Goal: Task Accomplishment & Management: Use online tool/utility

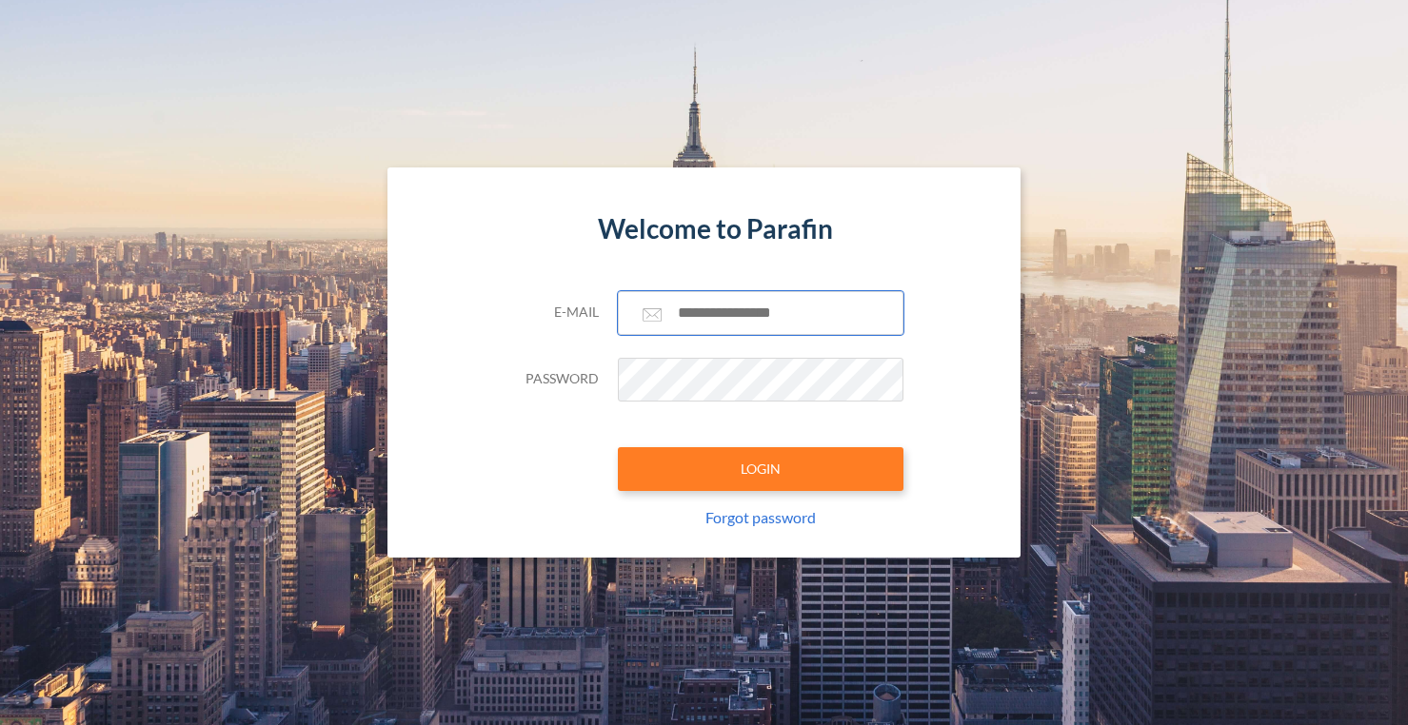
click at [695, 316] on input "text" at bounding box center [761, 313] width 286 height 44
type input "**********"
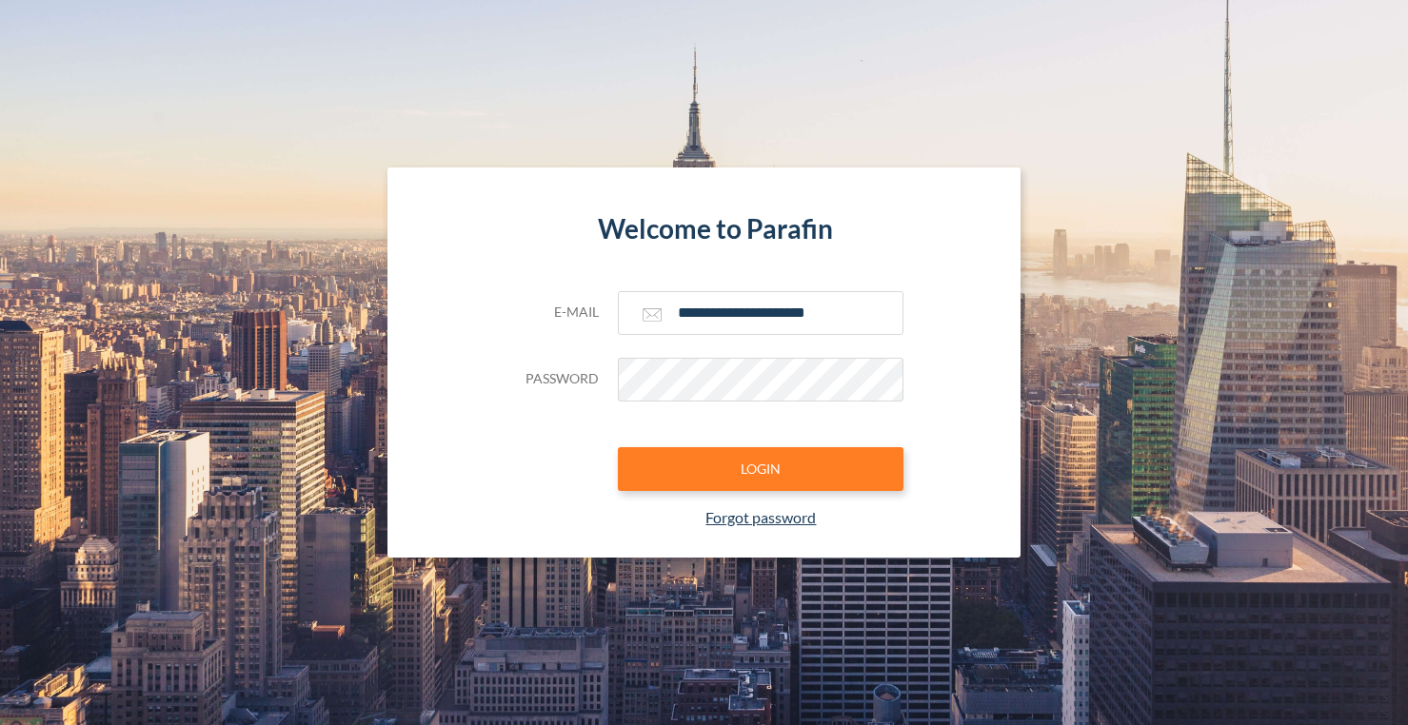
click at [767, 521] on link "Forgot password" at bounding box center [760, 517] width 110 height 18
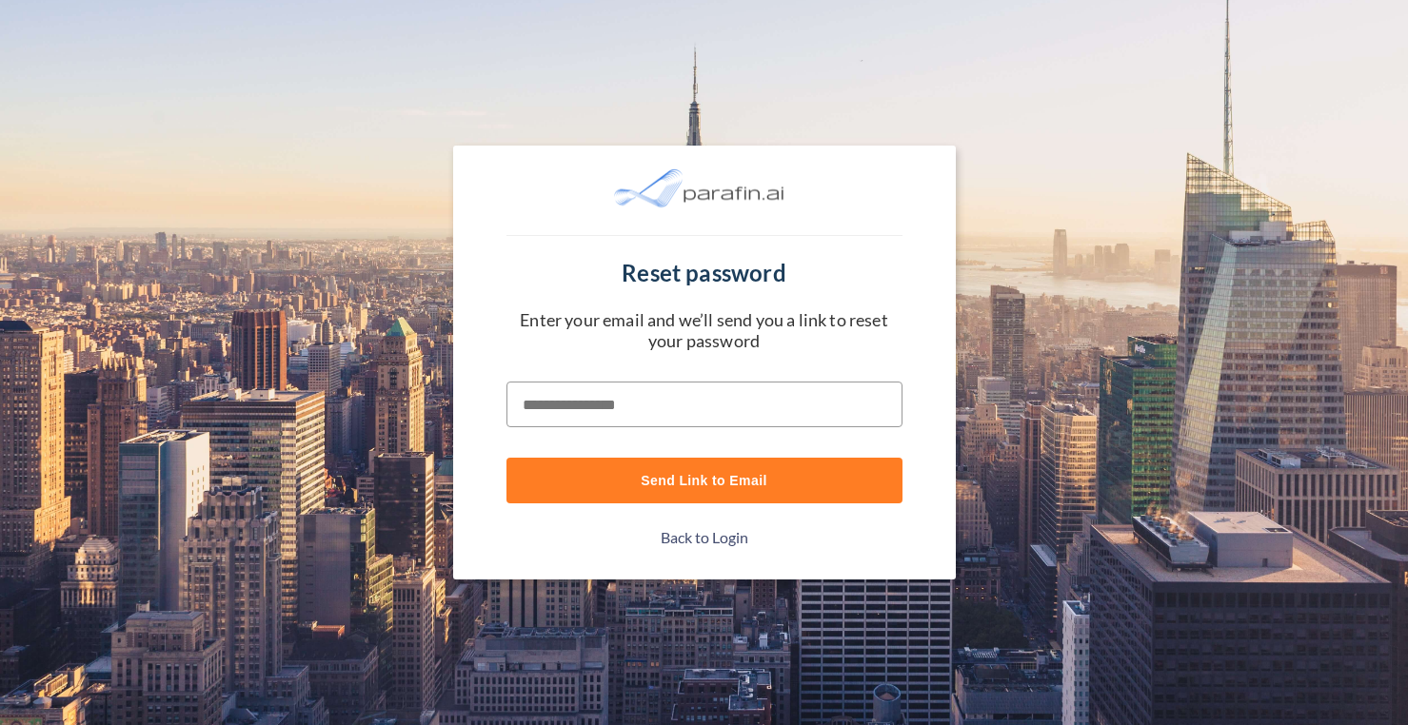
click at [719, 406] on input "text" at bounding box center [704, 405] width 396 height 46
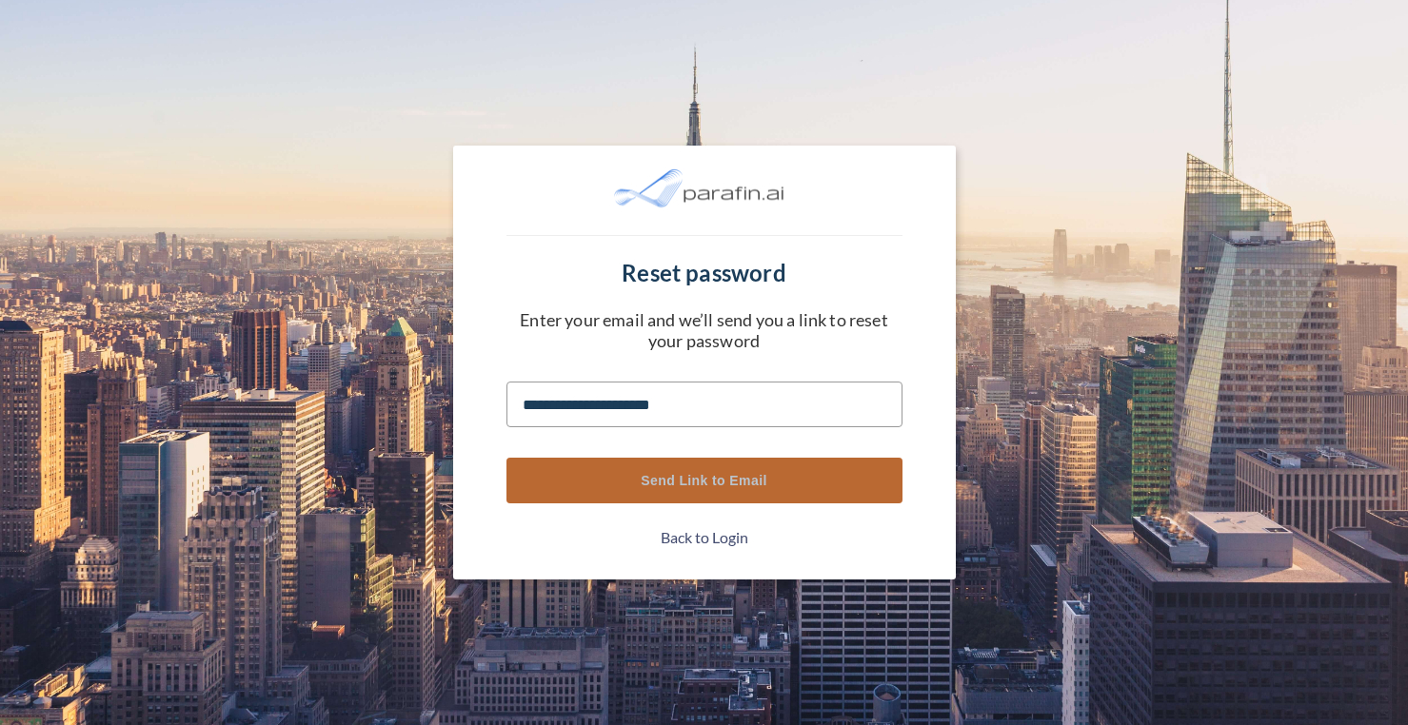
click at [722, 472] on button "Send Link to Email" at bounding box center [704, 481] width 396 height 46
click at [704, 480] on button "Send Link to Email" at bounding box center [704, 481] width 396 height 46
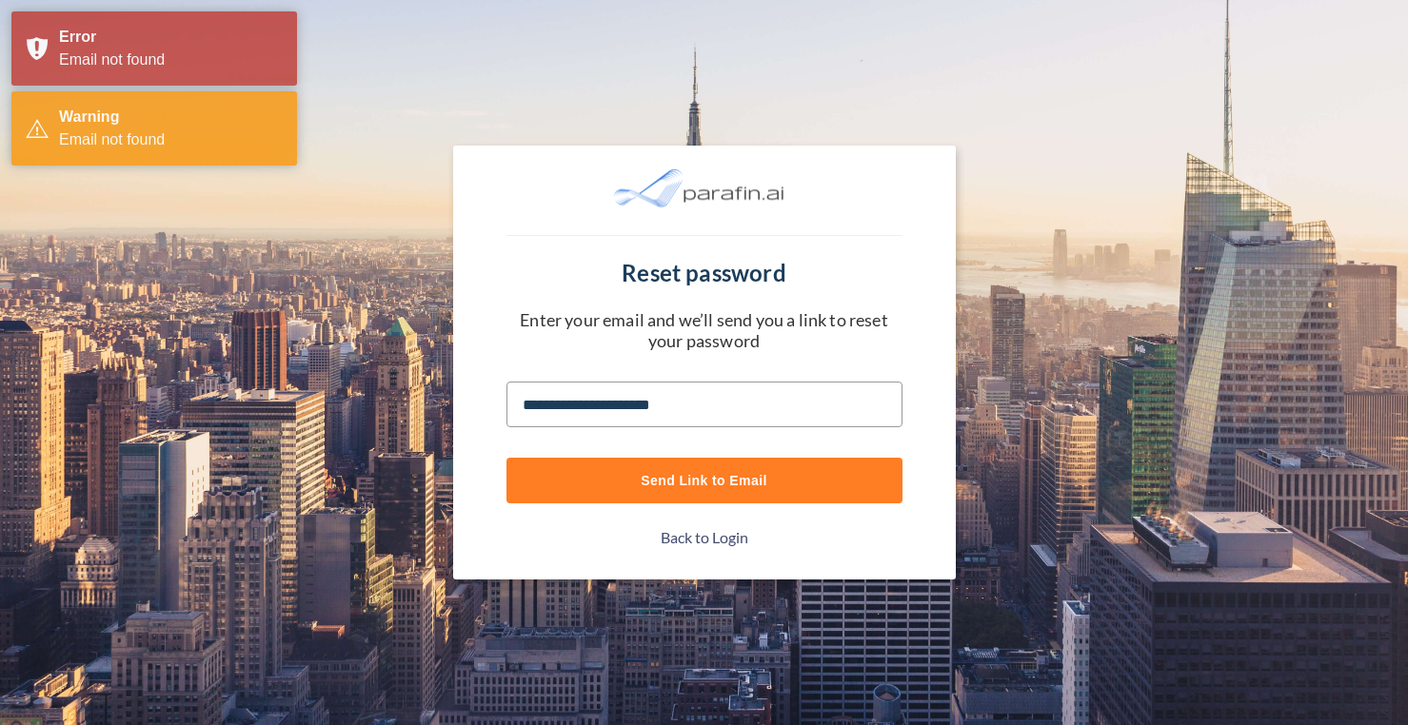
click at [716, 402] on input "**********" at bounding box center [704, 405] width 396 height 46
type input "**********"
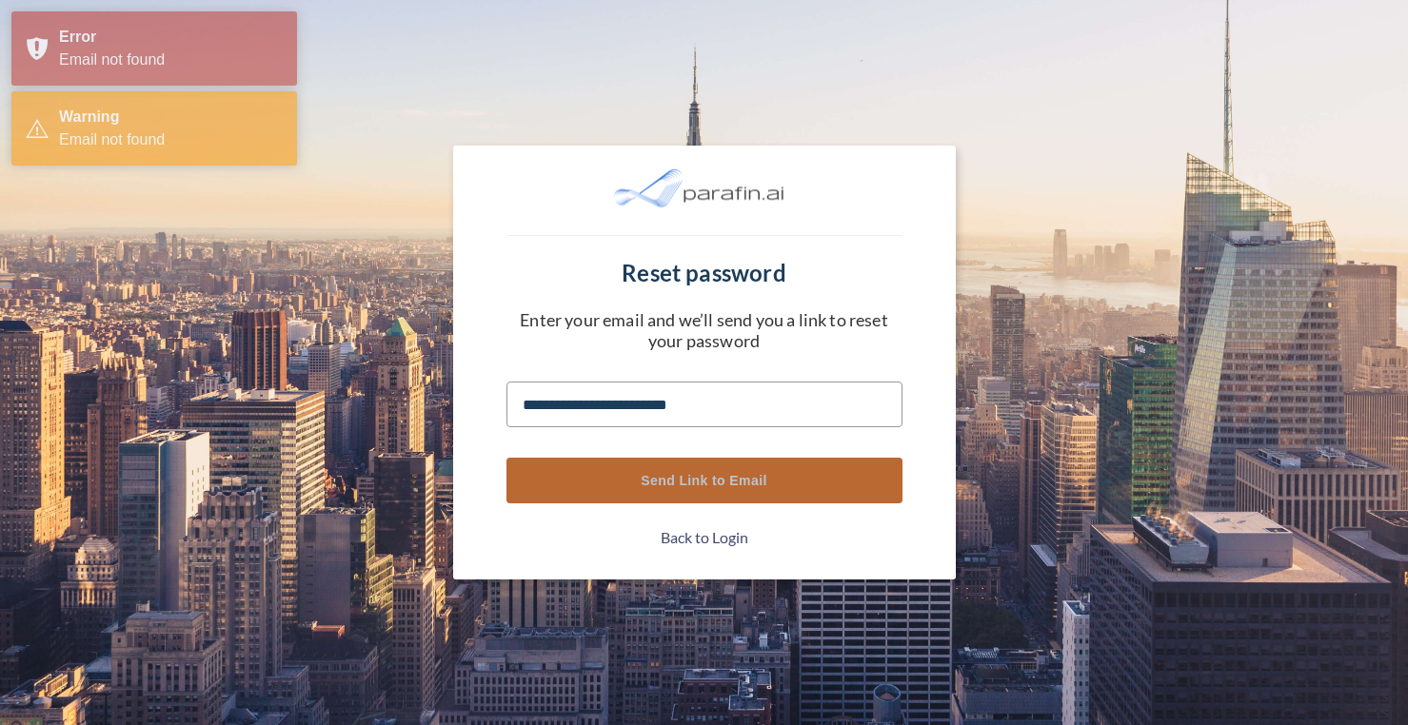
click at [724, 481] on button "Send Link to Email" at bounding box center [704, 481] width 396 height 46
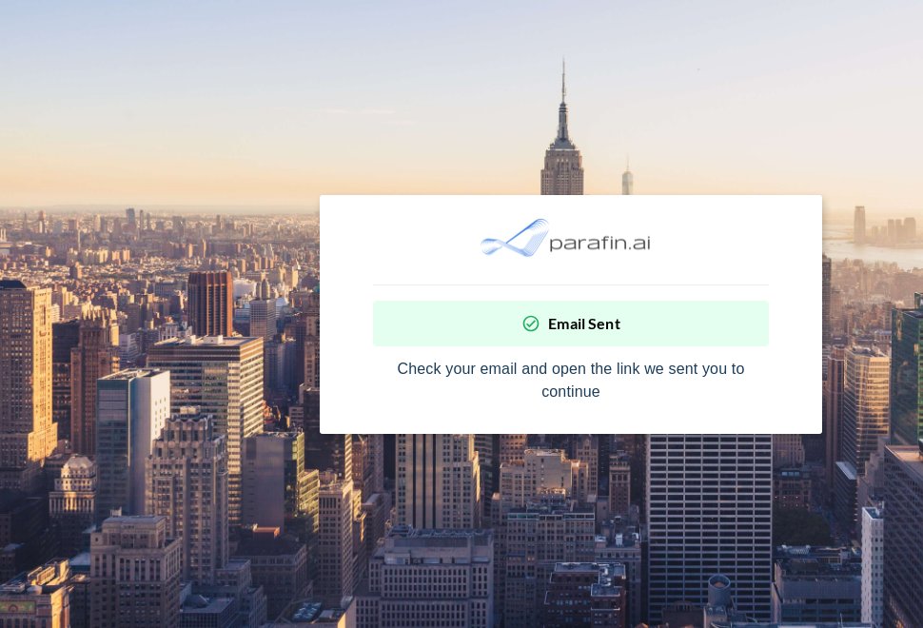
click at [520, 500] on section "Email Sent Check your email and open the link we sent you to continue" at bounding box center [571, 314] width 1142 height 628
click at [566, 312] on div "Email Sent" at bounding box center [571, 324] width 396 height 46
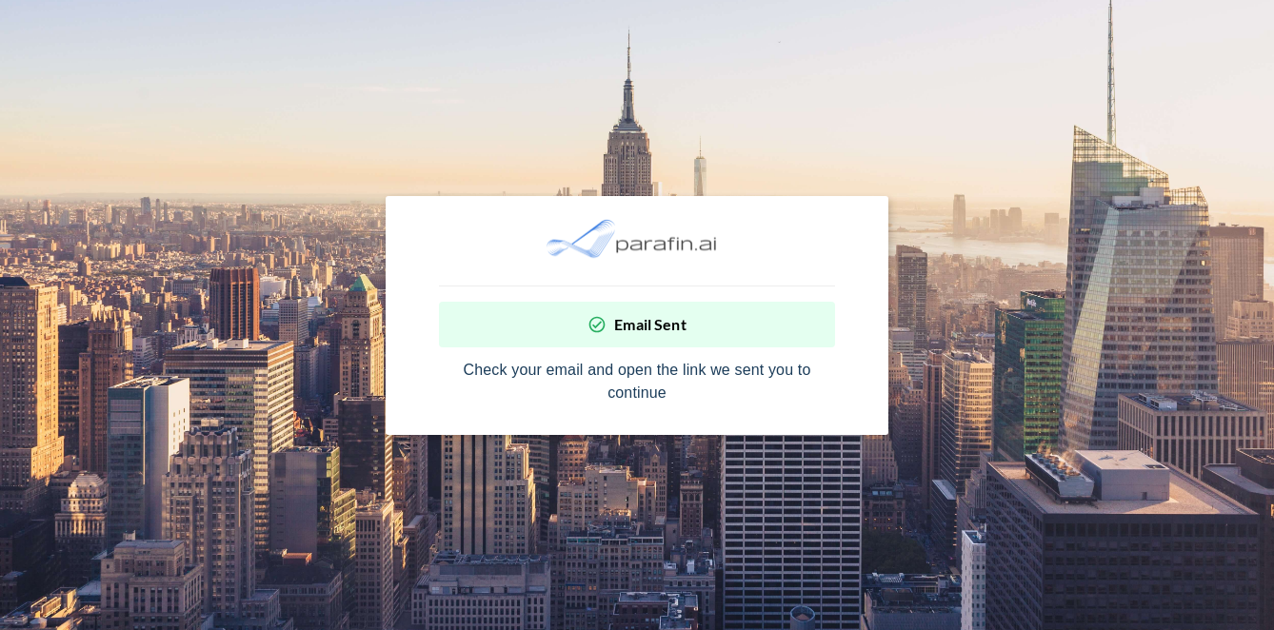
click at [642, 331] on p "Email Sent" at bounding box center [650, 324] width 72 height 17
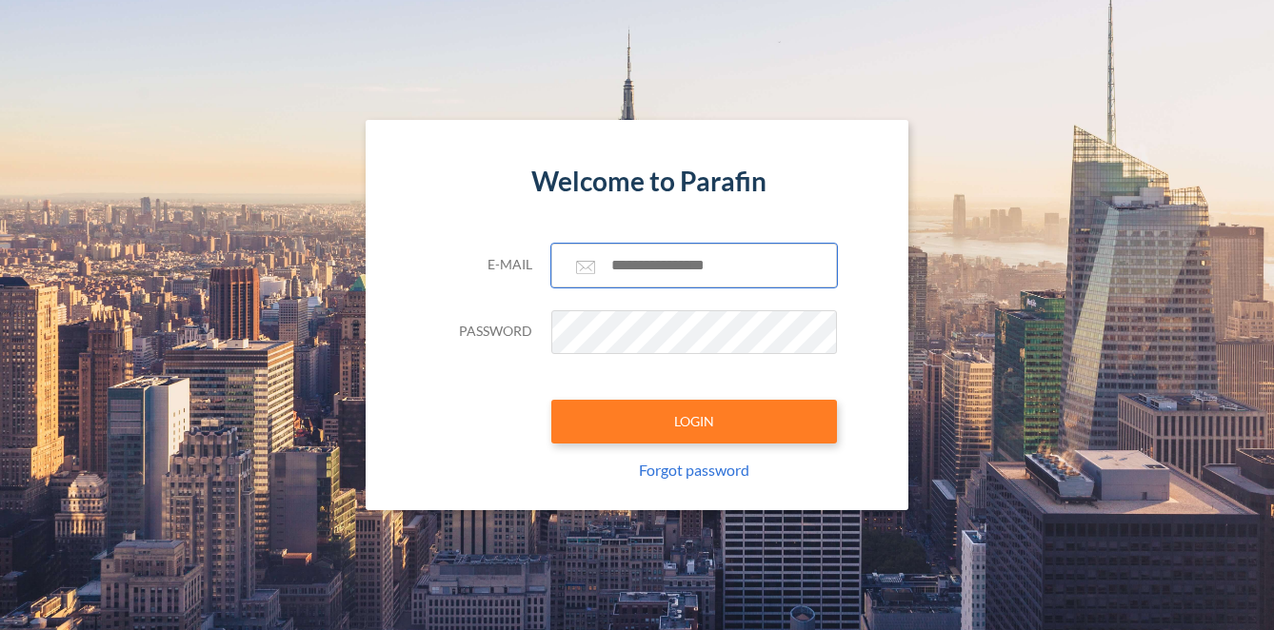
click at [661, 271] on input "text" at bounding box center [694, 266] width 286 height 44
type input "**********"
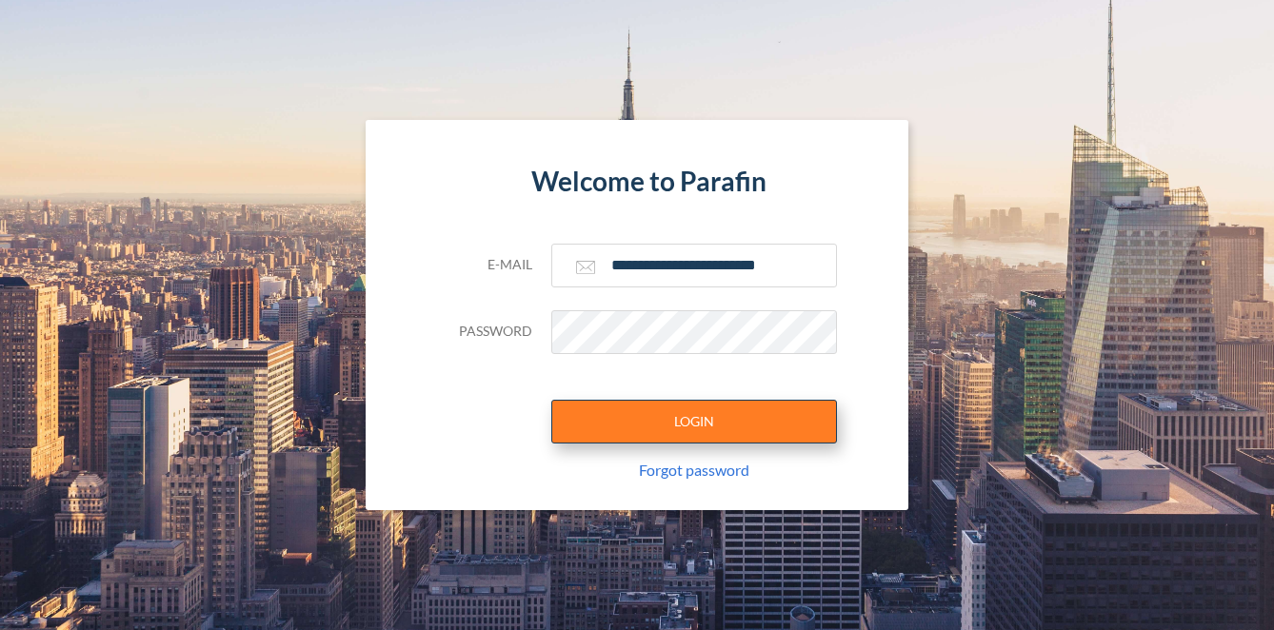
click at [669, 438] on button "LOGIN" at bounding box center [694, 422] width 286 height 44
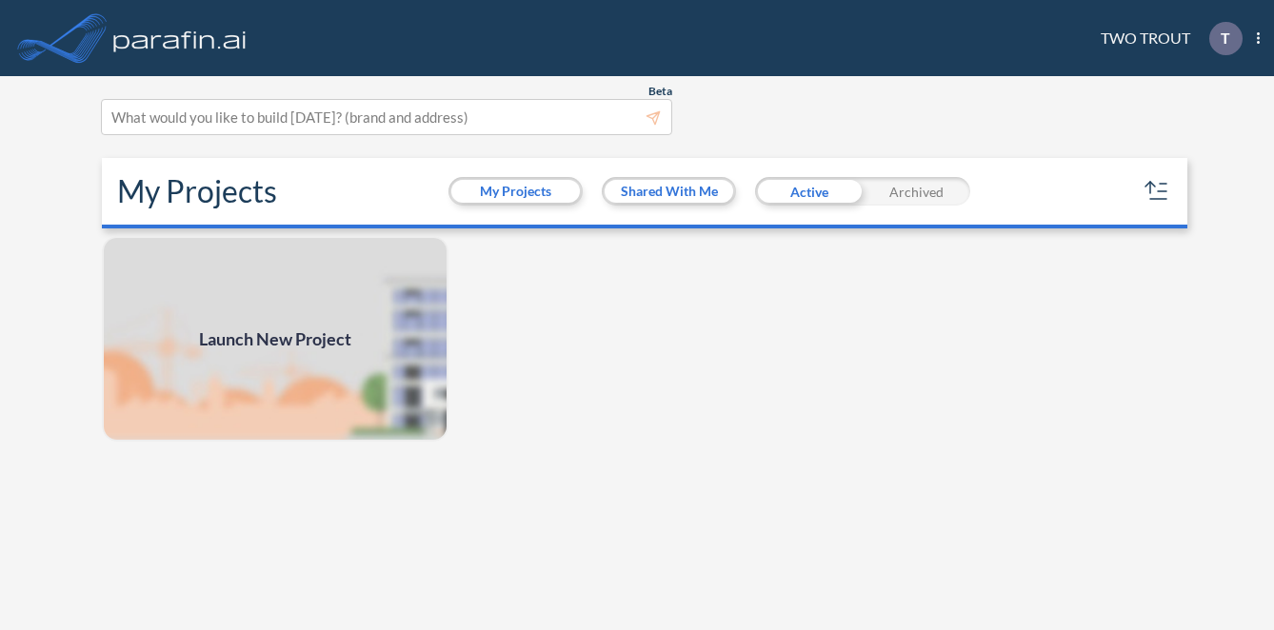
click at [299, 338] on span "Launch New Project" at bounding box center [275, 340] width 152 height 26
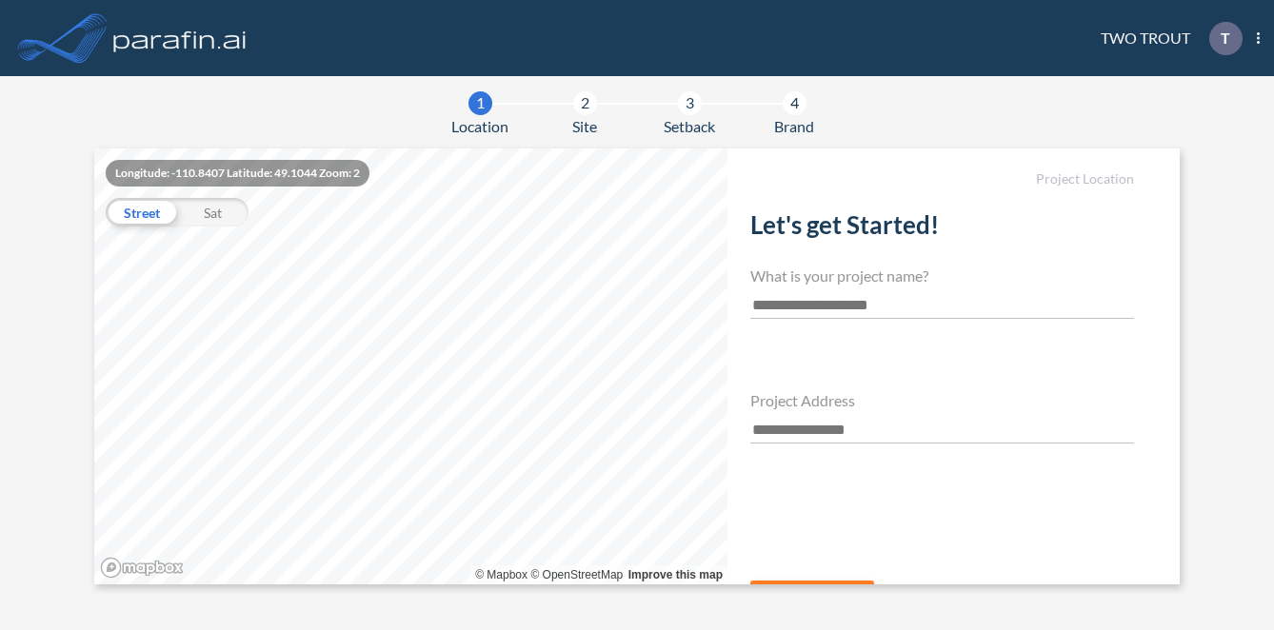
click at [789, 315] on input "text" at bounding box center [942, 306] width 384 height 26
type input "**********"
click at [830, 427] on input "text" at bounding box center [942, 431] width 384 height 26
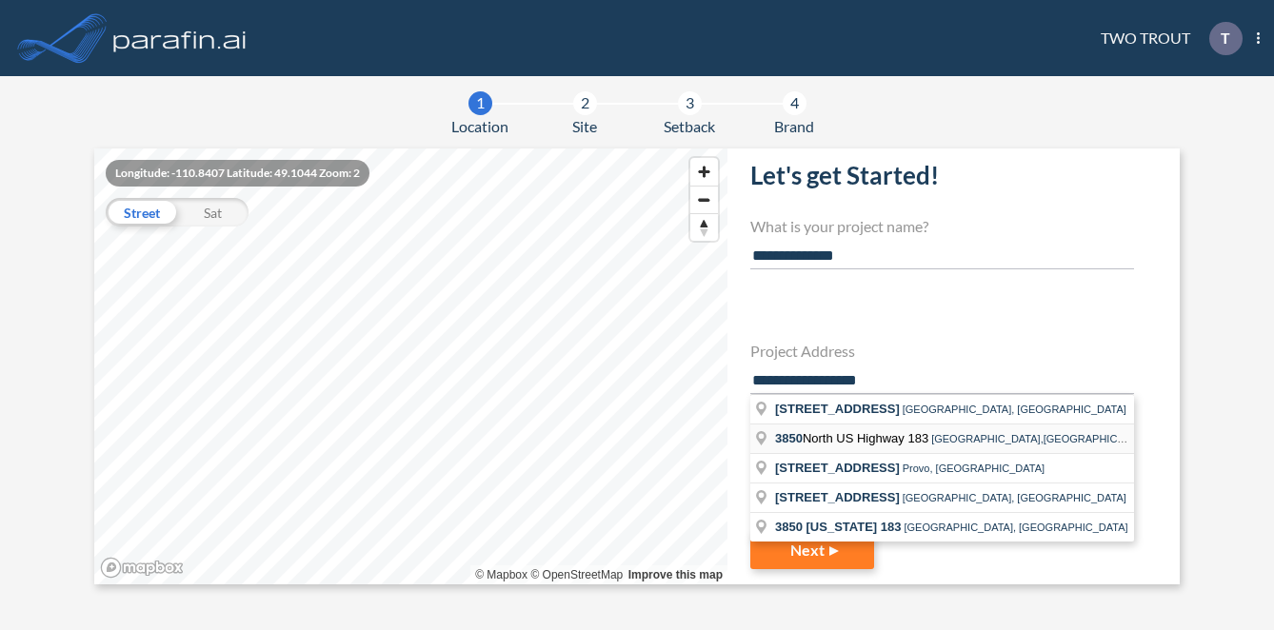
scroll to position [50, 0]
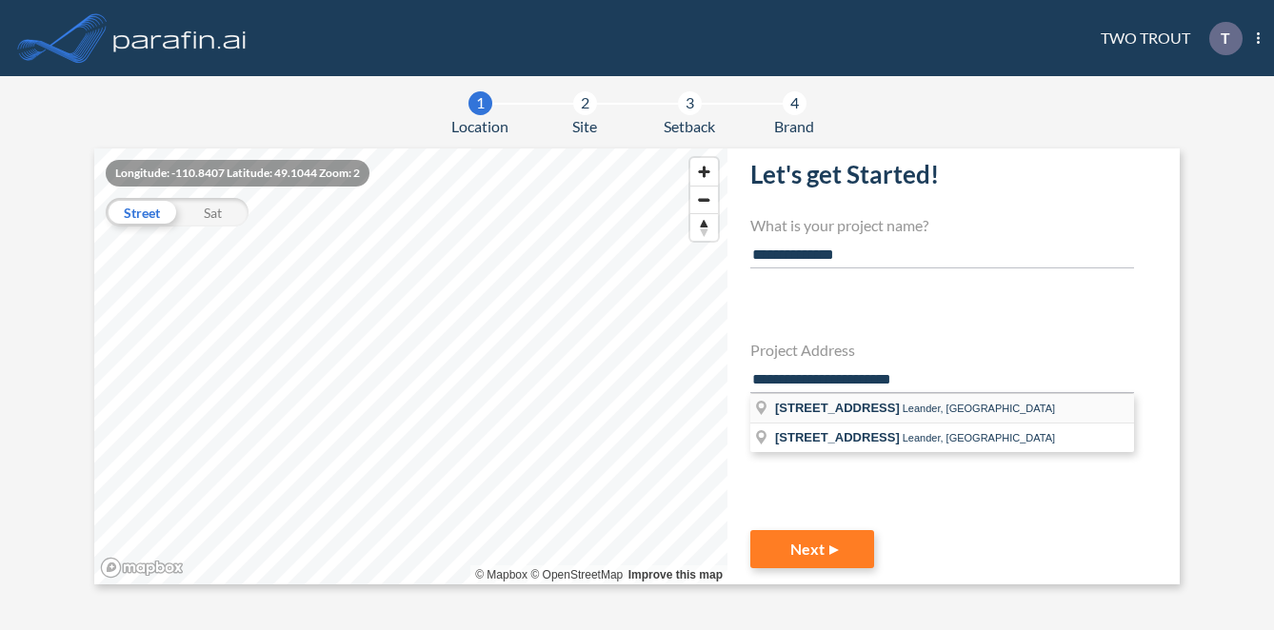
click at [982, 407] on span "Leander, TX" at bounding box center [979, 408] width 152 height 11
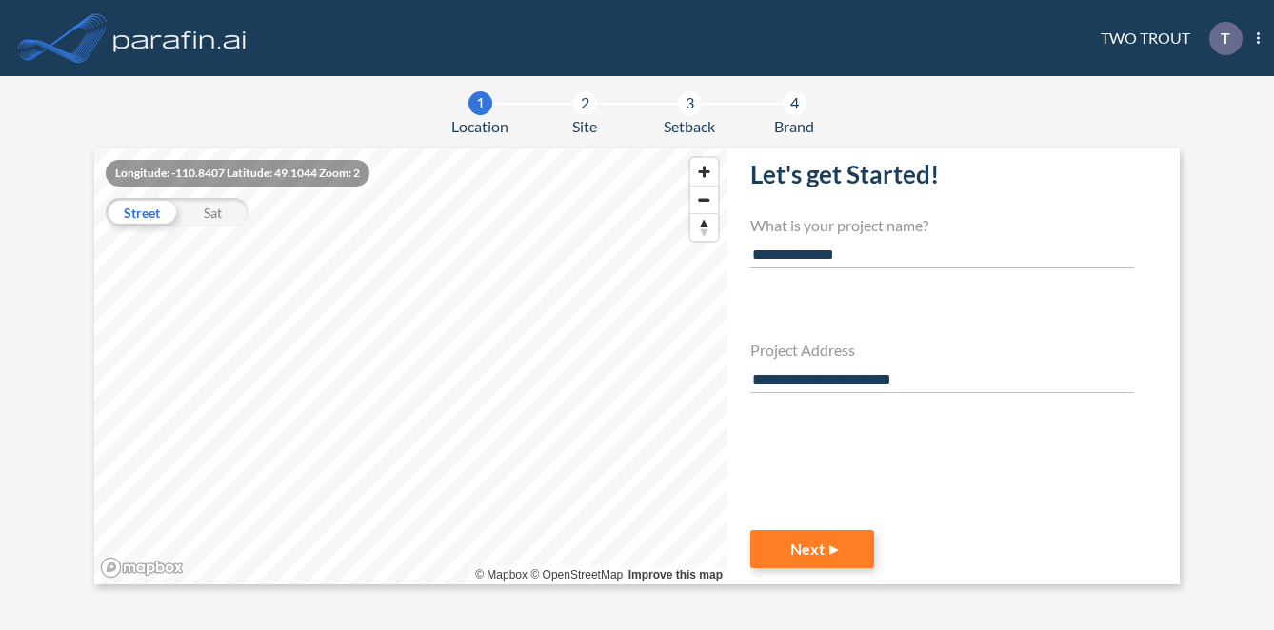
type input "**********"
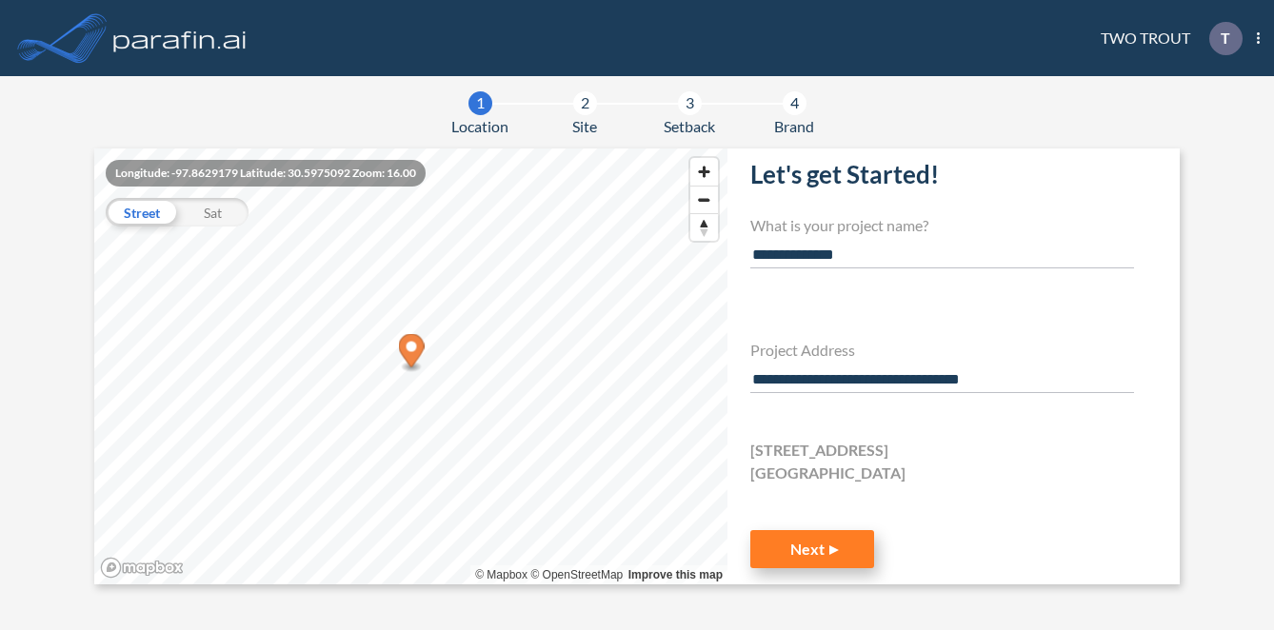
click at [845, 546] on button "Next" at bounding box center [812, 549] width 124 height 38
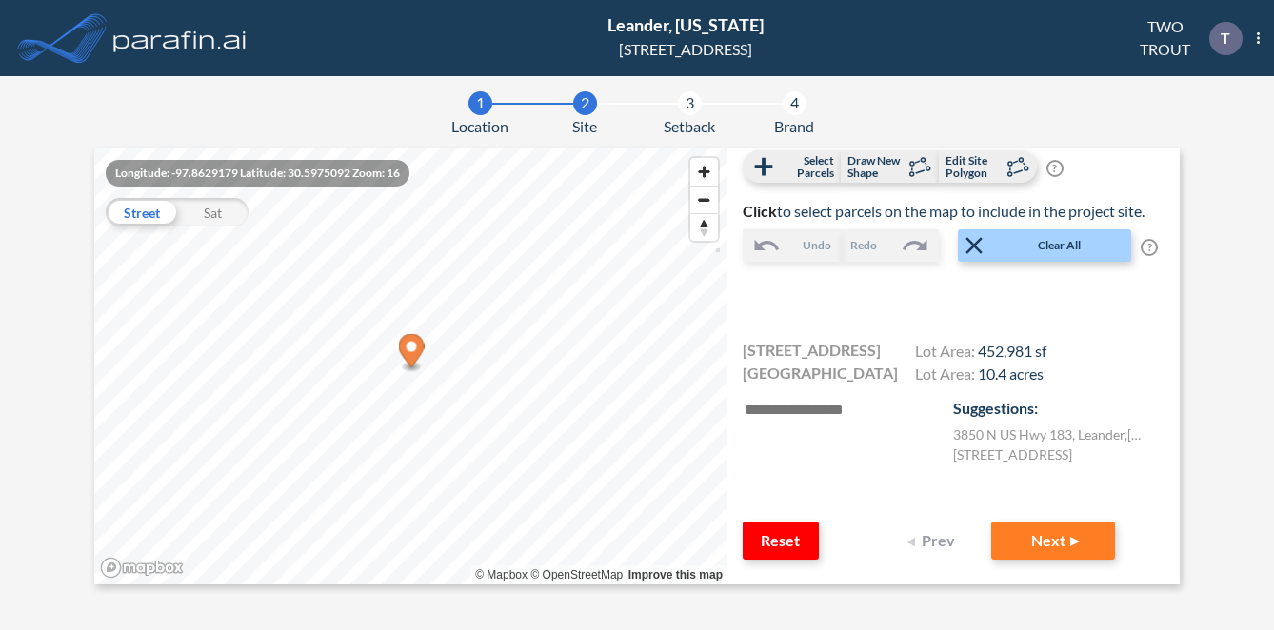
scroll to position [93, 0]
click at [1049, 542] on button "Next" at bounding box center [1053, 540] width 124 height 38
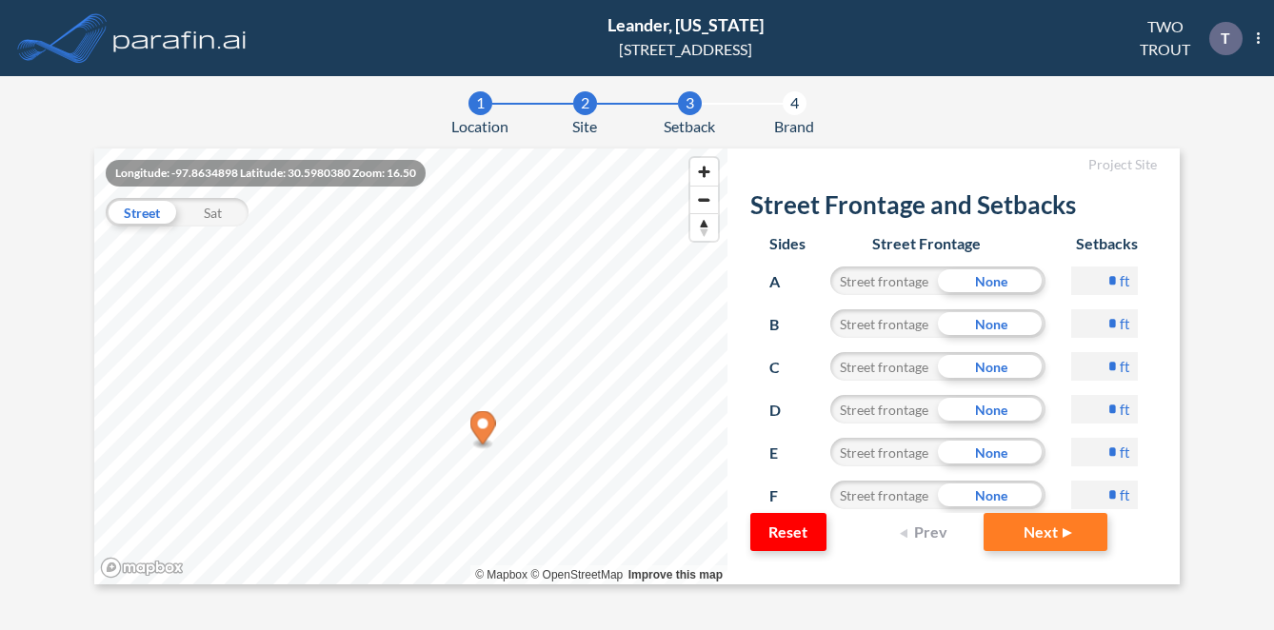
scroll to position [0, 0]
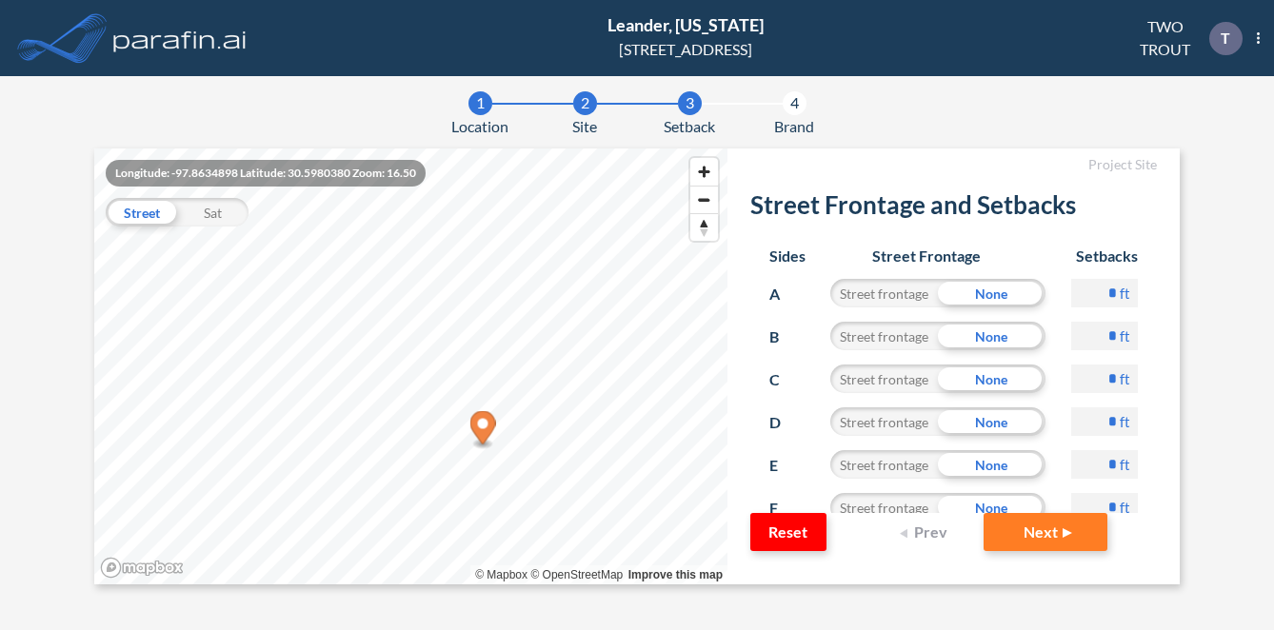
click at [1094, 288] on input "*" at bounding box center [1104, 293] width 67 height 29
drag, startPoint x: 1099, startPoint y: 291, endPoint x: 1128, endPoint y: 291, distance: 29.5
click at [1128, 291] on div "* ft" at bounding box center [1104, 300] width 67 height 43
type input "**"
click at [983, 513] on button "Next" at bounding box center [1045, 532] width 124 height 38
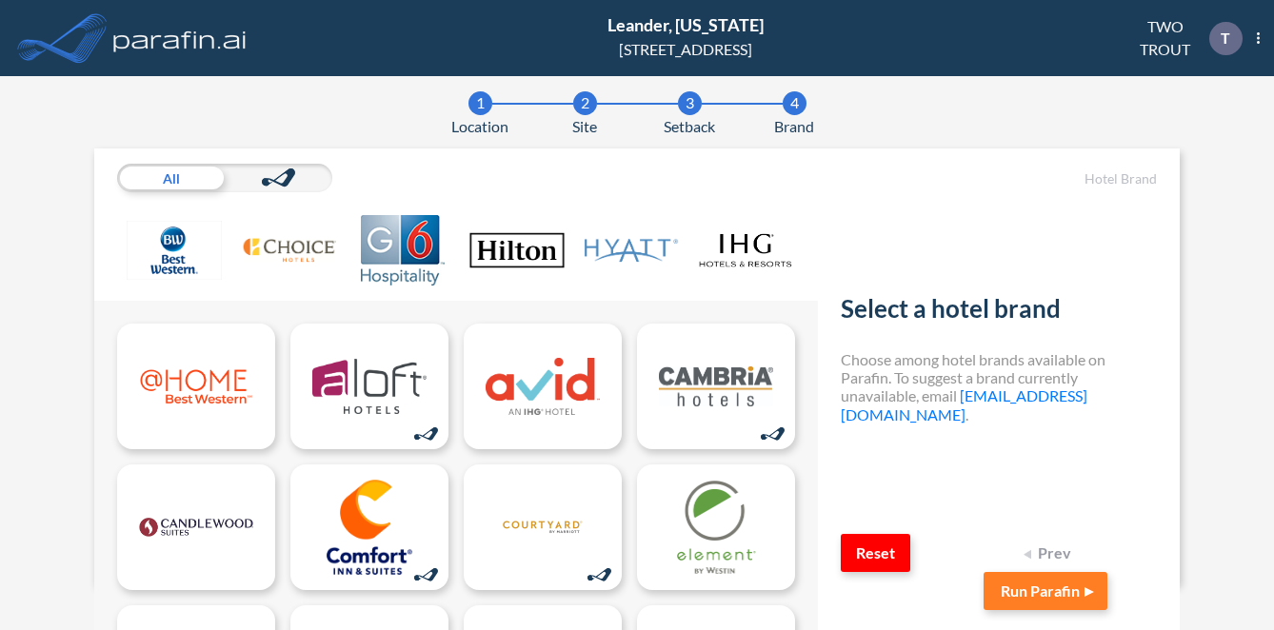
click at [582, 103] on div "2" at bounding box center [585, 103] width 24 height 24
click at [577, 106] on div "2" at bounding box center [585, 103] width 24 height 24
click at [582, 106] on div "2" at bounding box center [585, 103] width 24 height 24
click at [694, 106] on div "3" at bounding box center [690, 103] width 24 height 24
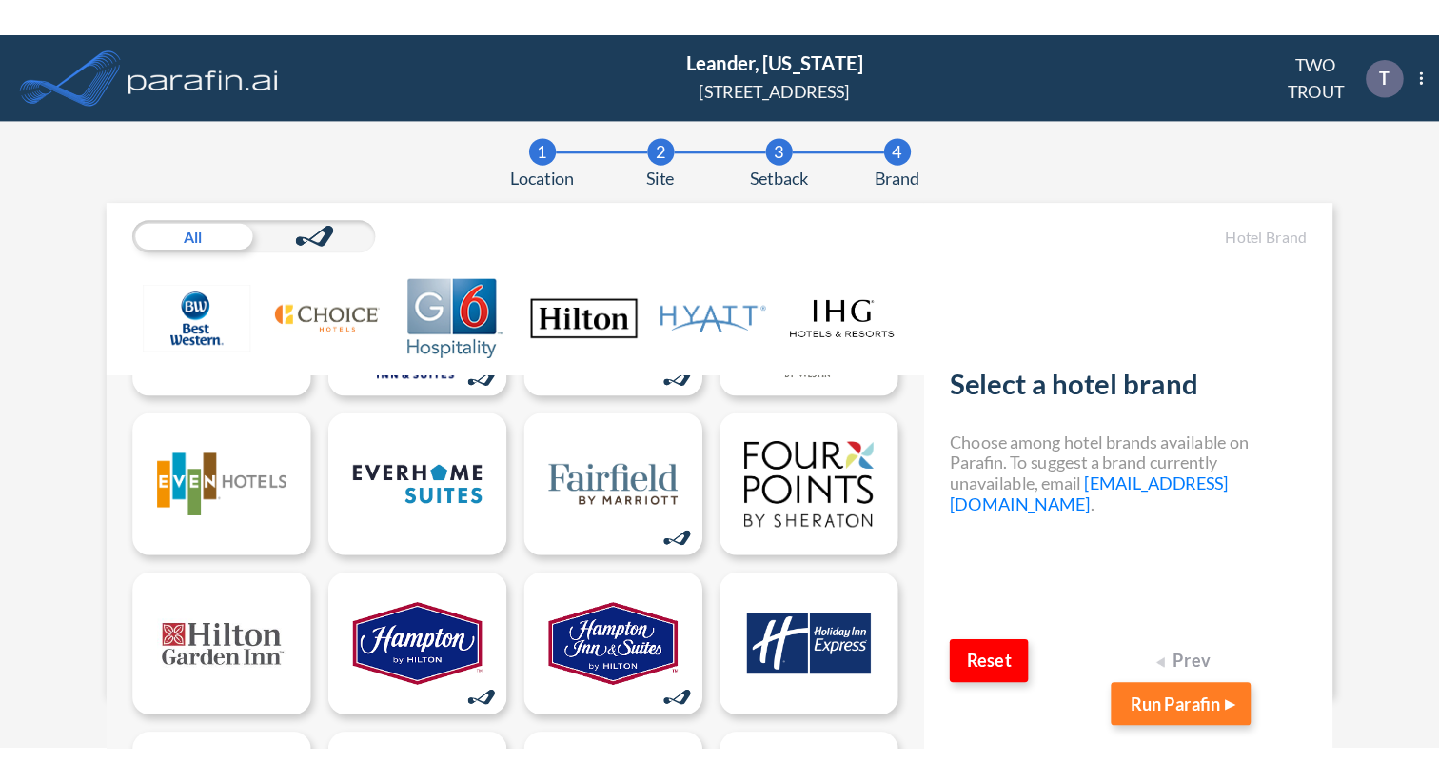
scroll to position [189, 0]
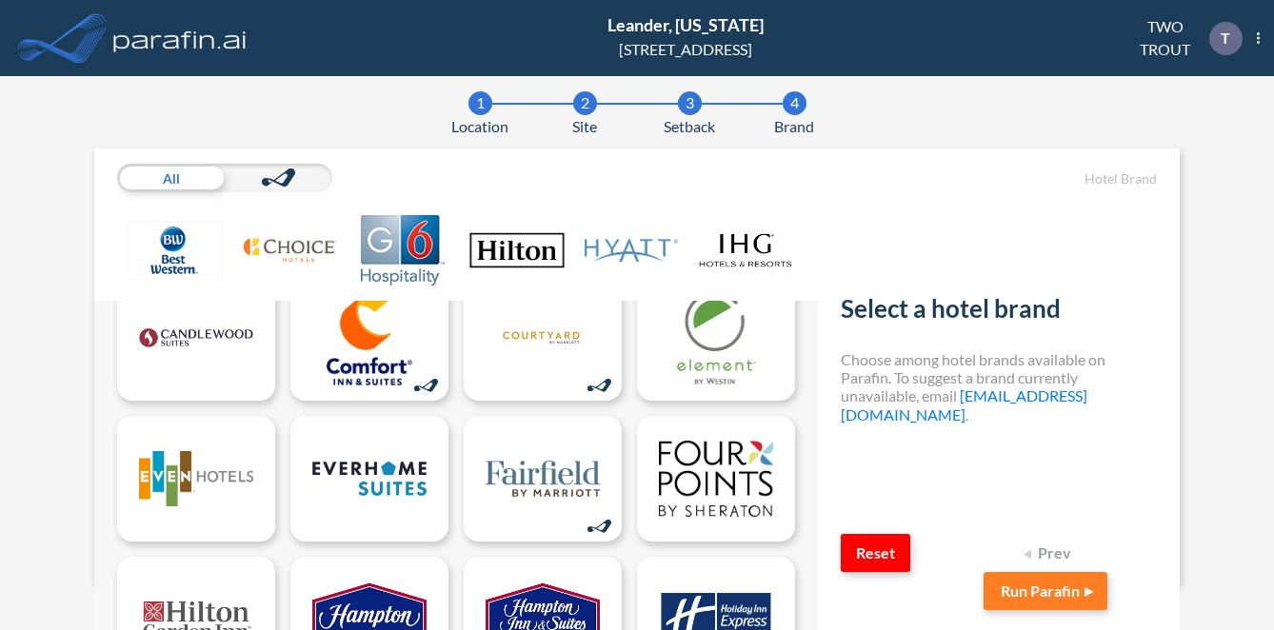
click at [709, 97] on section "1 Location 2 Site 3 Setback 4 Brand" at bounding box center [637, 115] width 338 height 48
click at [704, 97] on section "1 Location 2 Site 3 Setback 4 Brand" at bounding box center [637, 115] width 338 height 48
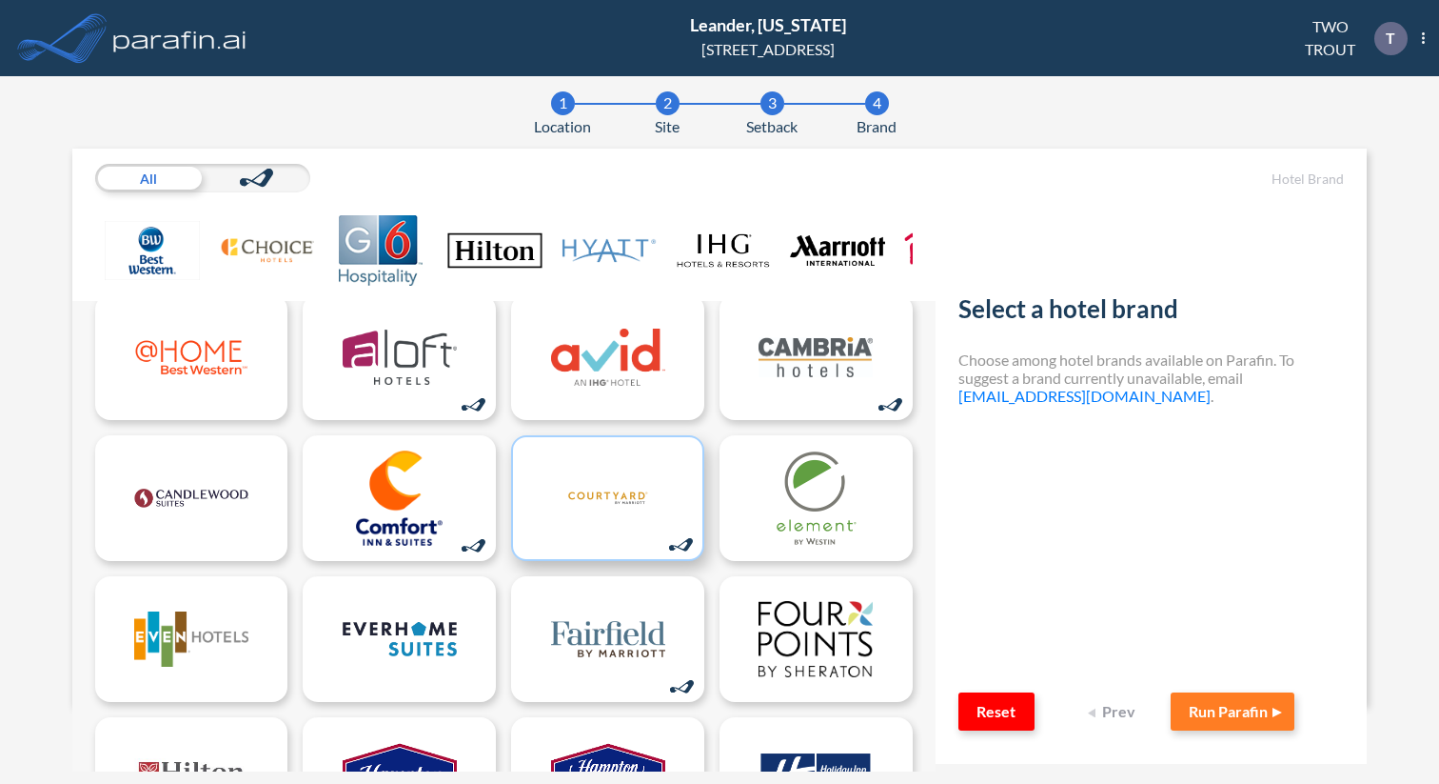
scroll to position [0, 0]
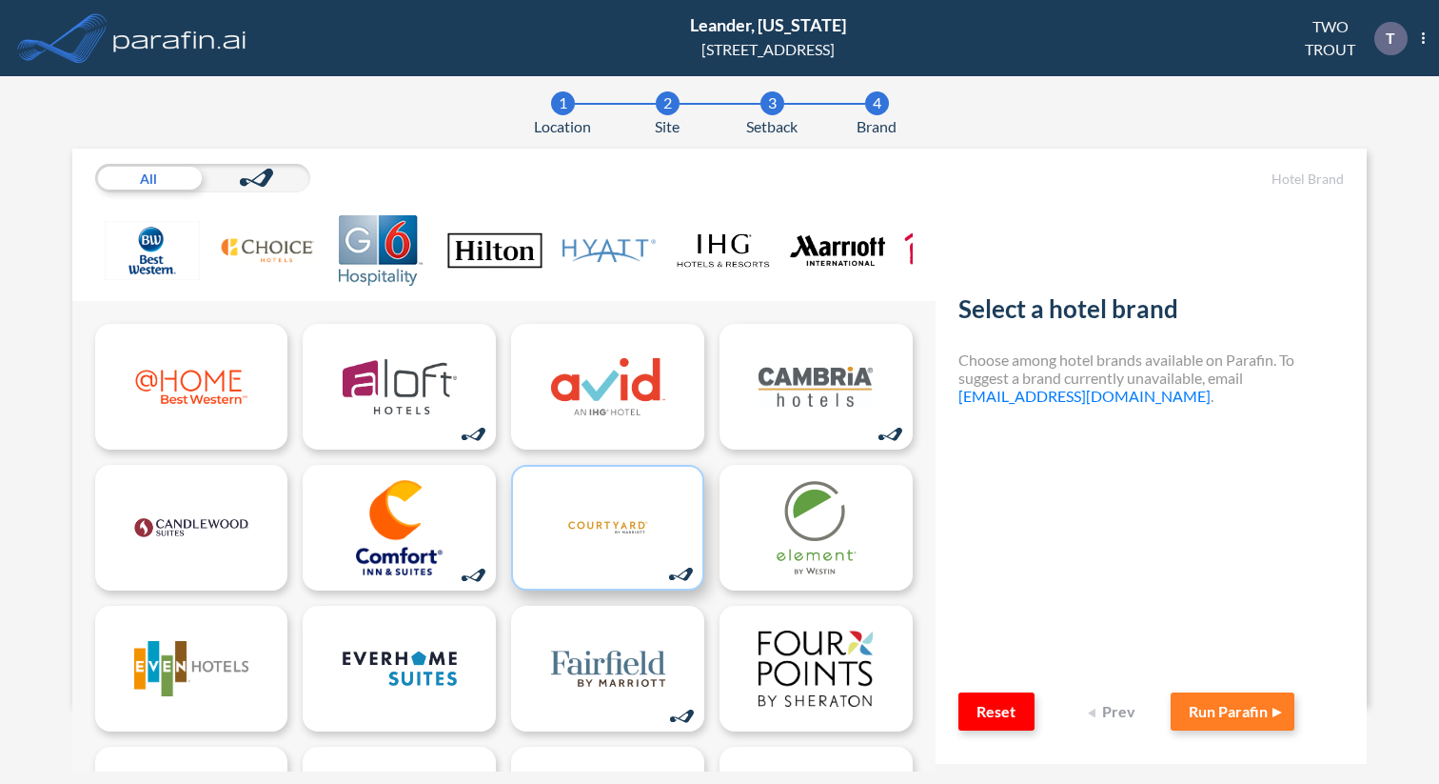
click at [622, 528] on img at bounding box center [608, 527] width 114 height 95
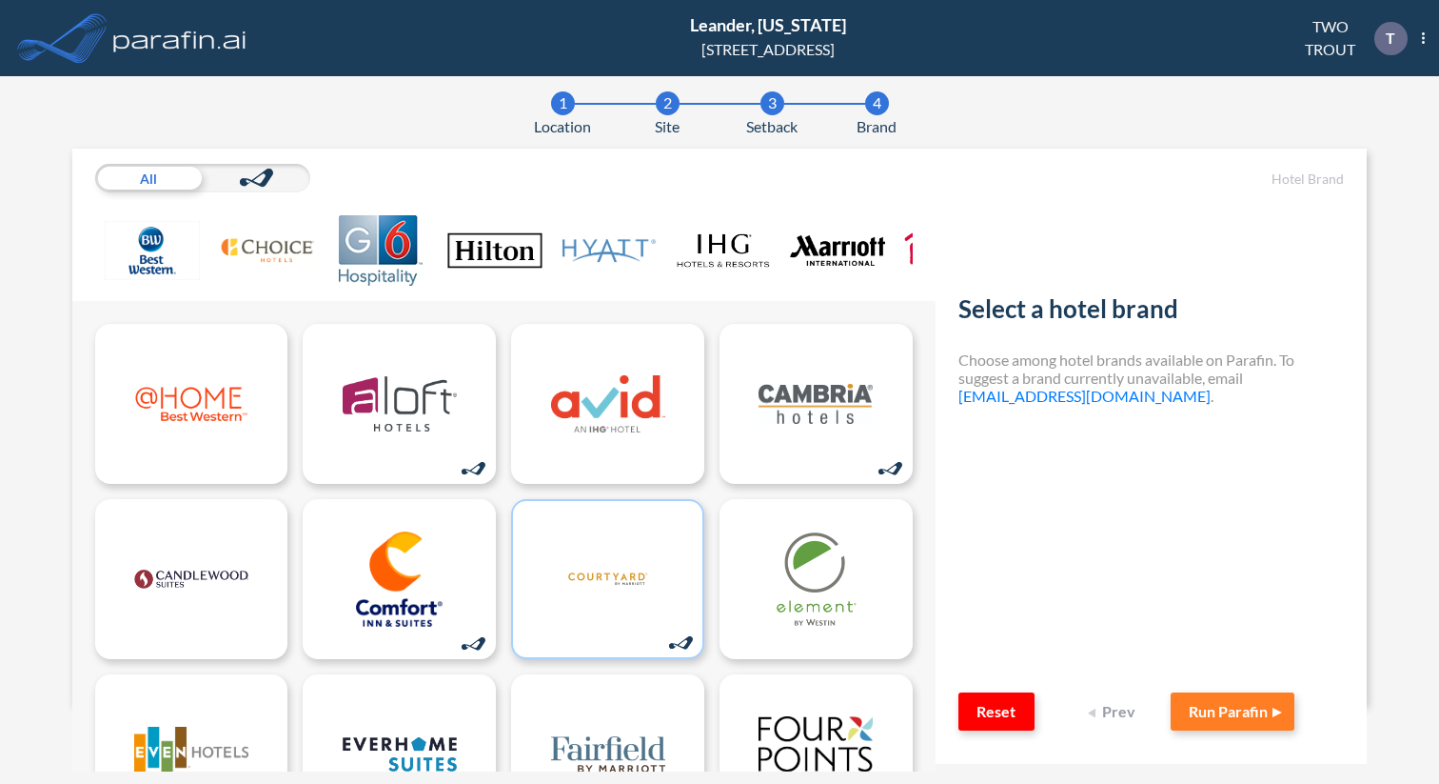
click at [1125, 629] on button "Prev" at bounding box center [1114, 711] width 76 height 38
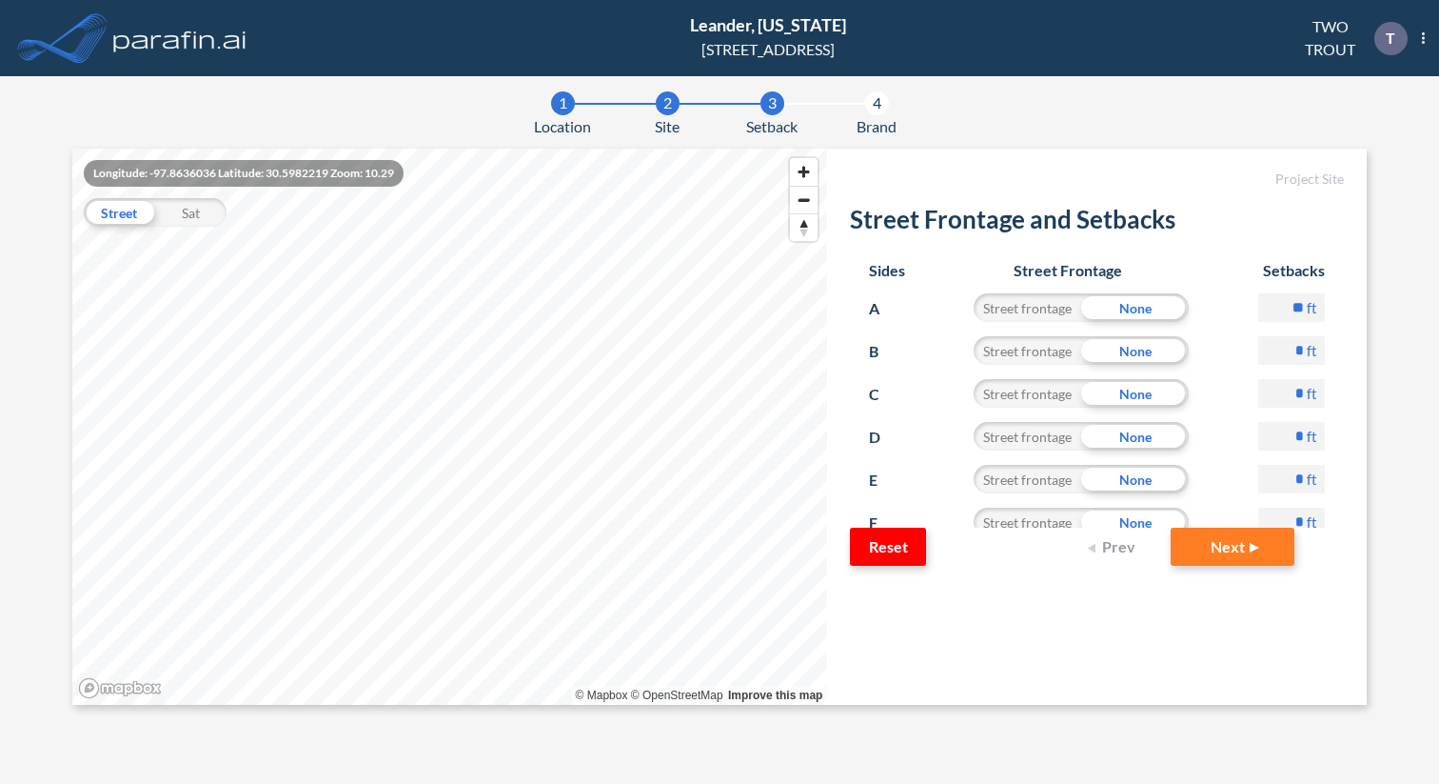
click at [1273, 350] on input "*" at bounding box center [1292, 350] width 67 height 29
drag, startPoint x: 1285, startPoint y: 350, endPoint x: 1302, endPoint y: 350, distance: 17.1
click at [1273, 350] on input "*" at bounding box center [1292, 350] width 67 height 29
click at [1049, 306] on div "Street frontage" at bounding box center [1028, 307] width 108 height 29
click at [1040, 342] on div "Street frontage" at bounding box center [1028, 350] width 108 height 29
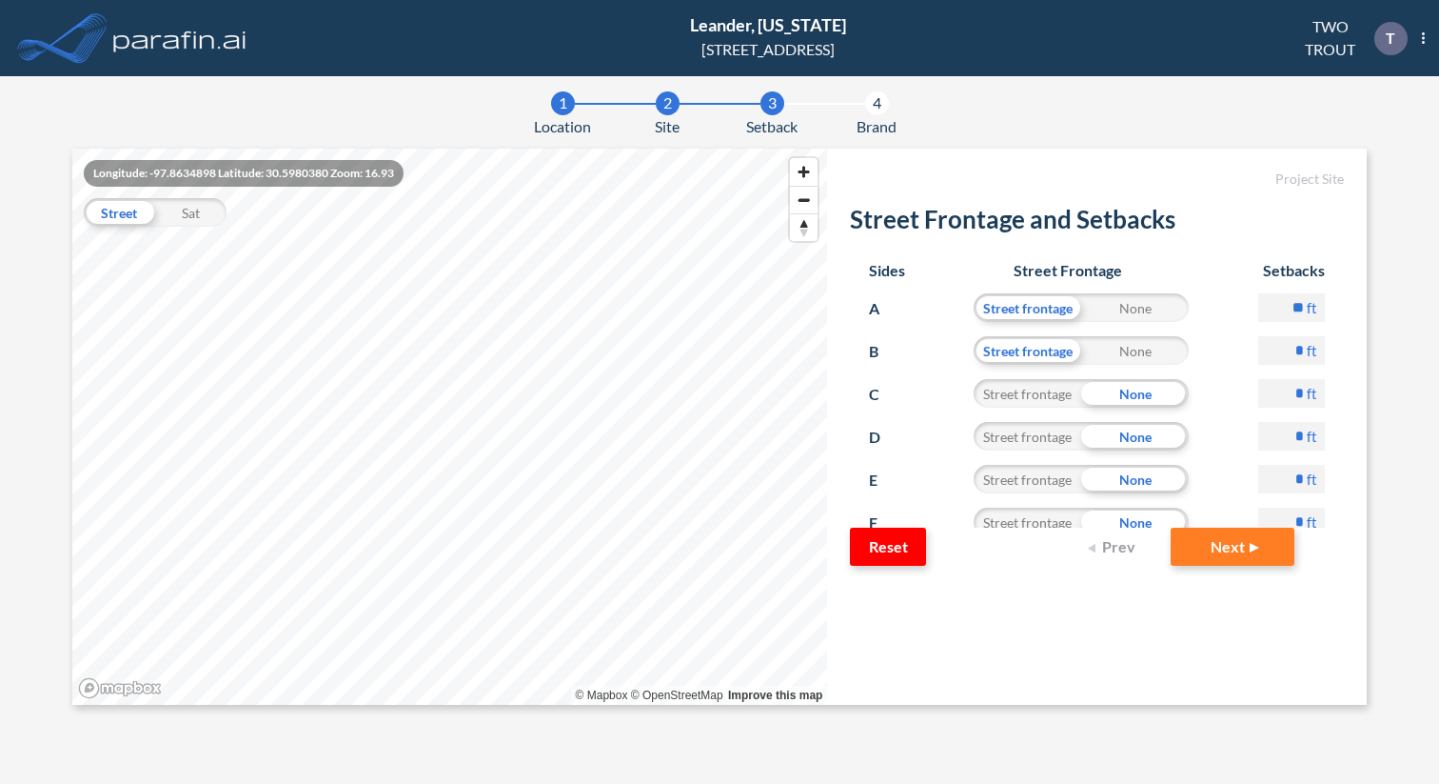
drag, startPoint x: 1293, startPoint y: 350, endPoint x: 1316, endPoint y: 350, distance: 22.8
click at [1273, 350] on div "* ft" at bounding box center [1292, 357] width 67 height 43
type input "**"
drag, startPoint x: 1157, startPoint y: 397, endPoint x: 1032, endPoint y: 401, distance: 124.8
click at [1032, 401] on div "Street frontage None" at bounding box center [1081, 393] width 215 height 29
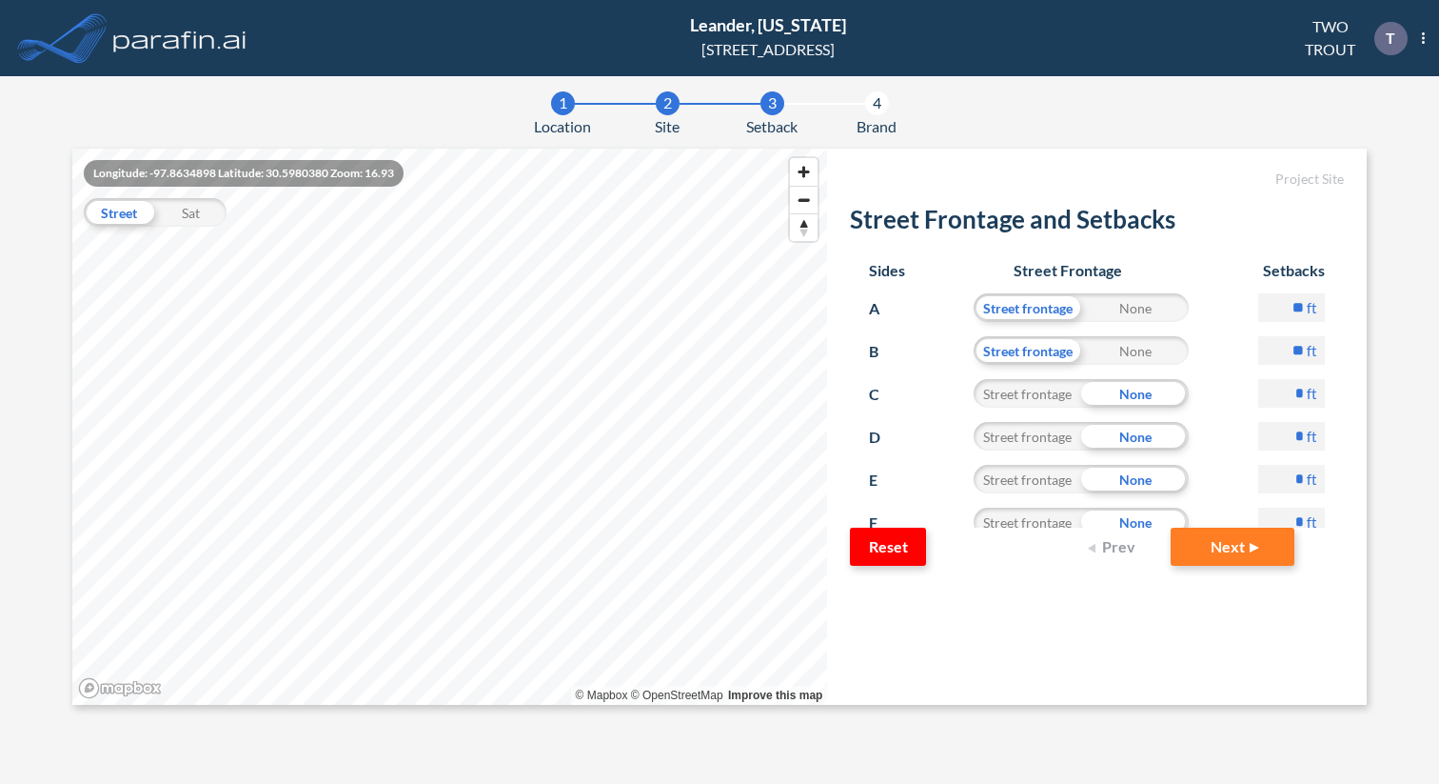
click at [1167, 400] on div "None" at bounding box center [1136, 393] width 108 height 29
click at [1040, 395] on div "Street frontage" at bounding box center [1028, 393] width 108 height 29
drag, startPoint x: 1273, startPoint y: 397, endPoint x: 1313, endPoint y: 397, distance: 40.0
click at [1273, 397] on div "* ft" at bounding box center [1292, 400] width 67 height 43
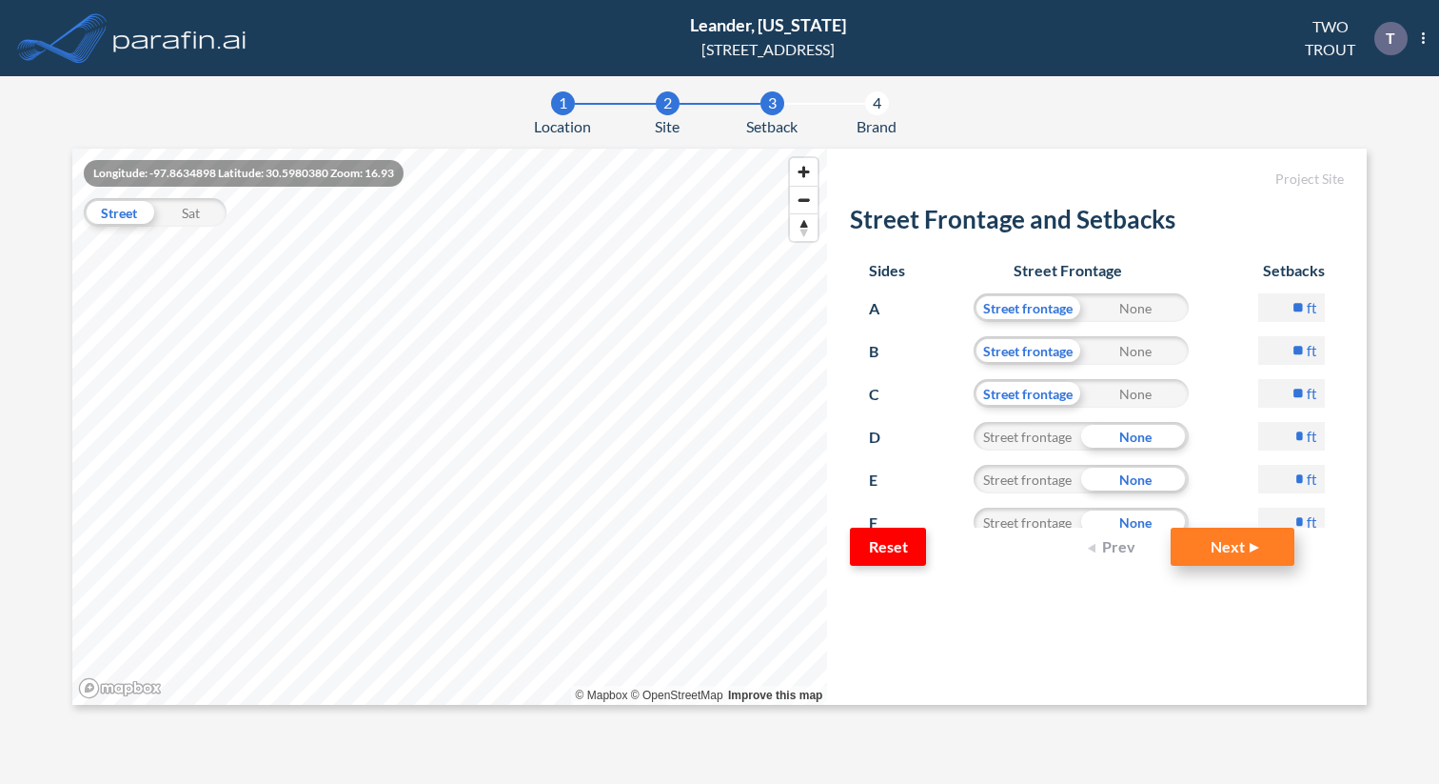
type input "**"
click at [1247, 546] on button "Next" at bounding box center [1233, 546] width 124 height 38
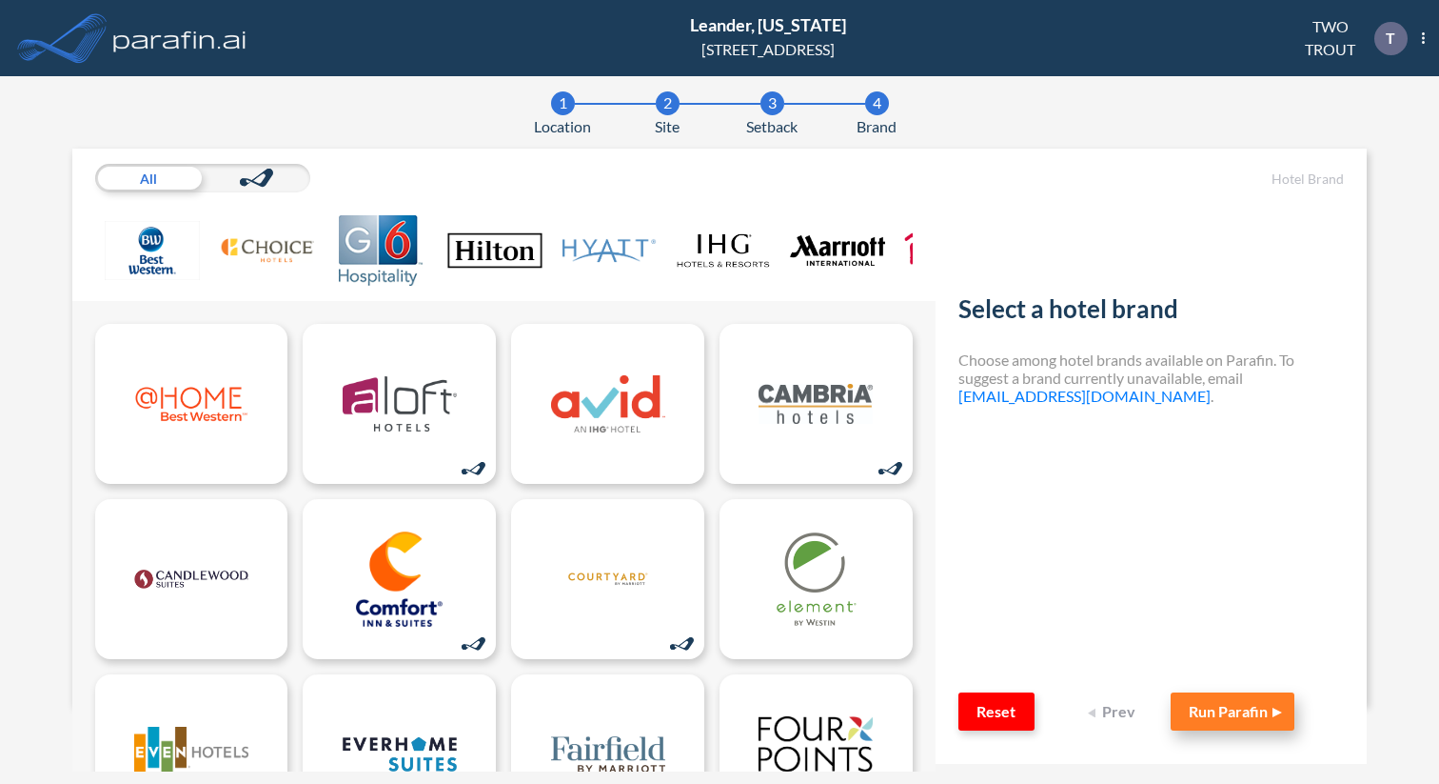
click at [1226, 629] on button "Run Parafin" at bounding box center [1233, 711] width 124 height 38
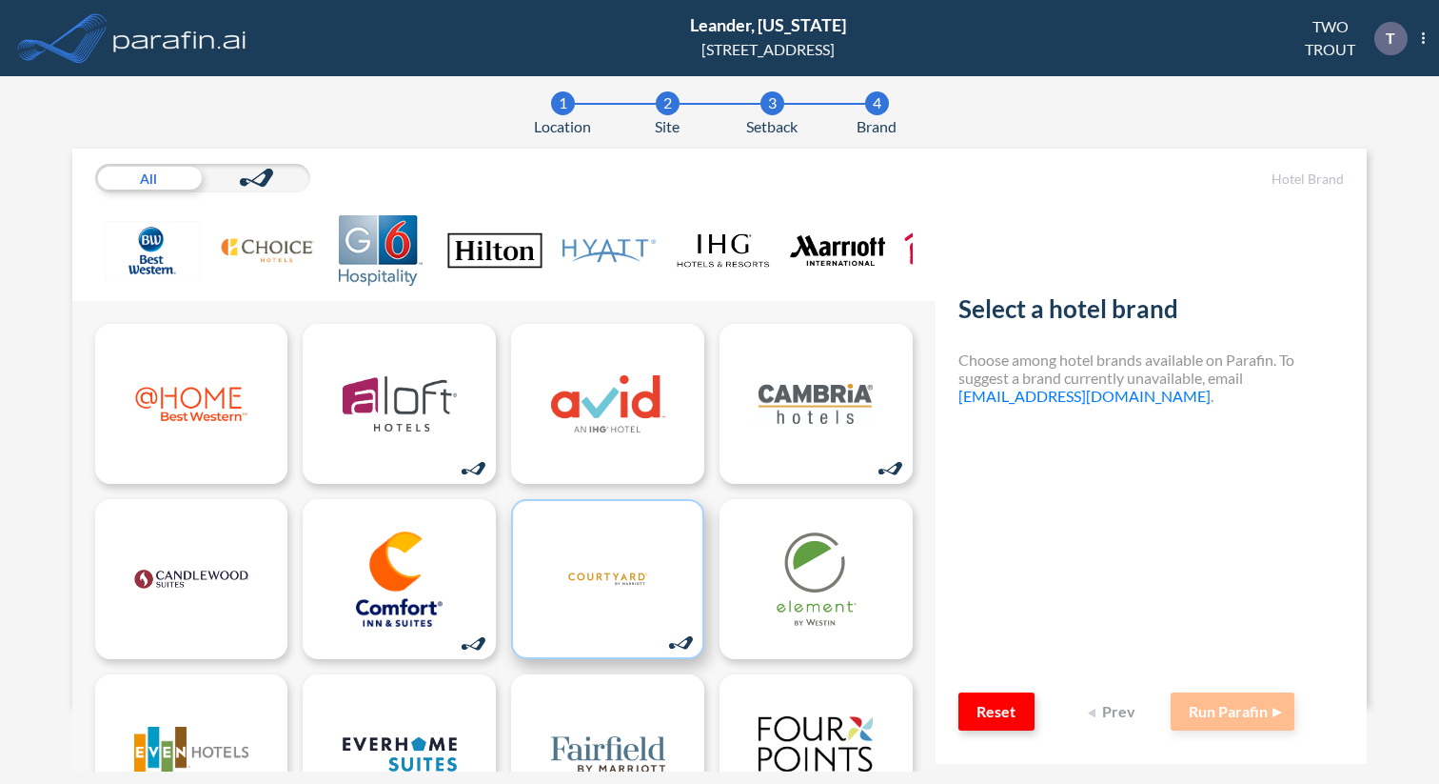
click at [621, 575] on img at bounding box center [608, 578] width 114 height 95
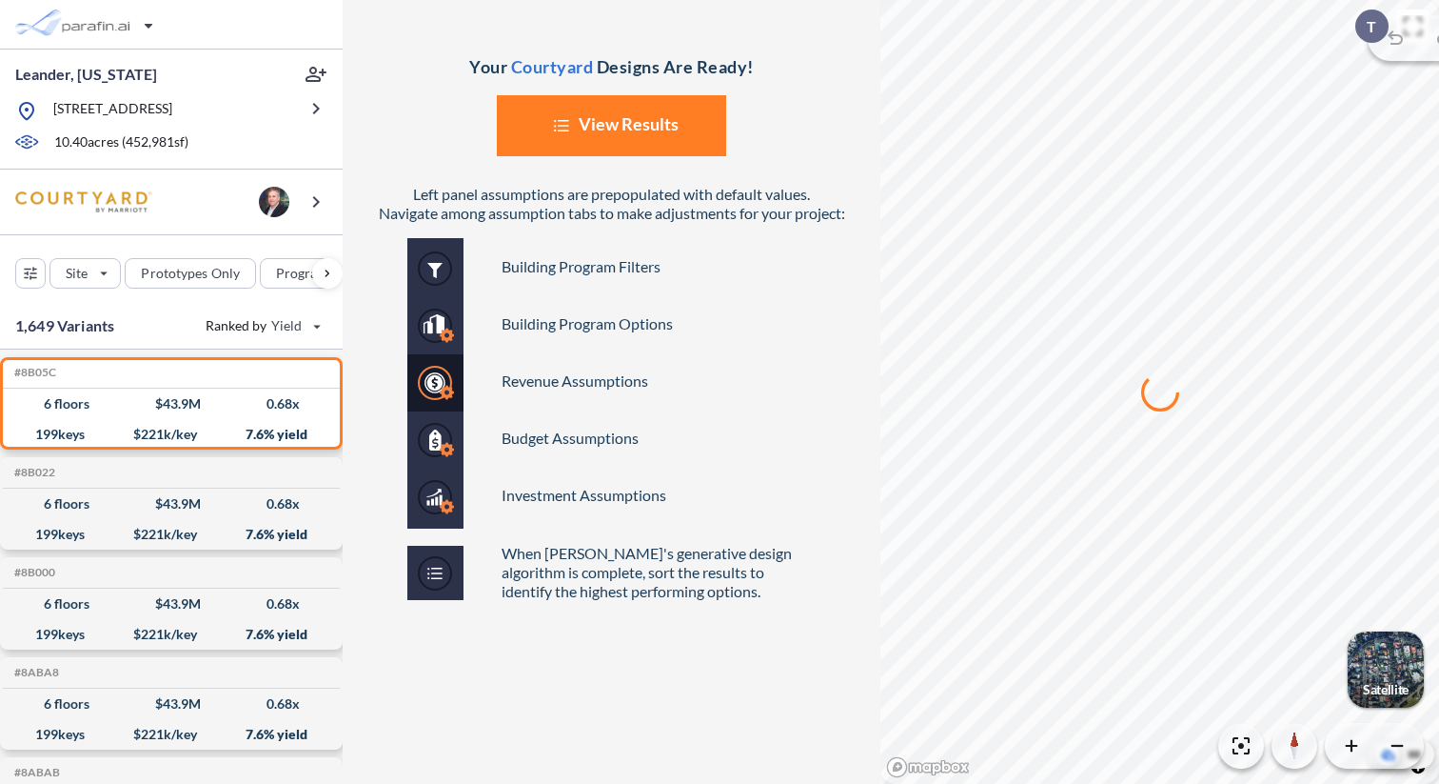
click at [433, 267] on img at bounding box center [435, 383] width 56 height 290
click at [565, 273] on li "Building Program Filters" at bounding box center [659, 266] width 314 height 57
click at [325, 277] on div "button" at bounding box center [327, 273] width 30 height 30
click at [277, 274] on div "button" at bounding box center [260, 273] width 87 height 29
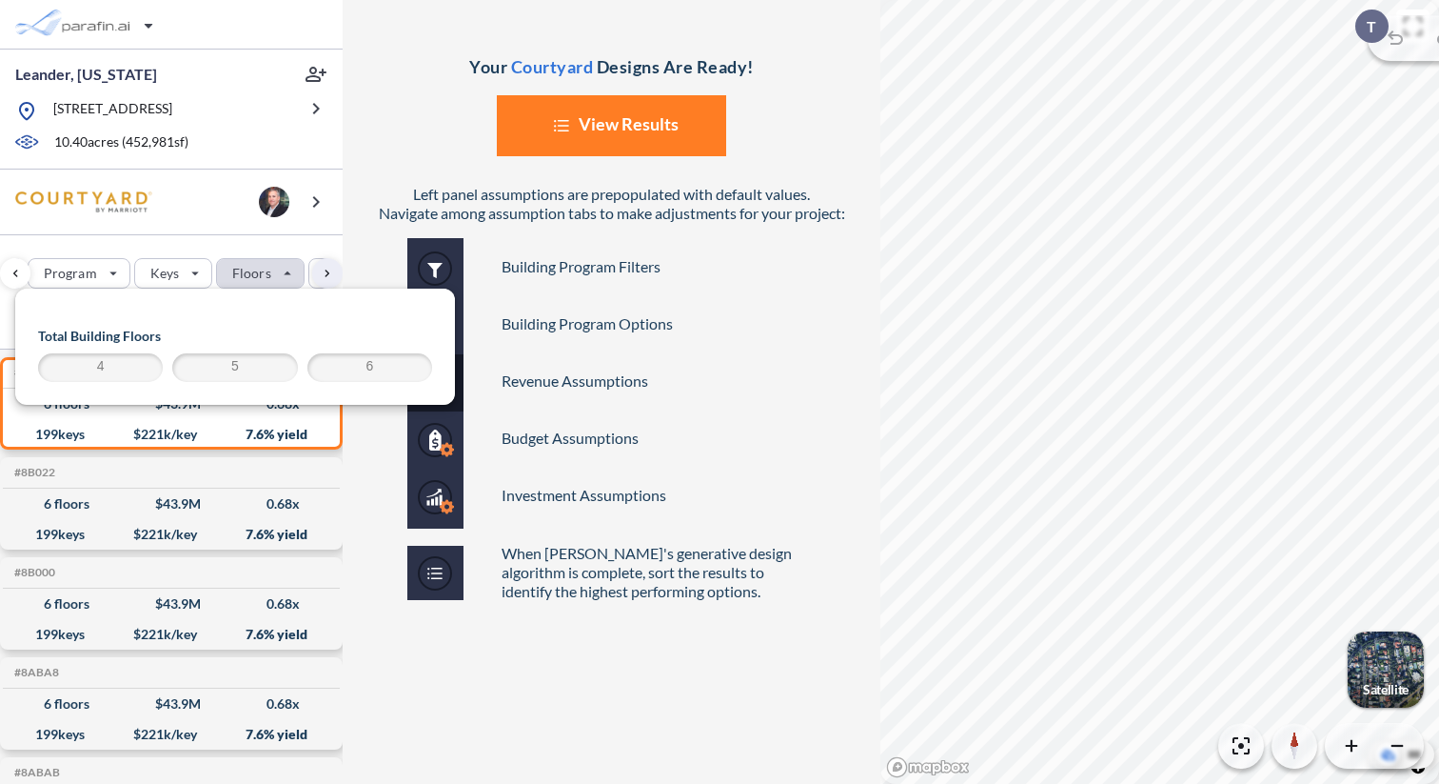
click at [126, 365] on span "4" at bounding box center [100, 367] width 119 height 23
click at [189, 275] on div "button" at bounding box center [173, 273] width 76 height 29
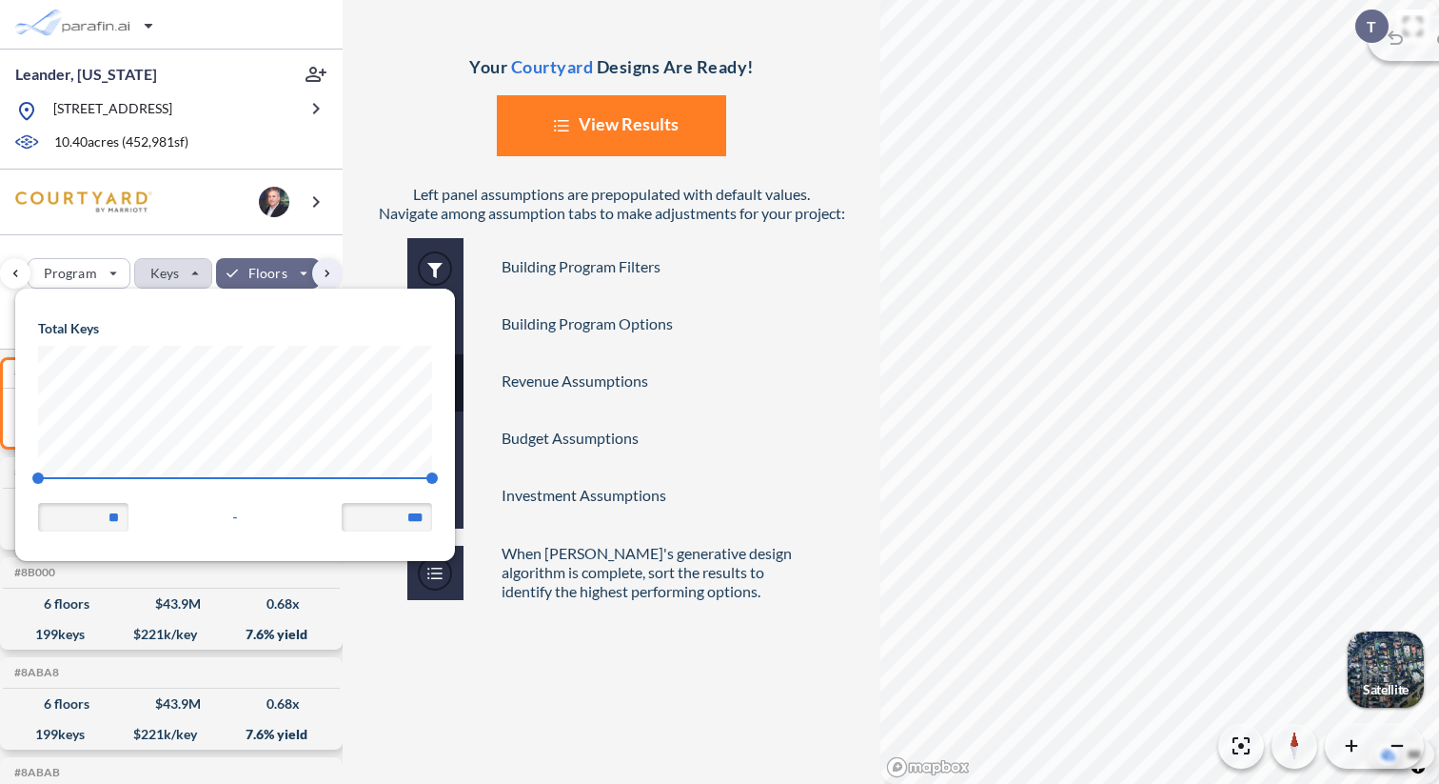
scroll to position [271, 440]
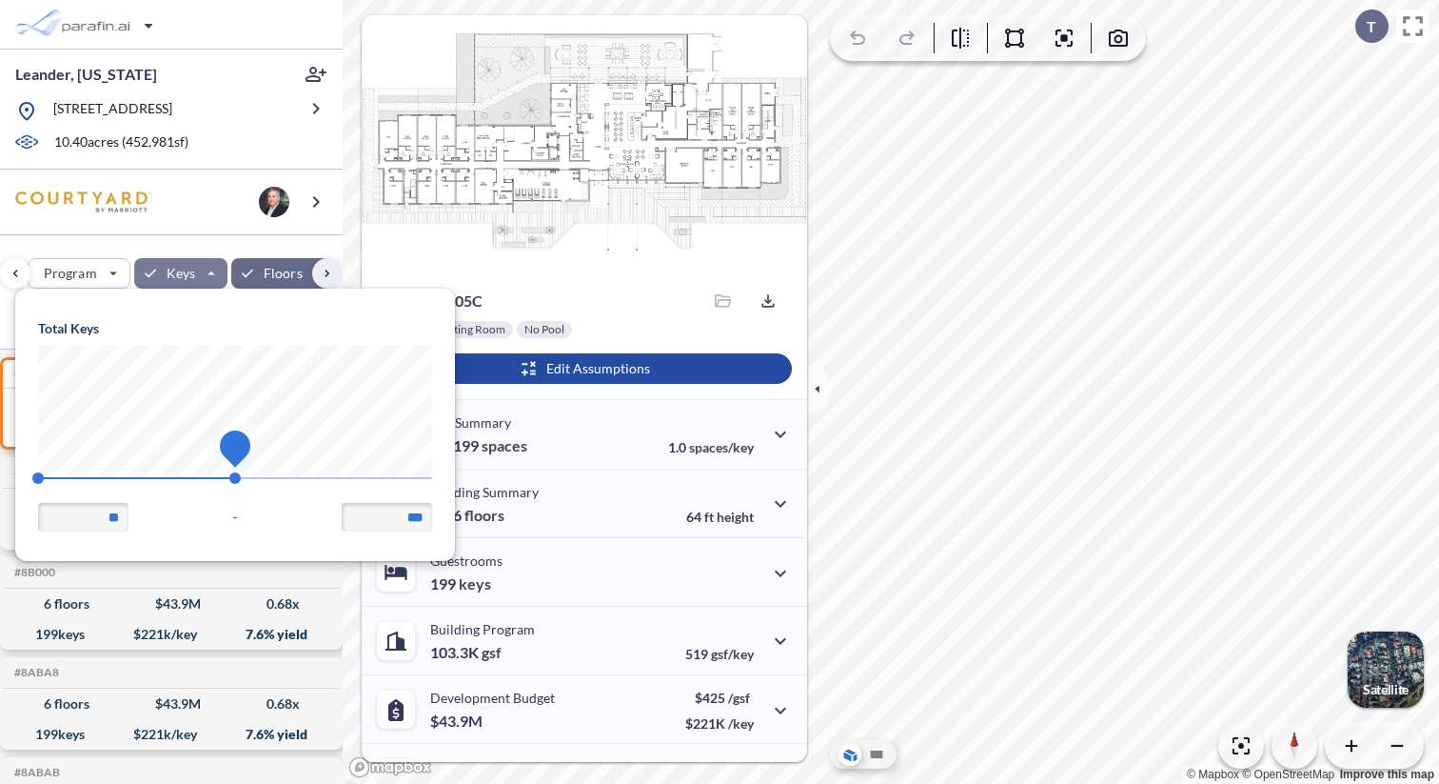
drag, startPoint x: 436, startPoint y: 476, endPoint x: 234, endPoint y: 468, distance: 202.0
click at [234, 472] on span "140" at bounding box center [234, 477] width 11 height 11
drag, startPoint x: 232, startPoint y: 477, endPoint x: 213, endPoint y: 477, distance: 19.0
click at [213, 477] on span "133" at bounding box center [212, 477] width 11 height 11
type input "***"
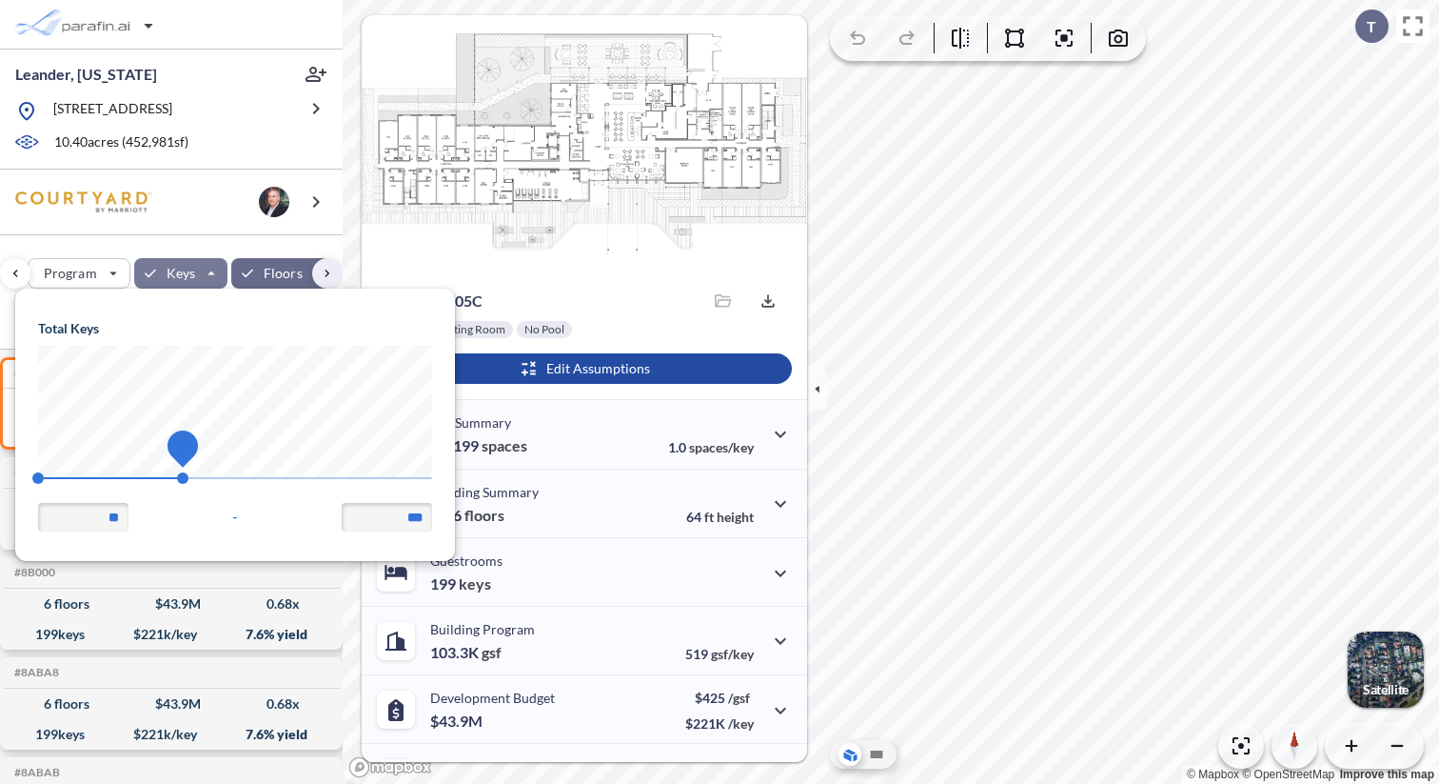
drag, startPoint x: 213, startPoint y: 477, endPoint x: 182, endPoint y: 470, distance: 32.1
click at [182, 472] on span "124" at bounding box center [182, 477] width 11 height 11
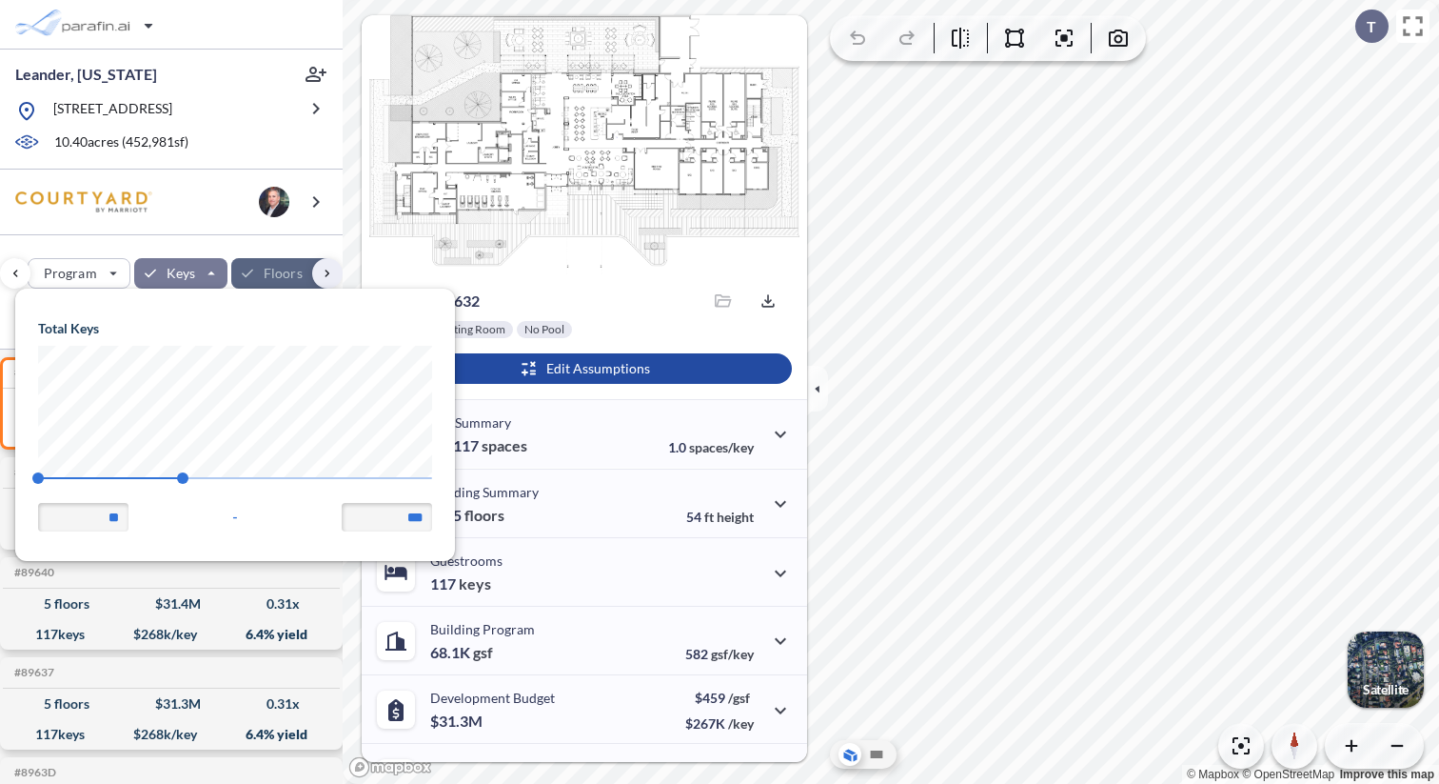
click at [264, 271] on div "button" at bounding box center [283, 273] width 104 height 30
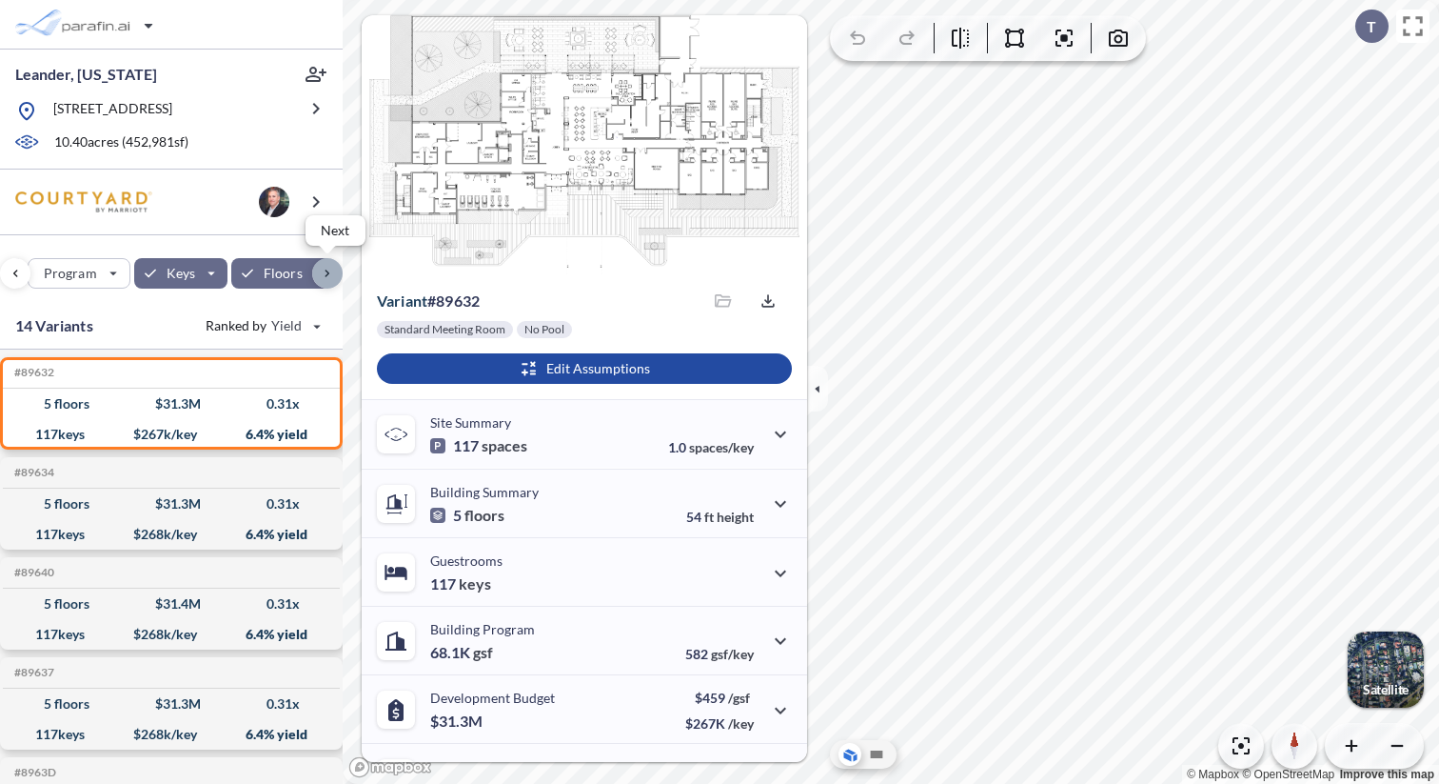
click at [326, 276] on div "button" at bounding box center [327, 273] width 30 height 30
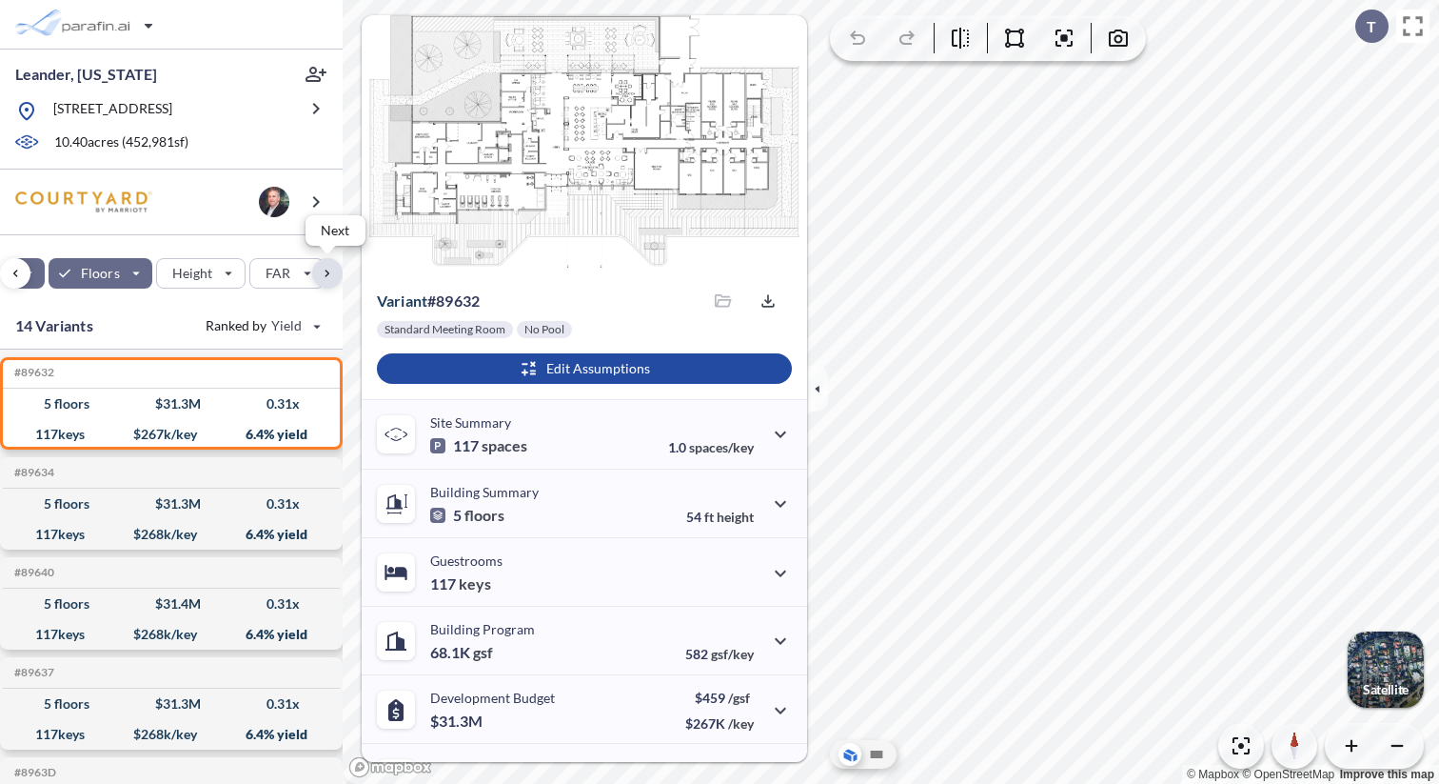
scroll to position [0, 427]
click at [220, 273] on div "button" at bounding box center [190, 273] width 89 height 29
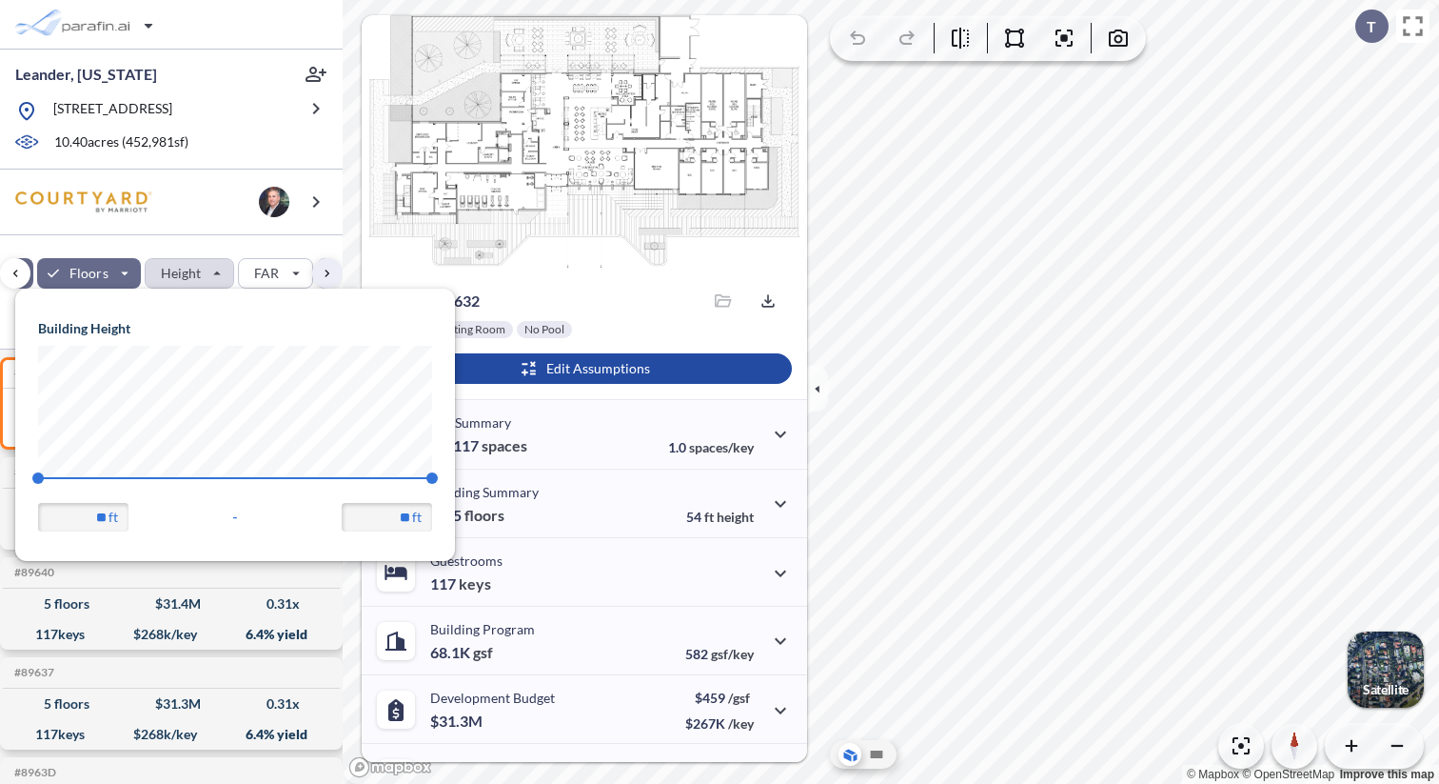
scroll to position [271, 440]
drag, startPoint x: 427, startPoint y: 480, endPoint x: 233, endPoint y: 477, distance: 194.2
click at [233, 476] on span "54" at bounding box center [234, 477] width 11 height 11
drag, startPoint x: 233, startPoint y: 477, endPoint x: 178, endPoint y: 475, distance: 55.3
click at [229, 475] on span "54" at bounding box center [234, 477] width 11 height 11
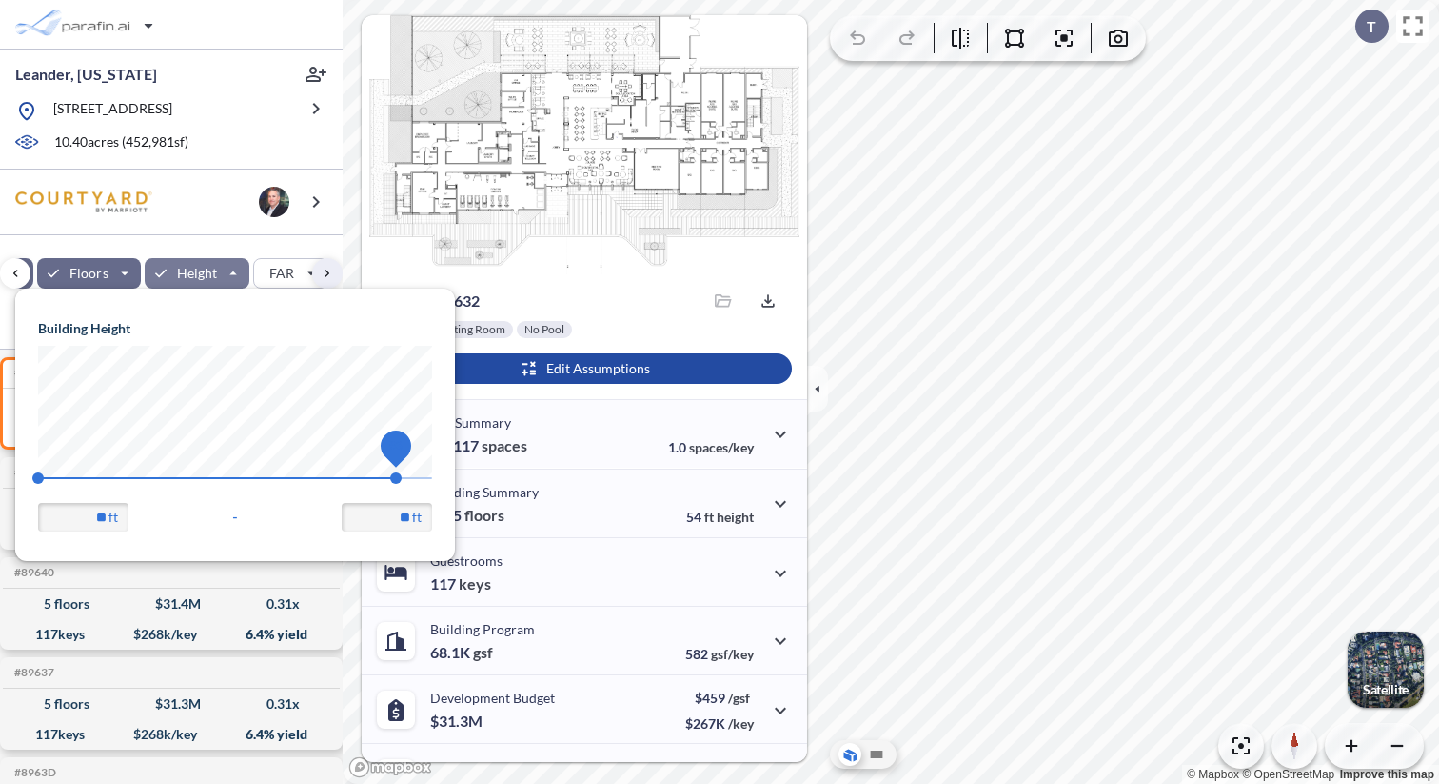
type input "**"
drag, startPoint x: 178, startPoint y: 475, endPoint x: 436, endPoint y: 478, distance: 258.0
click at [436, 478] on span "65" at bounding box center [432, 477] width 11 height 11
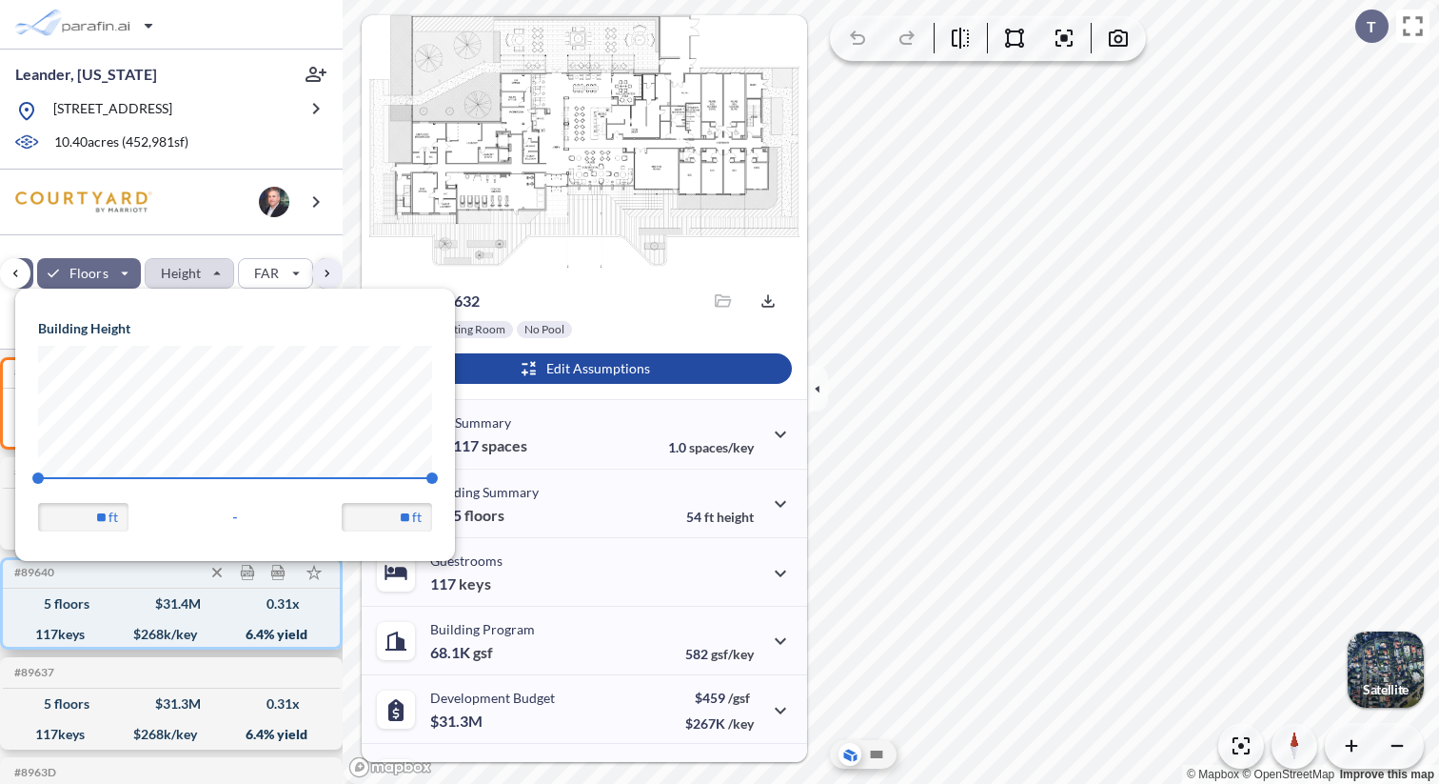
click at [323, 629] on div "117 keys $ 268 k/key 6.4 % yield" at bounding box center [171, 634] width 322 height 30
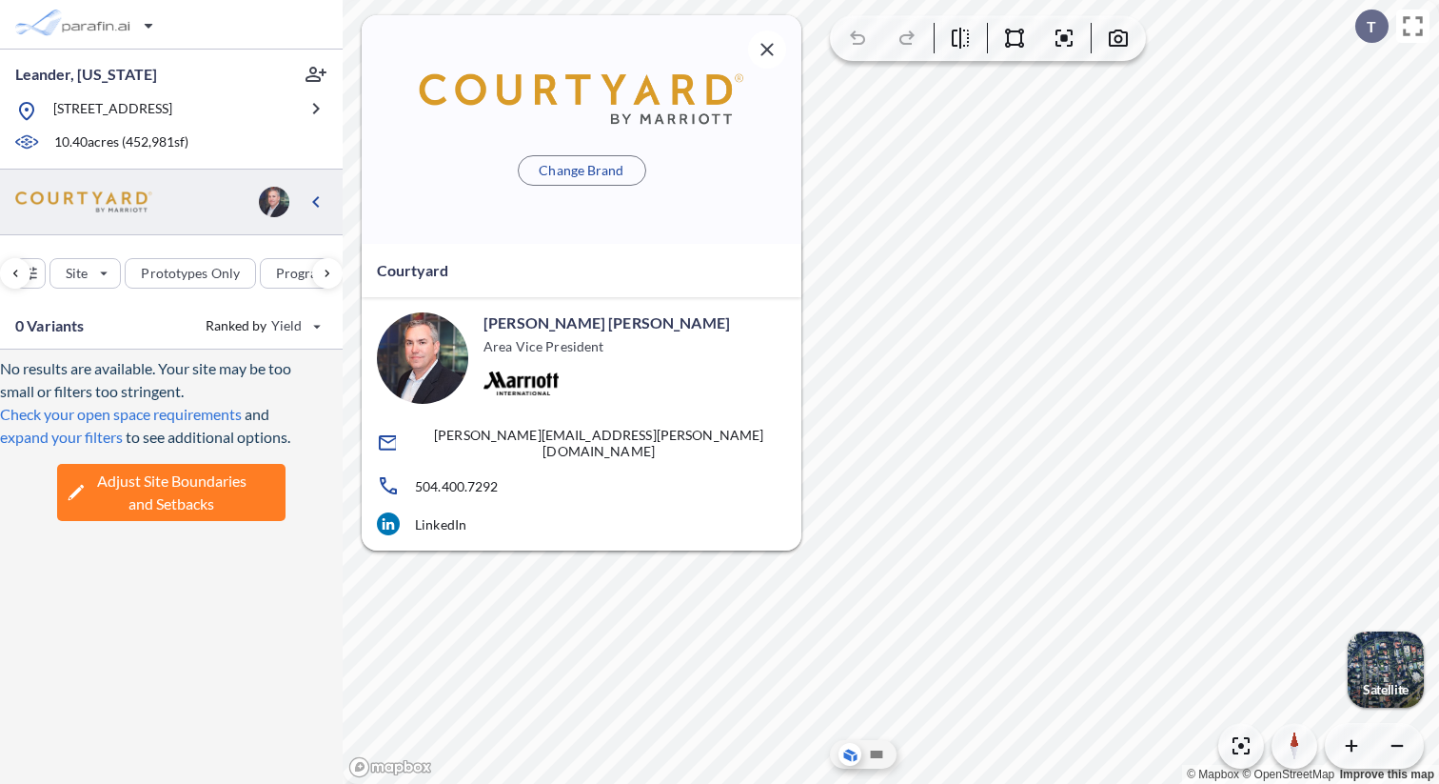
scroll to position [0, 427]
click at [272, 588] on div "No results are available. Your site may be too small or filters too stringent. …" at bounding box center [171, 566] width 343 height 434
click at [118, 211] on img at bounding box center [83, 202] width 137 height 22
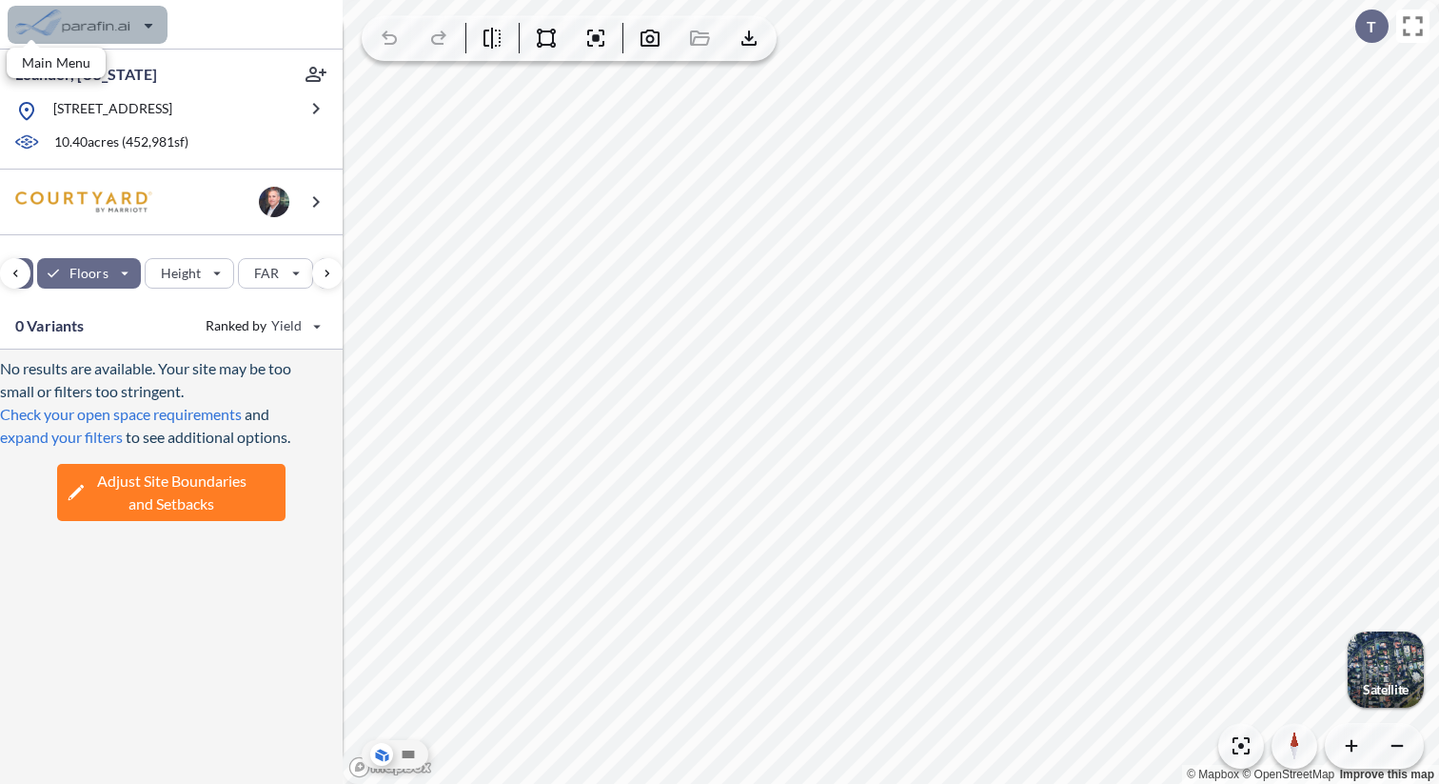
click at [150, 26] on div "button" at bounding box center [88, 25] width 160 height 38
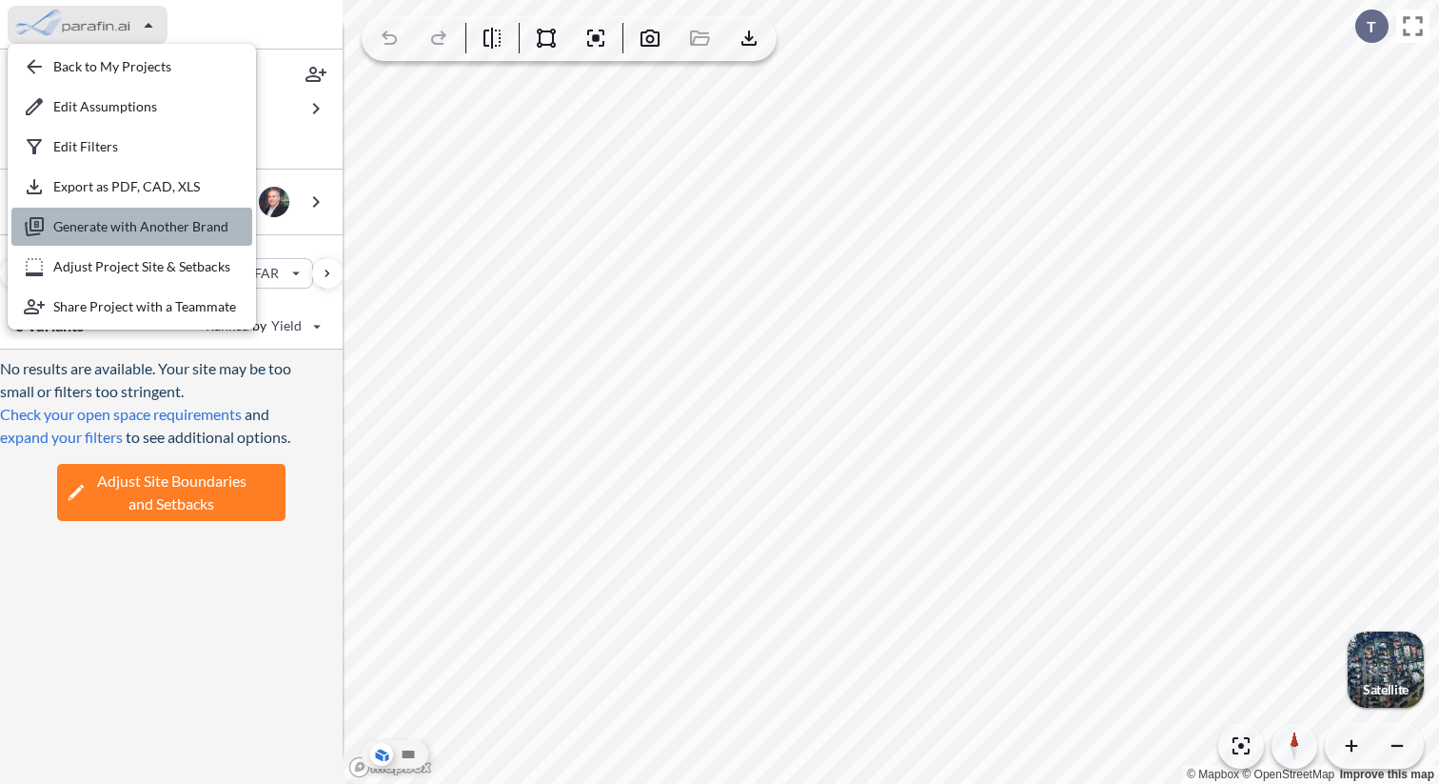
click at [169, 234] on div "button" at bounding box center [131, 227] width 241 height 38
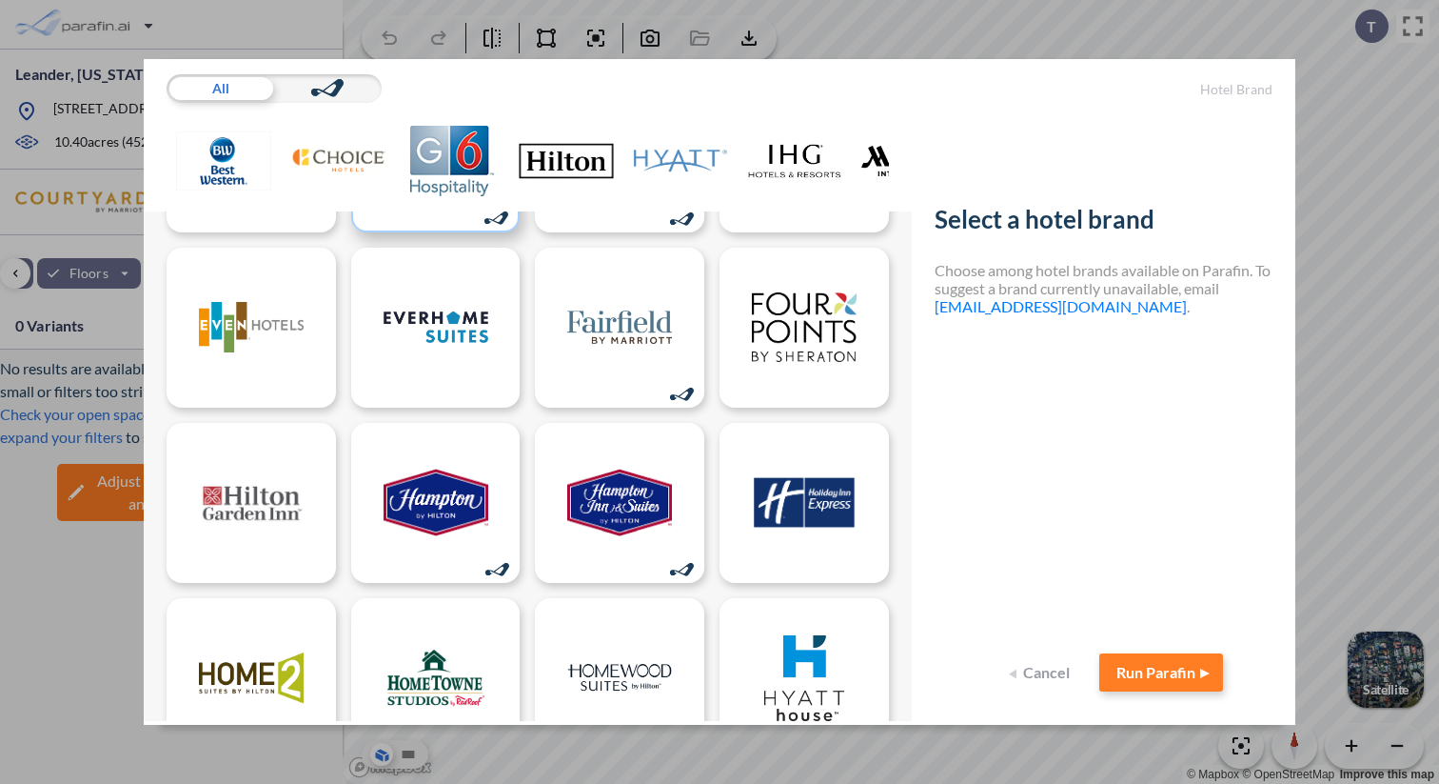
scroll to position [344, 0]
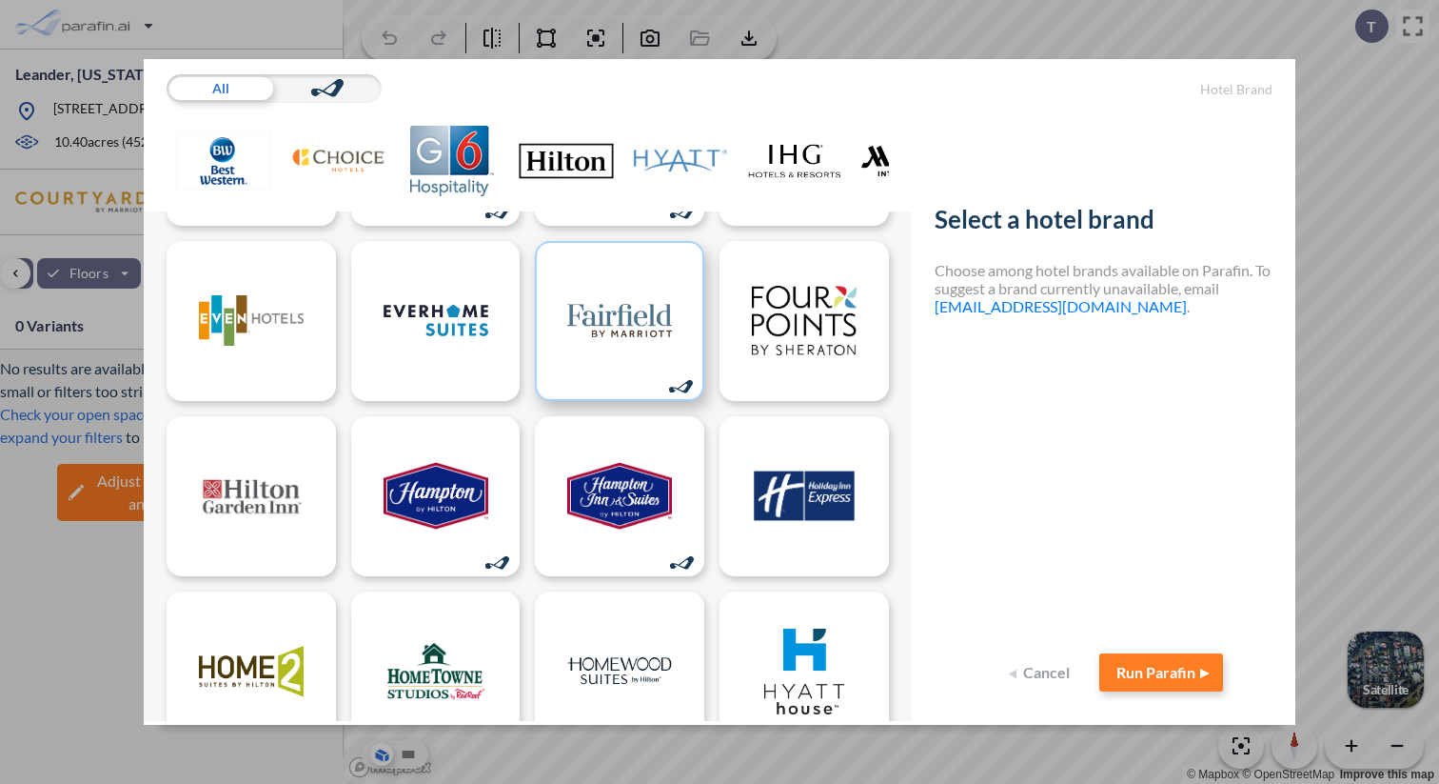
click at [619, 335] on img at bounding box center [619, 321] width 105 height 86
click at [1153, 676] on button "Run Parafin" at bounding box center [1162, 672] width 124 height 38
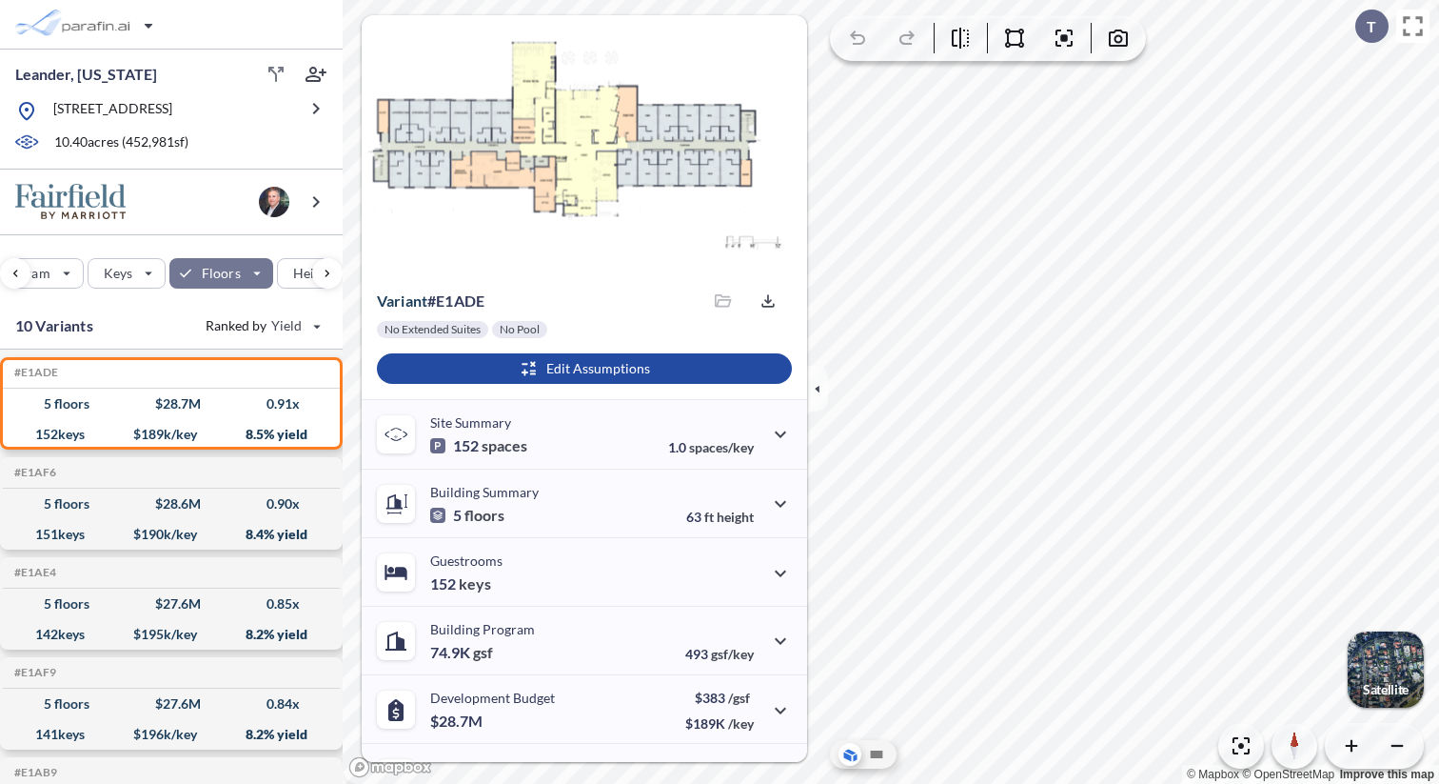
scroll to position [0, 278]
click at [259, 269] on div "button" at bounding box center [222, 273] width 104 height 30
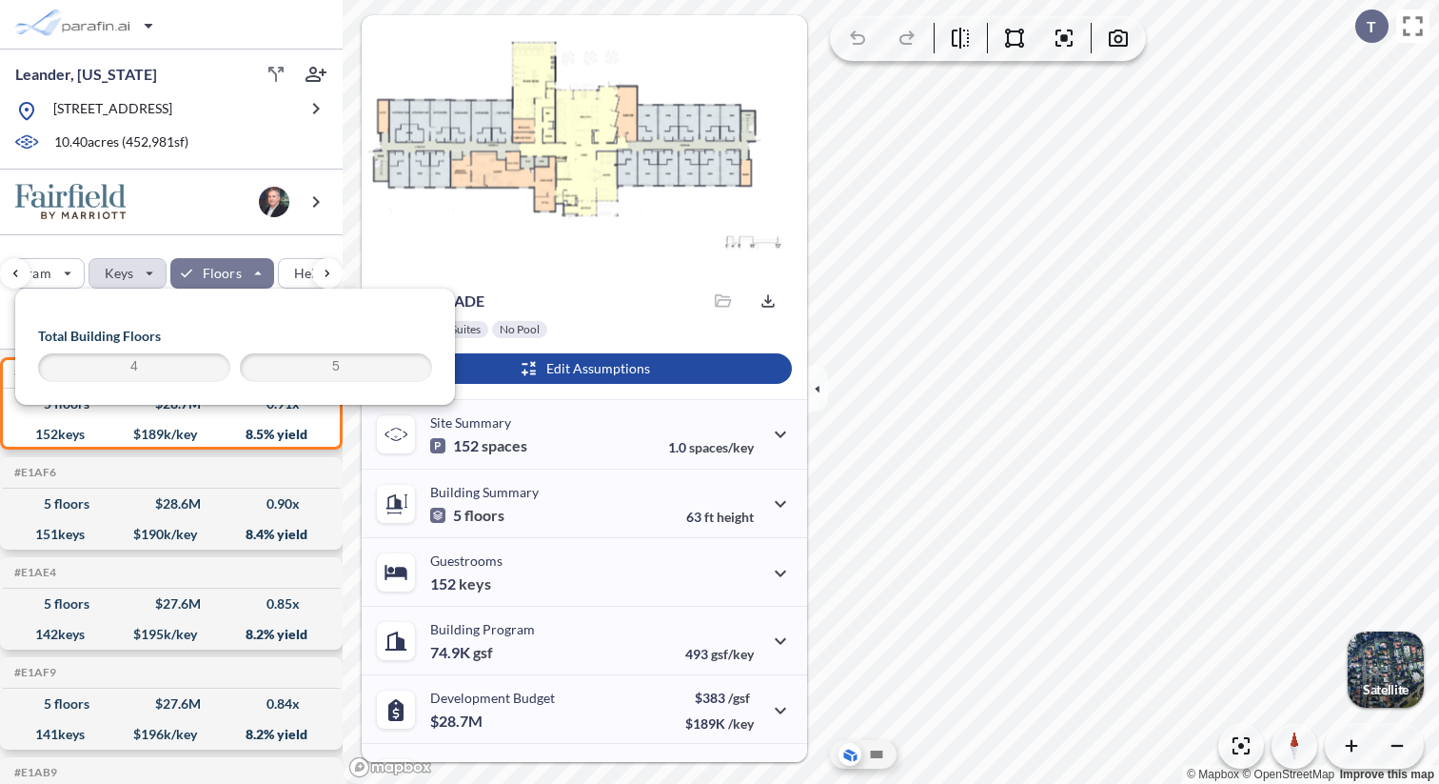
click at [143, 269] on div "button" at bounding box center [127, 273] width 76 height 29
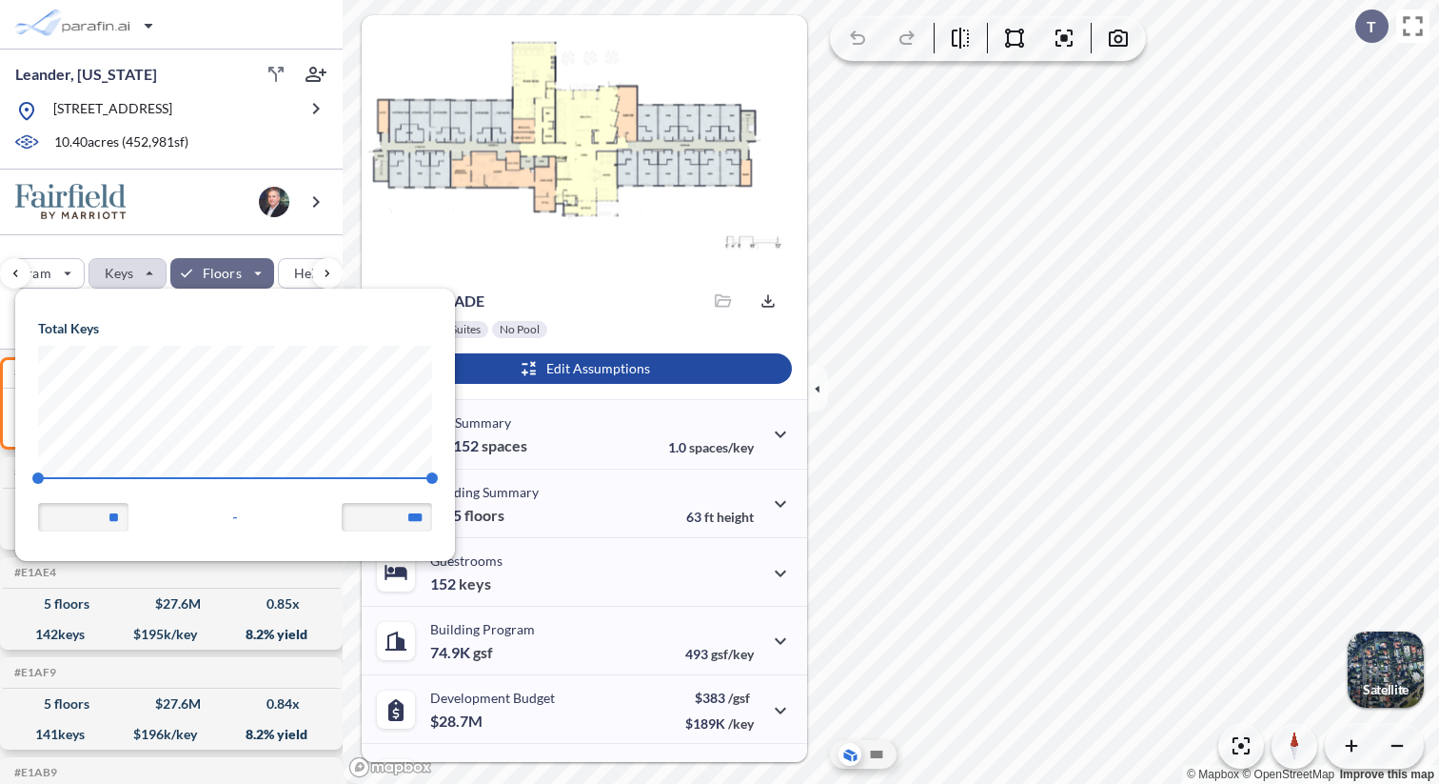
scroll to position [271, 440]
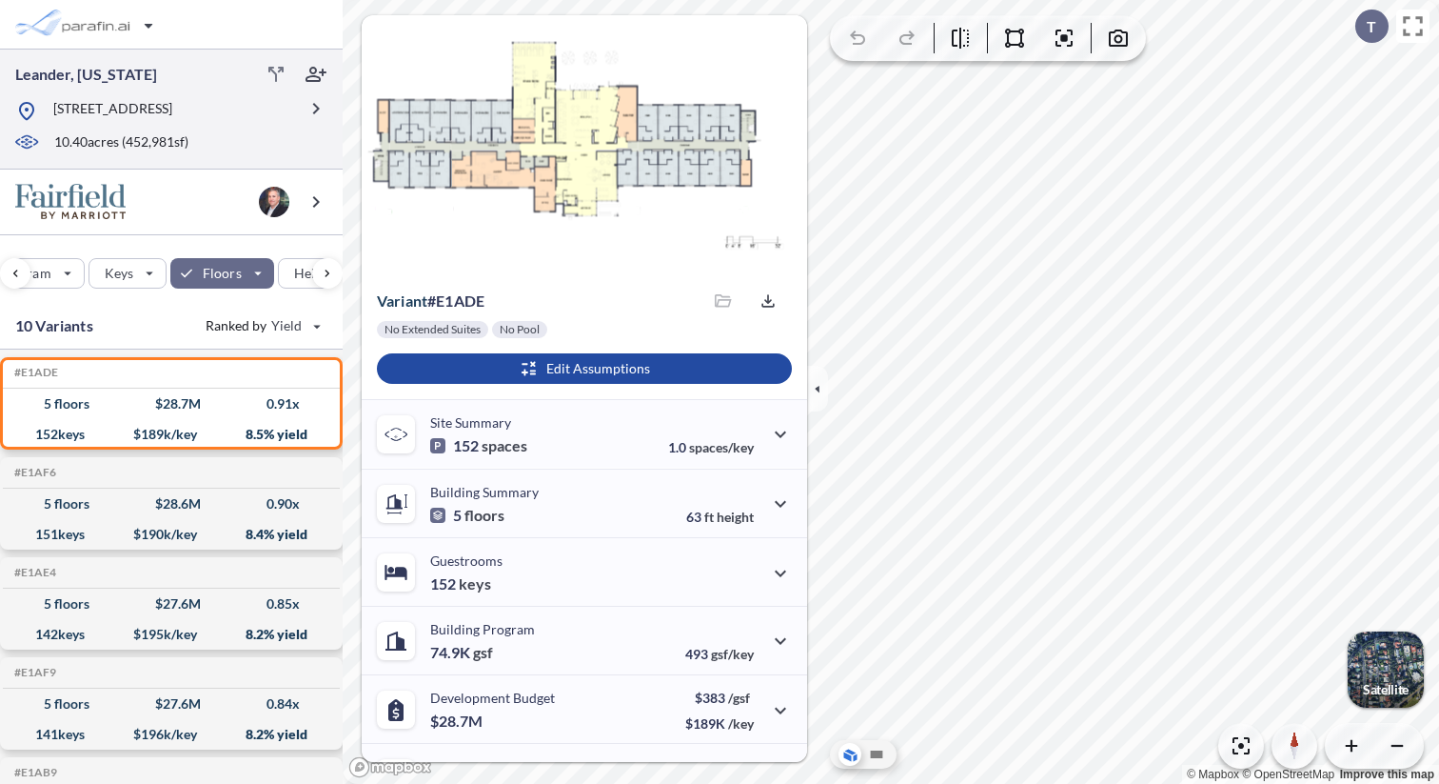
click at [249, 138] on div "10.40 acres ( 452,981 sf)" at bounding box center [155, 142] width 283 height 21
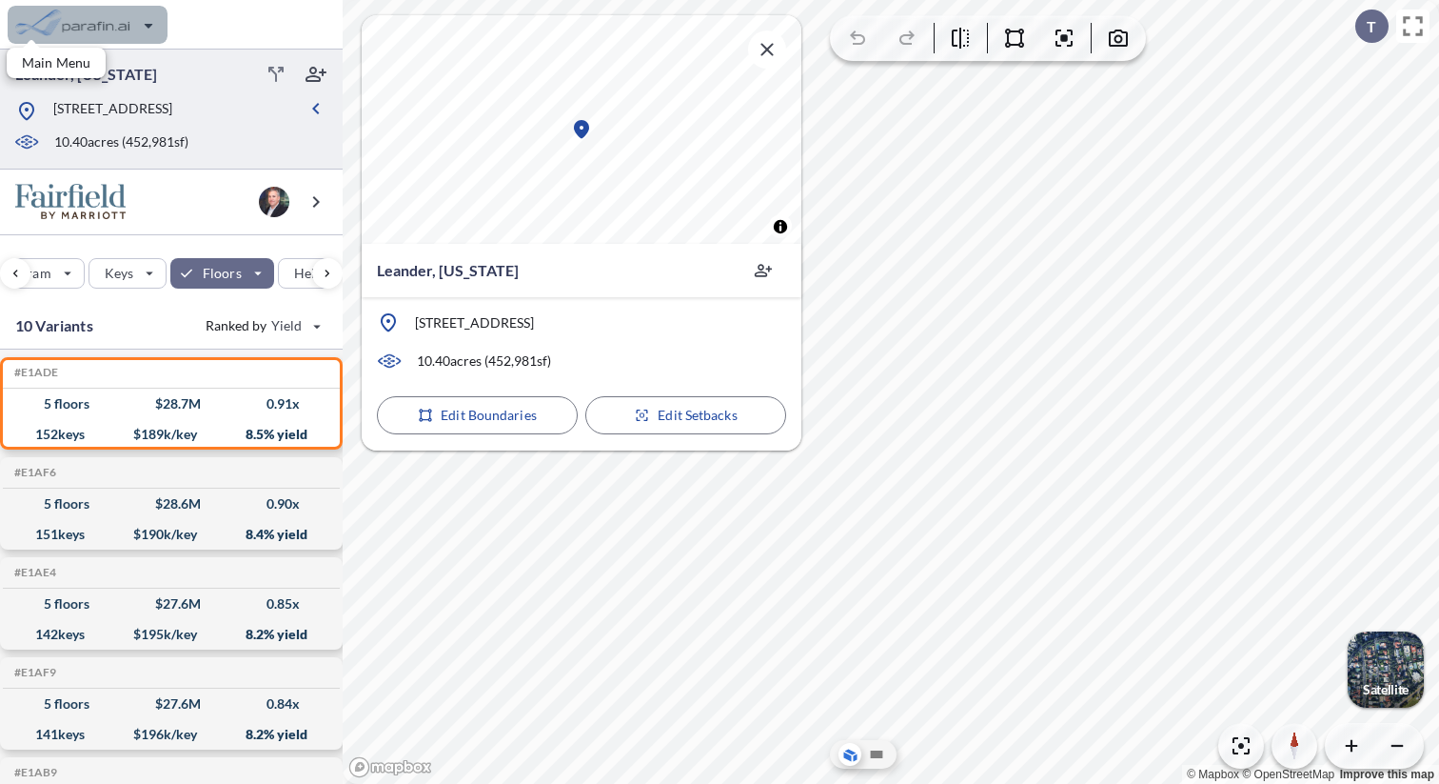
click at [150, 25] on div "button" at bounding box center [88, 25] width 160 height 38
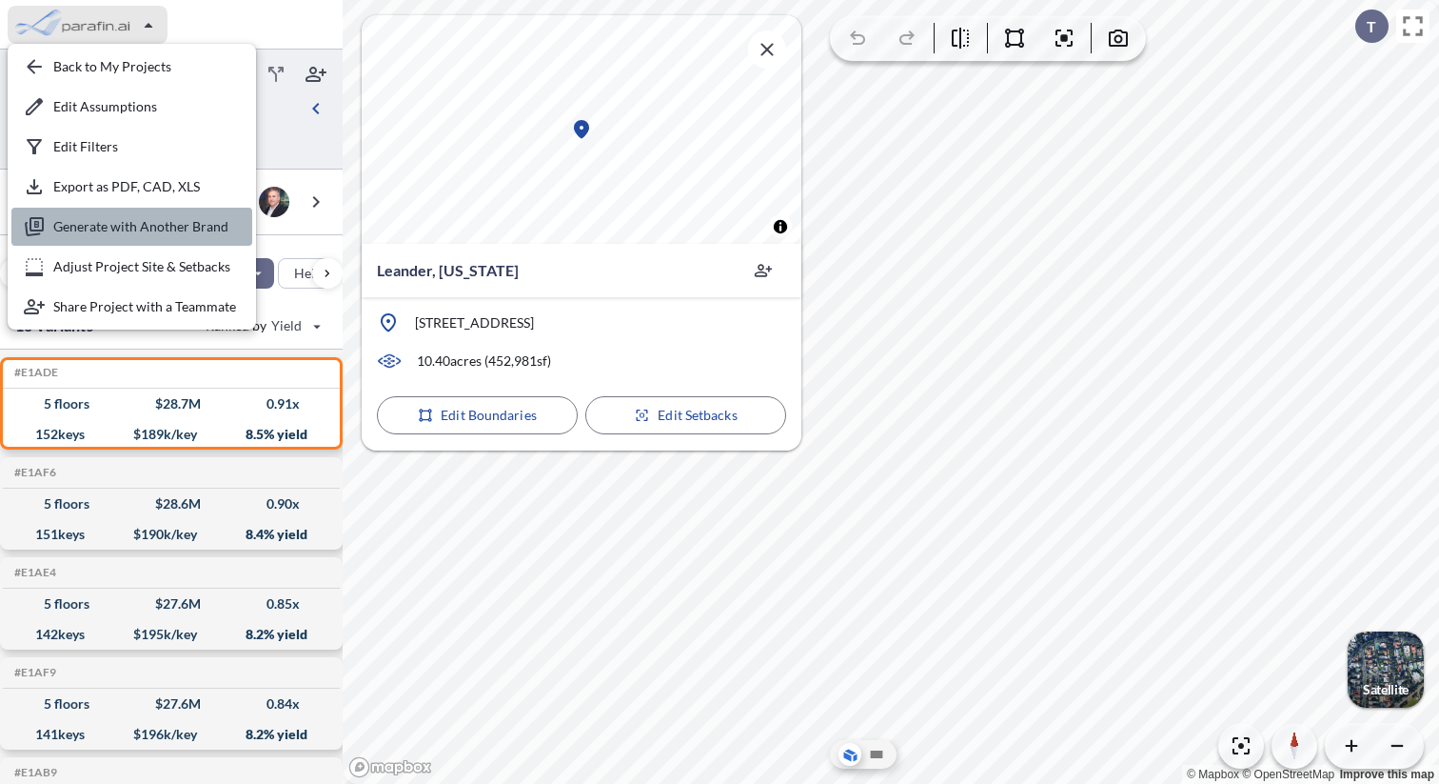
click at [160, 226] on div "button" at bounding box center [131, 227] width 241 height 38
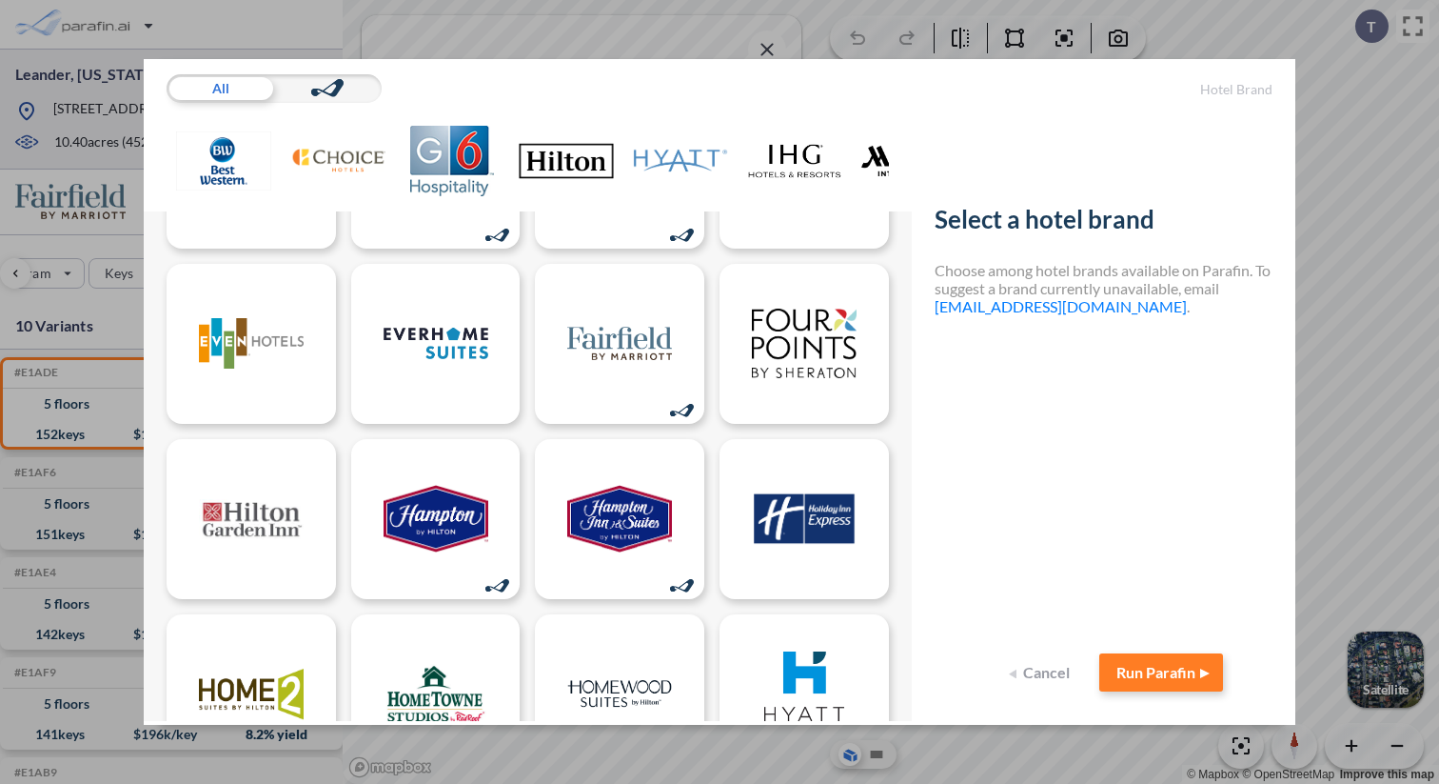
scroll to position [332, 0]
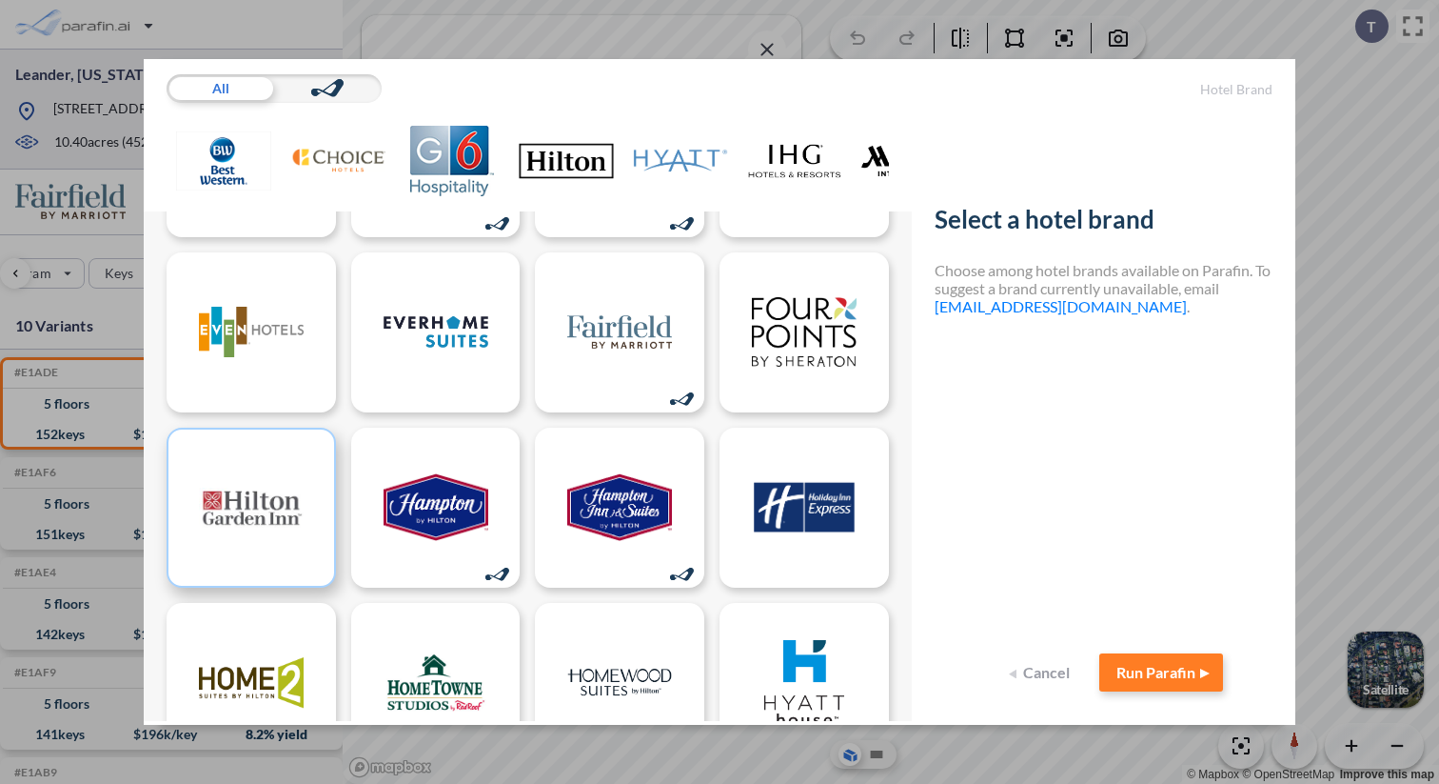
click at [297, 512] on img at bounding box center [251, 508] width 105 height 86
click at [271, 510] on img at bounding box center [251, 508] width 105 height 86
click at [1191, 668] on button "Run Parafin" at bounding box center [1162, 672] width 124 height 38
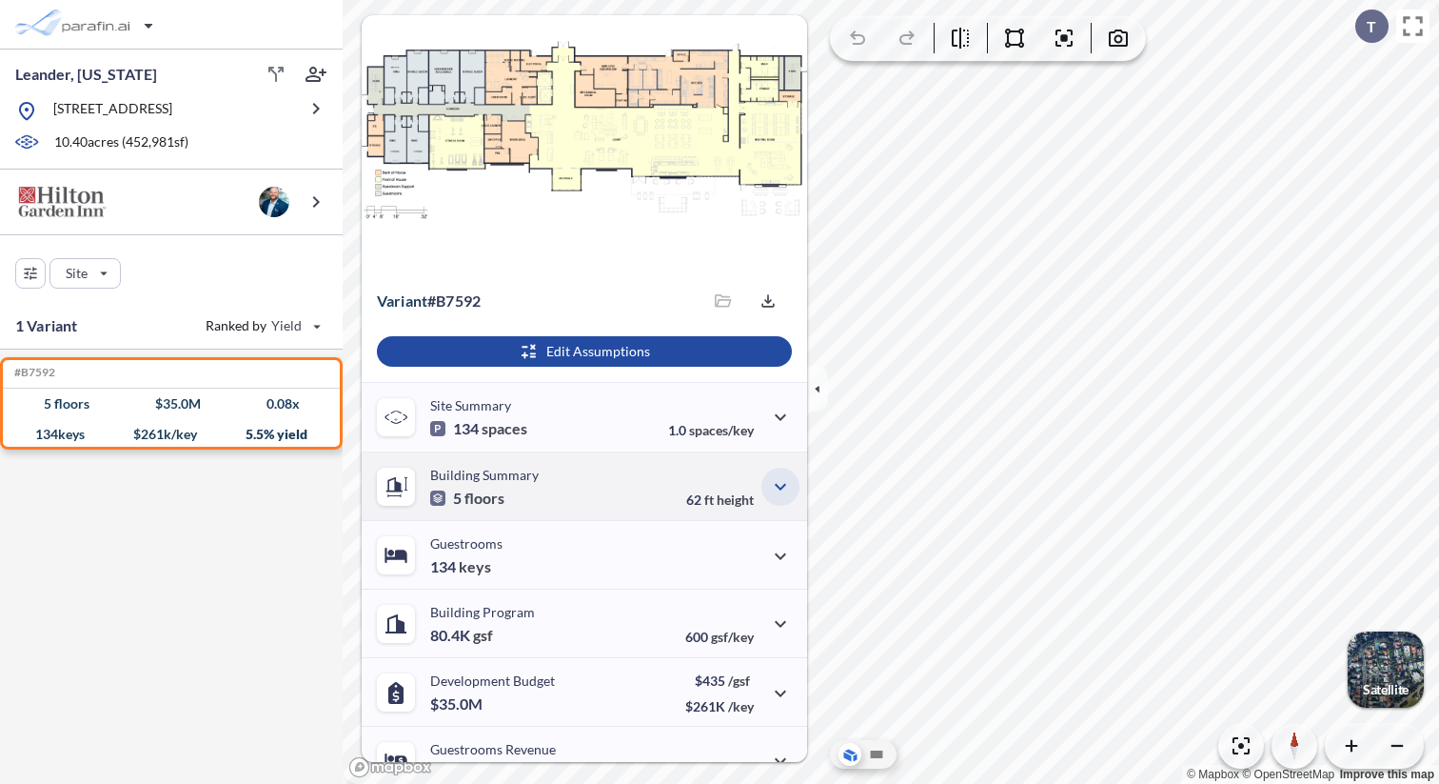
click at [782, 484] on icon "button" at bounding box center [780, 486] width 23 height 23
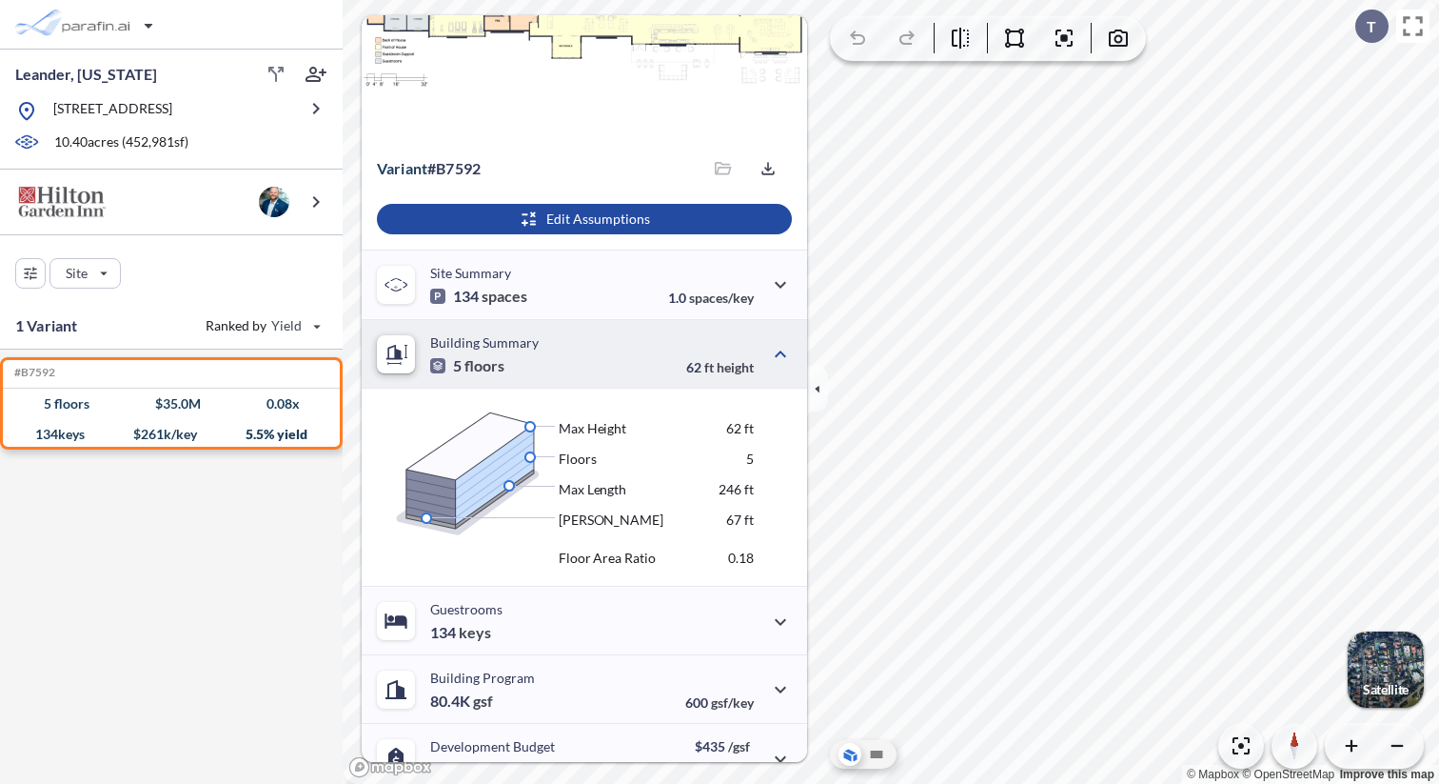
scroll to position [135, 0]
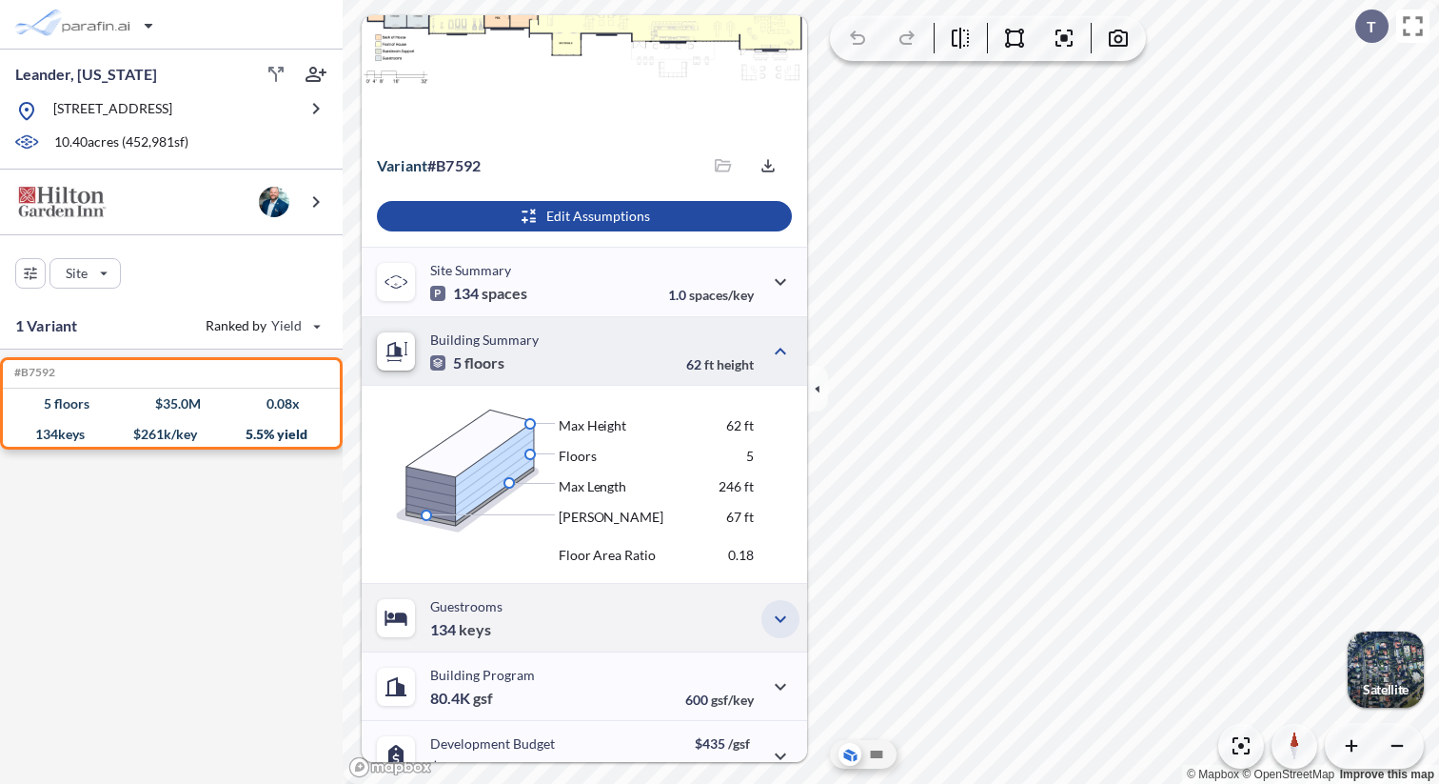
click at [773, 610] on icon "button" at bounding box center [780, 618] width 23 height 23
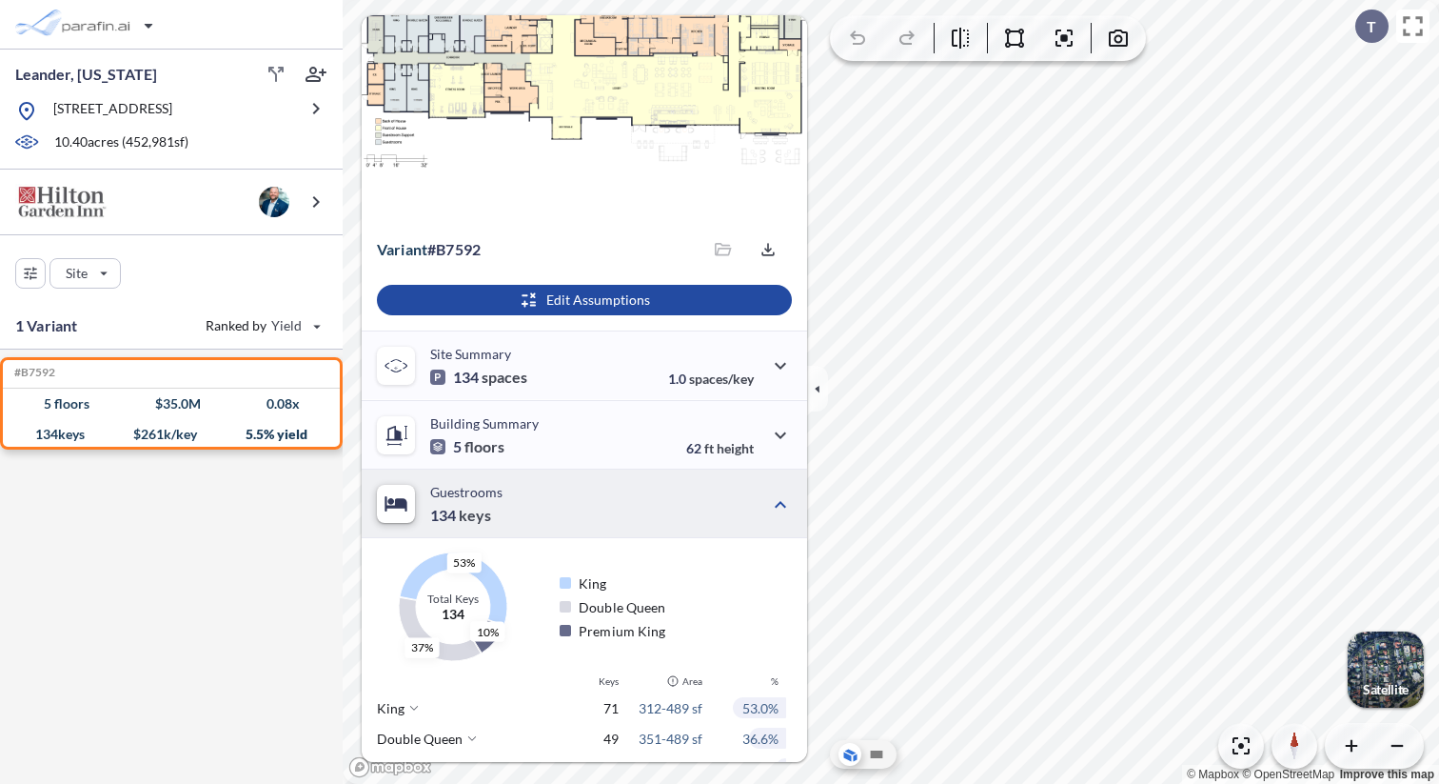
scroll to position [0, 0]
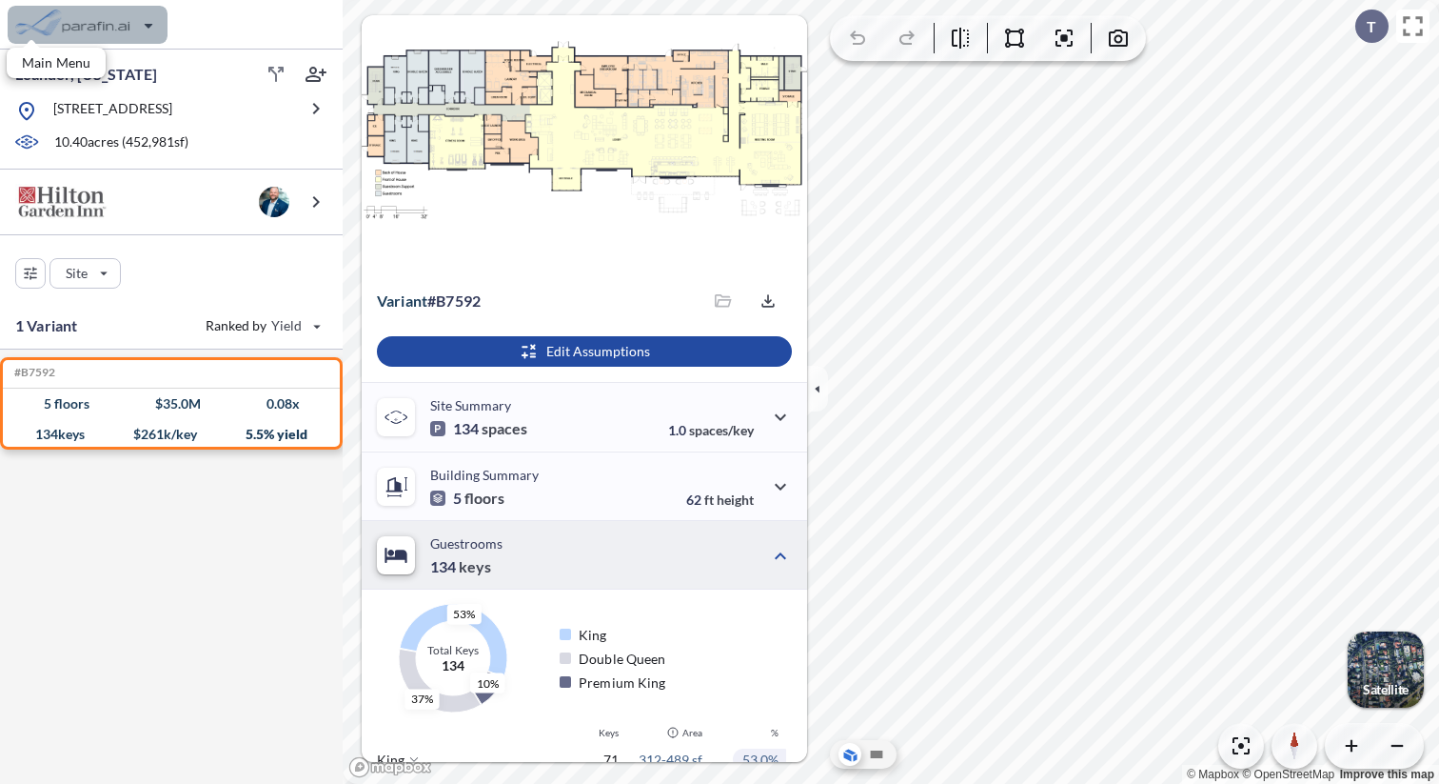
click at [151, 29] on div "button" at bounding box center [88, 25] width 160 height 38
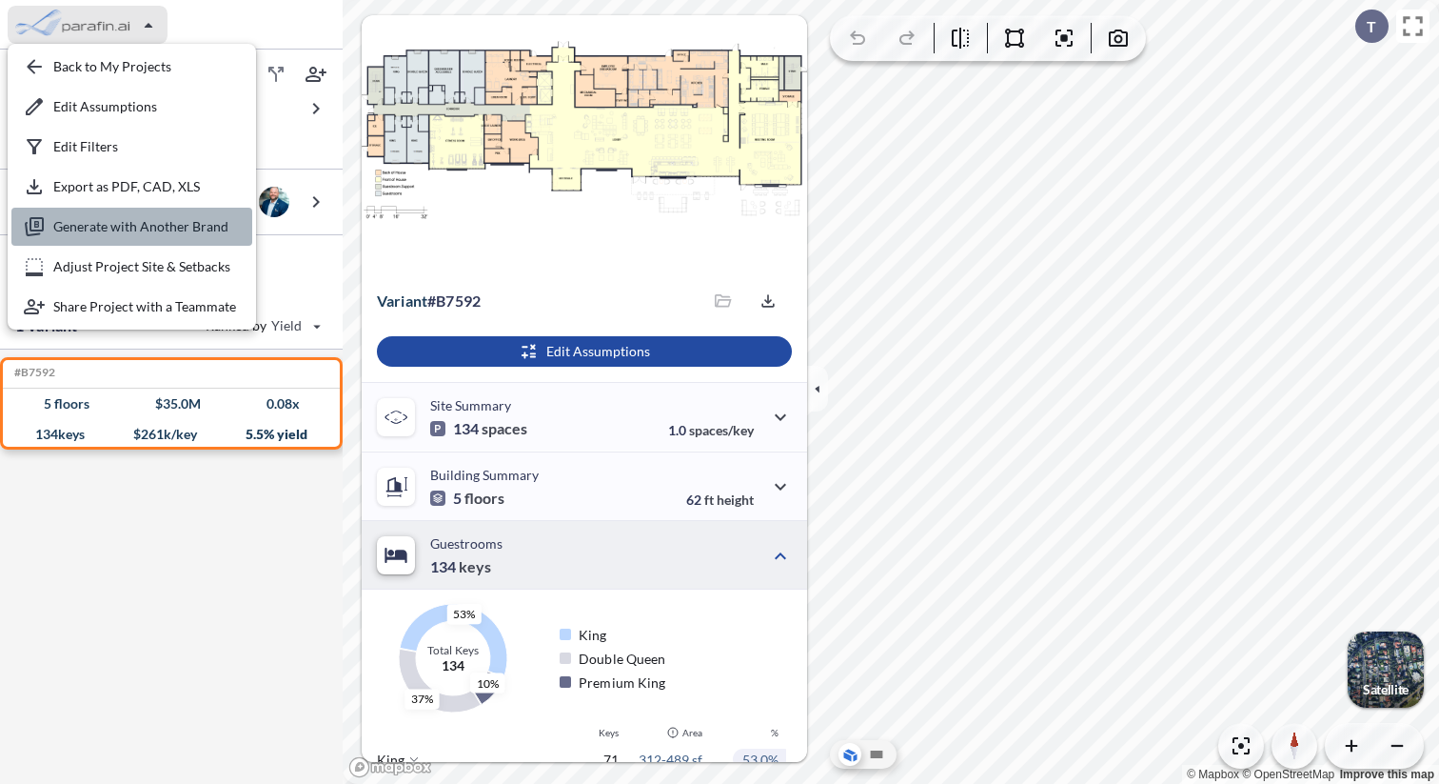
click at [184, 232] on div "button" at bounding box center [131, 227] width 241 height 38
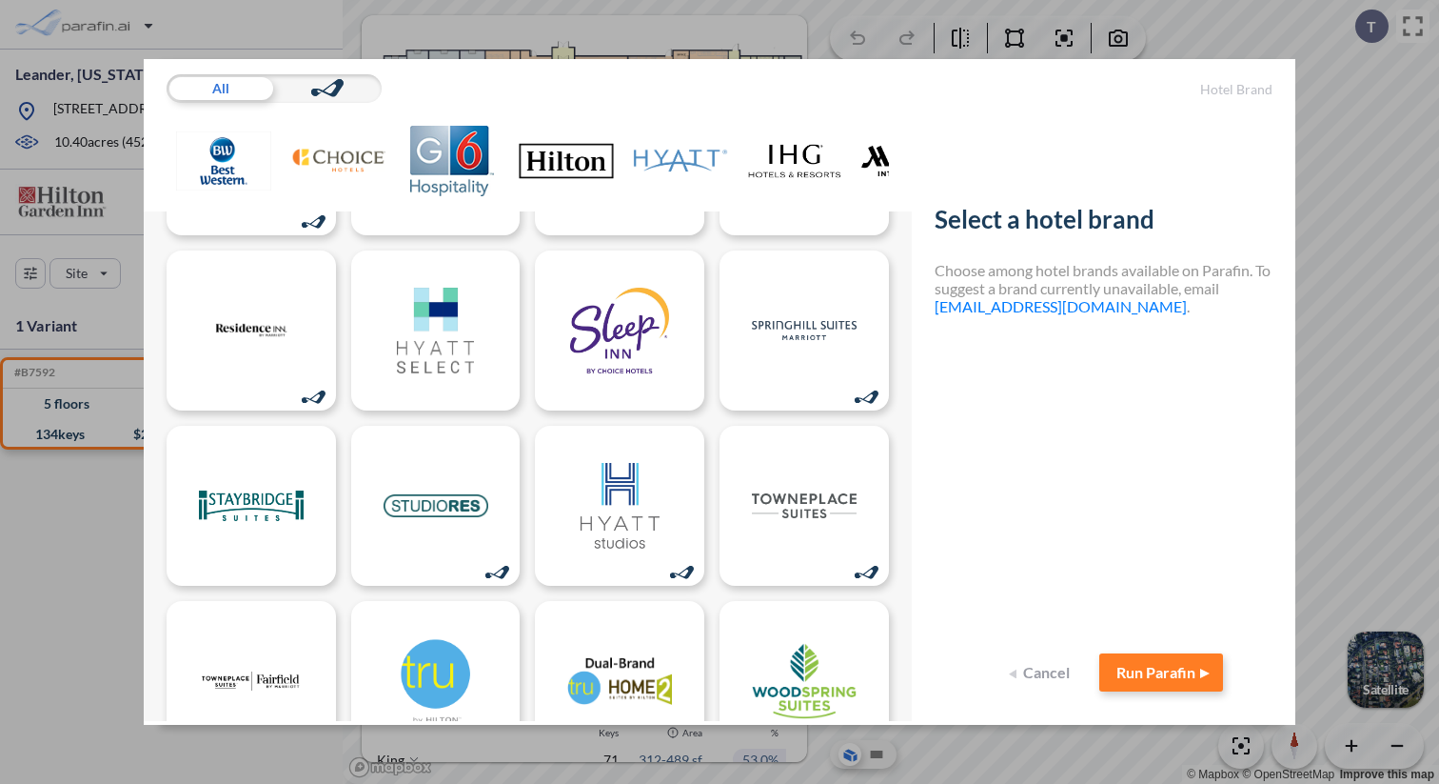
scroll to position [1038, 0]
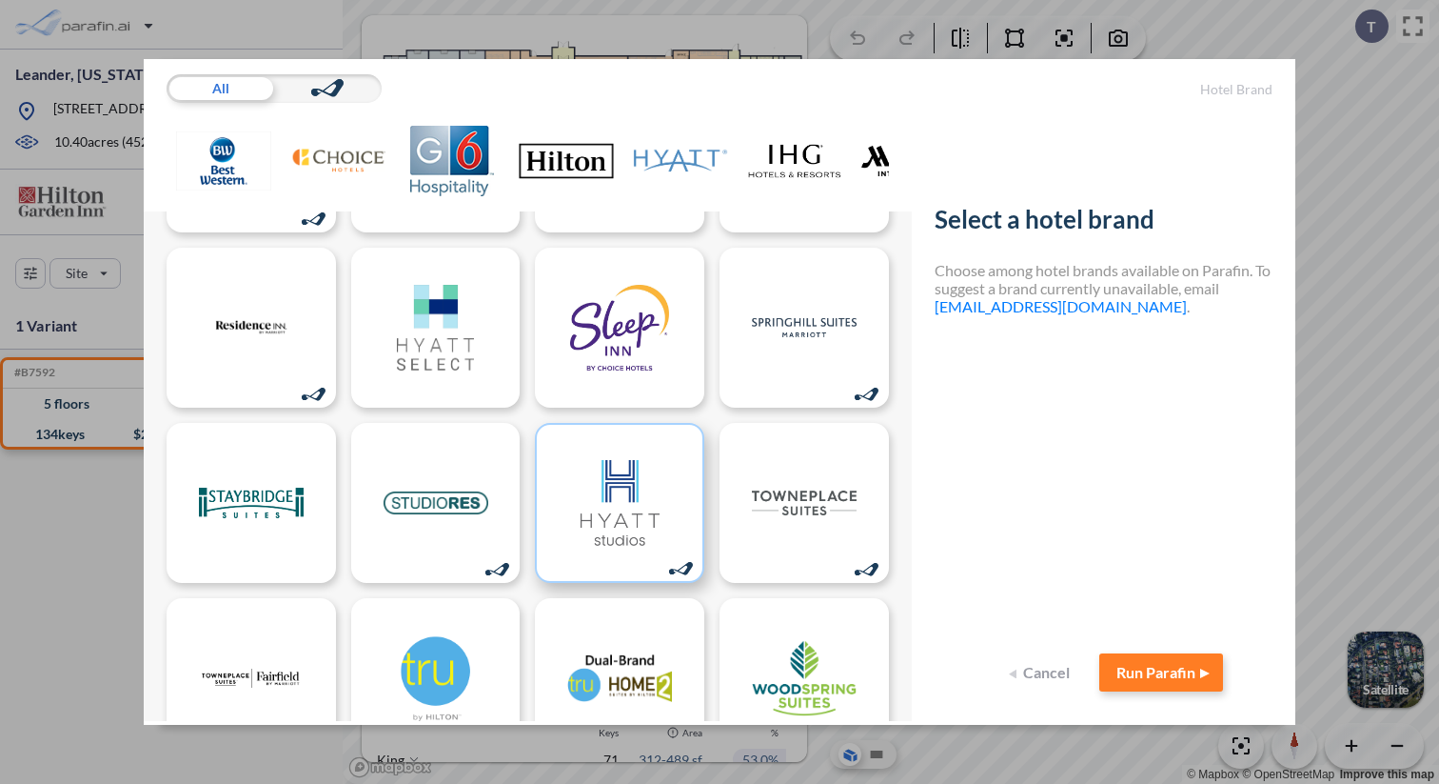
click at [611, 555] on div at bounding box center [619, 503] width 169 height 160
click at [625, 488] on img at bounding box center [619, 503] width 105 height 86
click at [1148, 680] on button "Run Parafin" at bounding box center [1162, 672] width 124 height 38
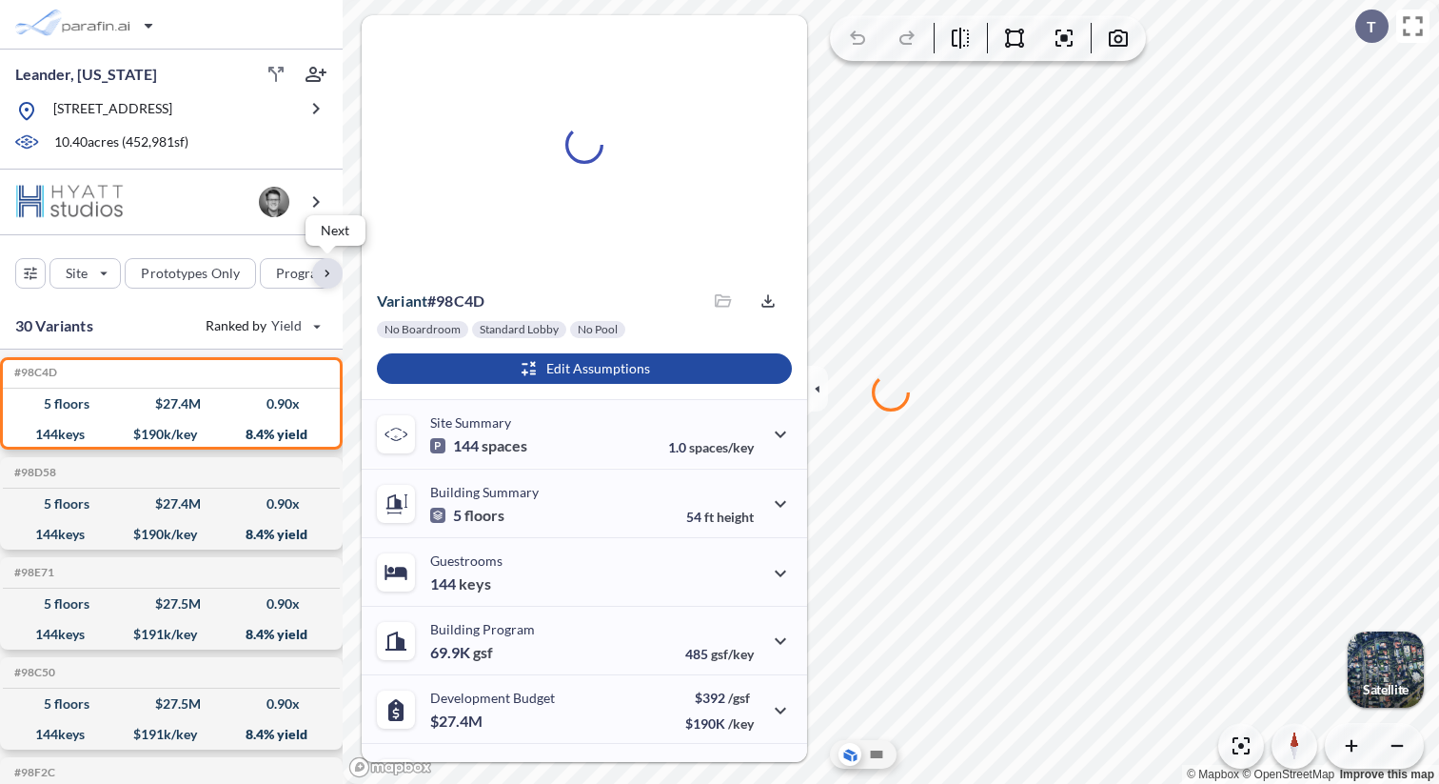
click at [332, 276] on div "button" at bounding box center [327, 273] width 30 height 30
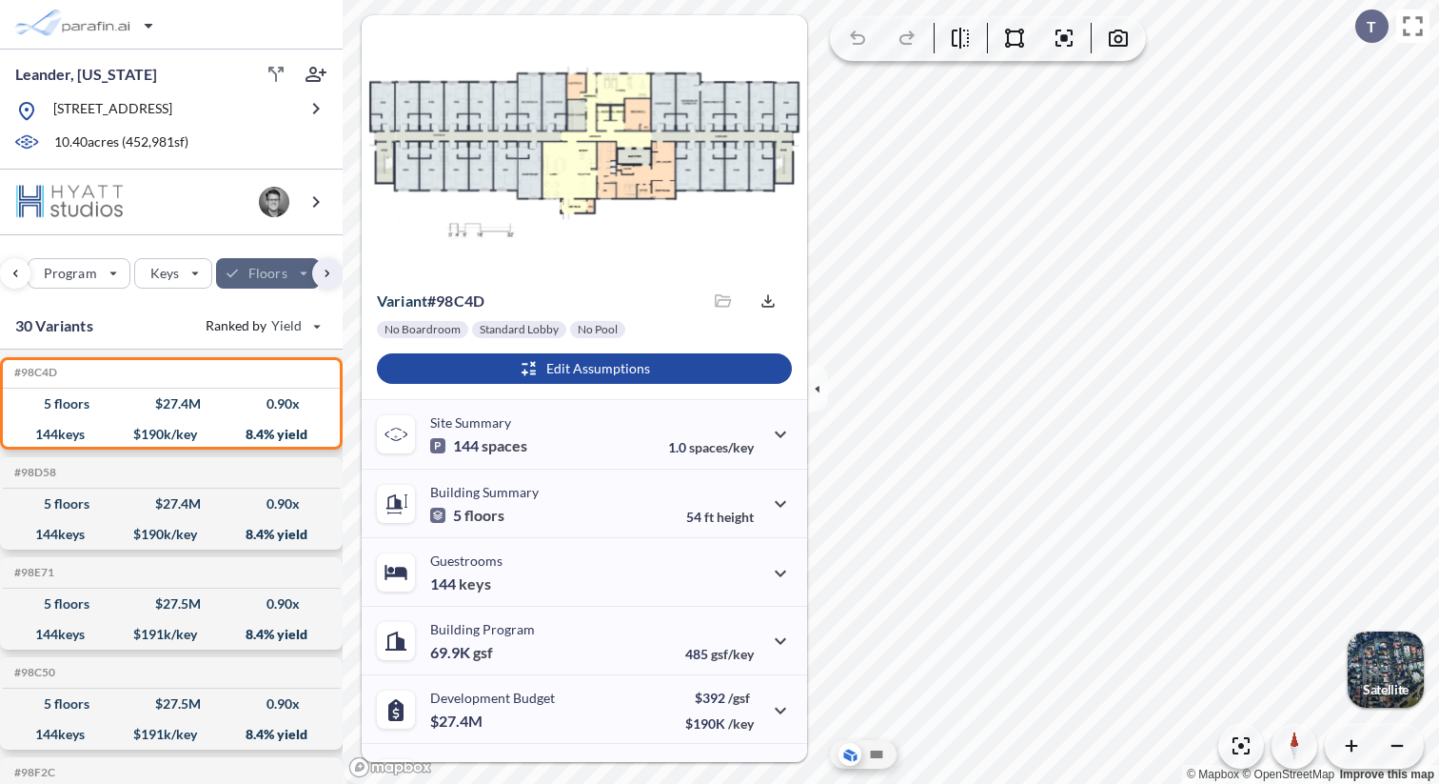
click at [262, 278] on div "button" at bounding box center [268, 273] width 104 height 30
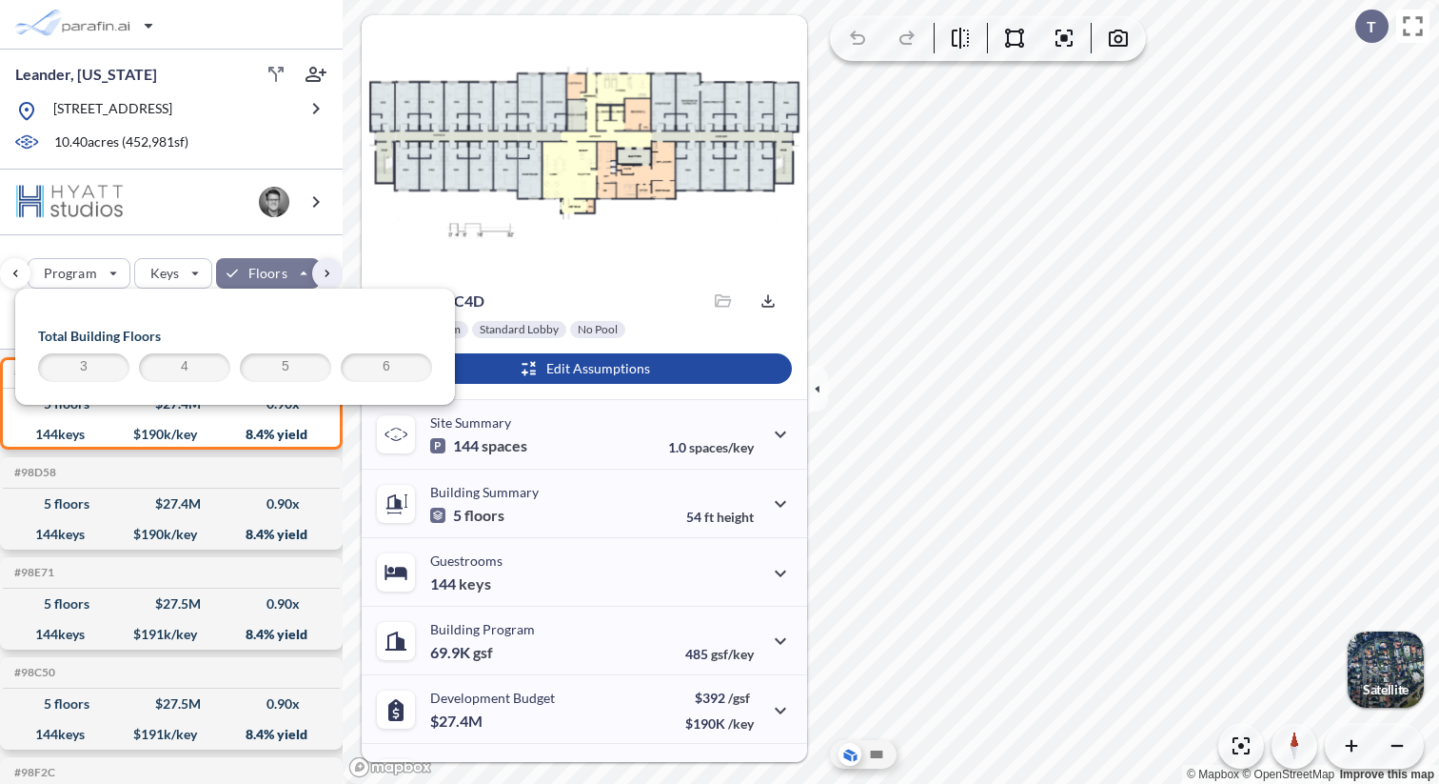
click at [100, 365] on span "3" at bounding box center [84, 367] width 86 height 23
click at [198, 269] on div "button" at bounding box center [173, 273] width 76 height 29
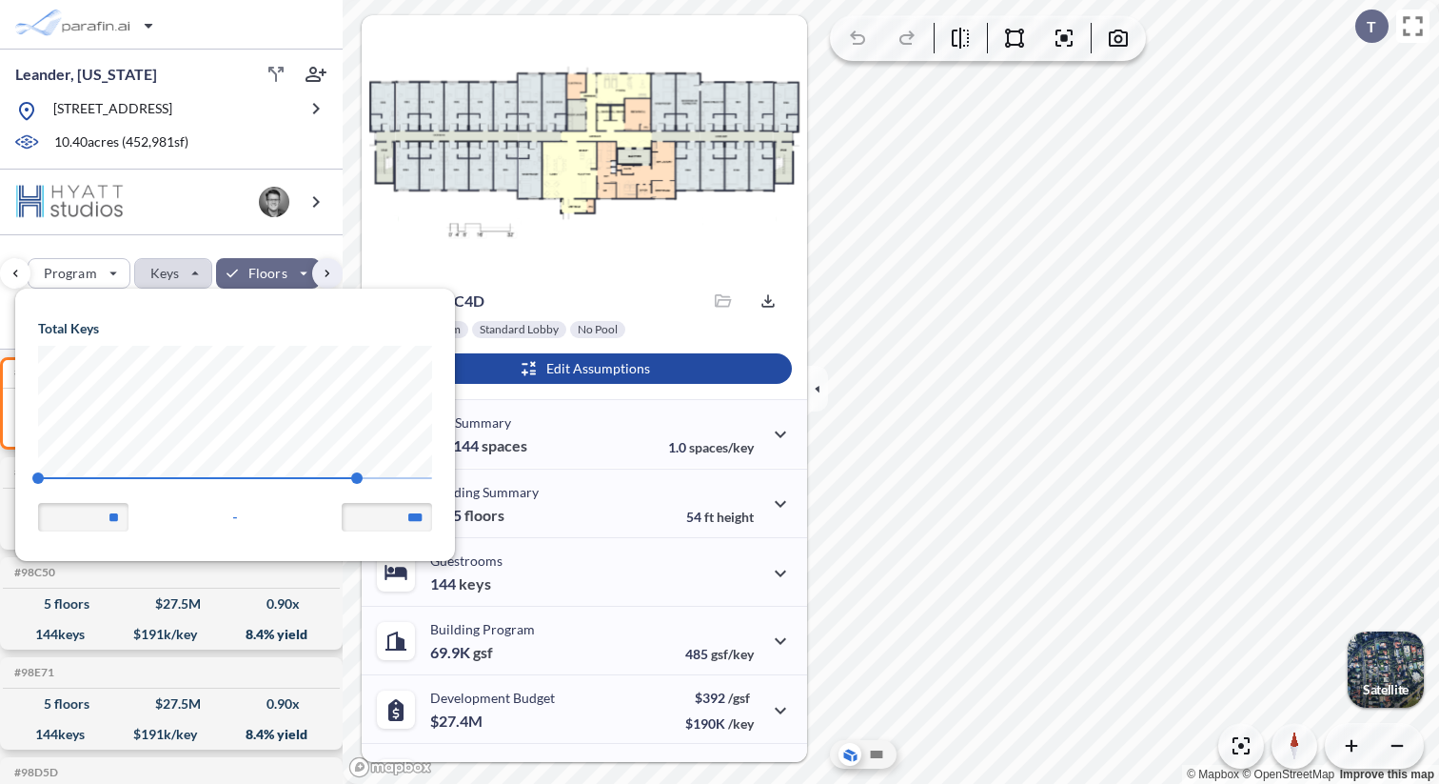
scroll to position [271, 440]
type input "***"
drag, startPoint x: 359, startPoint y: 478, endPoint x: 236, endPoint y: 476, distance: 122.8
click at [236, 476] on span "124" at bounding box center [237, 477] width 11 height 11
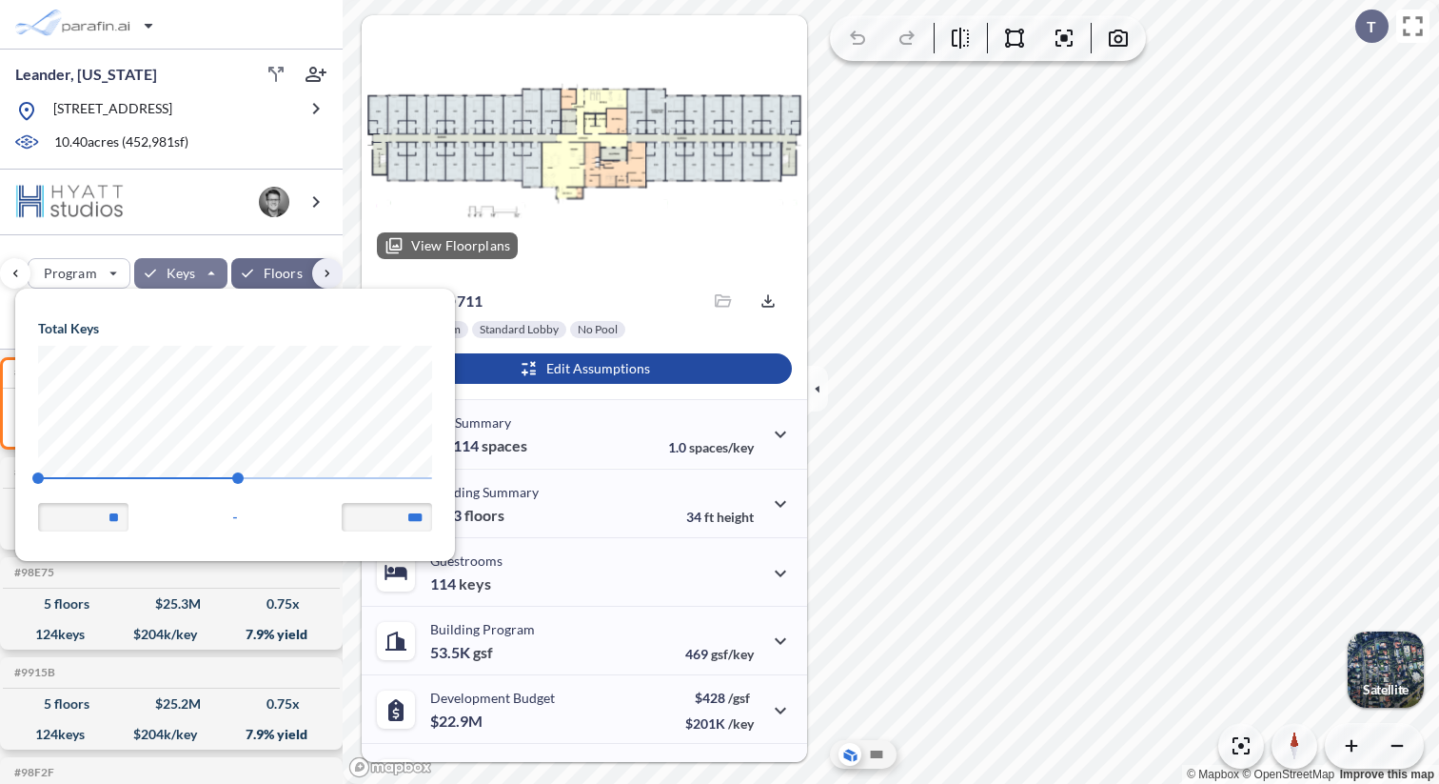
click at [622, 237] on div at bounding box center [585, 144] width 446 height 259
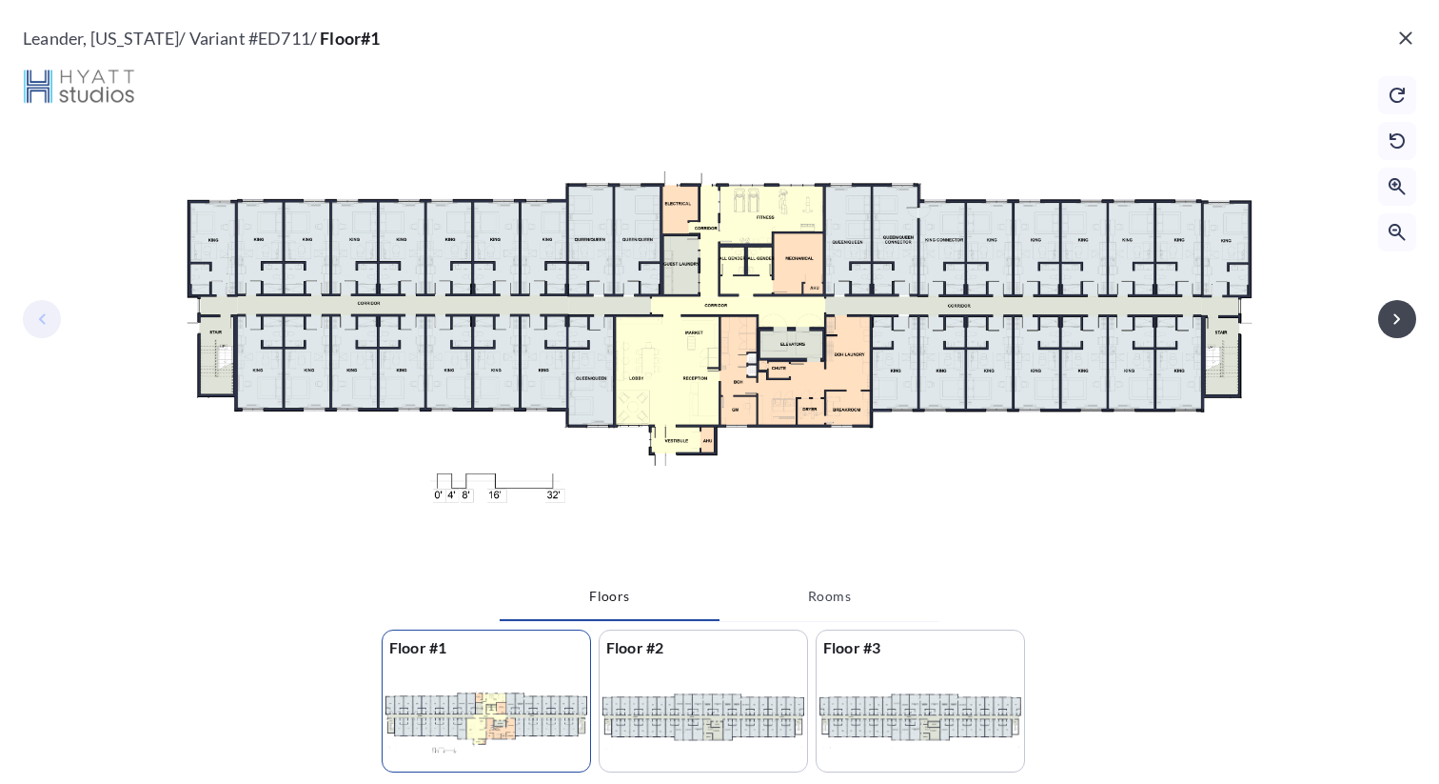
click at [1406, 37] on icon "button" at bounding box center [1405, 37] width 12 height 12
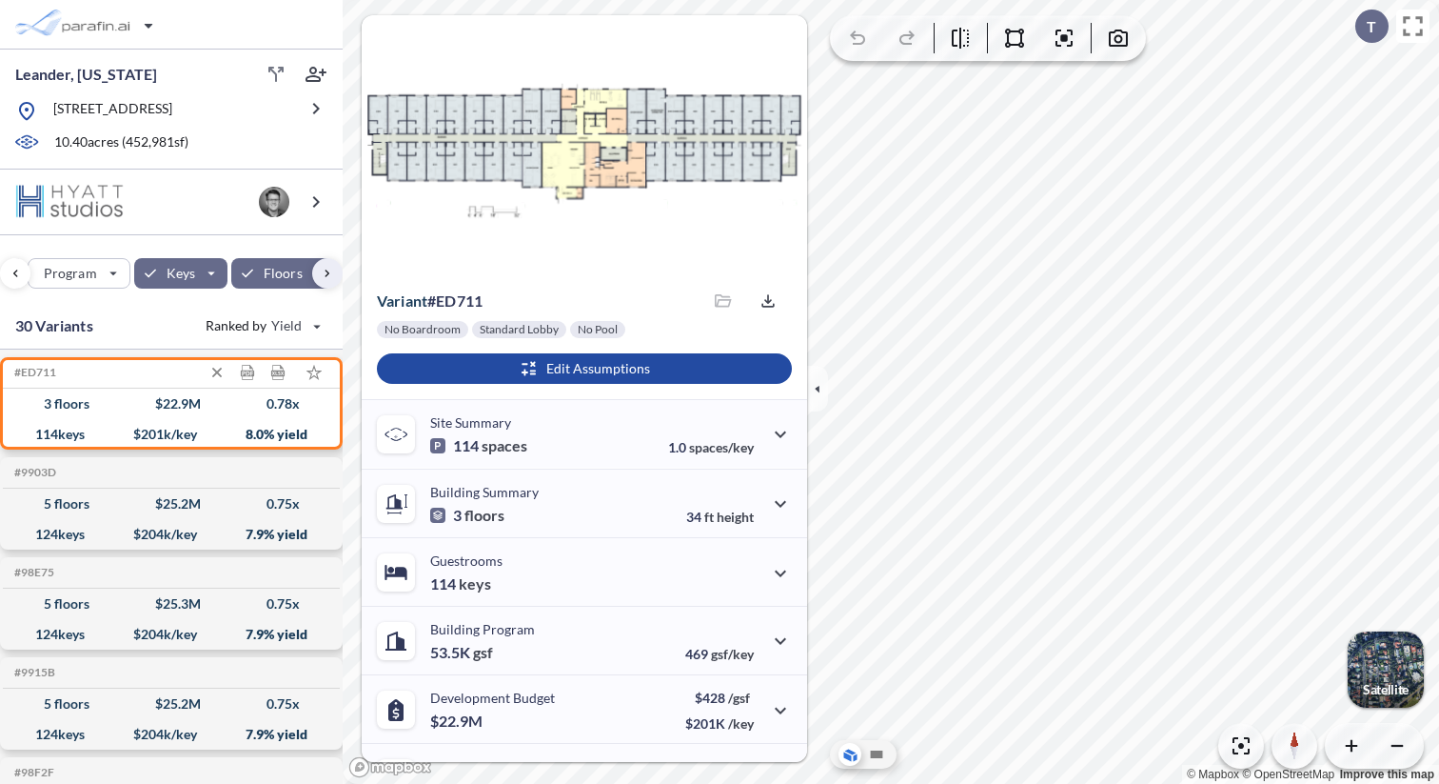
click at [232, 415] on div "3 floors $ 22.9 M 0.78 x" at bounding box center [171, 403] width 322 height 30
click at [248, 374] on icon at bounding box center [248, 373] width 3 height 4
click at [190, 400] on span "Development Report" at bounding box center [153, 403] width 89 height 10
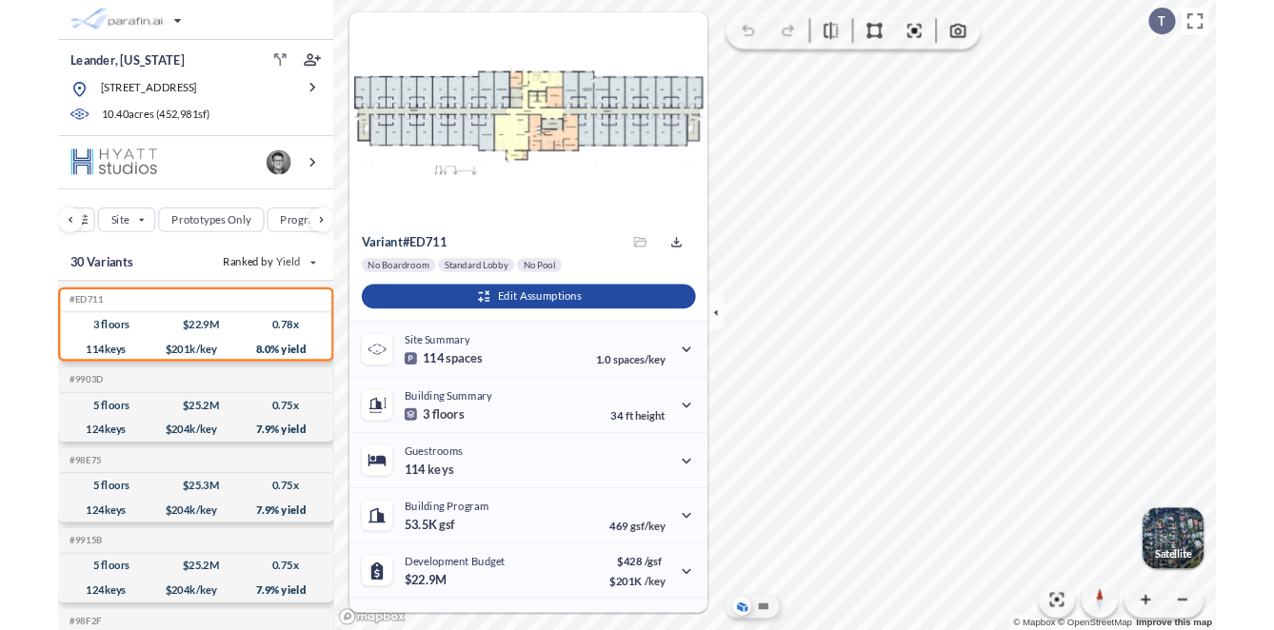
scroll to position [0, 232]
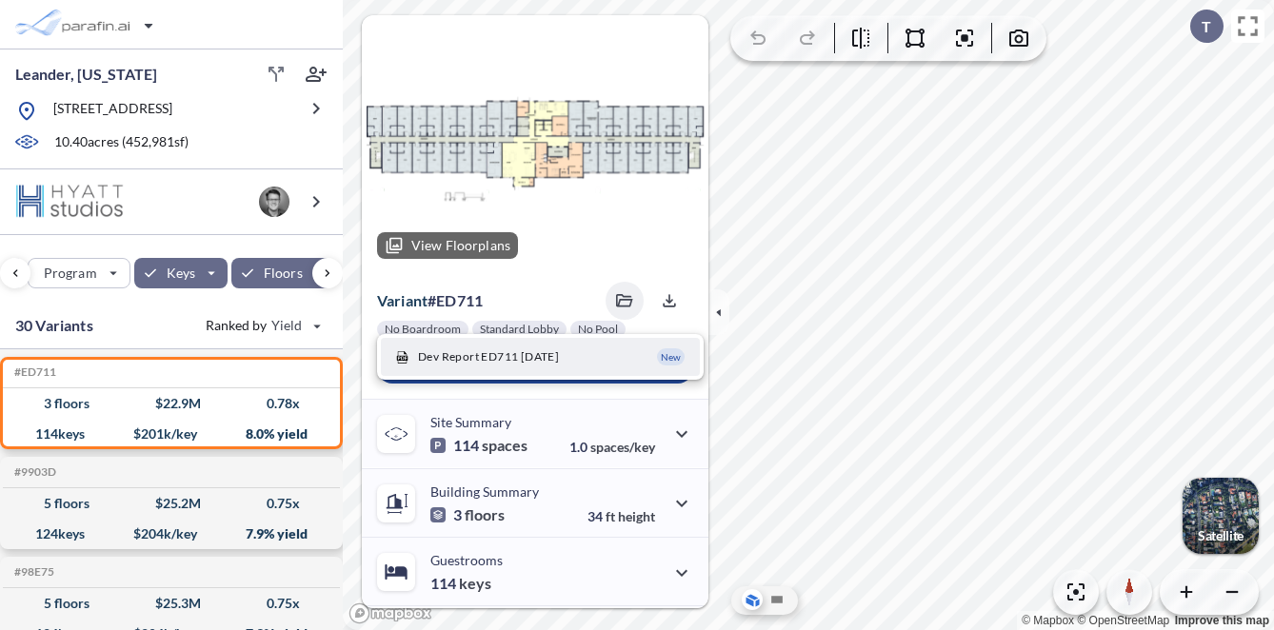
click at [606, 254] on div at bounding box center [535, 144] width 347 height 259
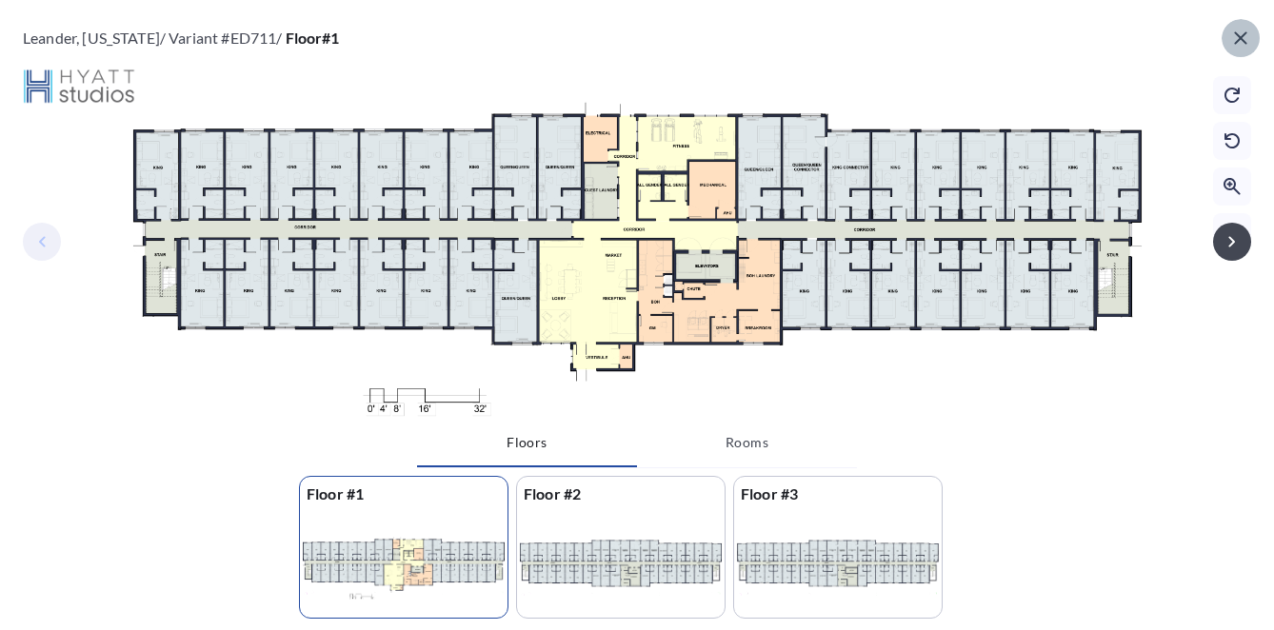
click at [1242, 41] on icon "button" at bounding box center [1240, 37] width 12 height 12
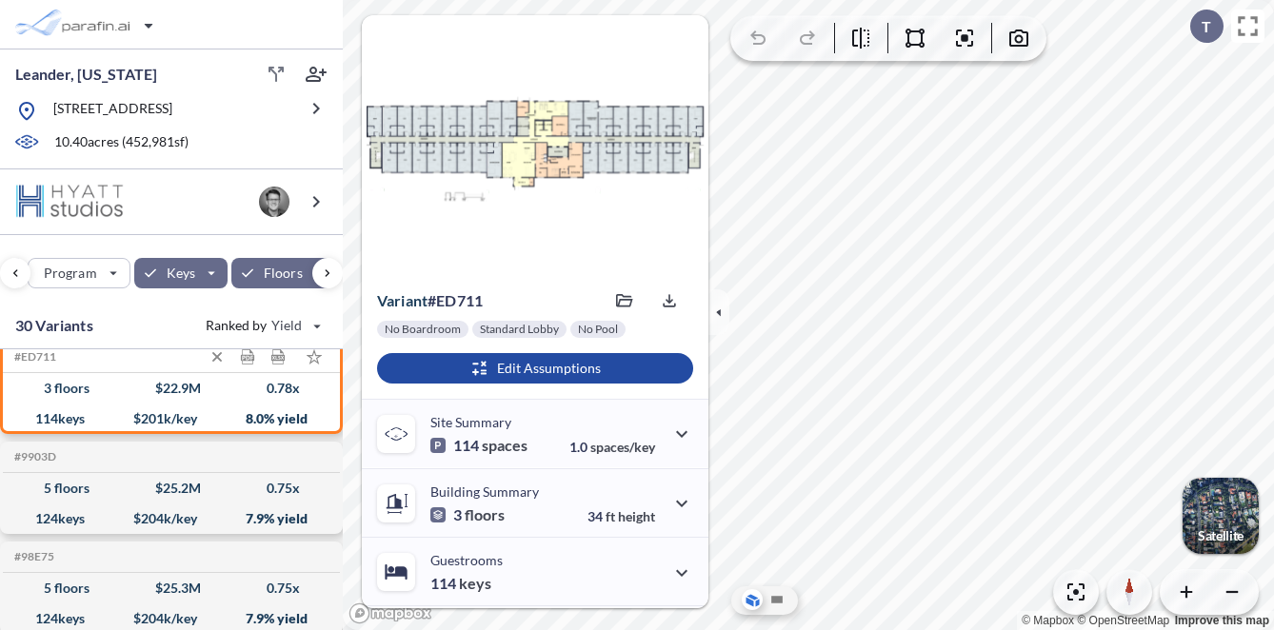
scroll to position [16, 0]
click at [271, 403] on div "114 keys $ 201 k/key 8.0 % yield" at bounding box center [171, 418] width 322 height 30
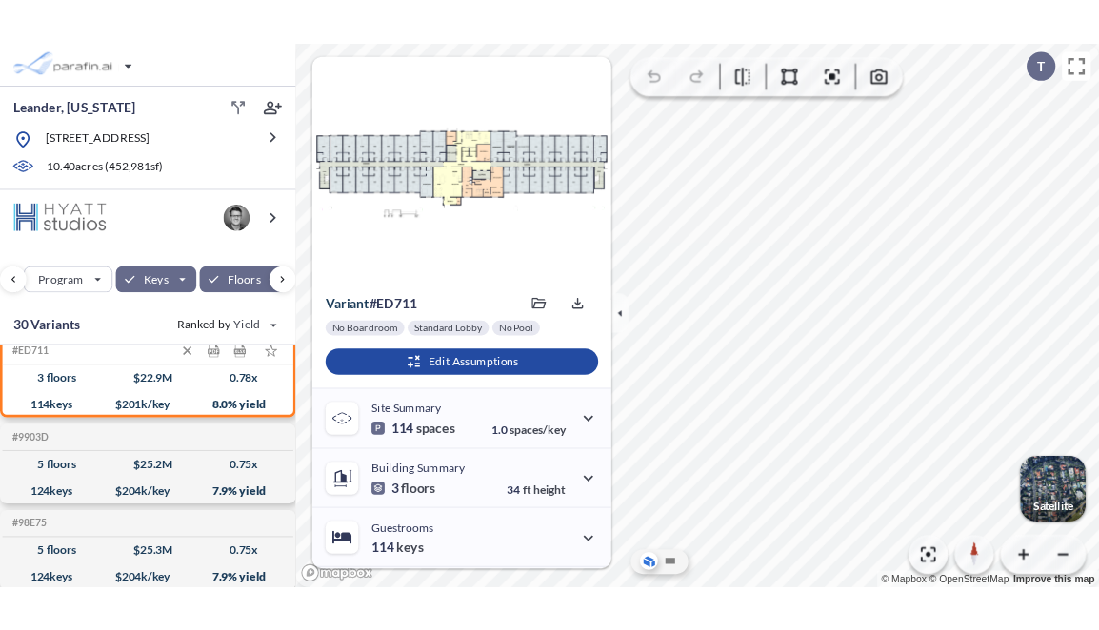
scroll to position [0, 0]
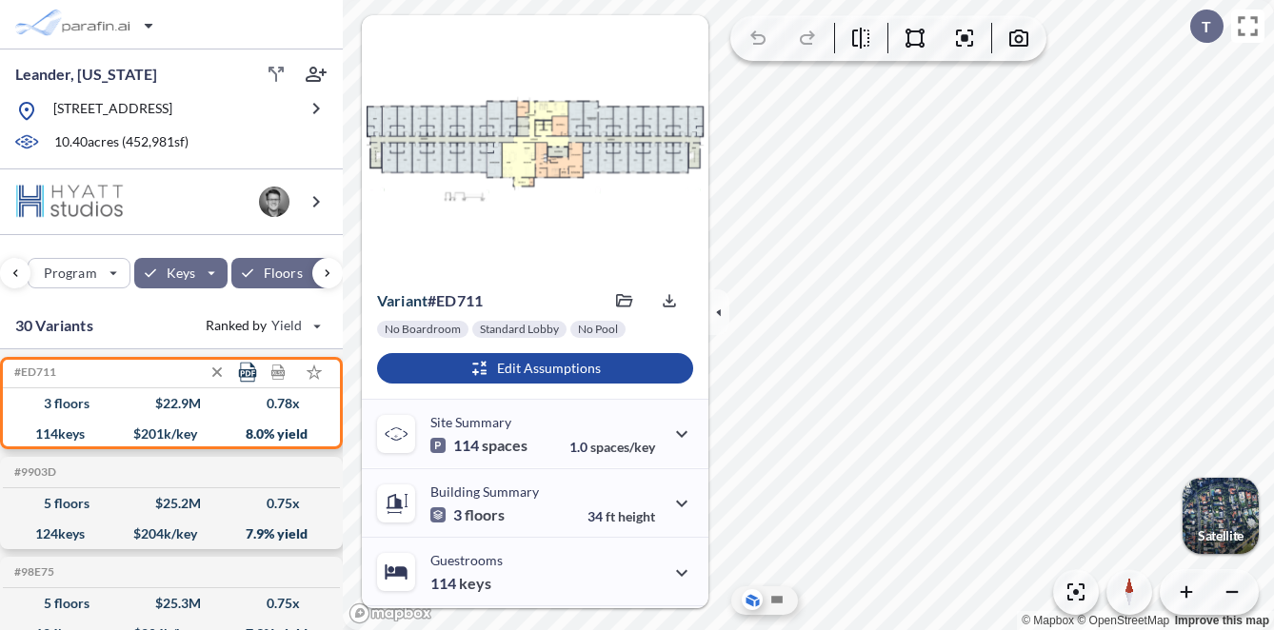
click at [249, 374] on icon at bounding box center [248, 373] width 20 height 20
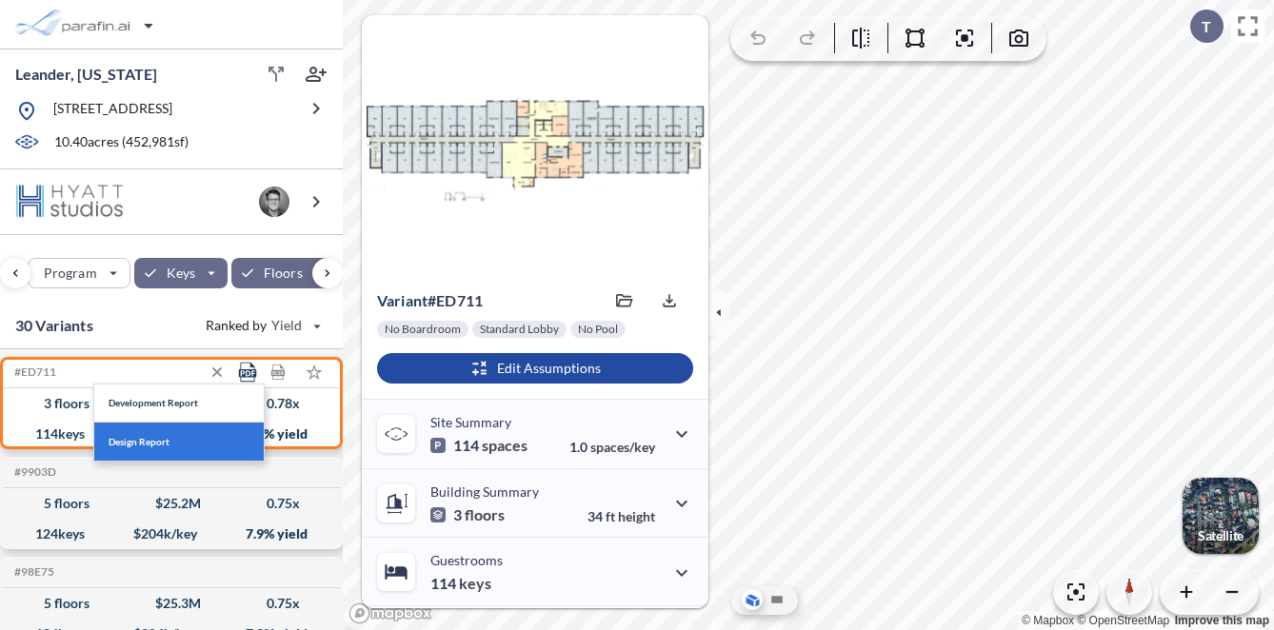
click at [191, 444] on button "Design Report" at bounding box center [178, 442] width 169 height 38
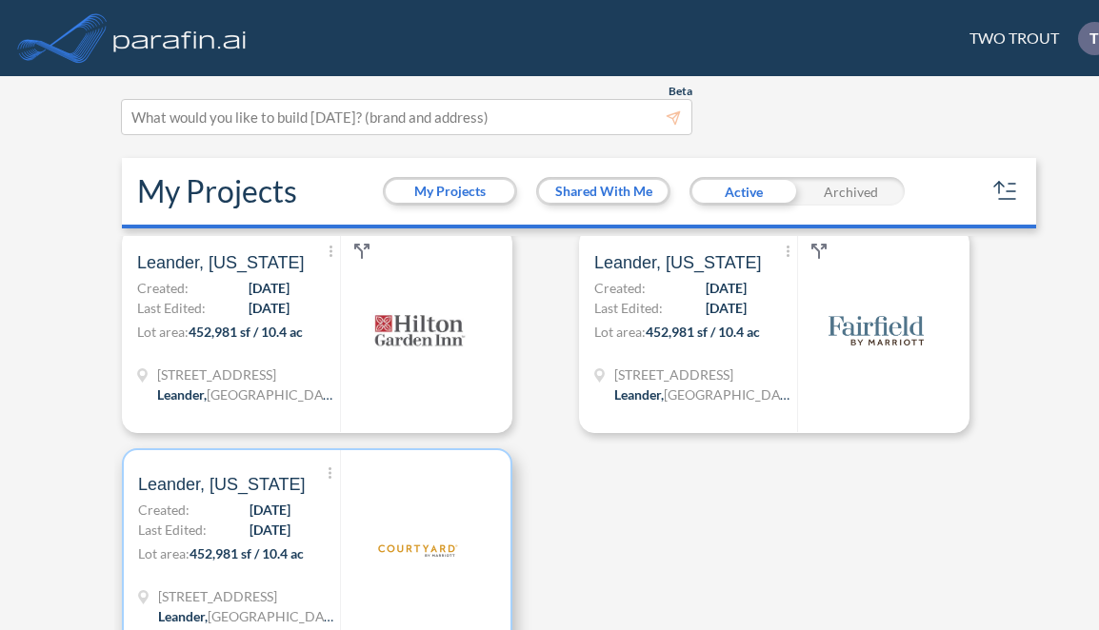
scroll to position [264, 0]
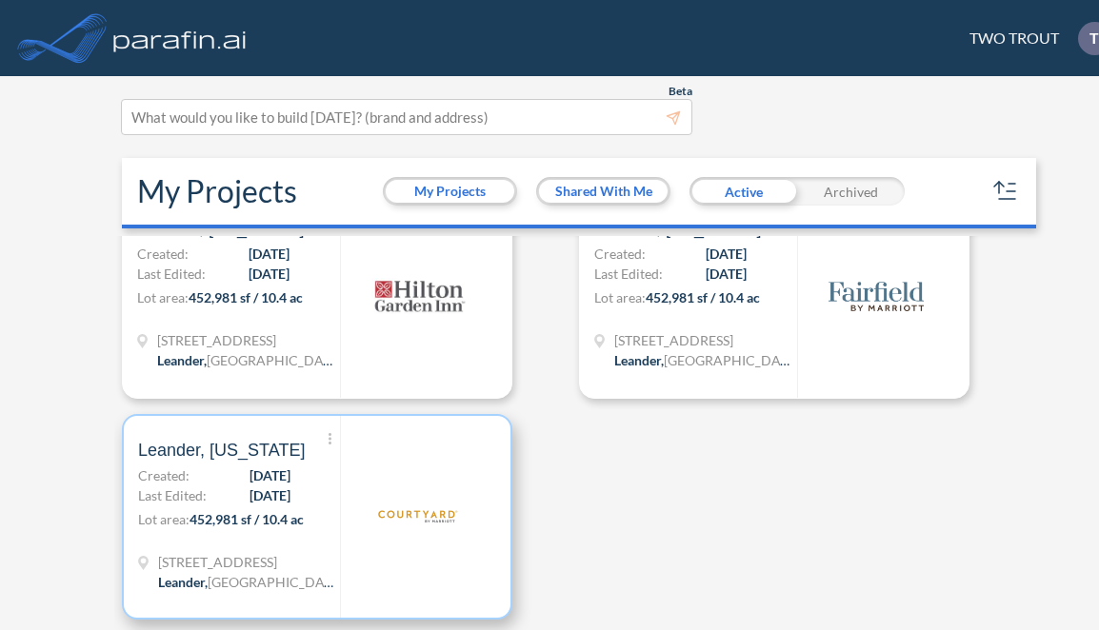
click at [275, 479] on span "[DATE]" at bounding box center [269, 476] width 41 height 20
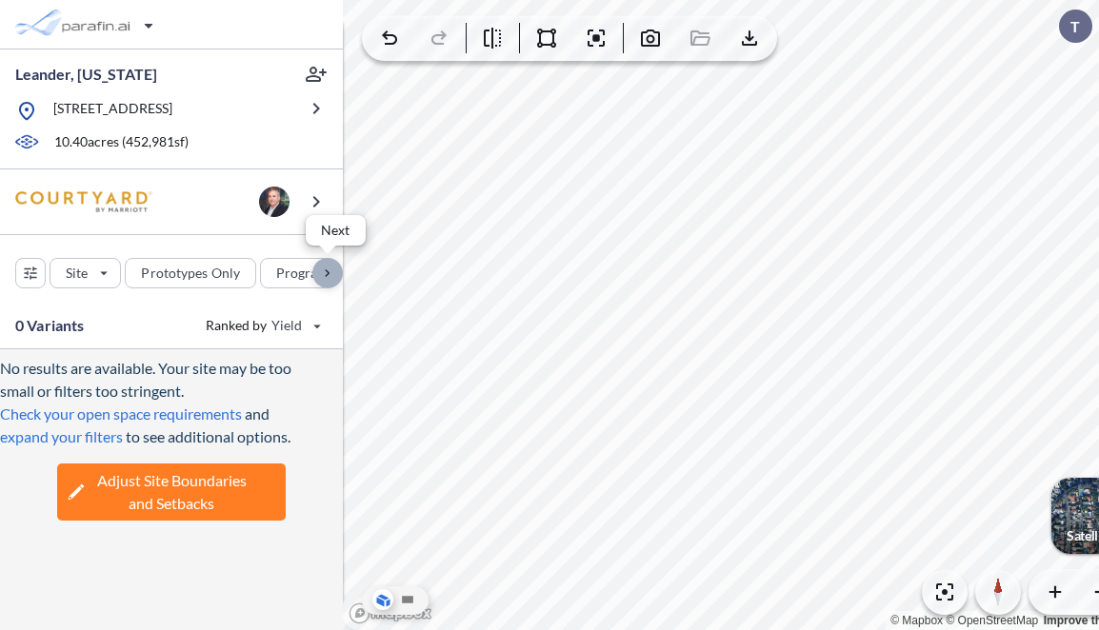
click at [325, 268] on div "button" at bounding box center [327, 273] width 30 height 30
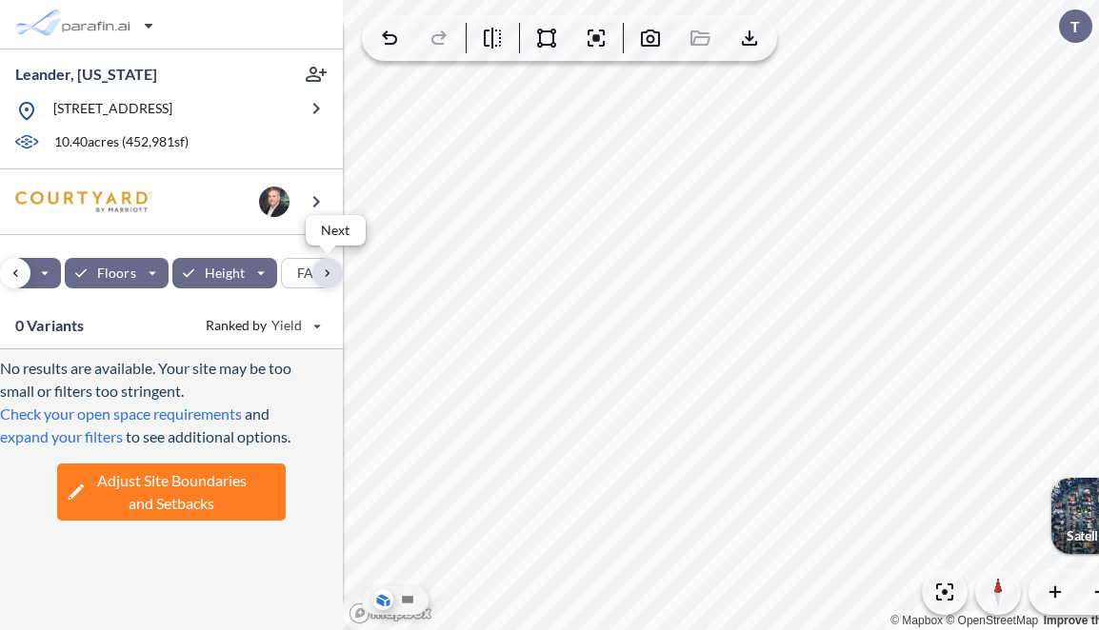
scroll to position [0, 427]
click at [212, 268] on div "button" at bounding box center [198, 273] width 106 height 30
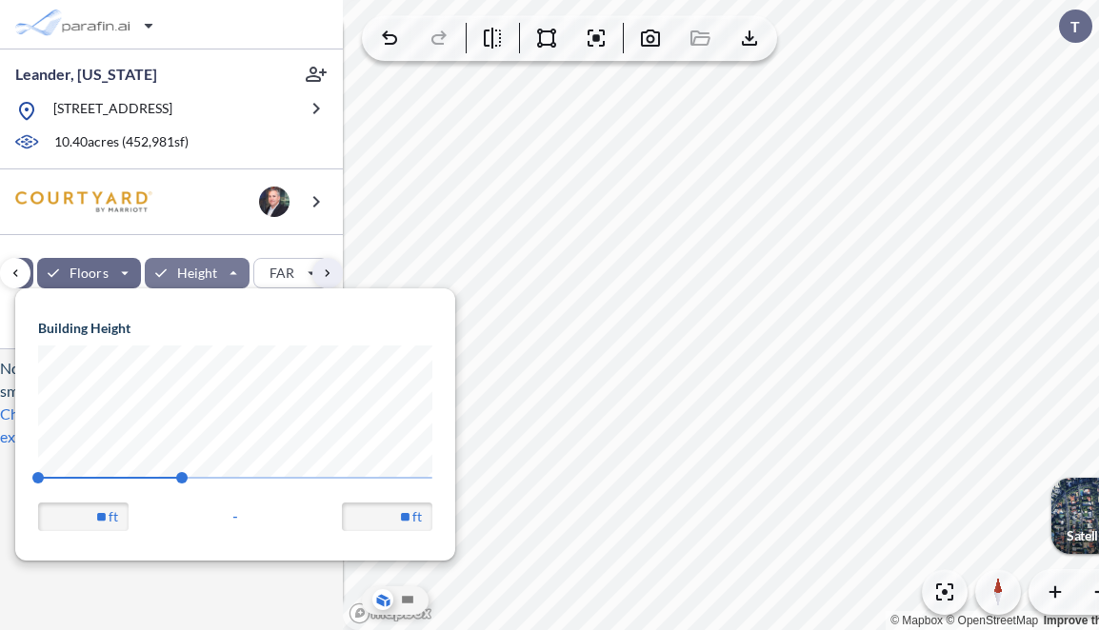
scroll to position [271, 440]
click at [394, 517] on input "**" at bounding box center [387, 517] width 90 height 29
drag, startPoint x: 383, startPoint y: 516, endPoint x: 428, endPoint y: 516, distance: 45.7
click at [428, 516] on input "**" at bounding box center [387, 517] width 90 height 29
type input "**"
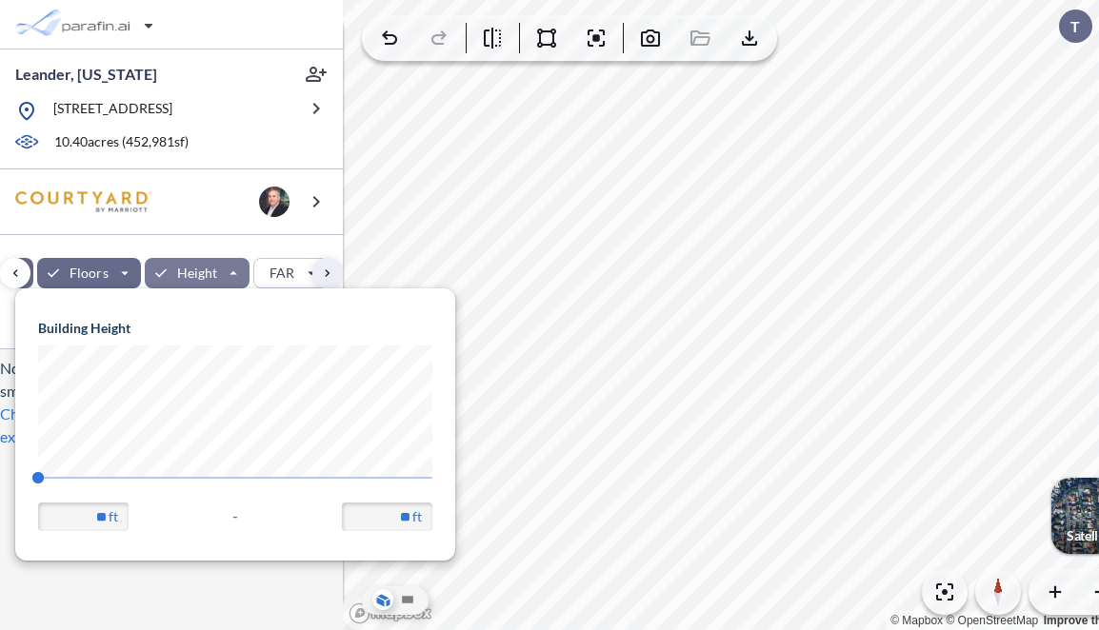
click at [89, 541] on div "Building Height 43 43 ** ft - ** ft" at bounding box center [235, 424] width 440 height 272
type input "**"
drag, startPoint x: 392, startPoint y: 515, endPoint x: 453, endPoint y: 515, distance: 60.9
click at [453, 515] on div "Building Height 33 43 ** ft - ** ft" at bounding box center [235, 424] width 440 height 272
type input "**"
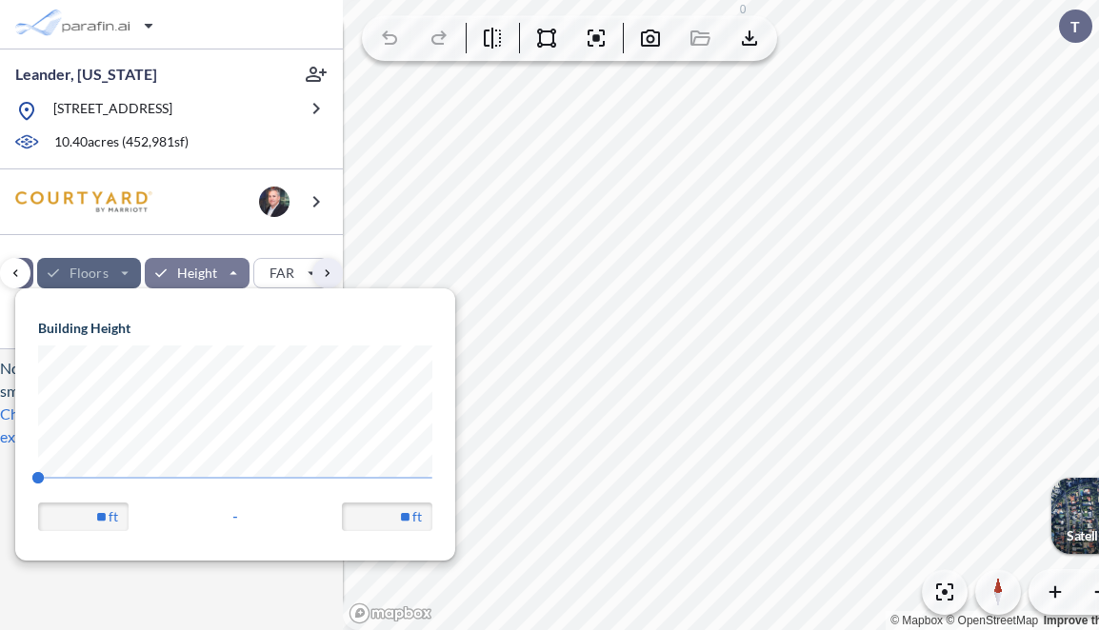
click at [122, 270] on div "button" at bounding box center [89, 273] width 104 height 30
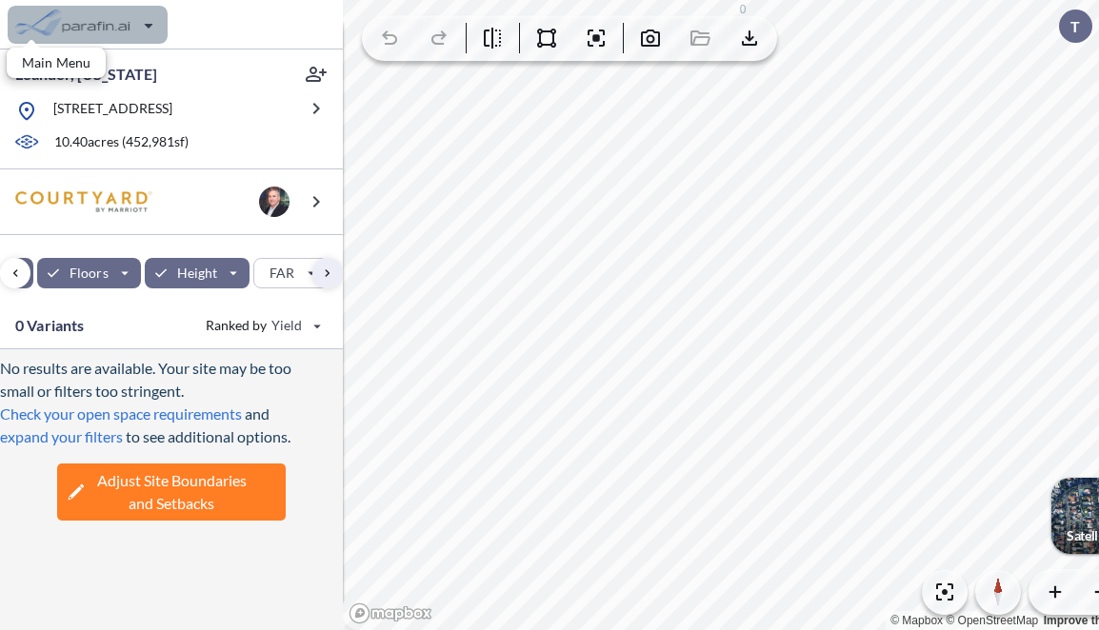
click at [149, 24] on div "button" at bounding box center [88, 25] width 160 height 38
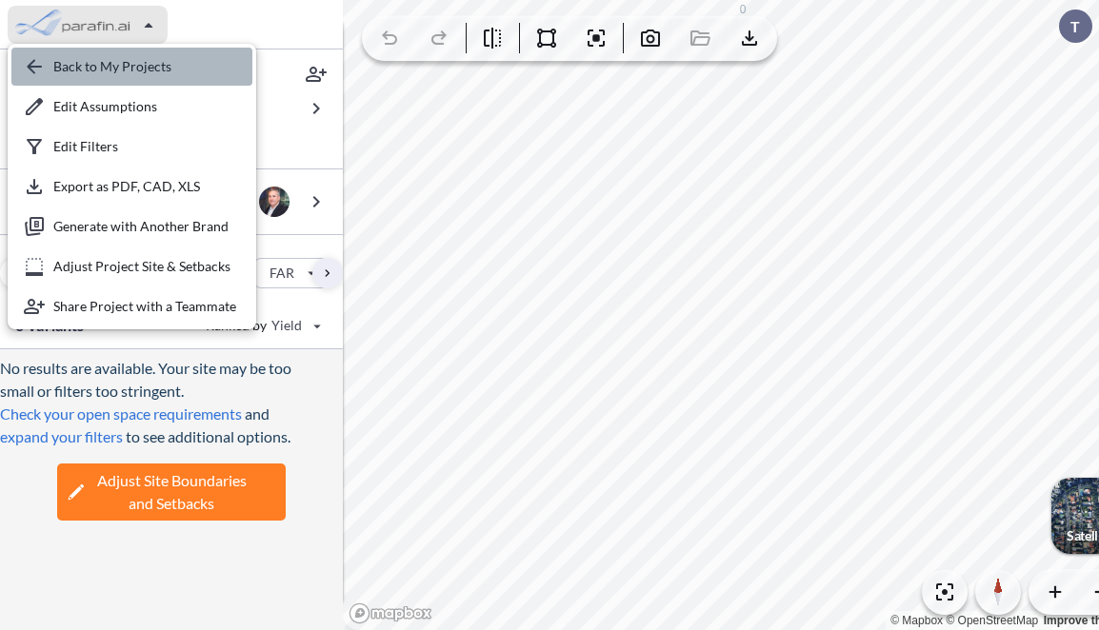
click at [146, 57] on div "button" at bounding box center [131, 67] width 241 height 38
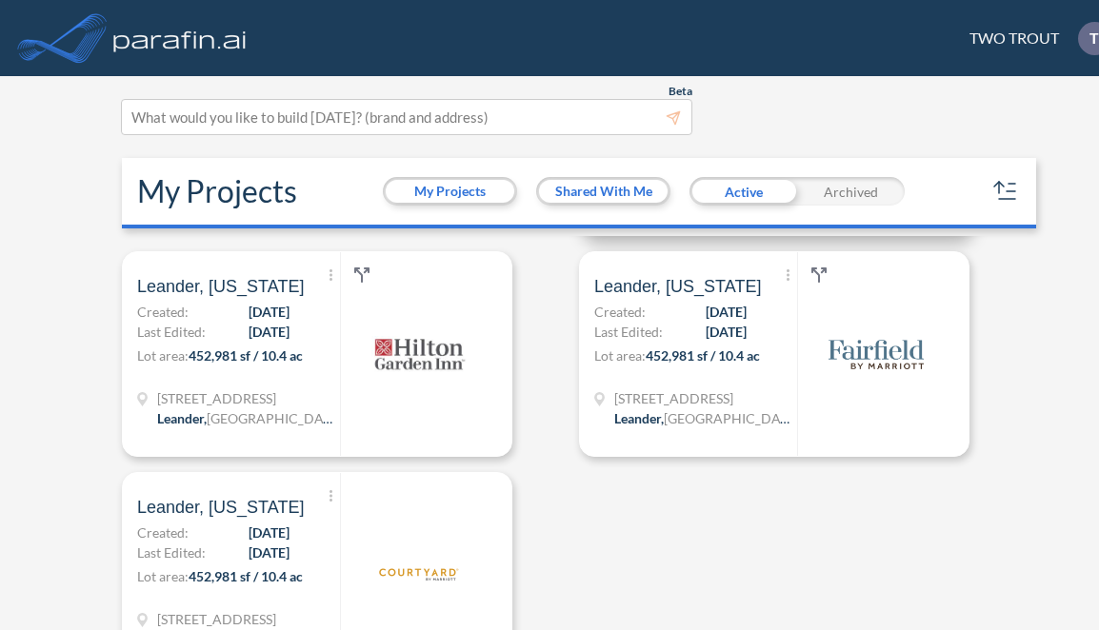
scroll to position [215, 0]
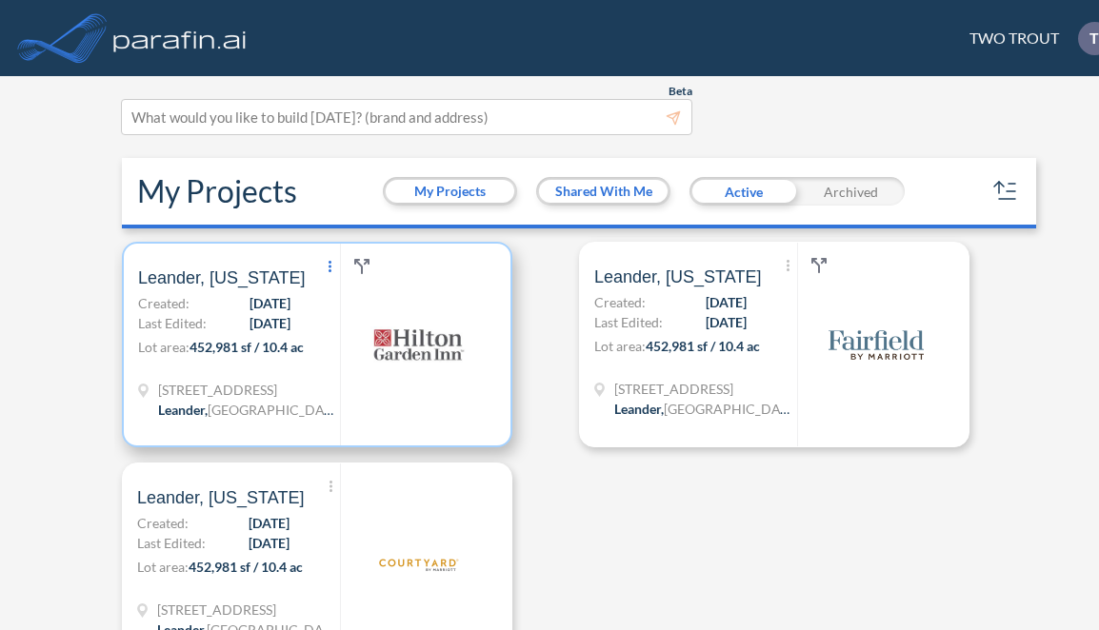
click at [339, 261] on span "Show More Created with sketchtool." at bounding box center [330, 267] width 19 height 29
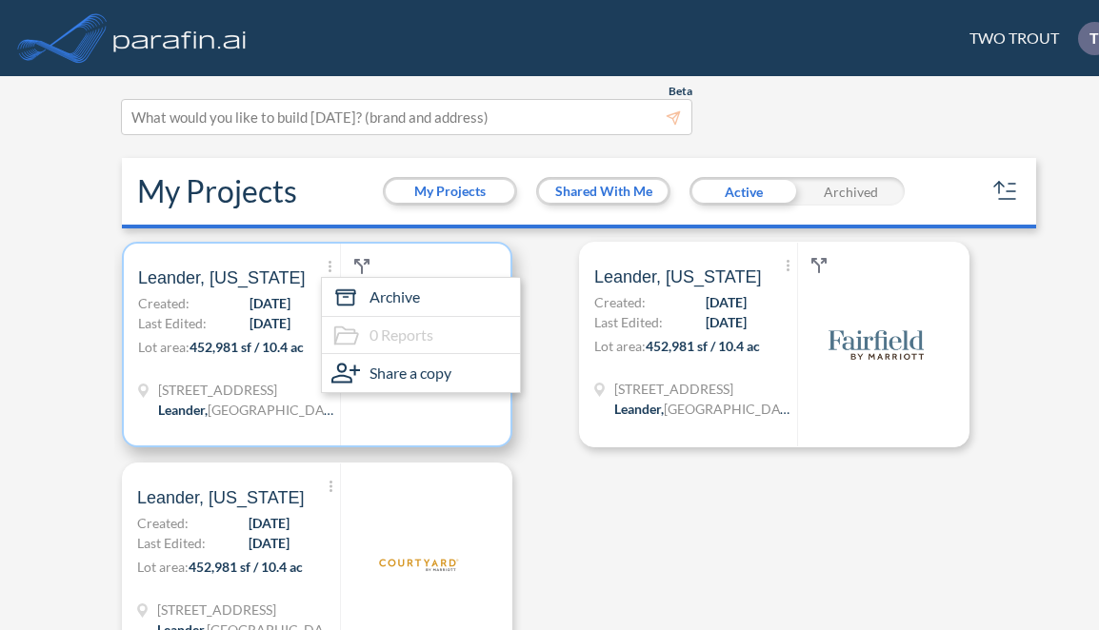
click at [450, 423] on div at bounding box center [418, 345] width 156 height 202
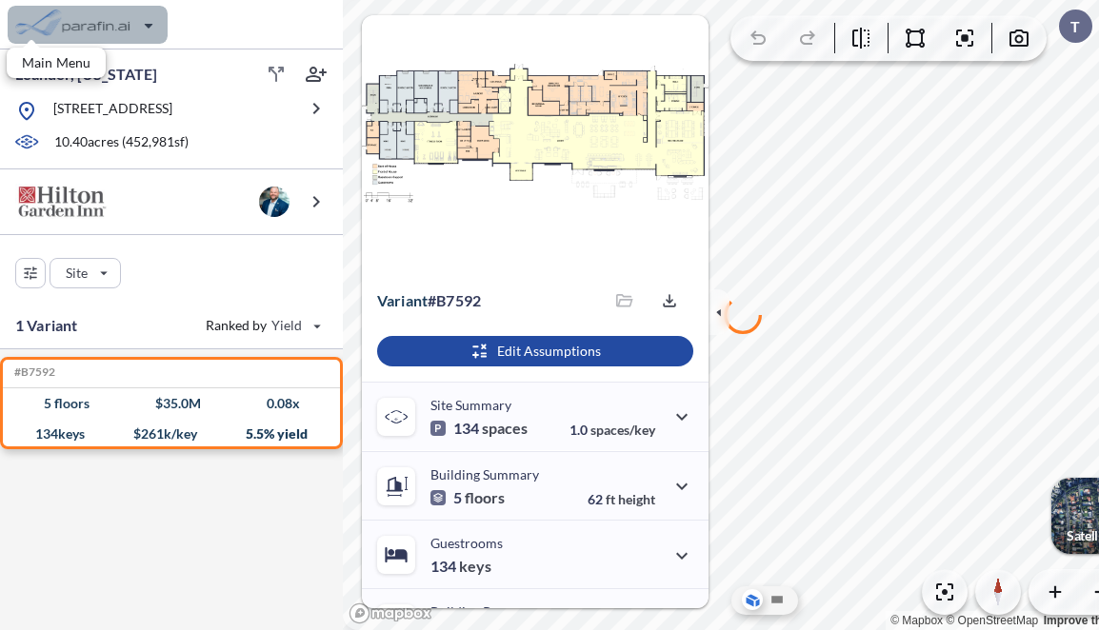
click at [148, 13] on div "button" at bounding box center [88, 25] width 160 height 38
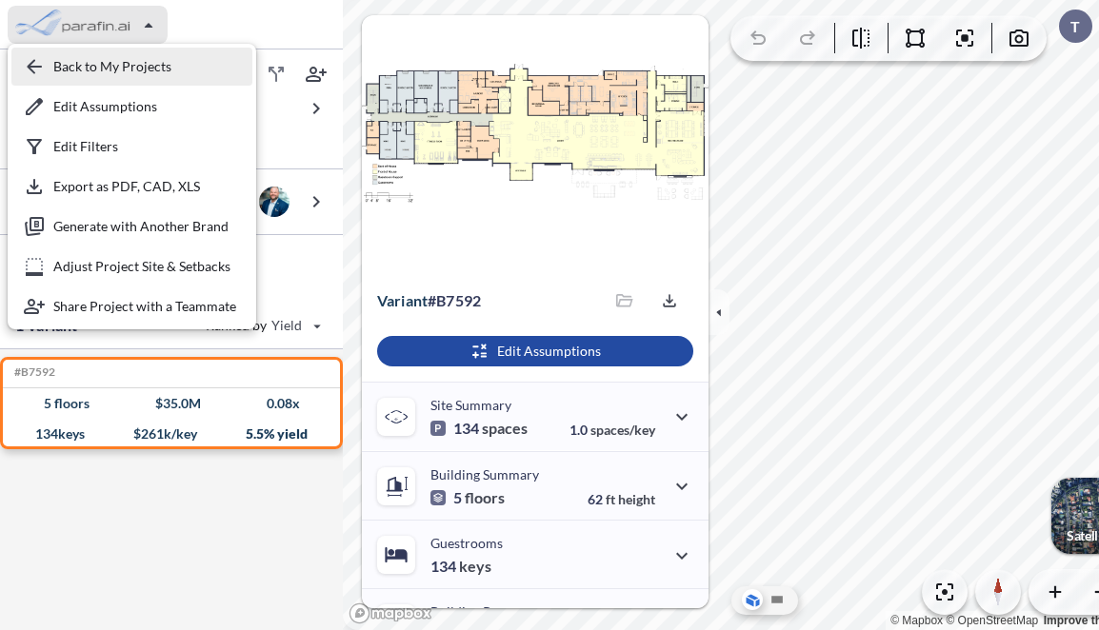
click at [150, 72] on div "button" at bounding box center [131, 67] width 241 height 38
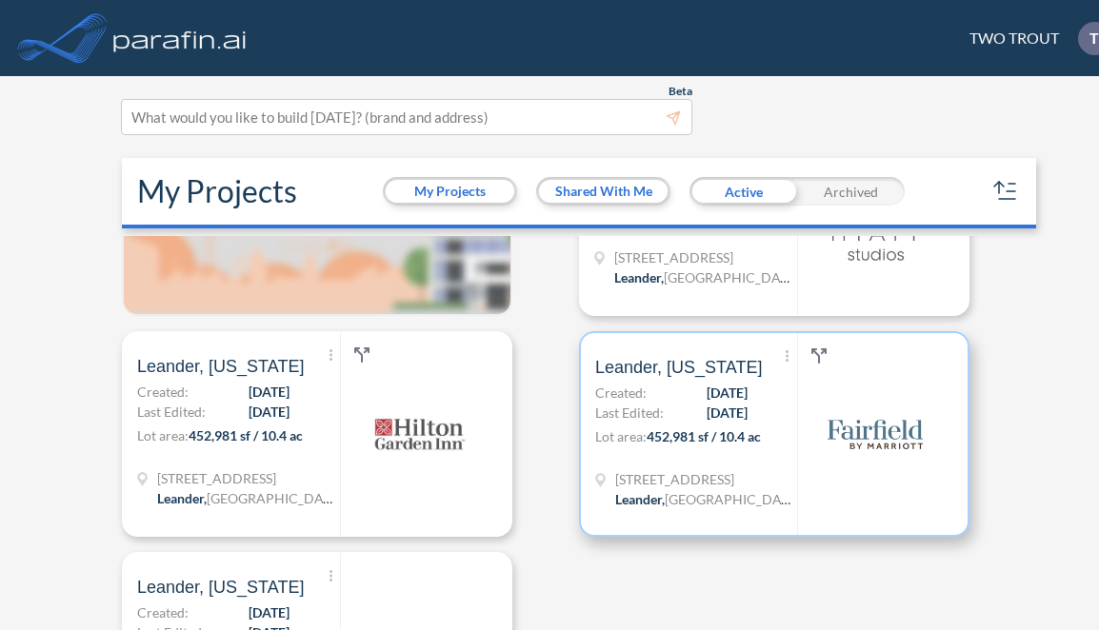
scroll to position [136, 0]
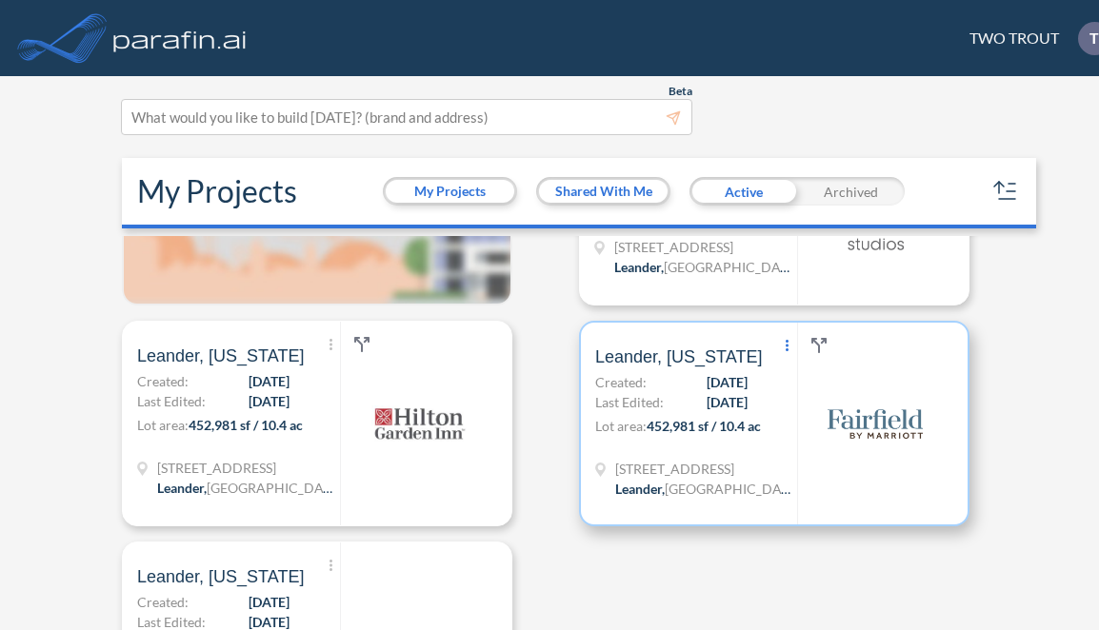
click at [785, 348] on icon "Show More Created with sketchtool." at bounding box center [786, 345] width 3 height 11
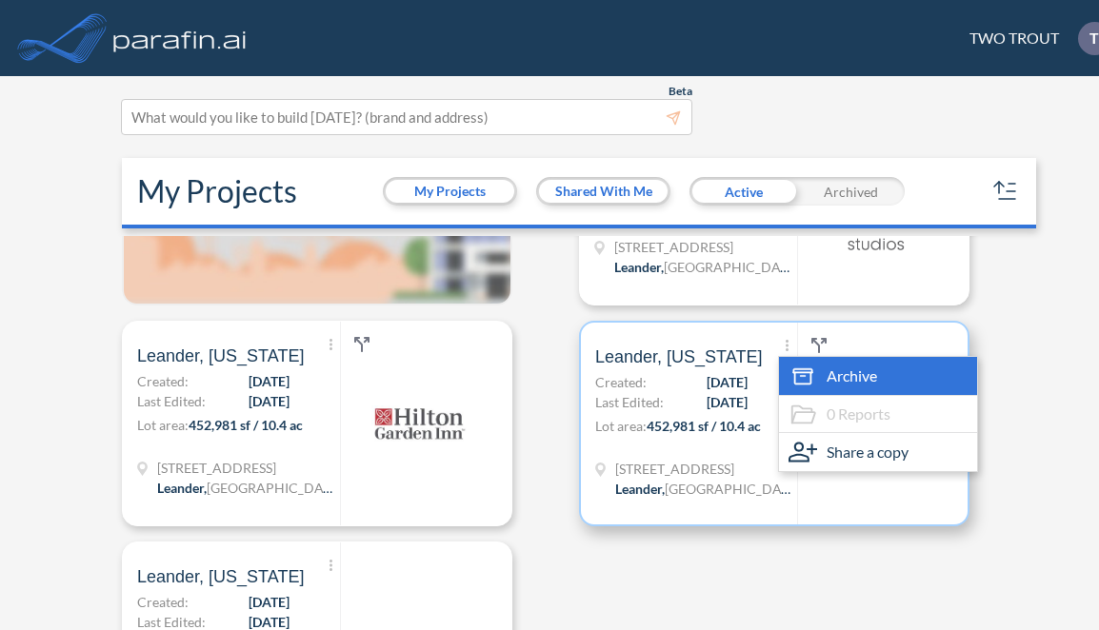
click at [824, 380] on div "Archive" at bounding box center [878, 376] width 198 height 38
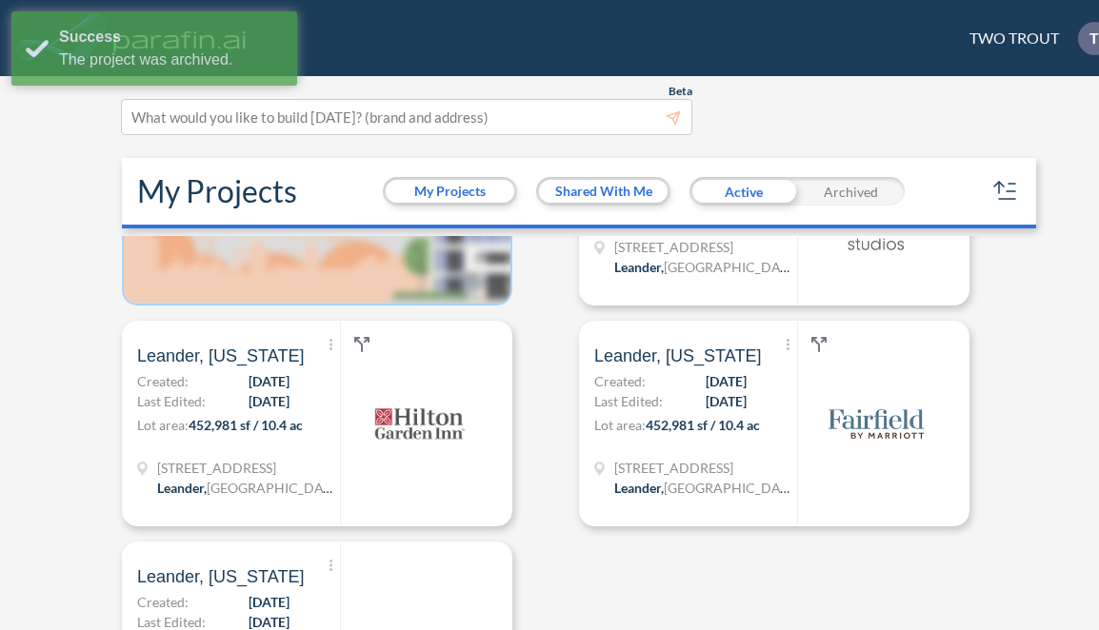
scroll to position [43, 0]
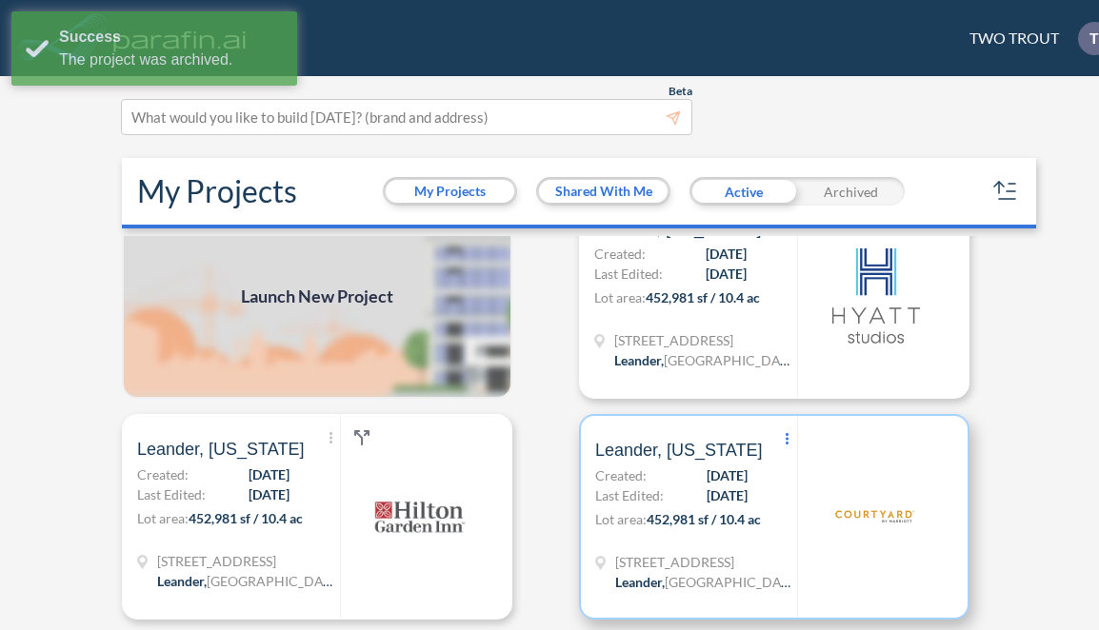
click at [788, 436] on span "Show More Created with sketchtool." at bounding box center [787, 440] width 19 height 29
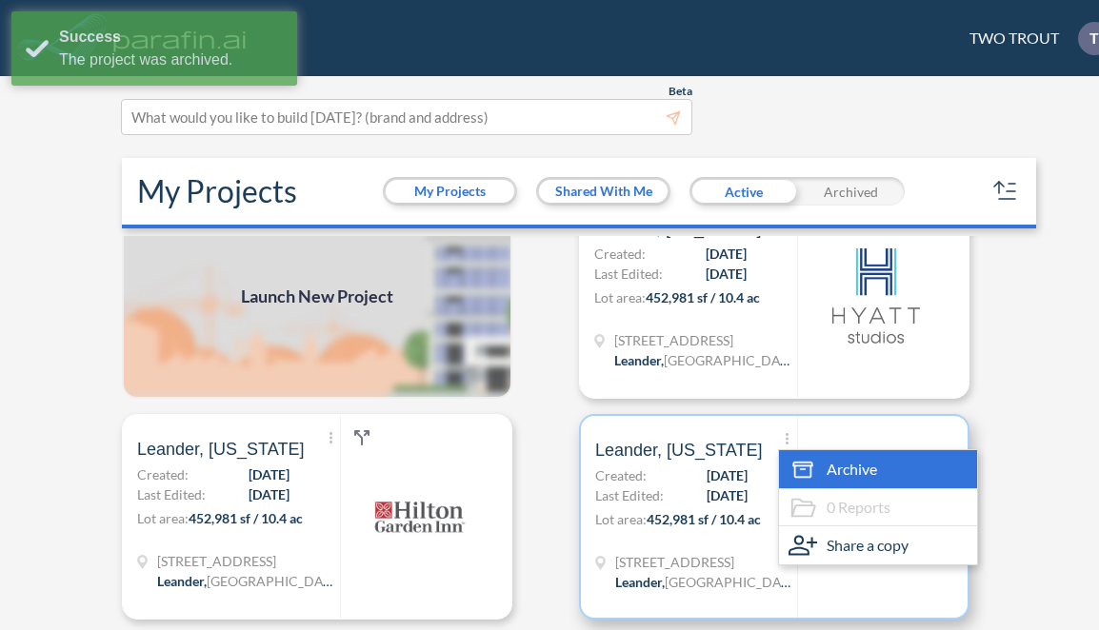
click at [829, 469] on span "Archive" at bounding box center [851, 469] width 50 height 23
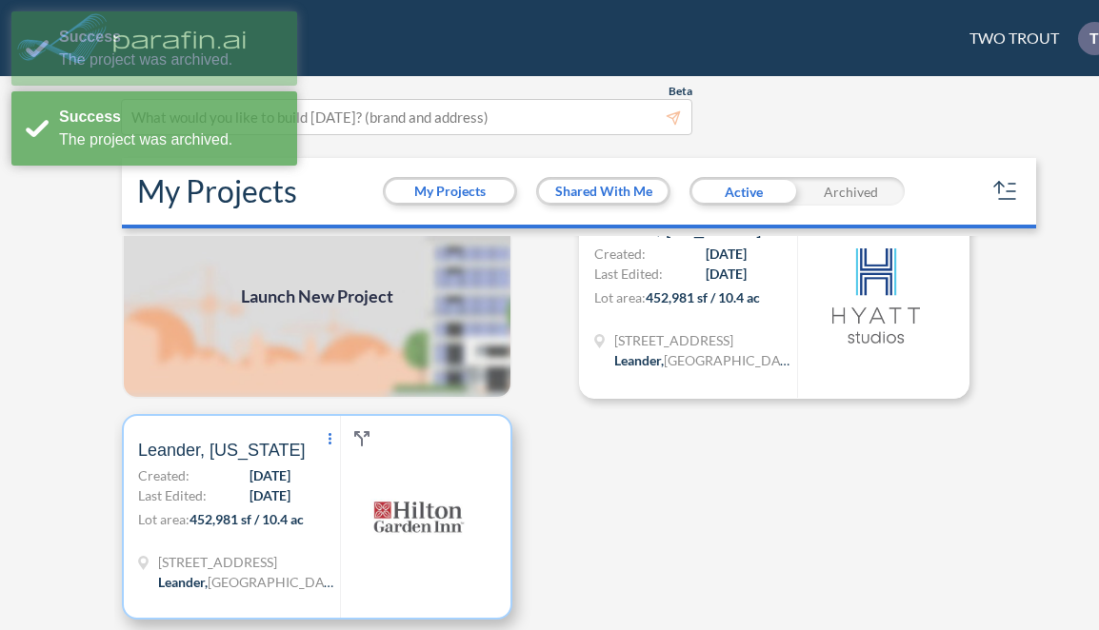
click at [332, 435] on span "Show More Created with sketchtool." at bounding box center [330, 440] width 19 height 29
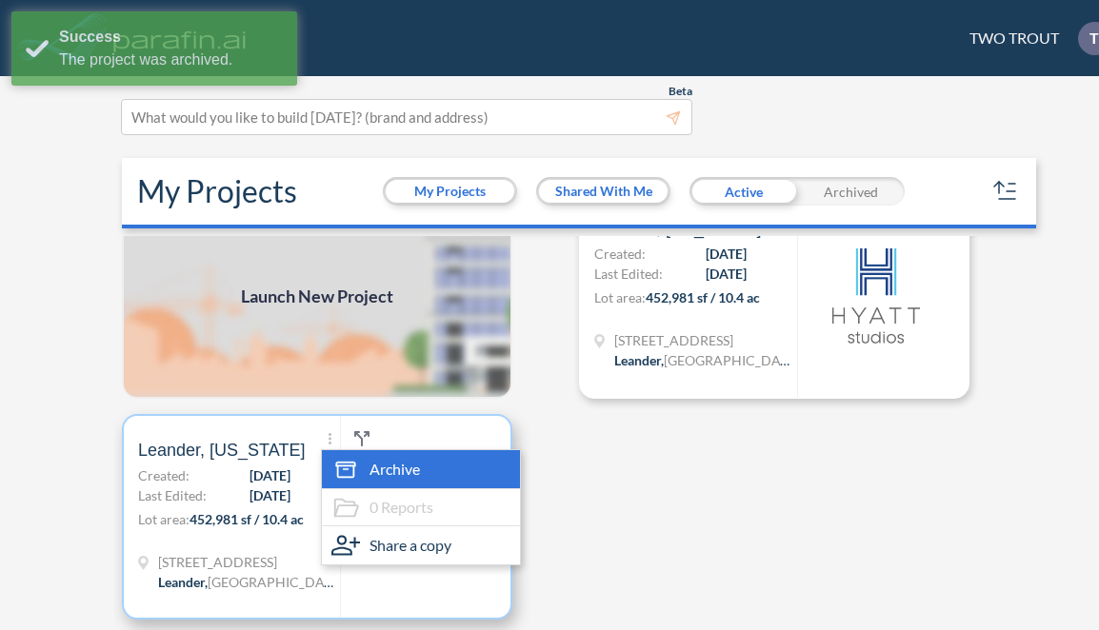
click at [400, 468] on span "Archive" at bounding box center [394, 469] width 50 height 23
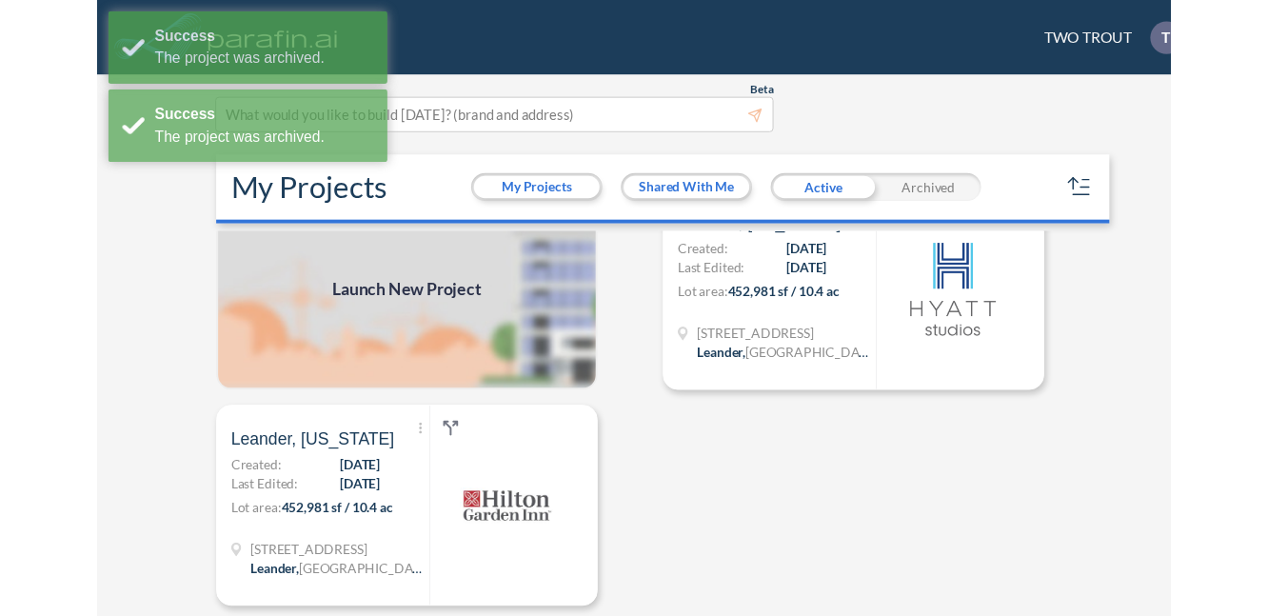
scroll to position [0, 0]
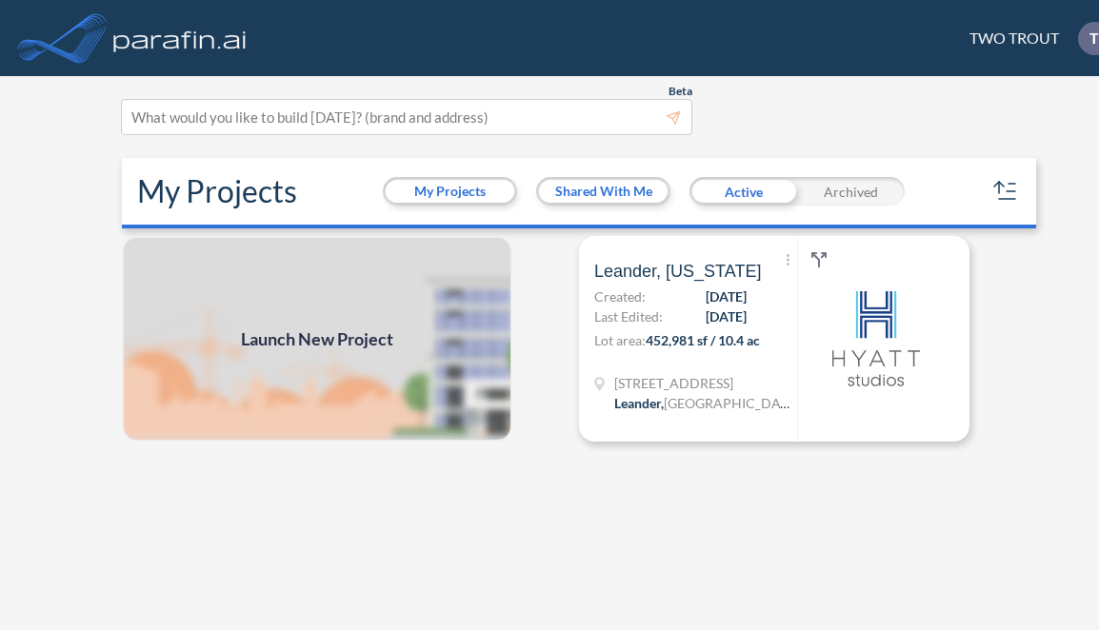
click at [349, 342] on span "Launch New Project" at bounding box center [317, 340] width 152 height 26
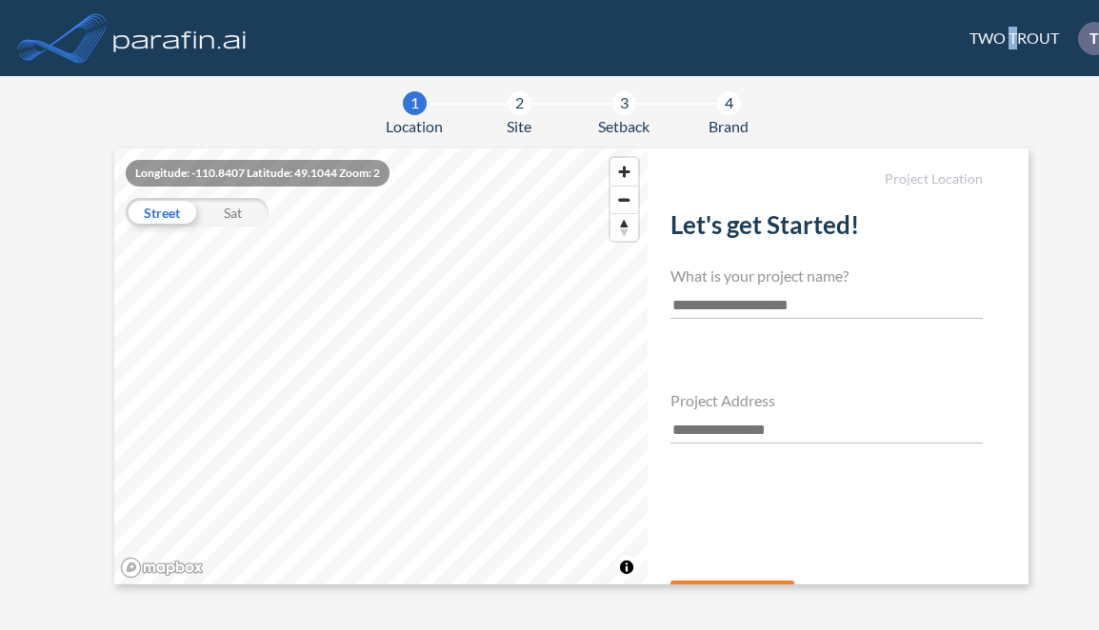
click at [1016, 39] on div "TWO TROUT T Show More Created with sketchtool. exit-to-app-button Created with …" at bounding box center [1035, 38] width 188 height 33
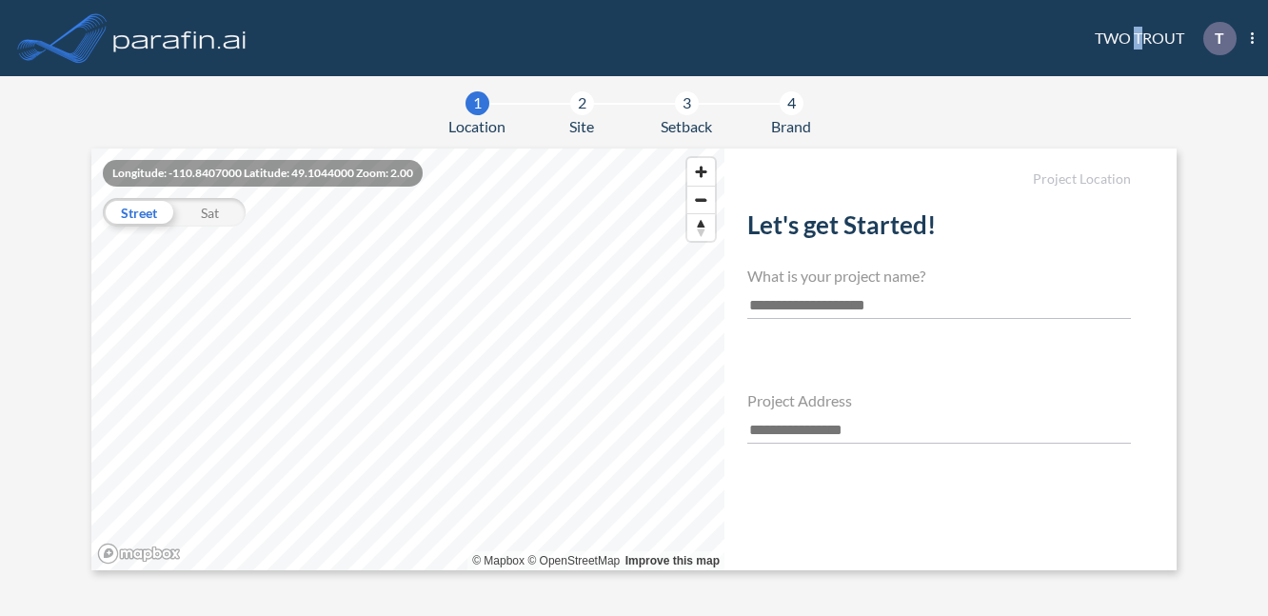
scroll to position [80, 0]
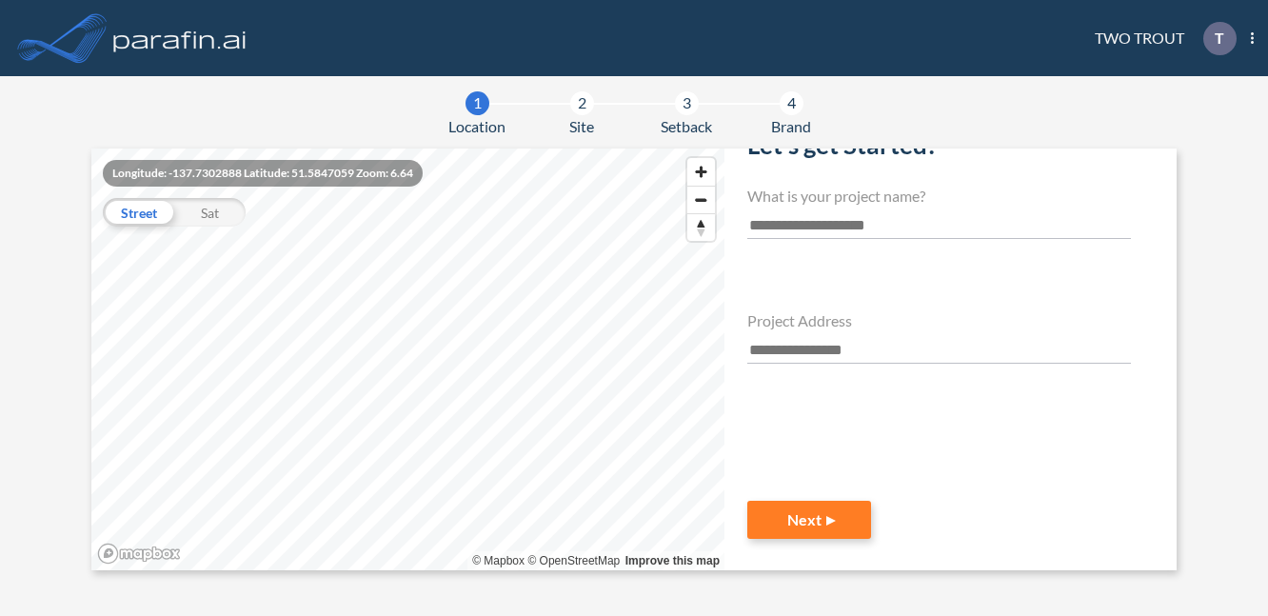
drag, startPoint x: 185, startPoint y: 222, endPoint x: 141, endPoint y: 25, distance: 201.9
click at [182, 180] on div "Longitude: -137.7302888 Latitude: 51.5847059 Zoom: 6.64 Street Sat © Mapbox © O…" at bounding box center [407, 360] width 633 height 422
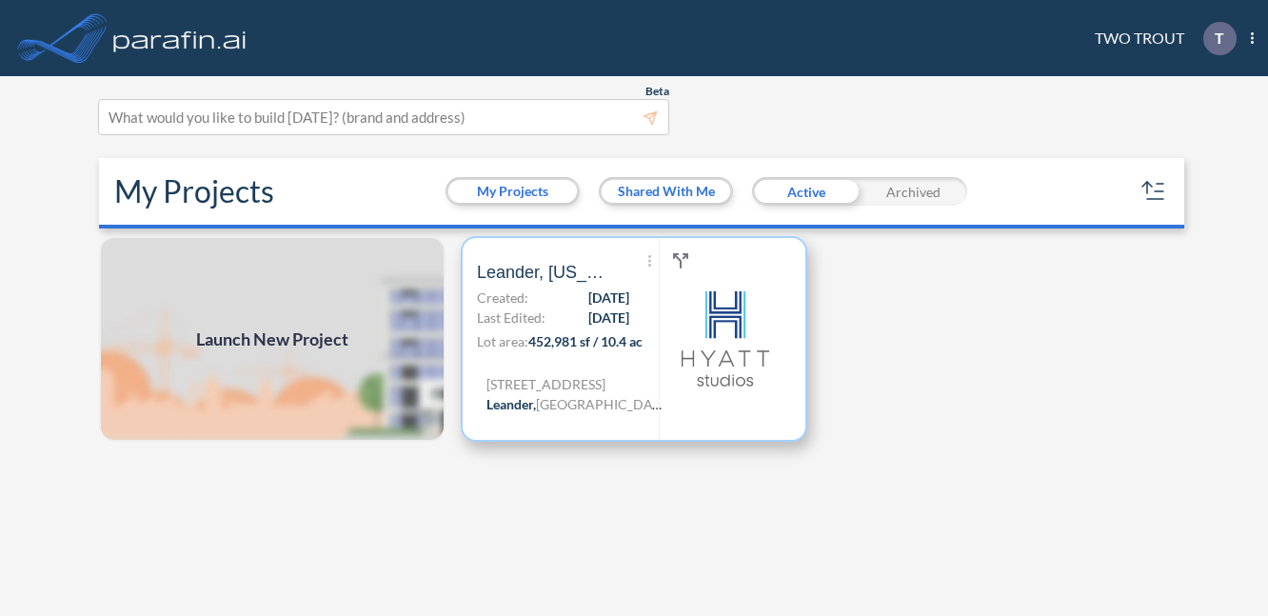
click at [511, 317] on span "Last Edited:" at bounding box center [511, 318] width 69 height 20
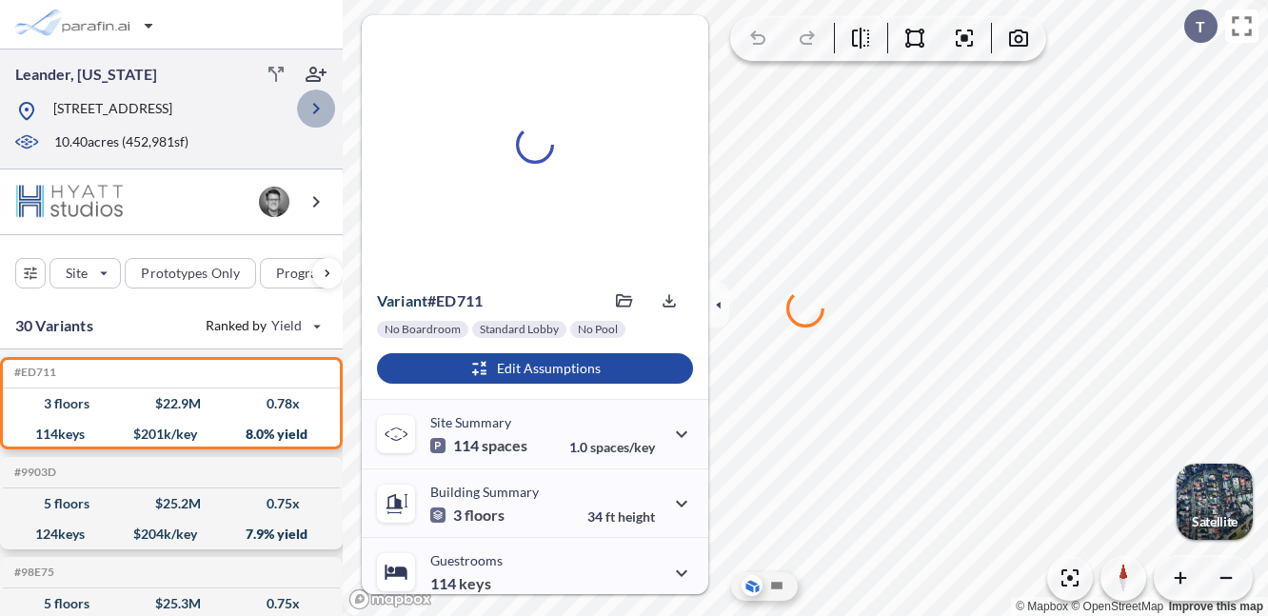
click at [318, 109] on icon "button" at bounding box center [316, 108] width 7 height 11
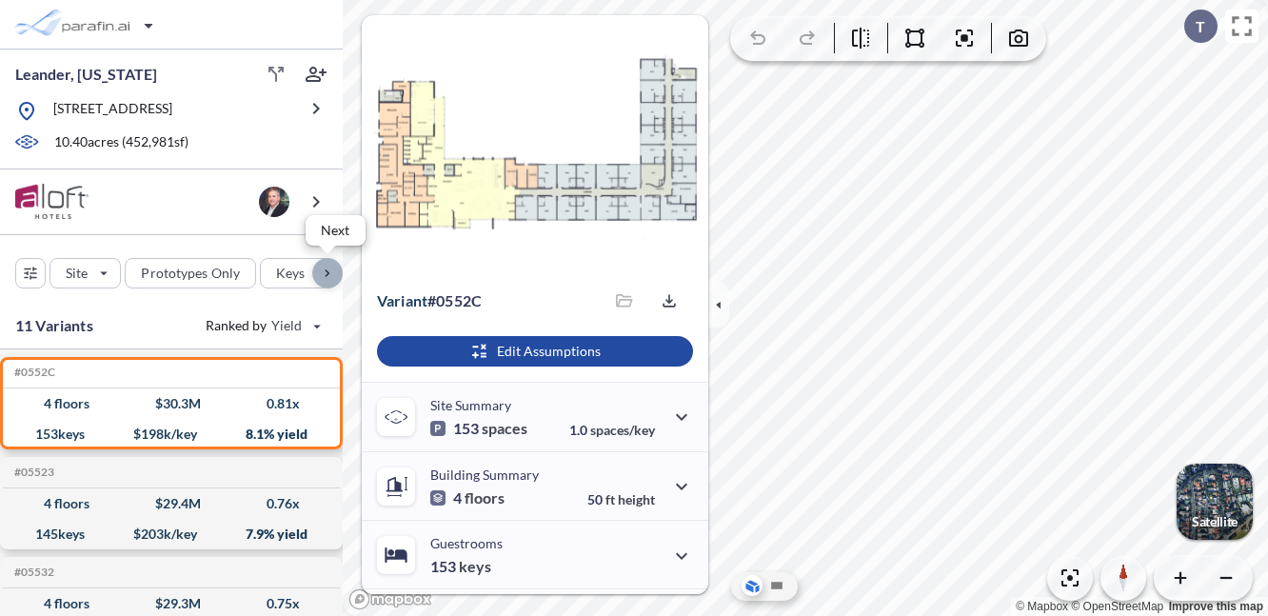
click at [326, 272] on div "button" at bounding box center [327, 273] width 30 height 30
click at [277, 264] on div "button" at bounding box center [247, 273] width 89 height 29
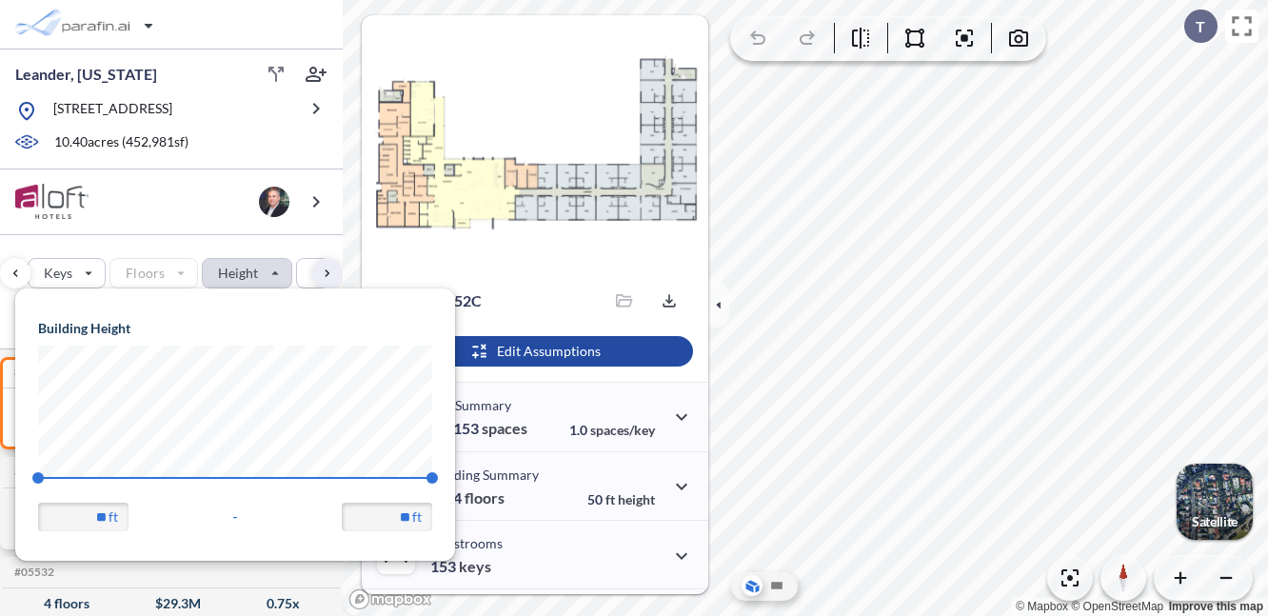
scroll to position [271, 440]
click at [182, 276] on div "Floors" at bounding box center [153, 273] width 89 height 30
click at [90, 272] on div "button" at bounding box center [67, 273] width 76 height 29
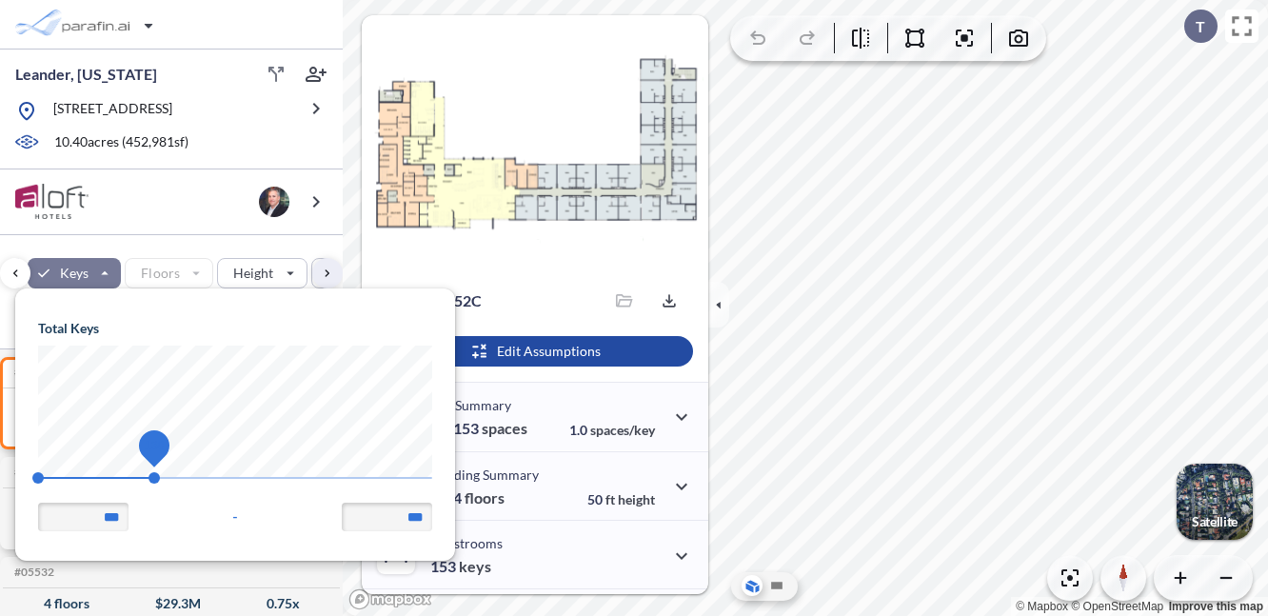
drag, startPoint x: 168, startPoint y: 474, endPoint x: 149, endPoint y: 475, distance: 19.1
click at [149, 475] on span "130" at bounding box center [154, 477] width 11 height 11
type input "***"
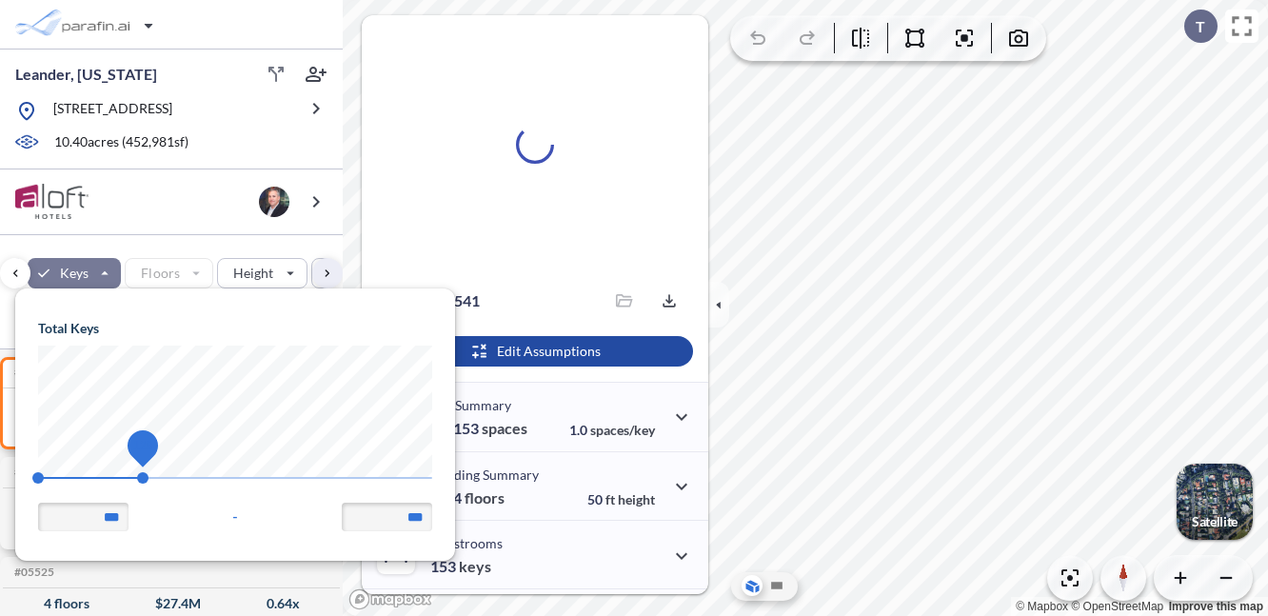
click at [146, 472] on span "129" at bounding box center [142, 477] width 11 height 11
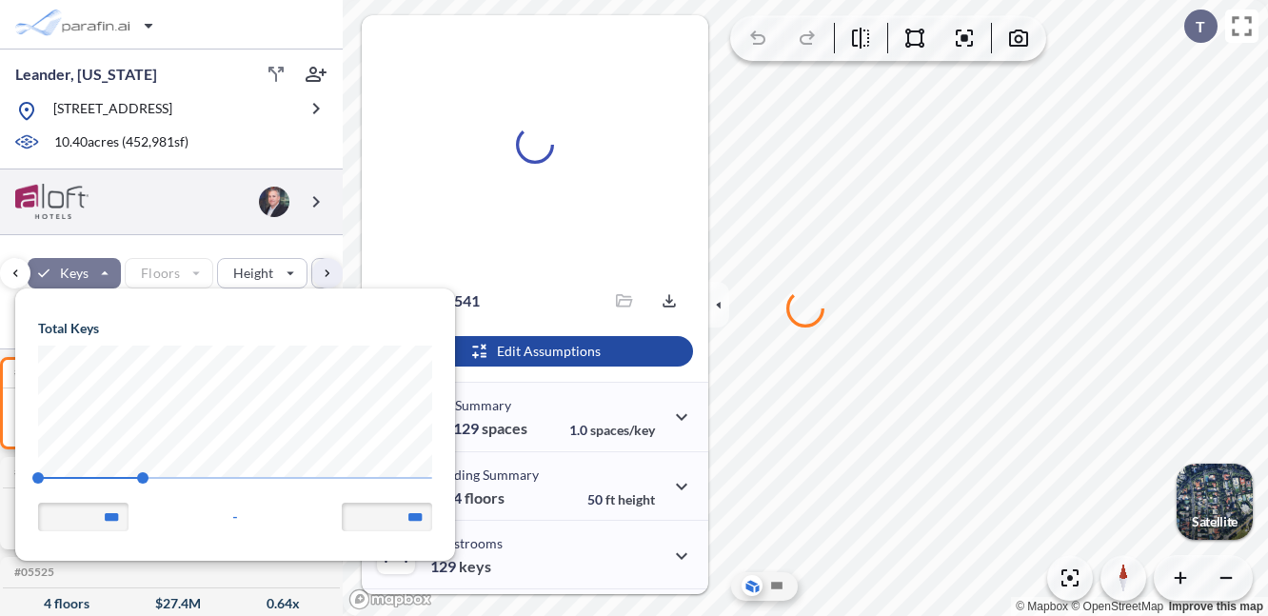
click at [204, 217] on div at bounding box center [171, 202] width 343 height 66
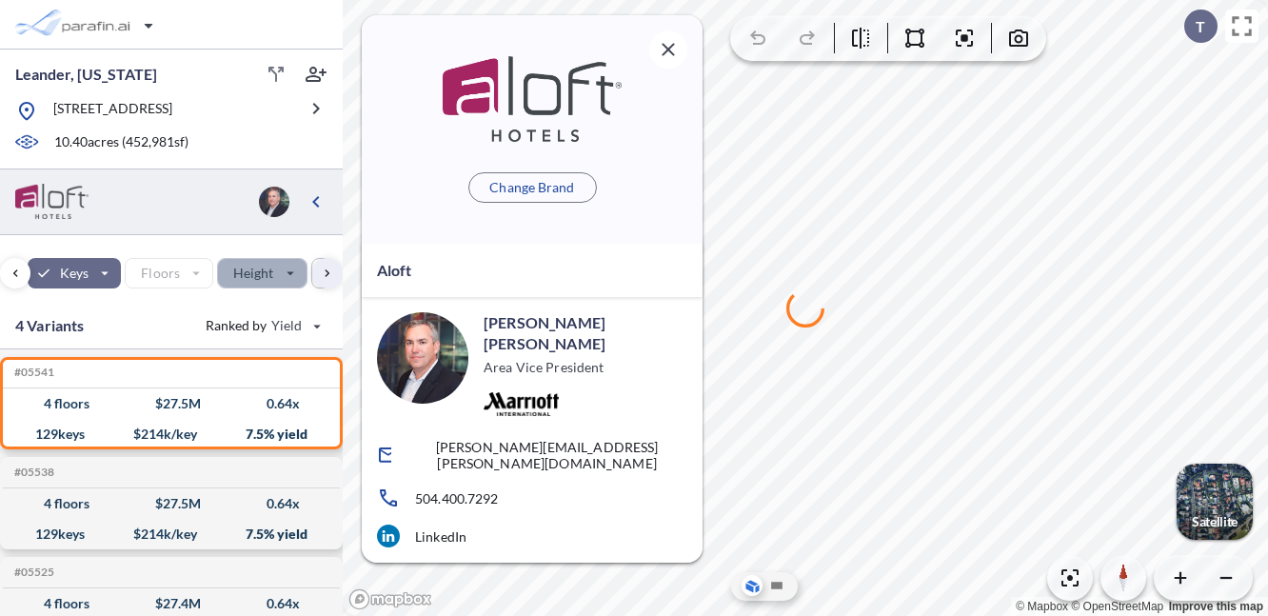
click at [288, 269] on div "button" at bounding box center [262, 273] width 89 height 29
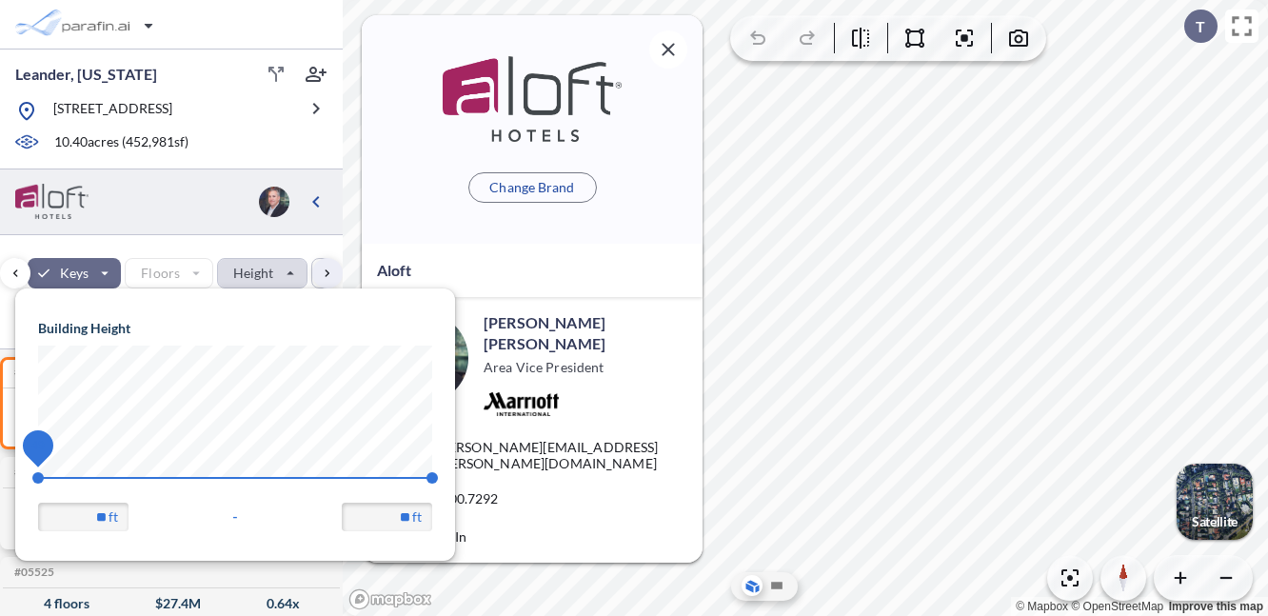
click at [34, 472] on span "49" at bounding box center [37, 477] width 11 height 11
click at [36, 477] on span "49" at bounding box center [37, 477] width 11 height 11
click at [84, 522] on input "**" at bounding box center [83, 517] width 90 height 29
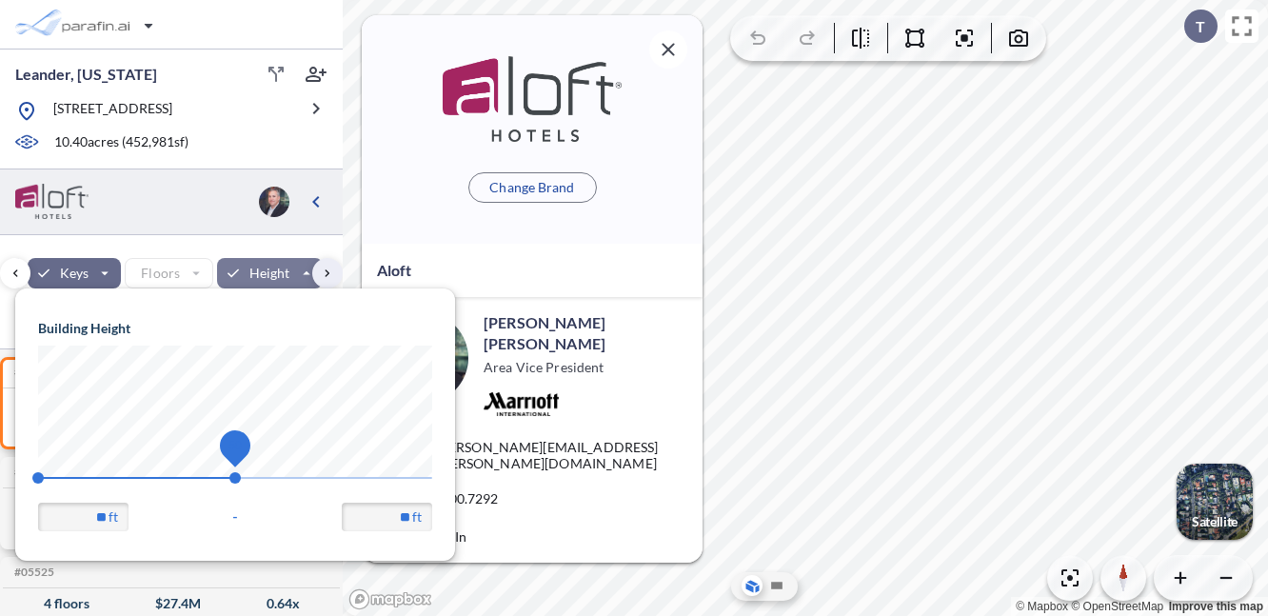
click at [181, 470] on div "Building Height 49 50 ** ft - ** ft" at bounding box center [235, 425] width 394 height 212
click at [414, 463] on div "Building Height 49 50 ** ft - ** ft" at bounding box center [235, 425] width 394 height 212
type input "**"
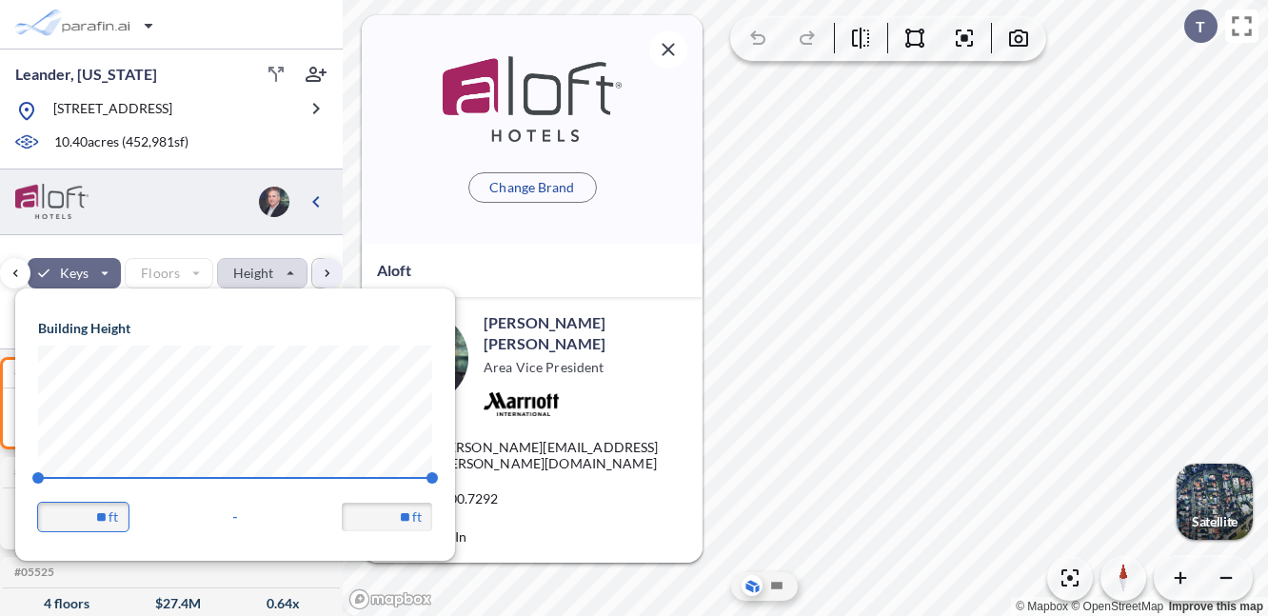
click at [76, 510] on input "**" at bounding box center [83, 517] width 90 height 29
drag, startPoint x: 76, startPoint y: 510, endPoint x: 109, endPoint y: 510, distance: 32.4
click at [109, 510] on div "** ft" at bounding box center [83, 517] width 90 height 29
type input "**"
drag, startPoint x: 391, startPoint y: 515, endPoint x: 437, endPoint y: 515, distance: 45.7
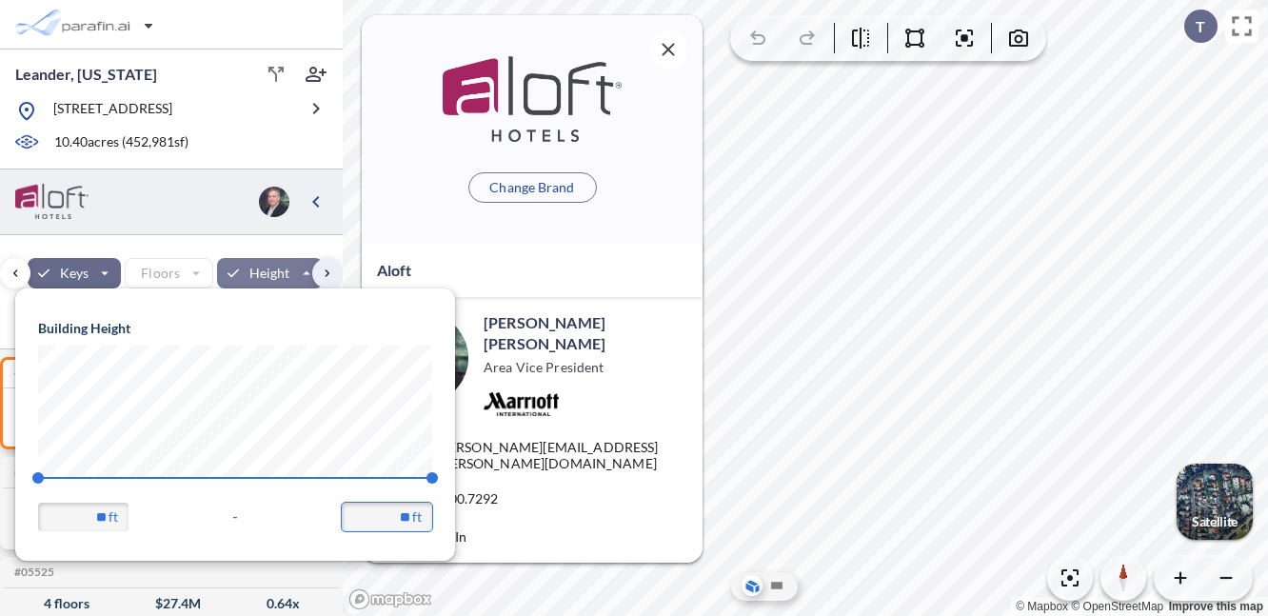
click at [437, 515] on div "Building Height 33 51 ** ft - ** ft" at bounding box center [235, 424] width 440 height 272
type input "**"
click at [183, 176] on div at bounding box center [171, 202] width 343 height 66
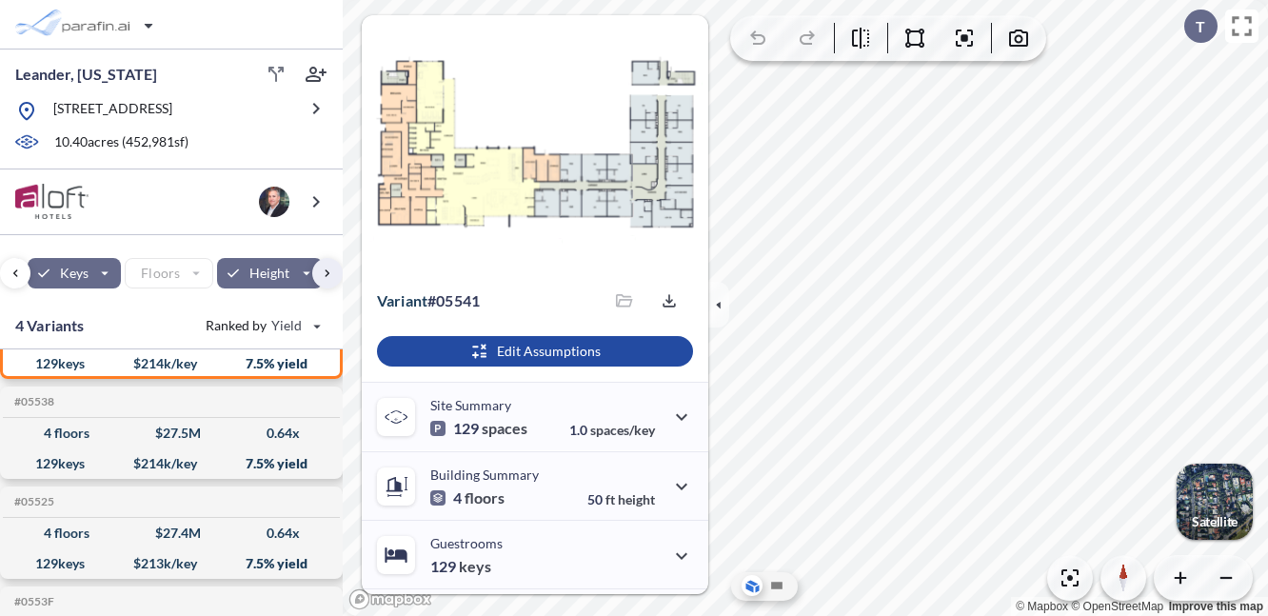
scroll to position [76, 0]
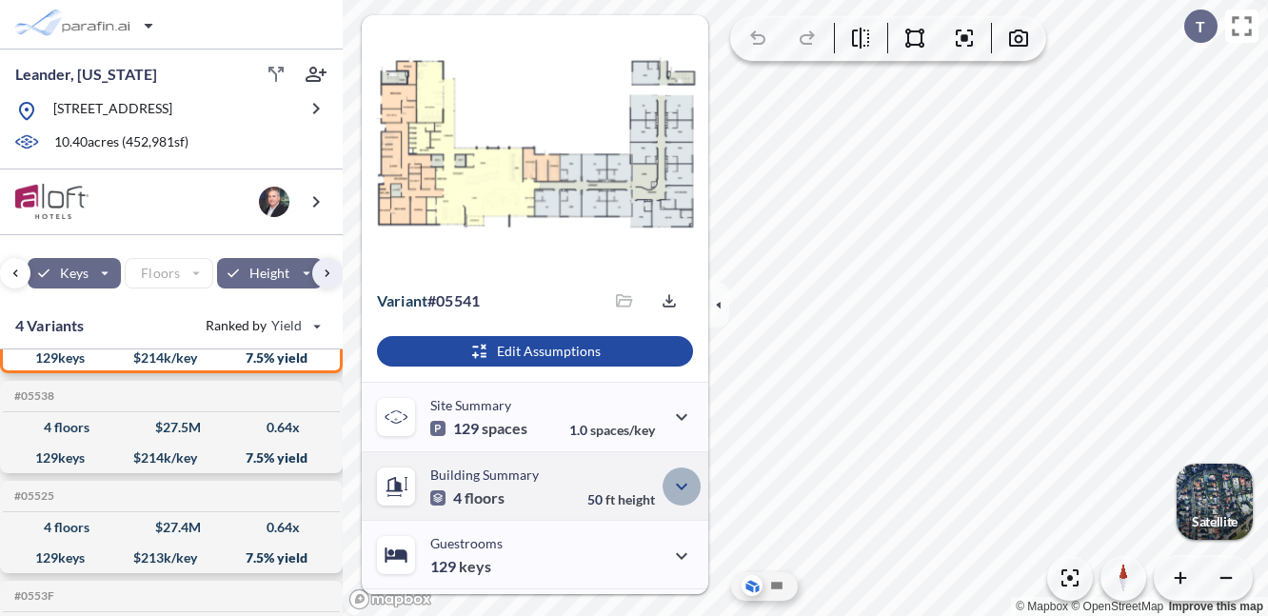
click at [677, 483] on icon "button" at bounding box center [681, 486] width 23 height 23
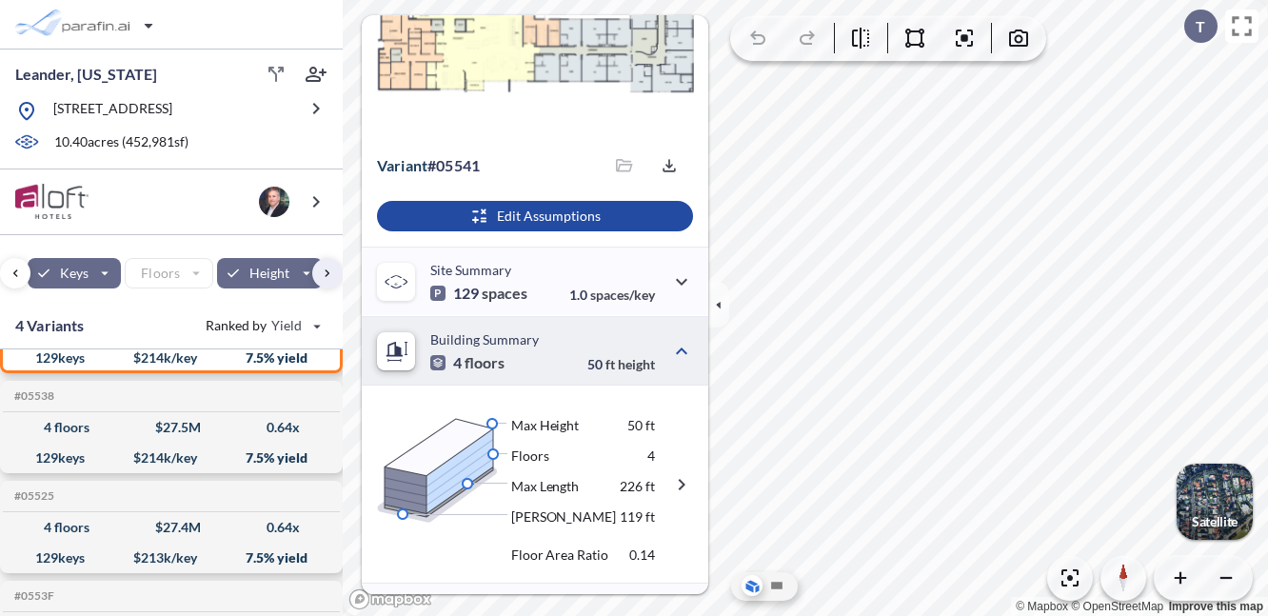
scroll to position [174, 0]
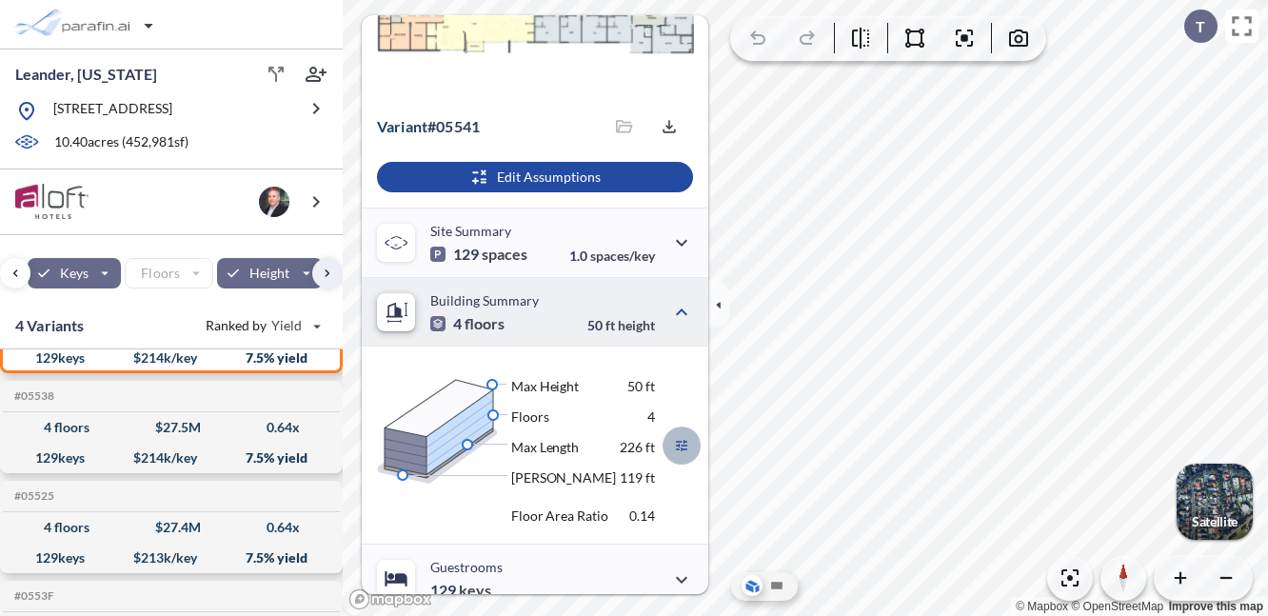
click at [677, 441] on icon "button" at bounding box center [681, 445] width 23 height 23
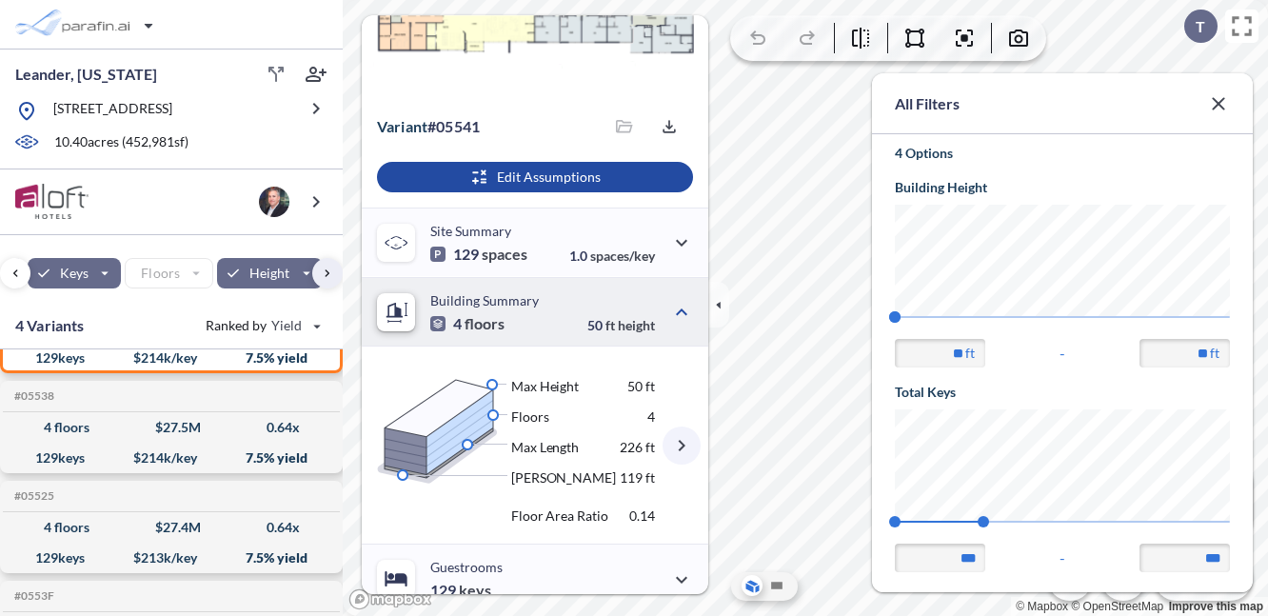
scroll to position [0, 0]
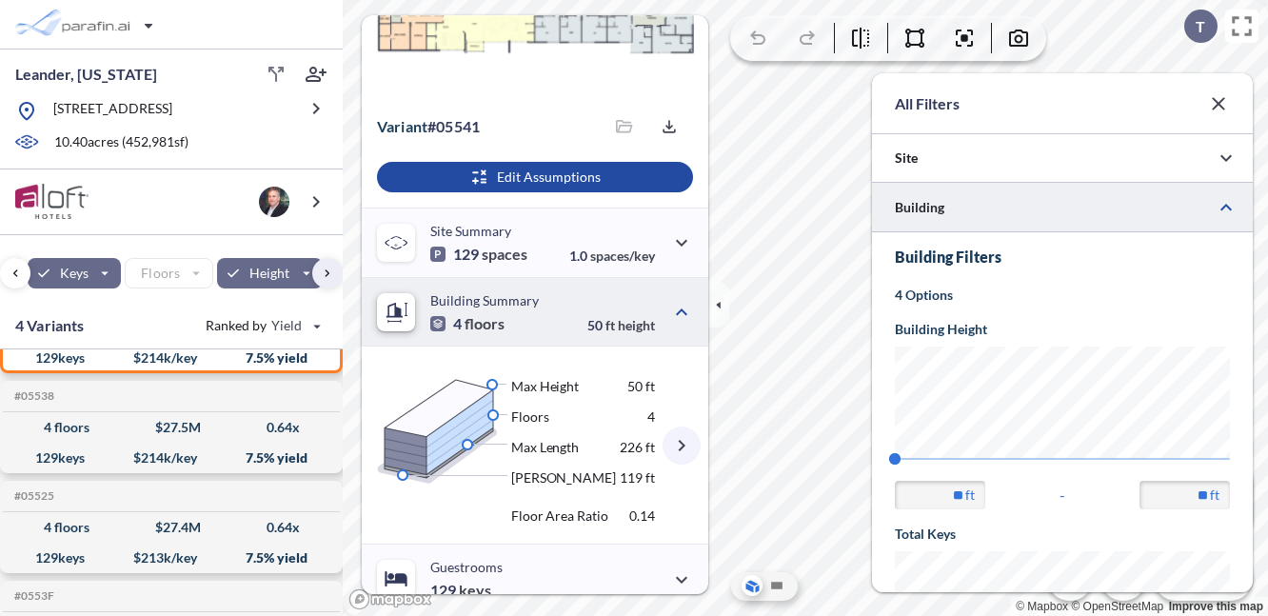
click at [931, 288] on p "4 Options" at bounding box center [1062, 295] width 335 height 19
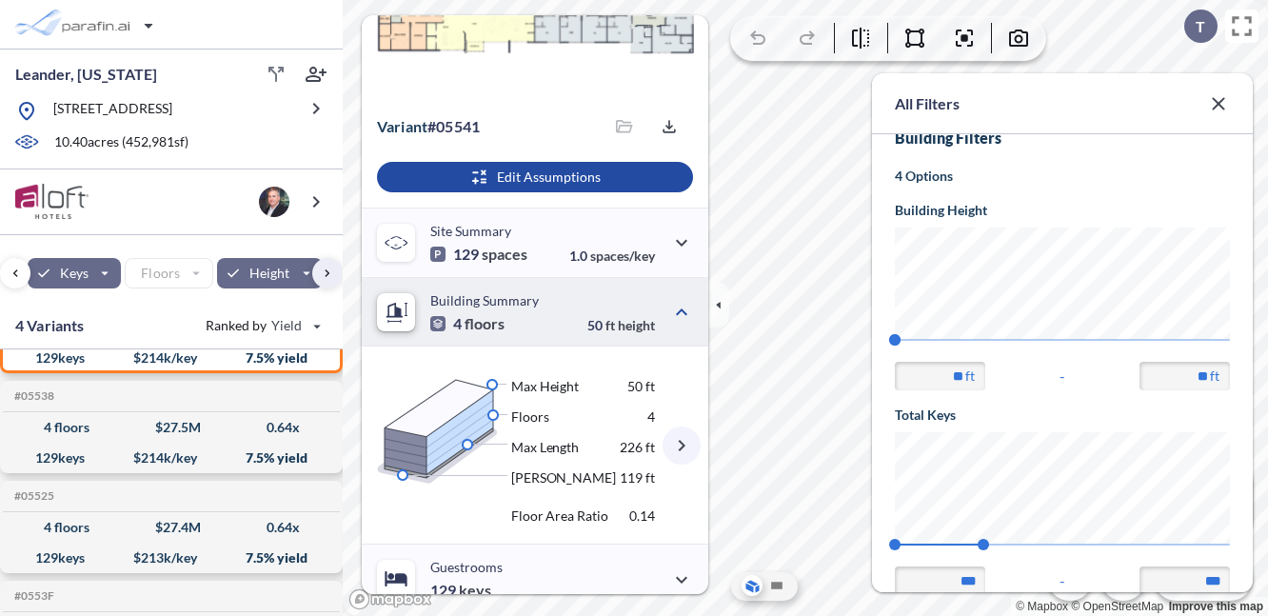
scroll to position [120, 0]
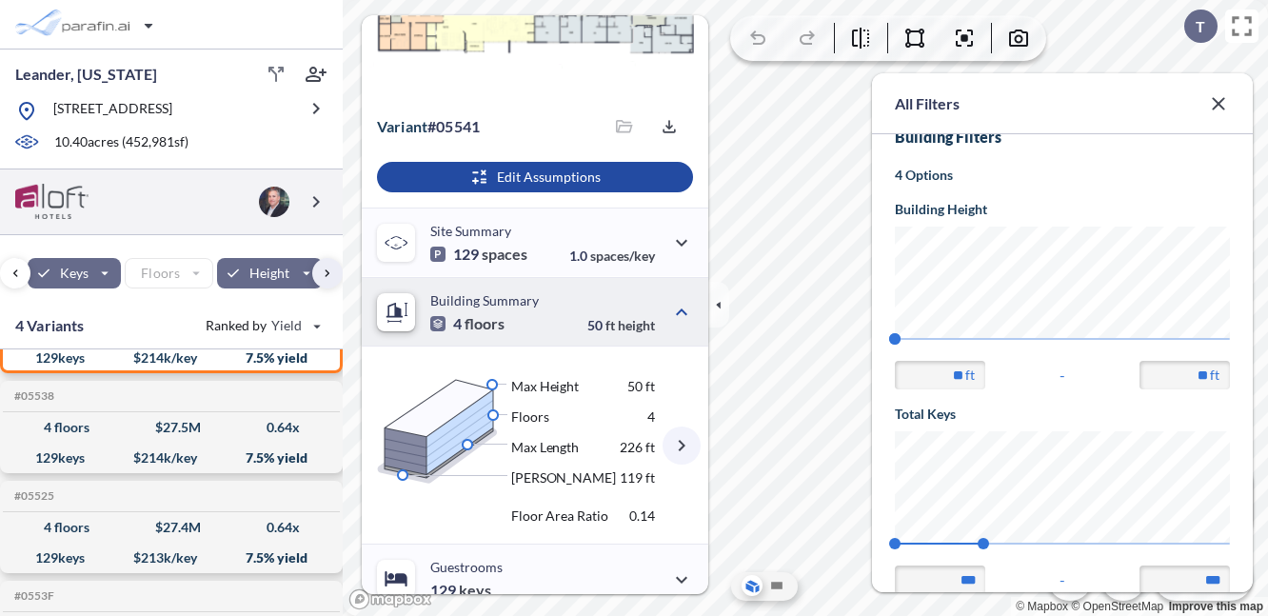
click at [172, 210] on div at bounding box center [171, 202] width 343 height 66
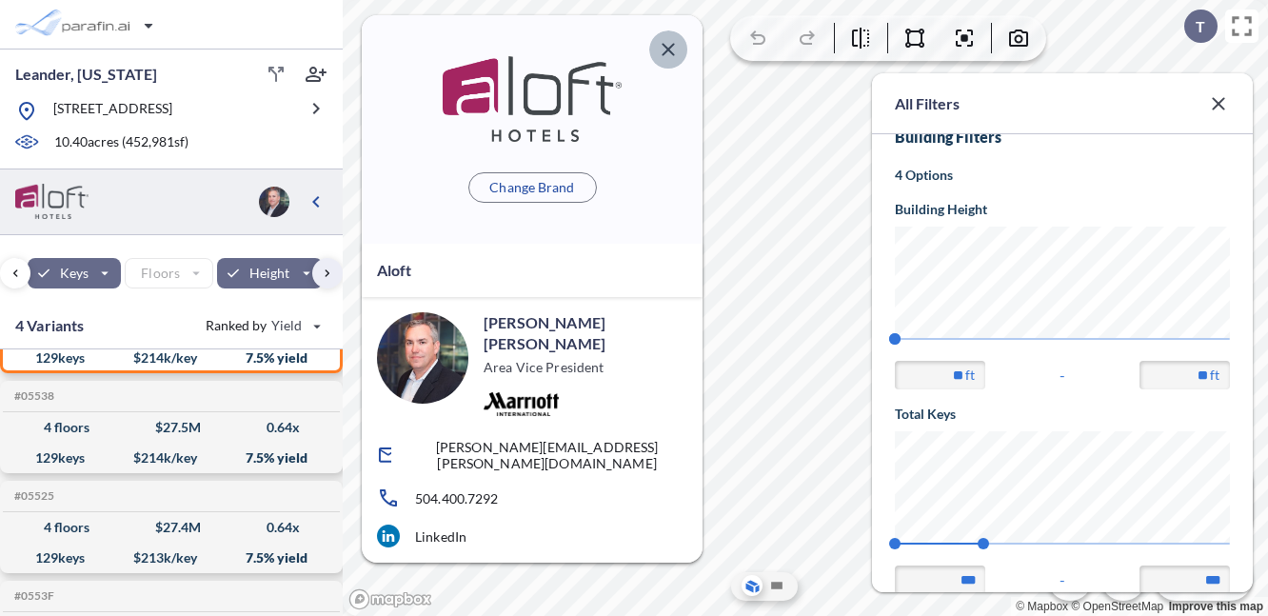
click at [667, 48] on icon "button" at bounding box center [668, 49] width 12 height 12
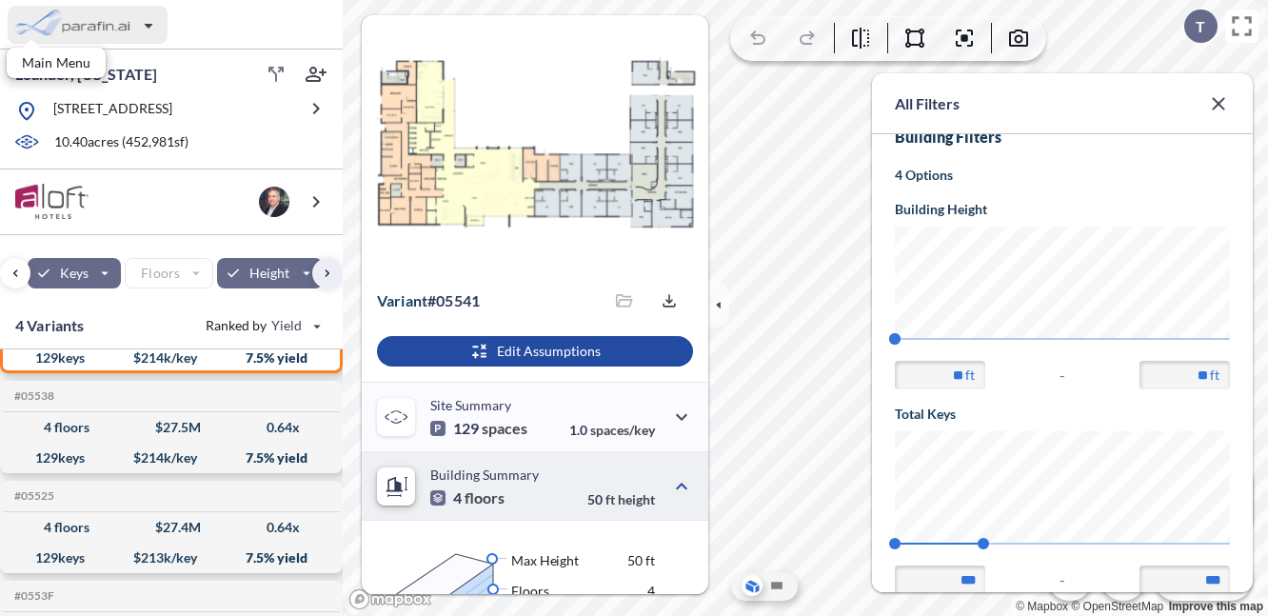
click at [149, 27] on div "button" at bounding box center [88, 25] width 160 height 38
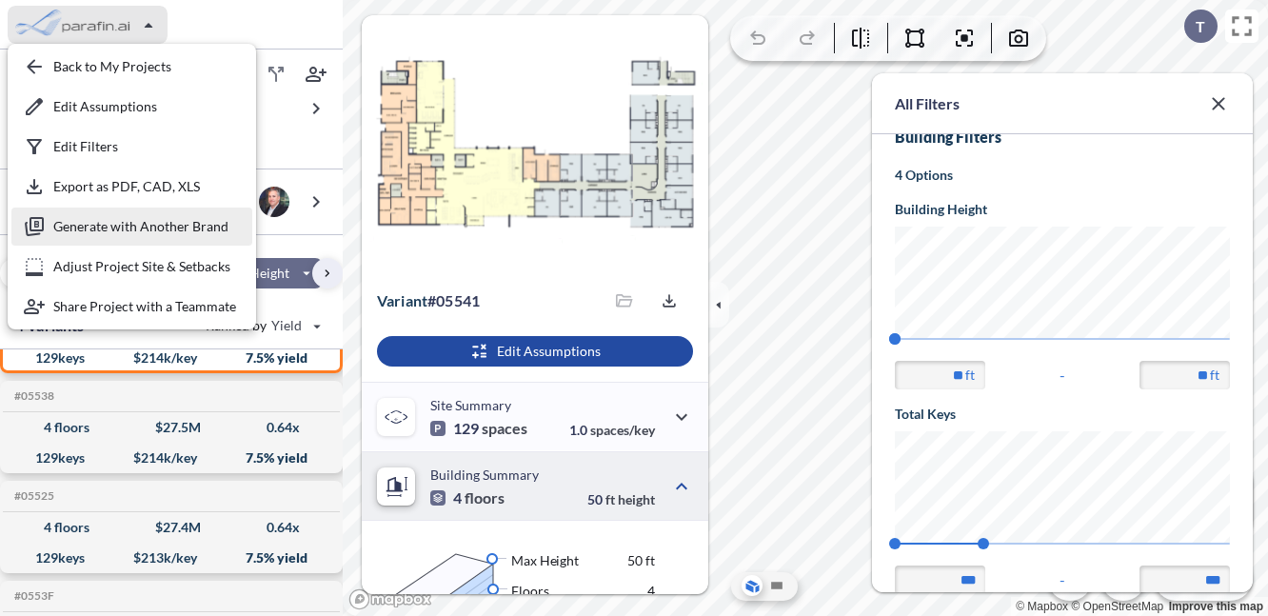
click at [173, 224] on div "button" at bounding box center [131, 227] width 241 height 38
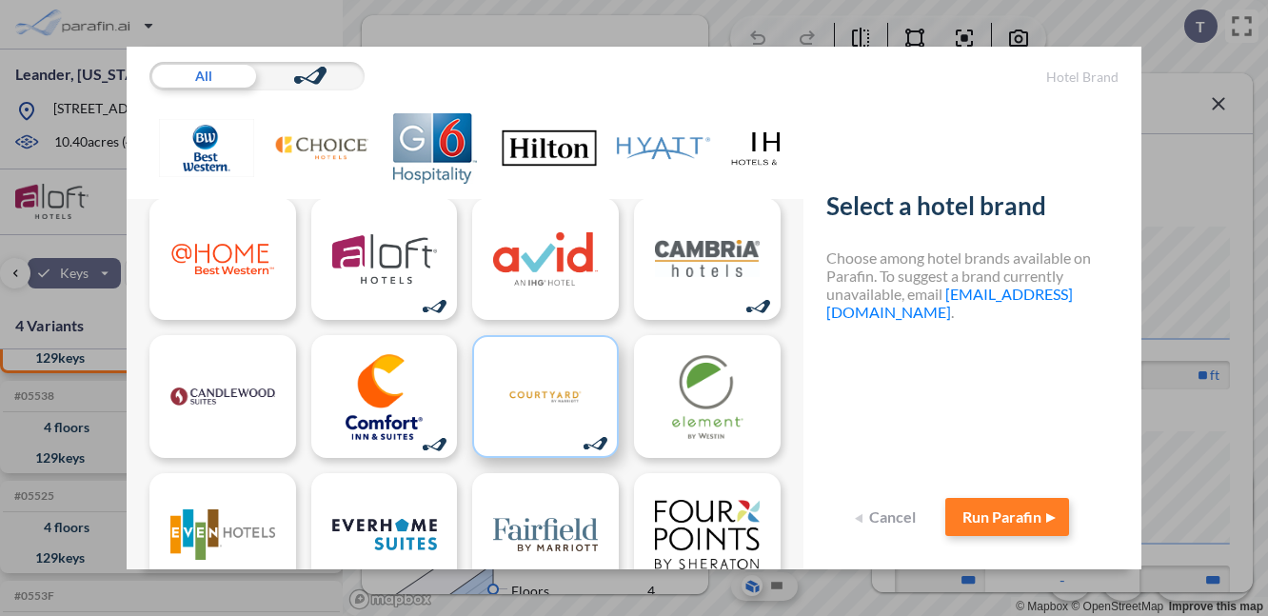
scroll to position [40, 0]
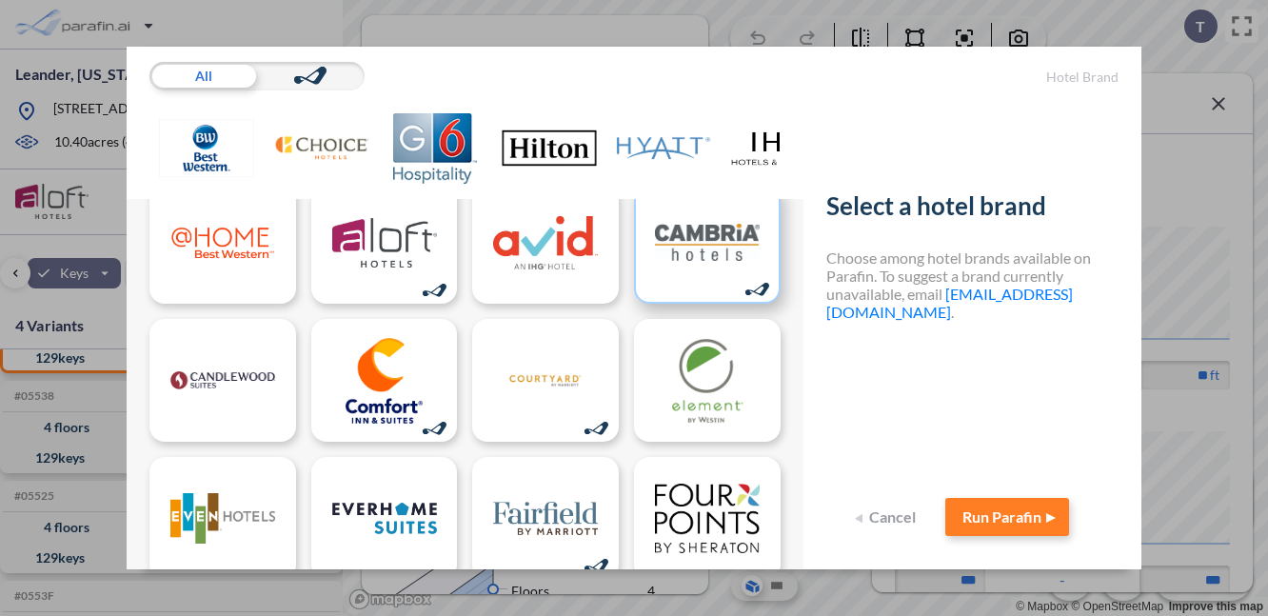
click at [705, 256] on img at bounding box center [707, 243] width 105 height 86
click at [1019, 526] on button "Run Parafin" at bounding box center [1007, 517] width 124 height 38
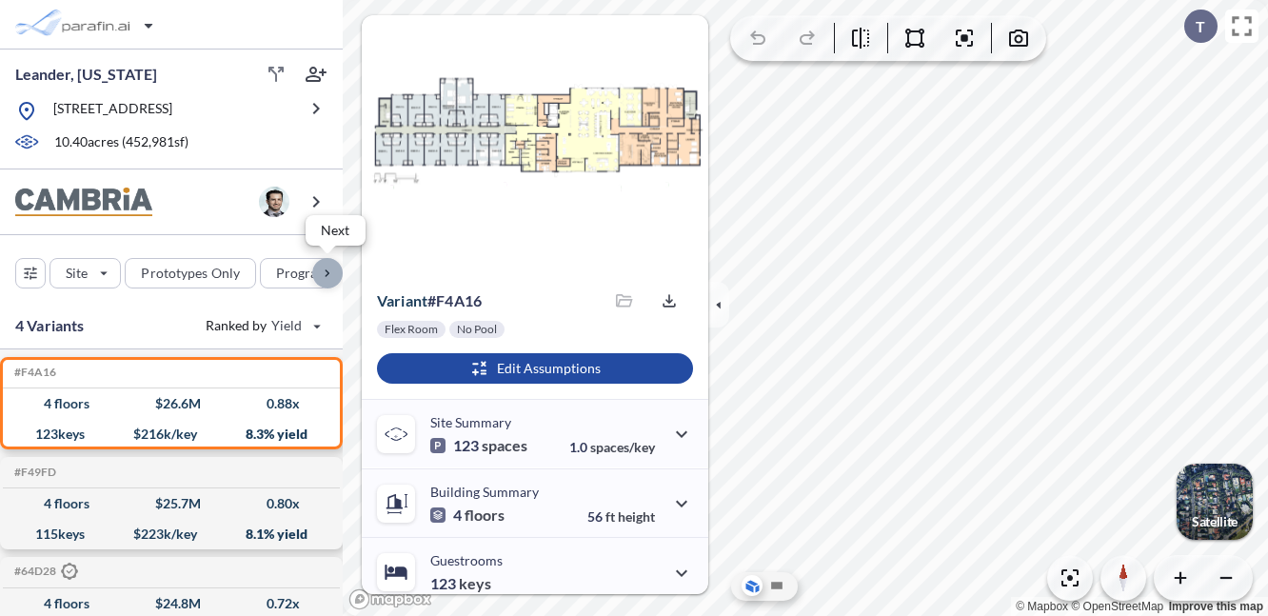
click at [334, 268] on div "button" at bounding box center [327, 273] width 30 height 30
click at [300, 270] on div "button" at bounding box center [268, 273] width 104 height 30
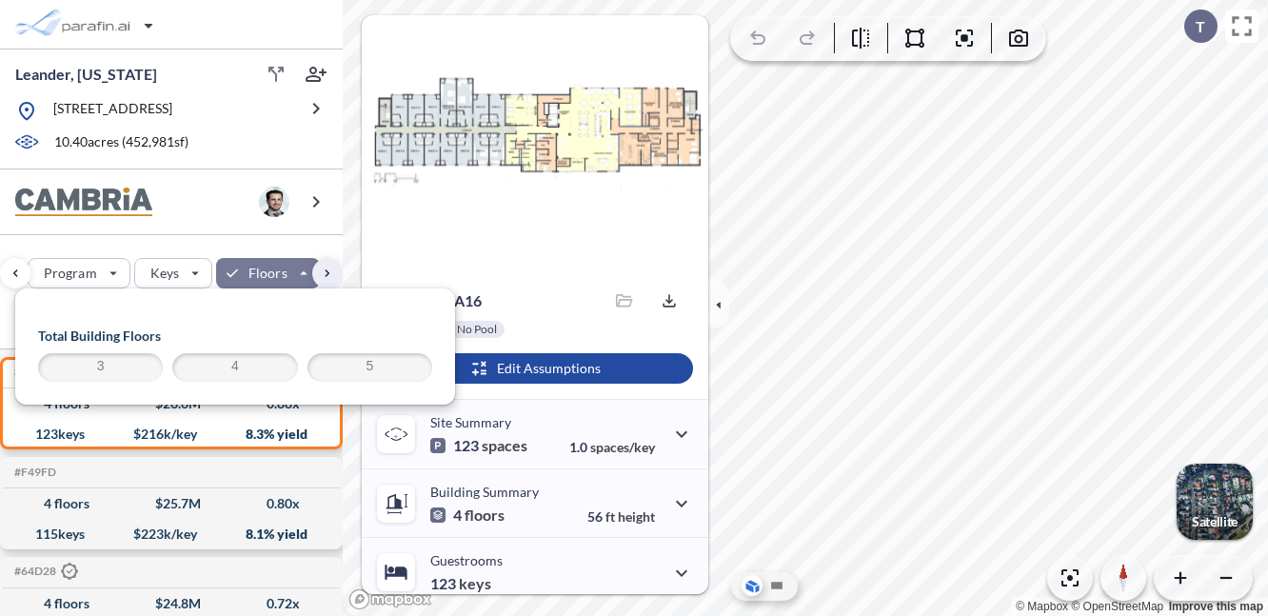
click at [109, 371] on span "3" at bounding box center [100, 367] width 119 height 23
click at [180, 273] on div "button" at bounding box center [173, 273] width 76 height 29
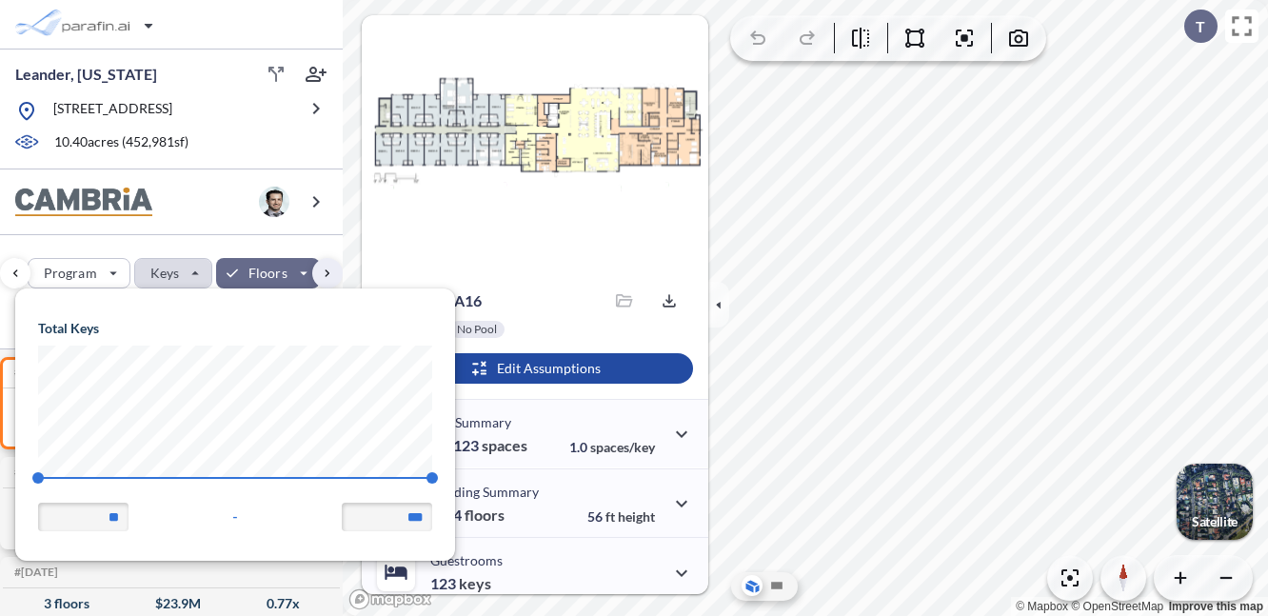
scroll to position [0, 230]
click at [194, 271] on div "button" at bounding box center [175, 273] width 76 height 29
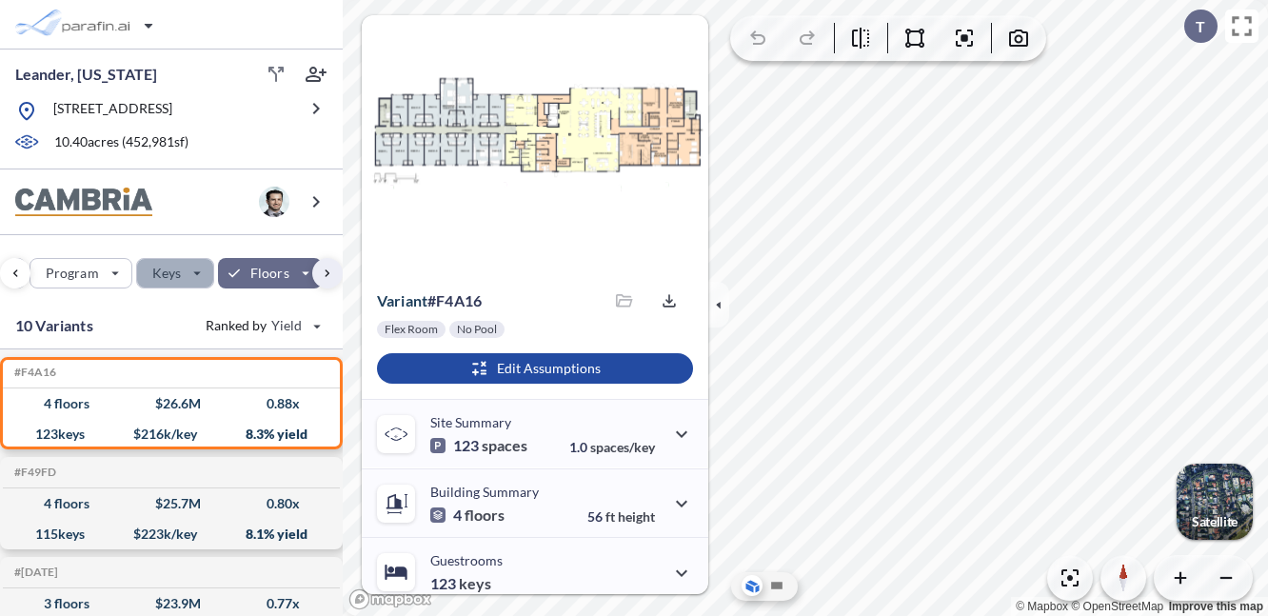
click at [193, 271] on div "button" at bounding box center [175, 273] width 76 height 29
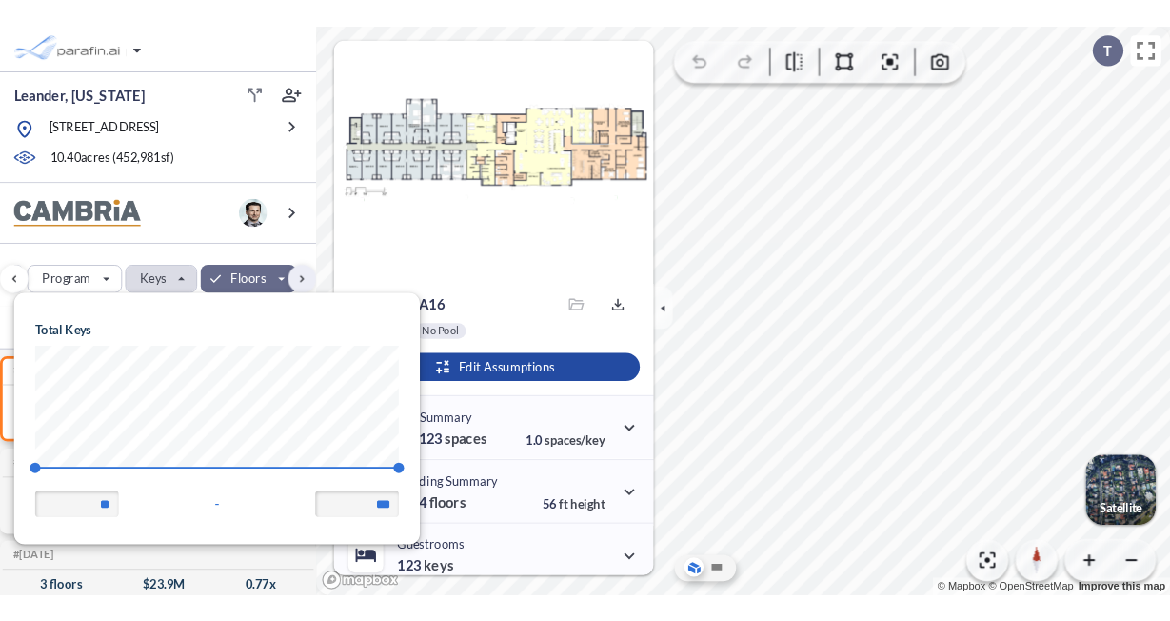
scroll to position [271, 440]
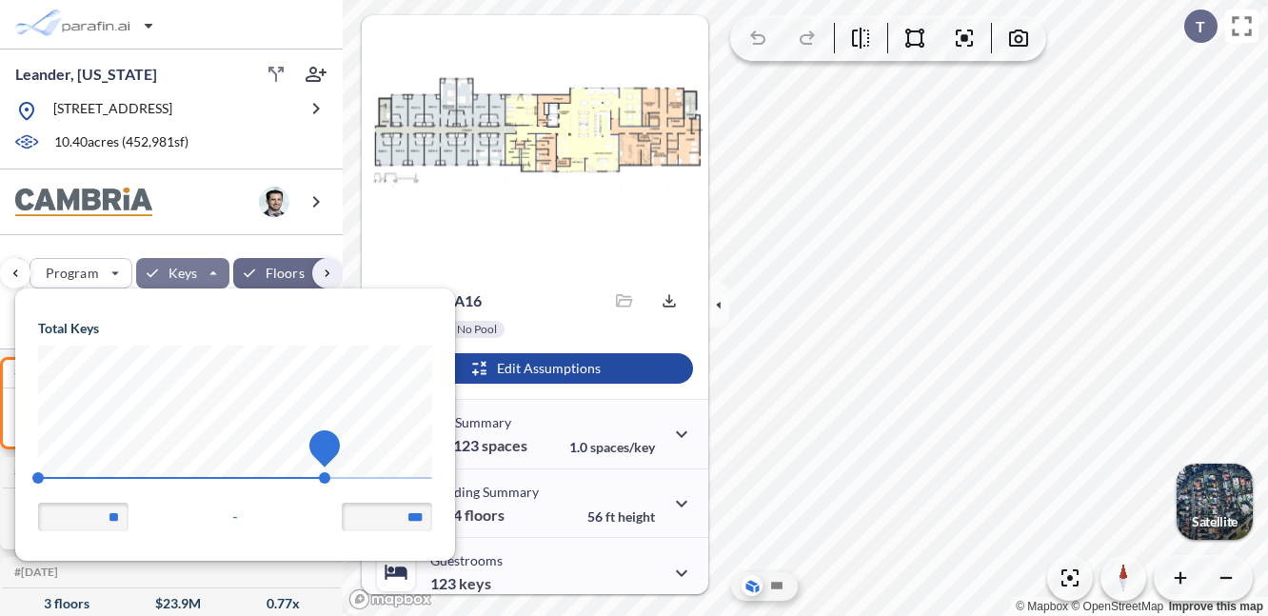
drag, startPoint x: 229, startPoint y: 473, endPoint x: 327, endPoint y: 470, distance: 97.1
click at [327, 472] on span "122" at bounding box center [324, 477] width 11 height 11
type input "***"
click at [328, 477] on span "123" at bounding box center [330, 477] width 11 height 11
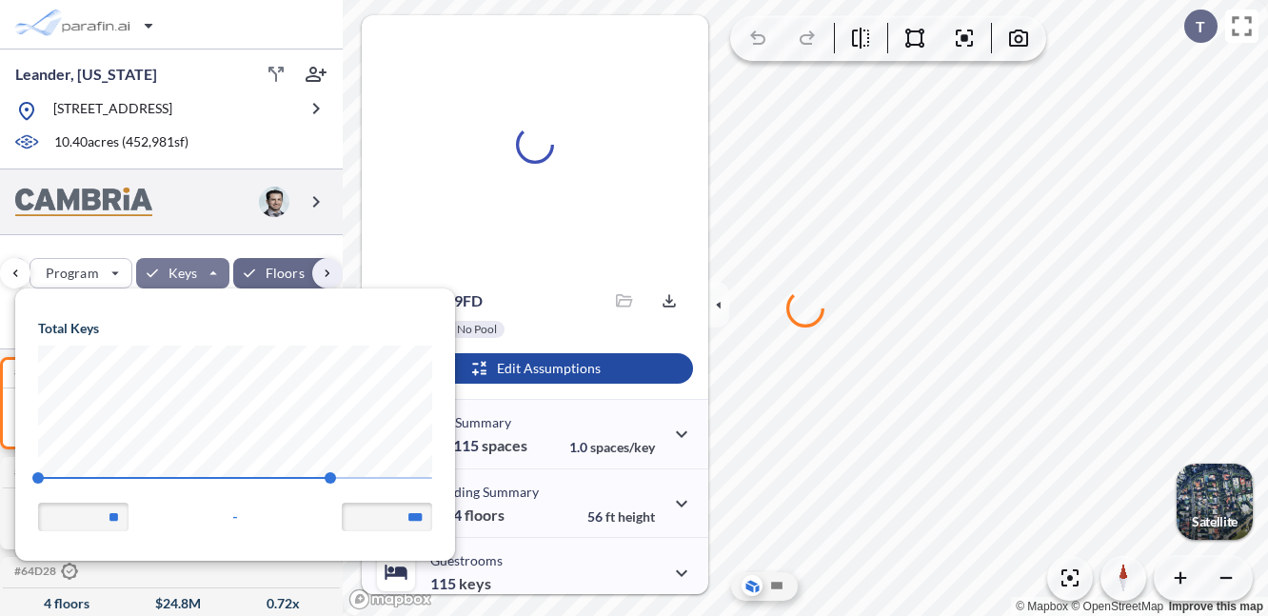
click at [214, 201] on div at bounding box center [171, 202] width 343 height 66
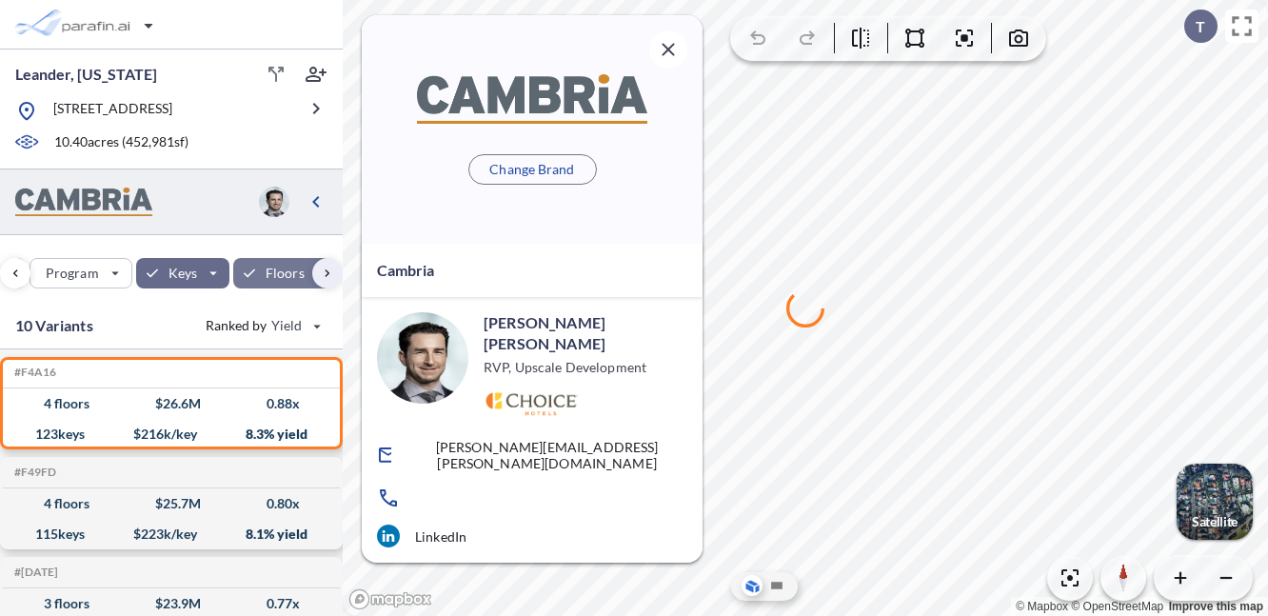
click at [282, 272] on div "button" at bounding box center [285, 273] width 104 height 30
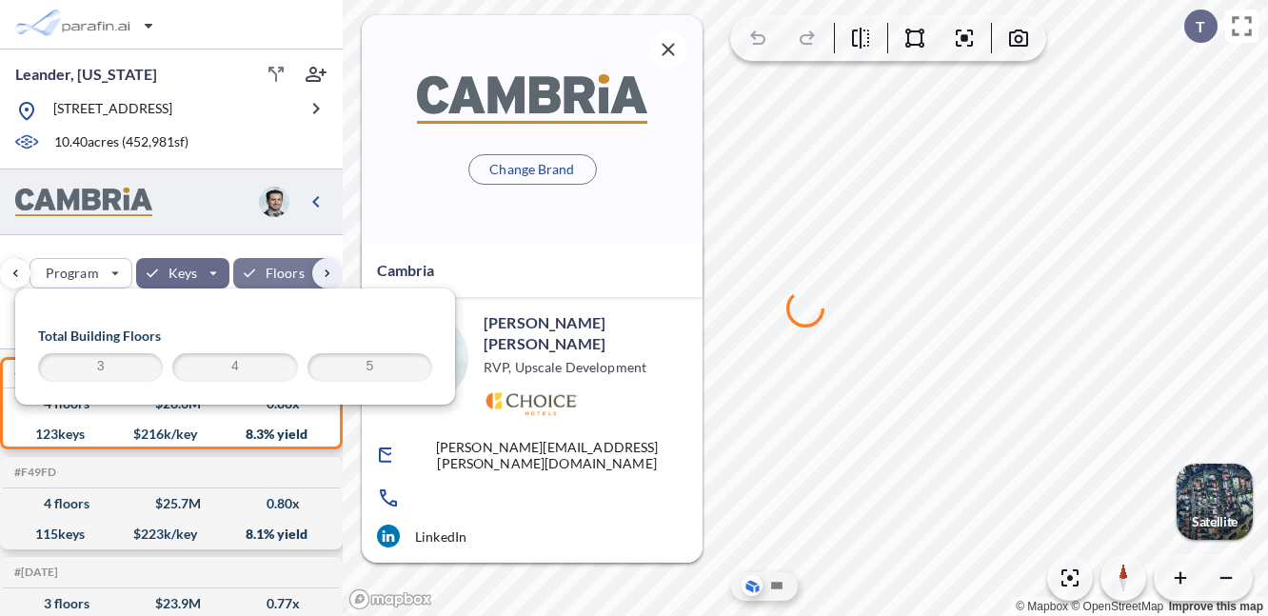
click at [129, 367] on span "3" at bounding box center [100, 367] width 119 height 23
click at [147, 367] on span "3" at bounding box center [100, 367] width 119 height 23
click at [274, 362] on span "4" at bounding box center [234, 367] width 119 height 23
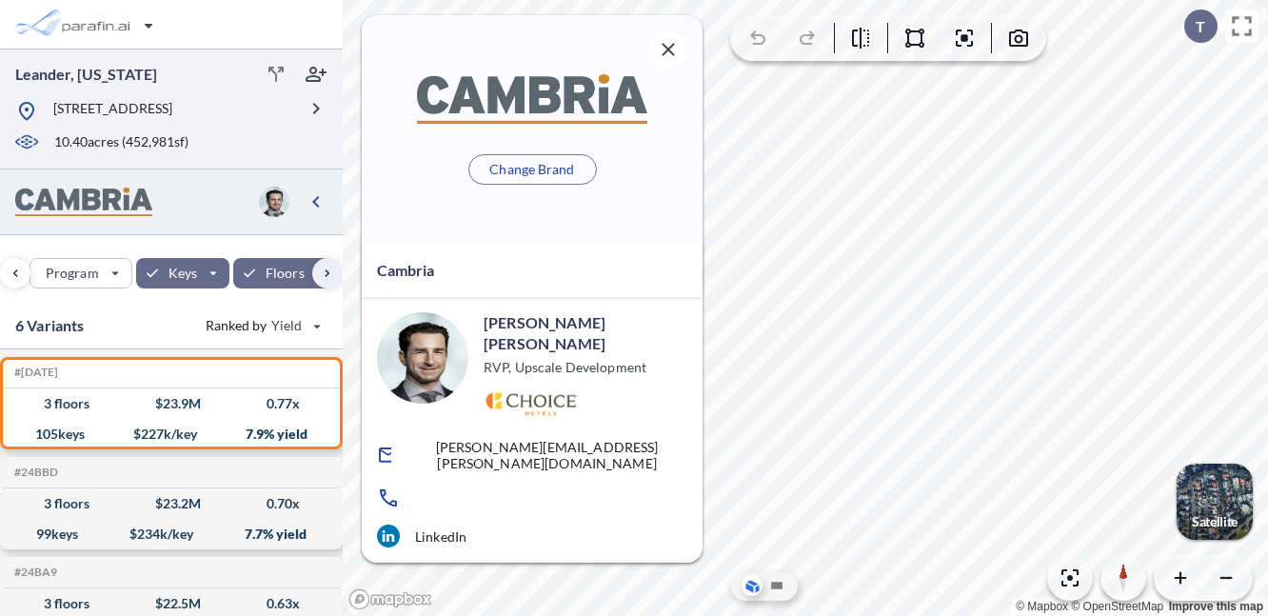
click at [225, 150] on div "10.40 acres ( 452,981 sf)" at bounding box center [155, 142] width 283 height 21
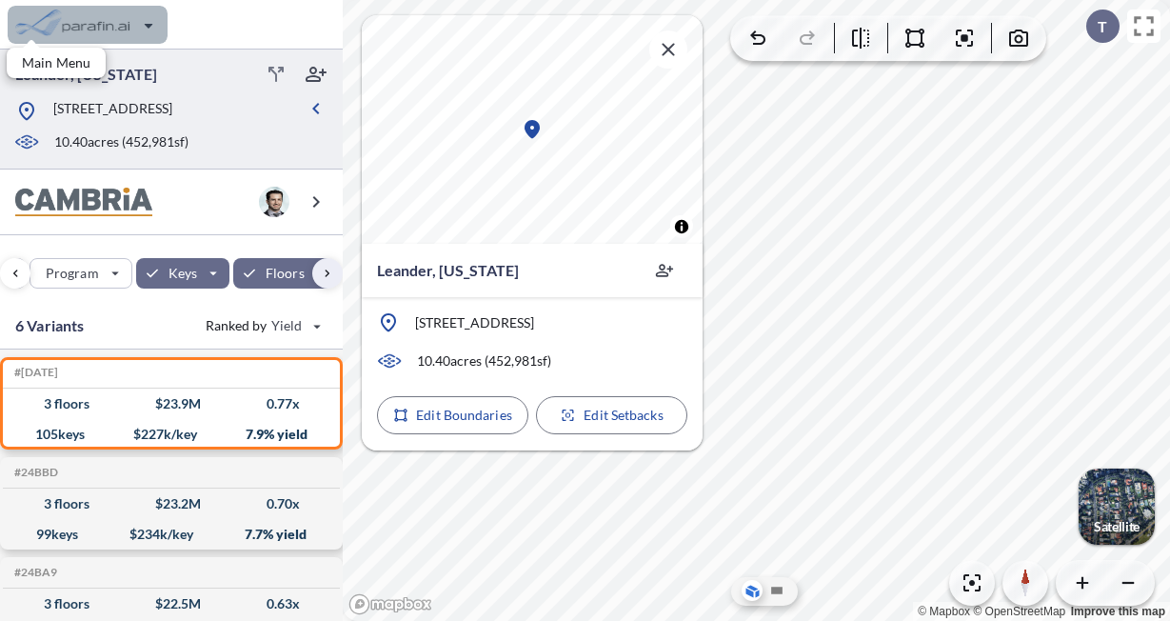
click at [149, 27] on div "button" at bounding box center [88, 25] width 160 height 38
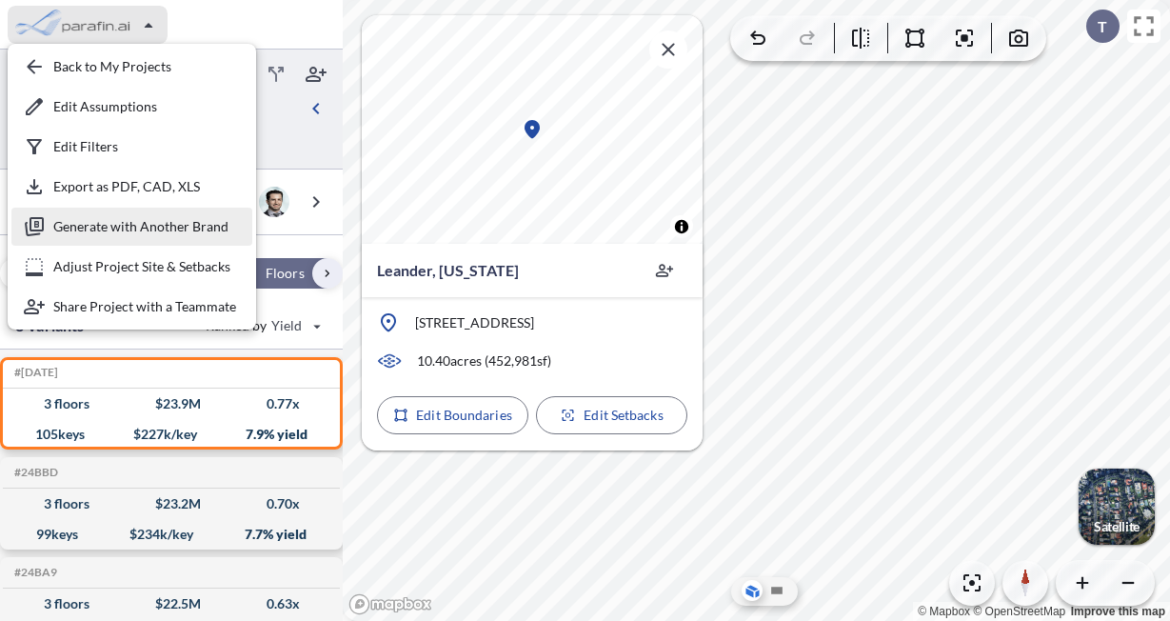
click at [139, 228] on div "button" at bounding box center [131, 227] width 241 height 38
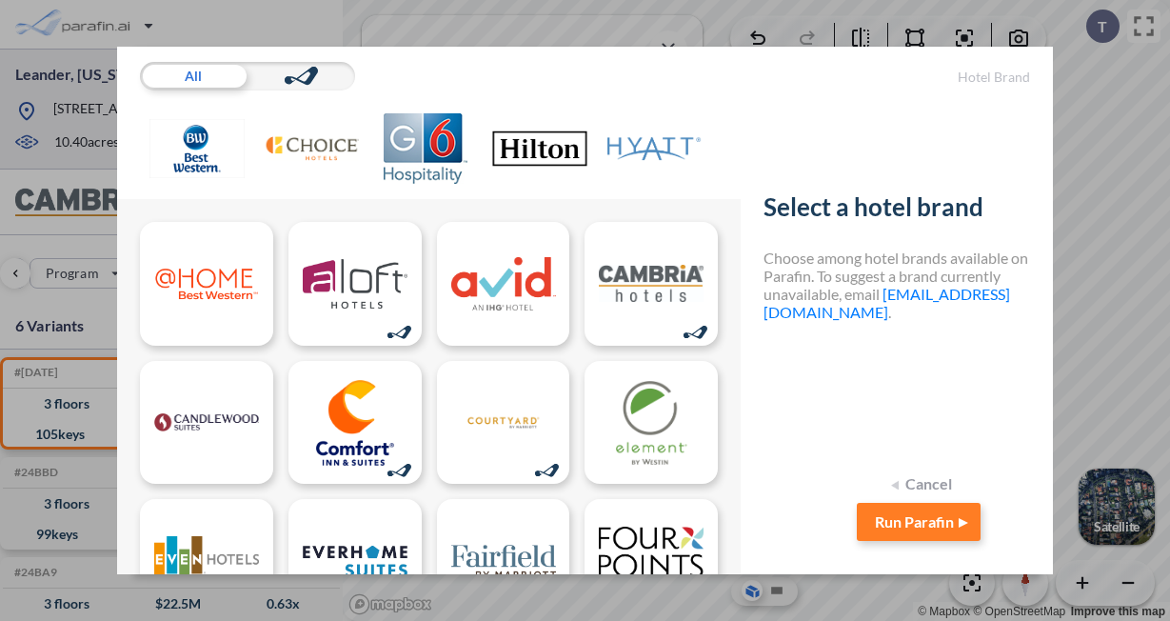
click at [300, 18] on div "All Hotel Brand Select a hotel brand Choose among hotel brands available on Par…" at bounding box center [585, 310] width 1170 height 621
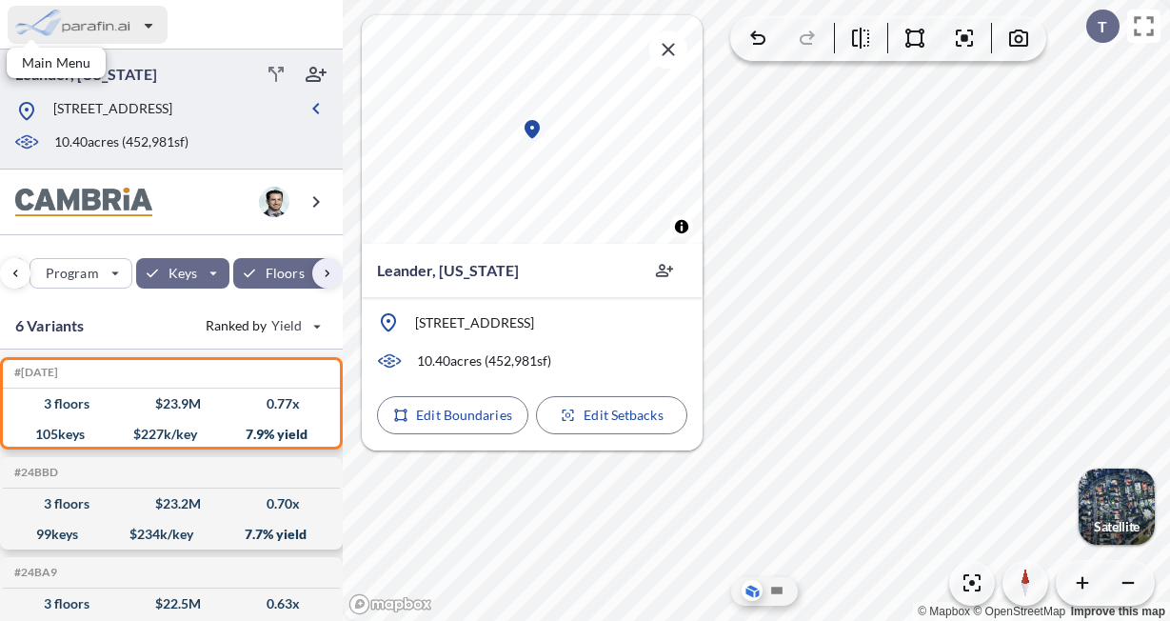
click at [152, 24] on div "button" at bounding box center [88, 25] width 160 height 38
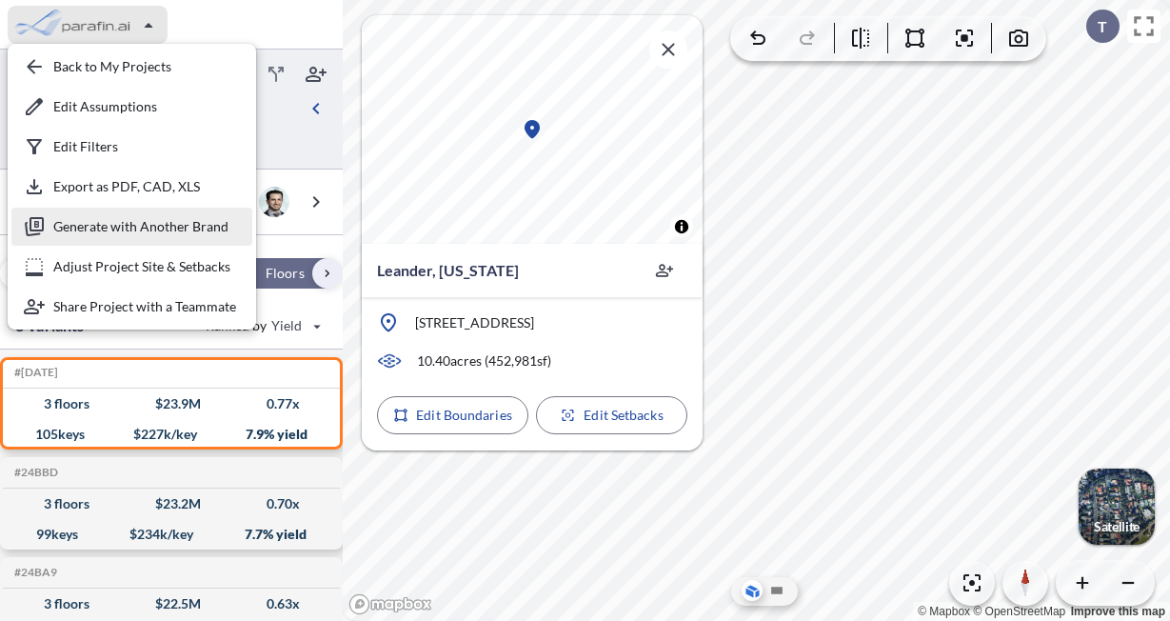
click at [143, 228] on div "button" at bounding box center [131, 227] width 241 height 38
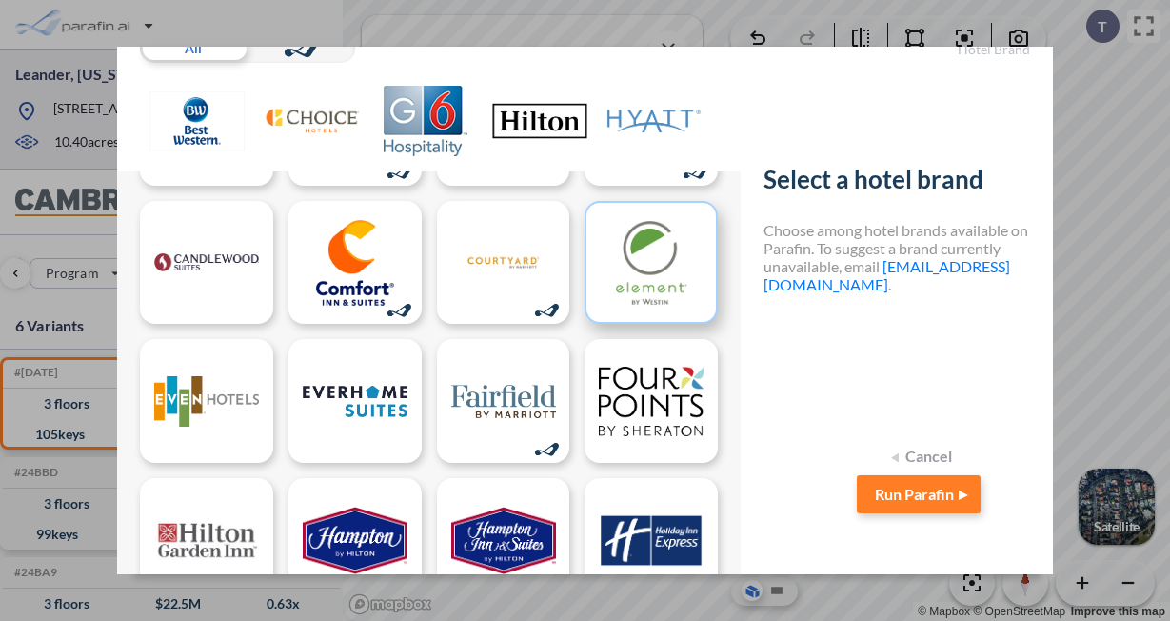
scroll to position [0, 0]
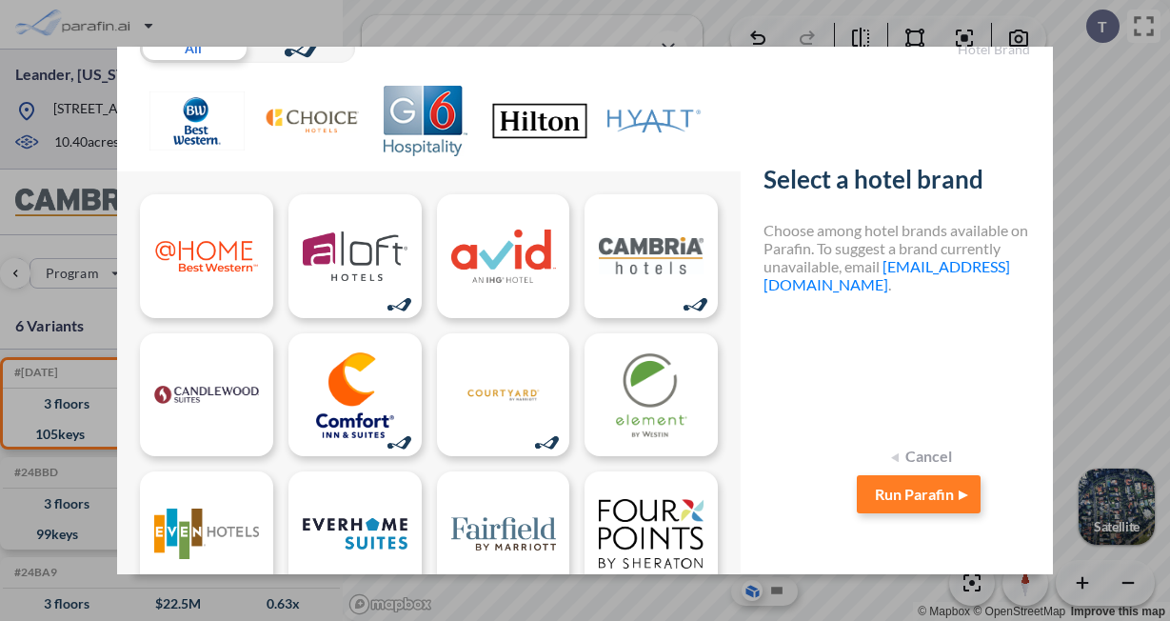
click at [947, 457] on button "Cancel" at bounding box center [923, 456] width 76 height 38
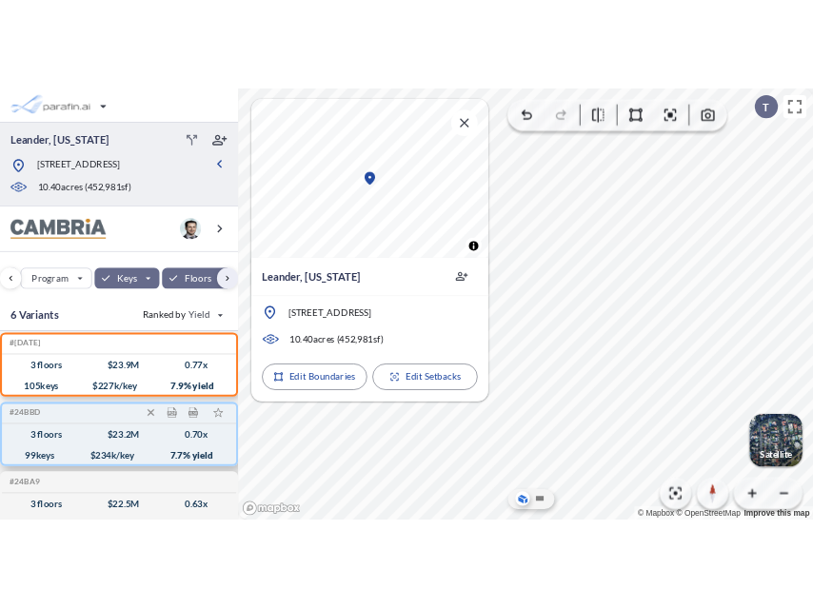
scroll to position [7, 0]
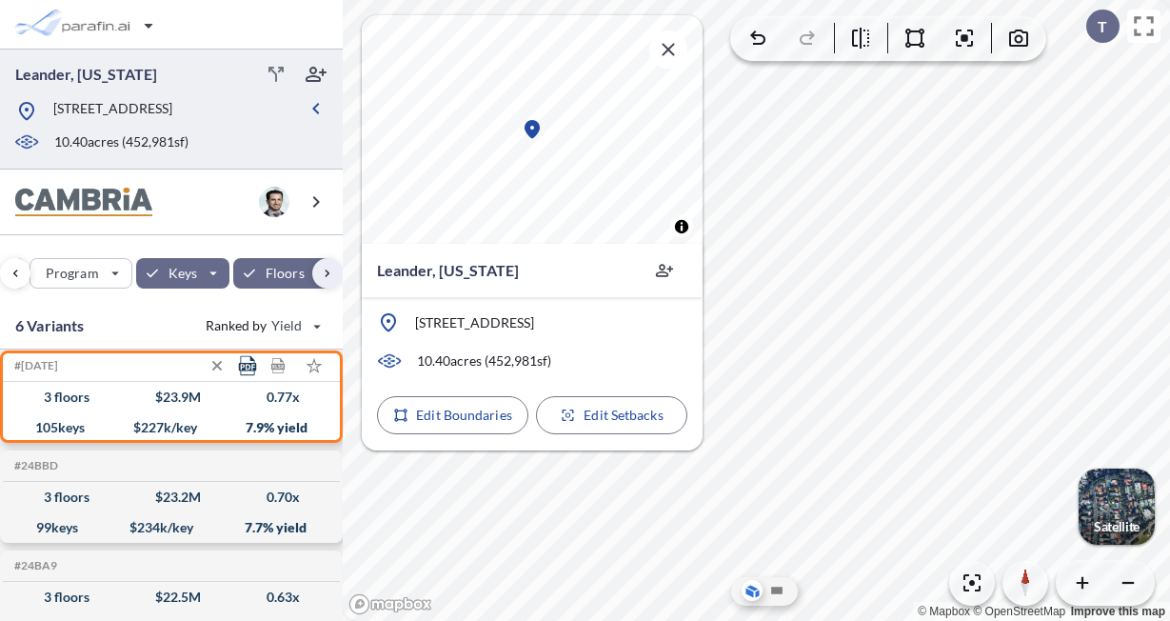
click at [248, 369] on icon at bounding box center [247, 366] width 17 height 20
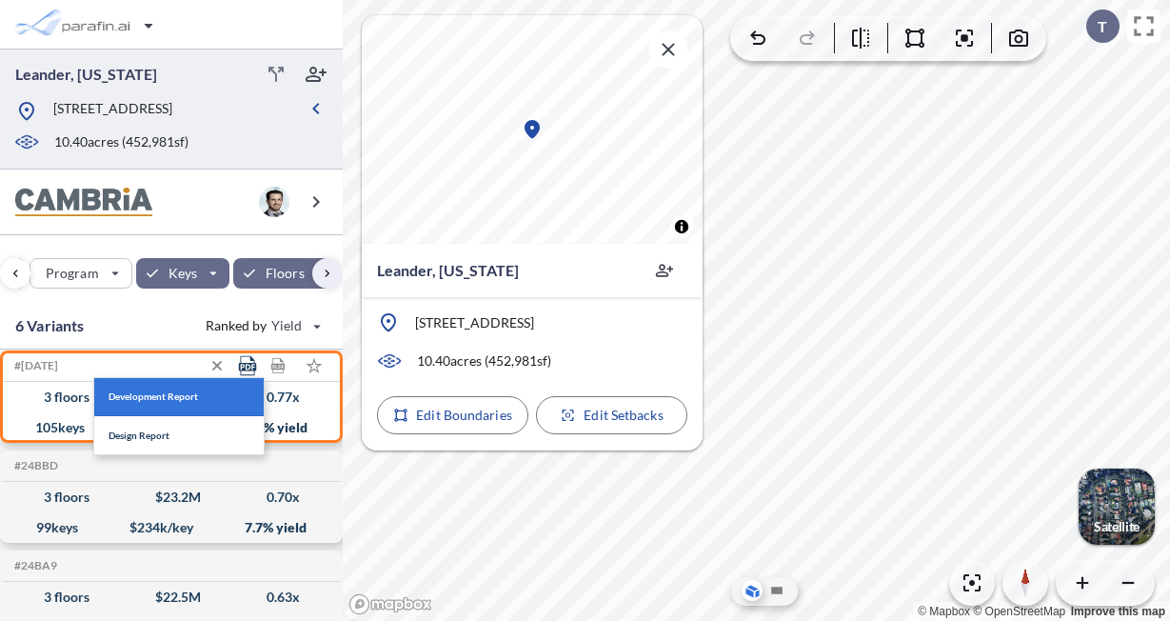
click at [192, 400] on span "Development Report" at bounding box center [153, 396] width 89 height 10
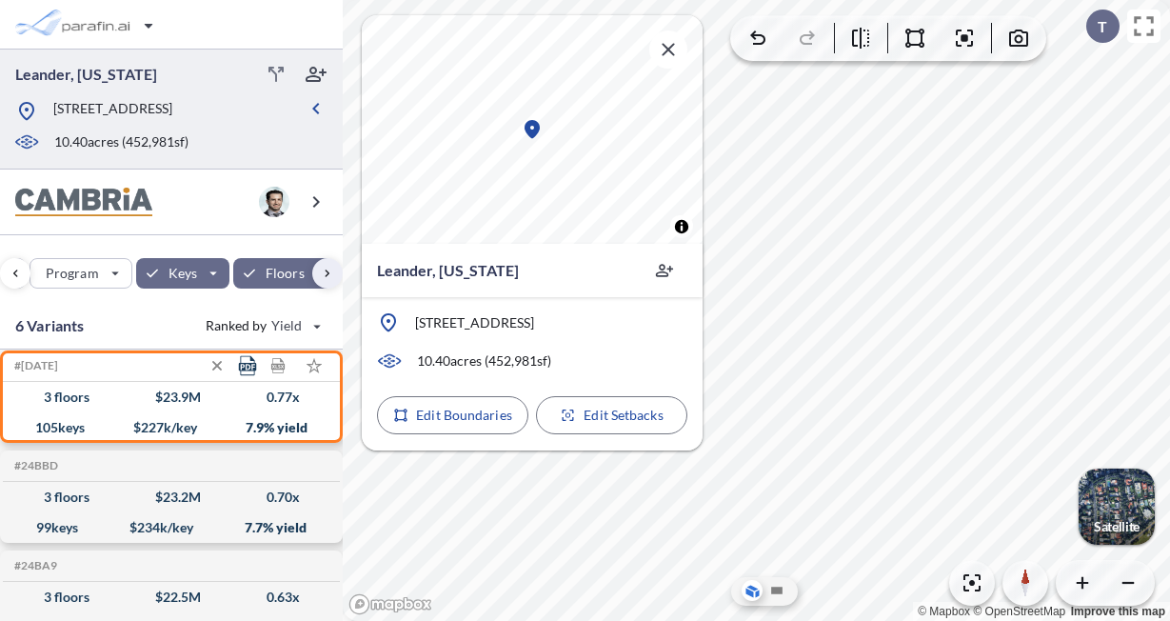
click at [249, 366] on icon at bounding box center [248, 366] width 20 height 20
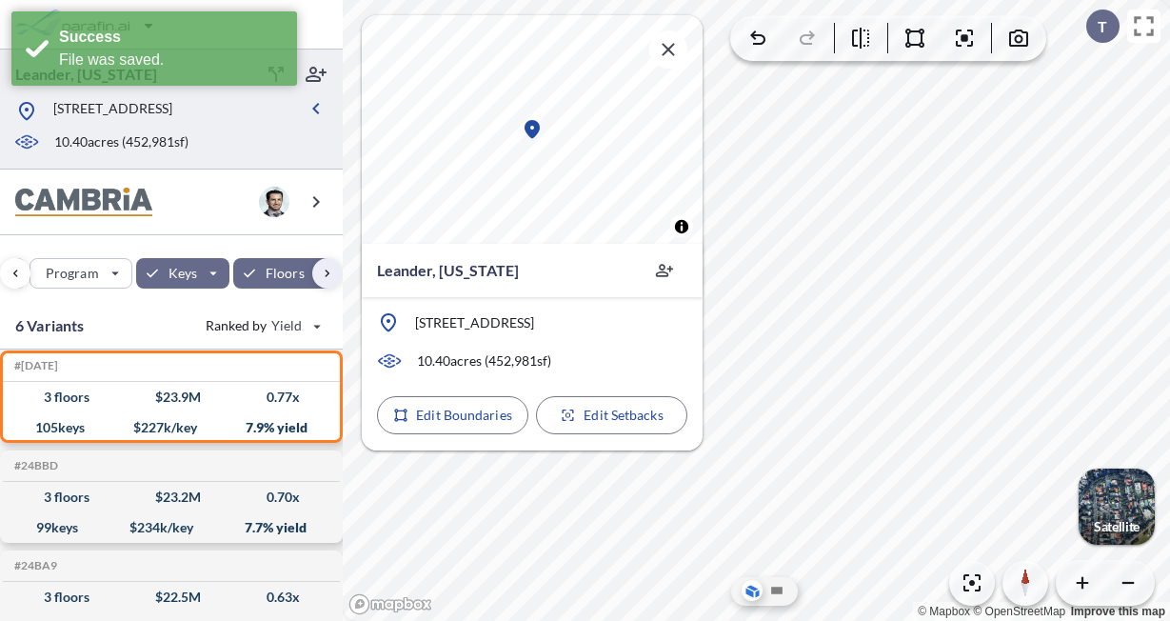
click at [194, 434] on button "Design Report" at bounding box center [178, 435] width 169 height 38
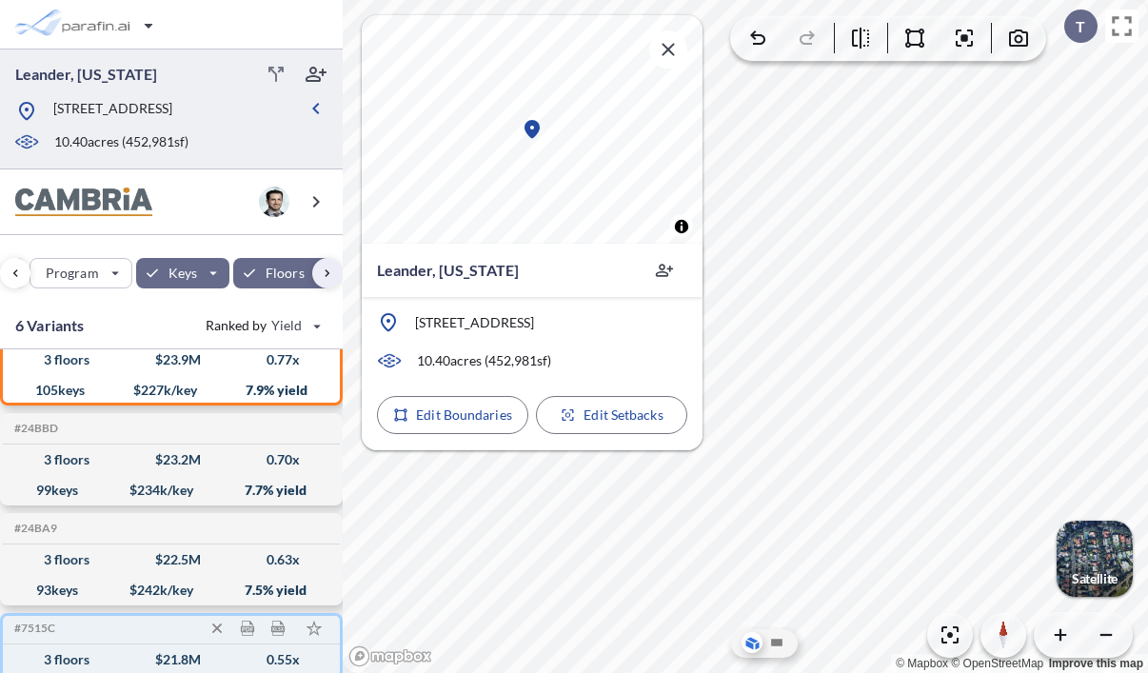
scroll to position [0, 0]
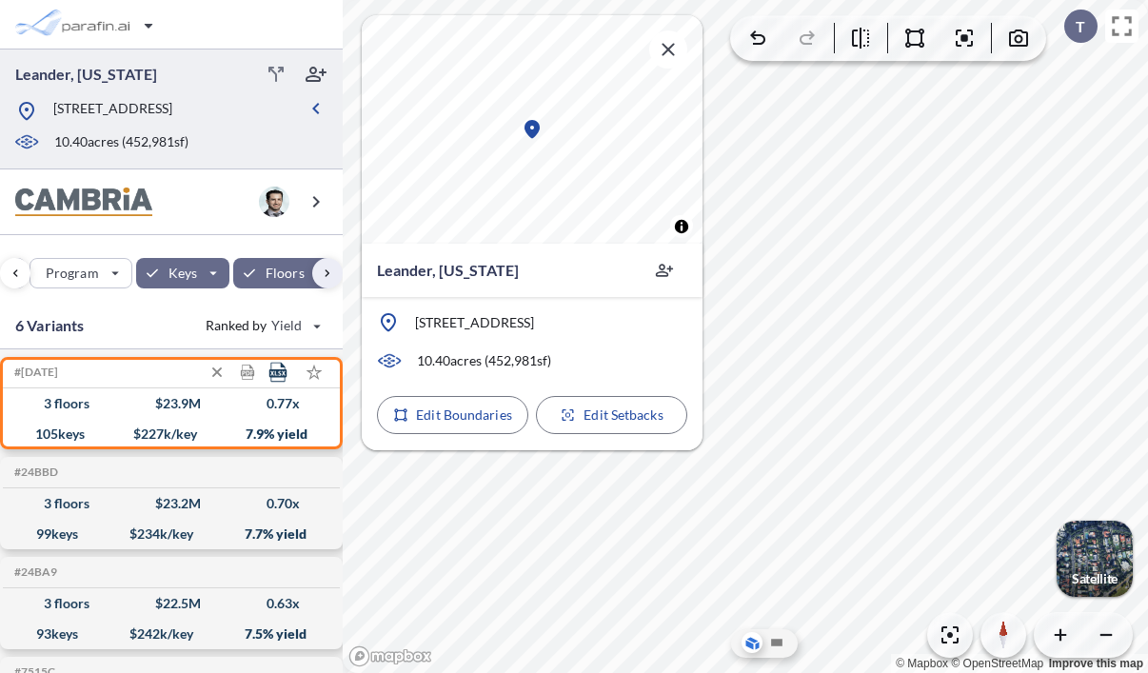
click at [279, 376] on icon at bounding box center [277, 373] width 17 height 20
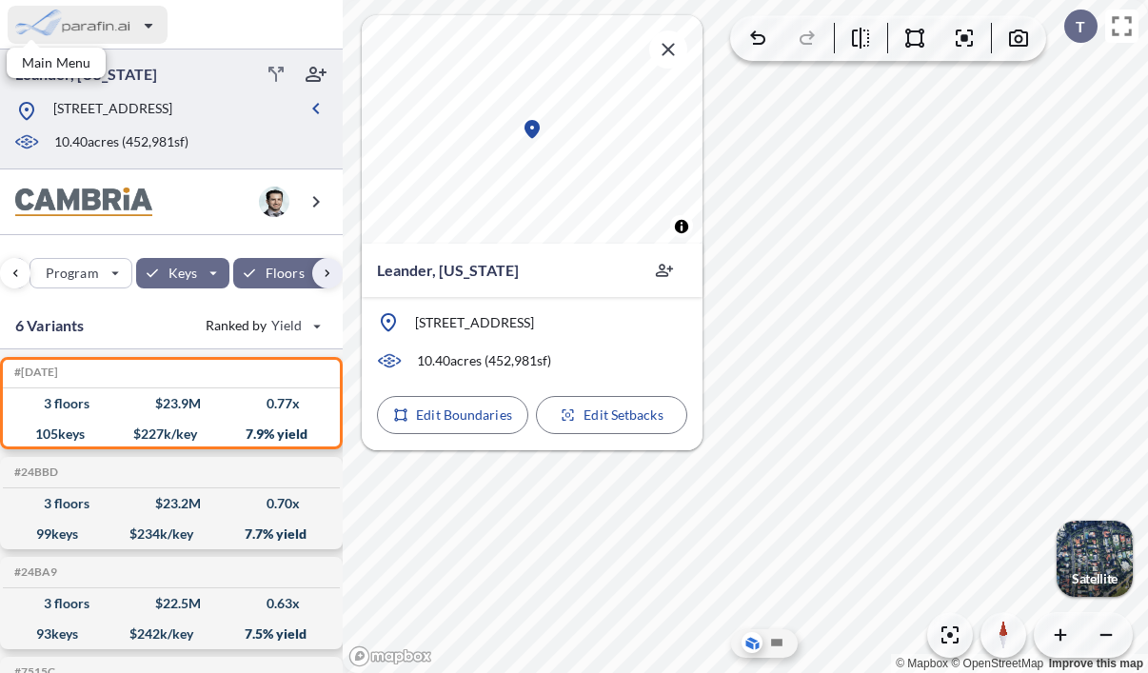
click at [150, 24] on div "button" at bounding box center [88, 25] width 160 height 38
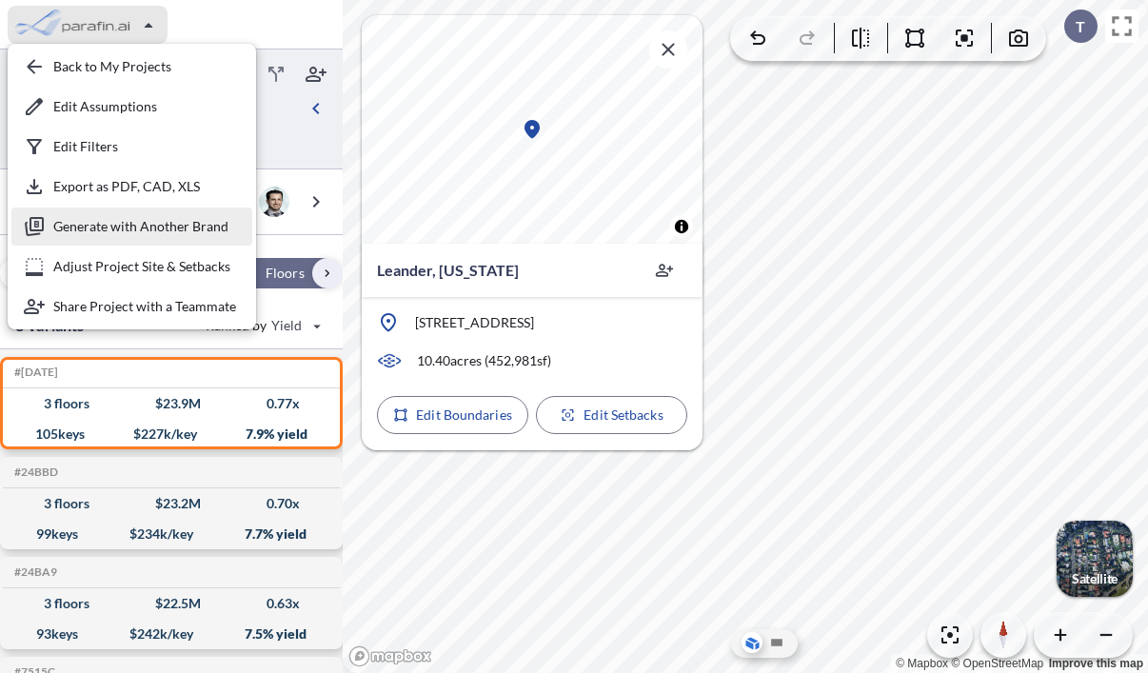
click at [117, 235] on div "button" at bounding box center [131, 227] width 241 height 38
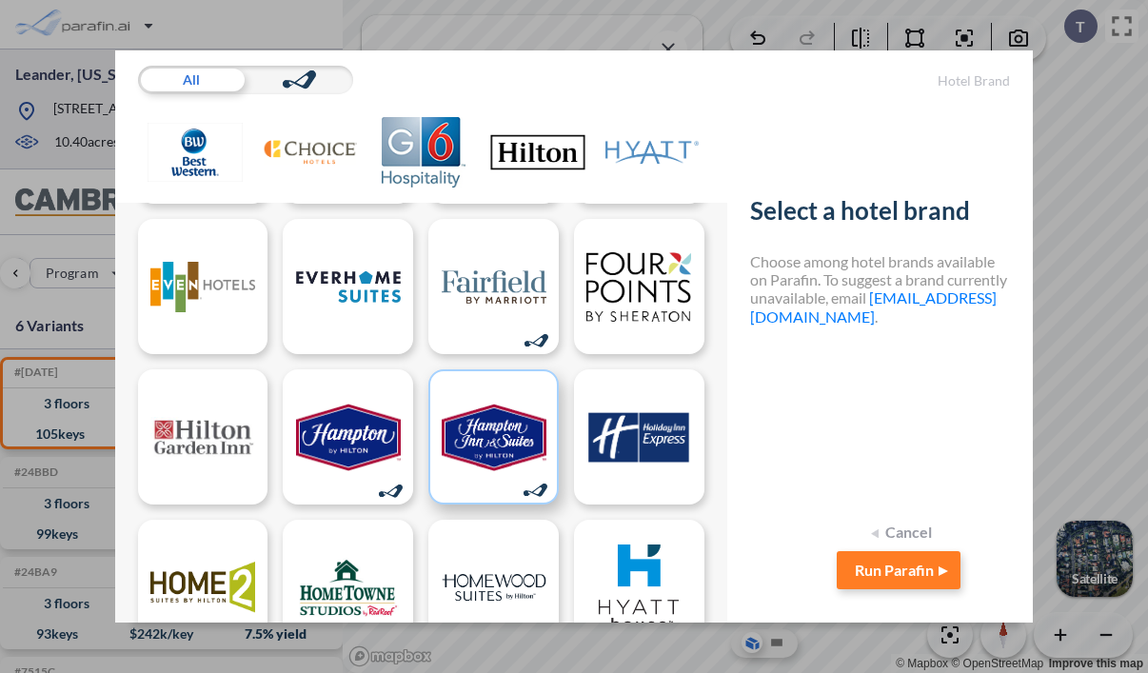
scroll to position [298, 0]
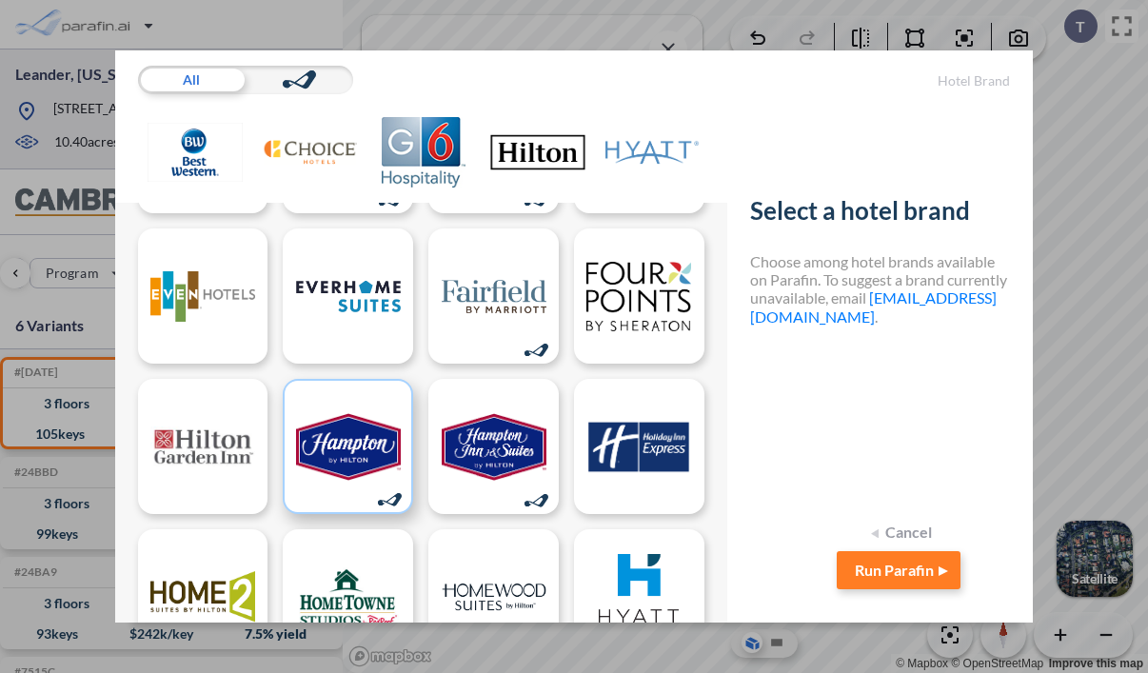
click at [372, 492] on div at bounding box center [348, 446] width 130 height 135
click at [387, 503] on icon at bounding box center [390, 499] width 24 height 13
click at [861, 559] on button "Run Parafin" at bounding box center [899, 570] width 124 height 38
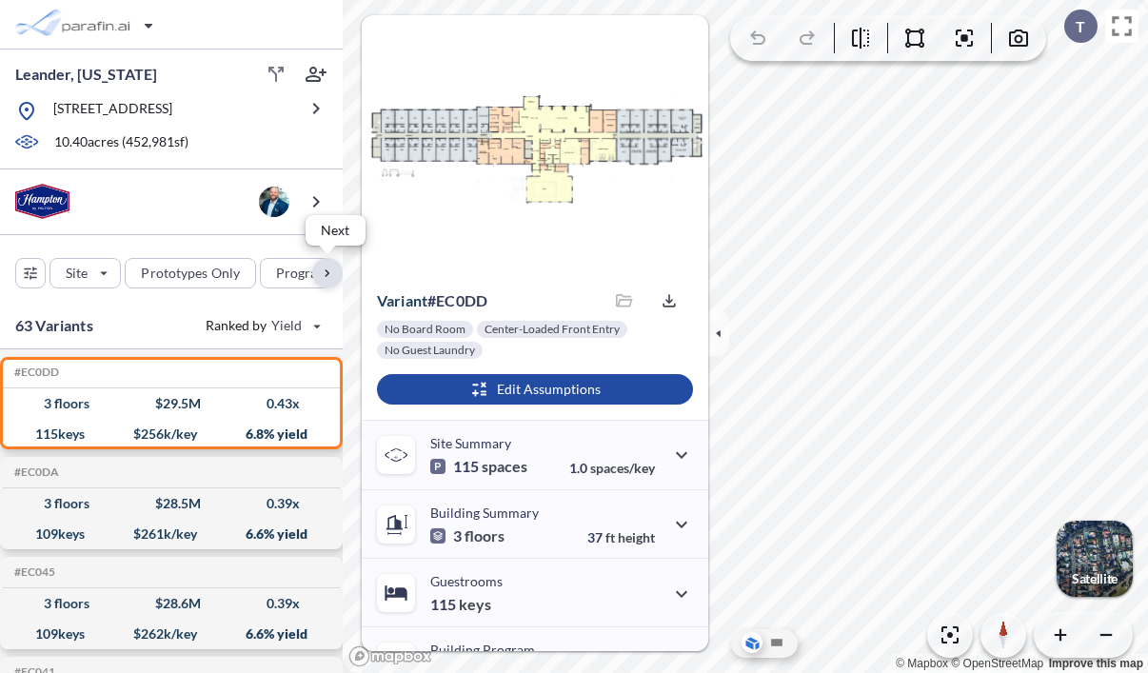
click at [333, 273] on div "button" at bounding box center [327, 273] width 30 height 30
click at [198, 268] on div "button" at bounding box center [173, 273] width 76 height 29
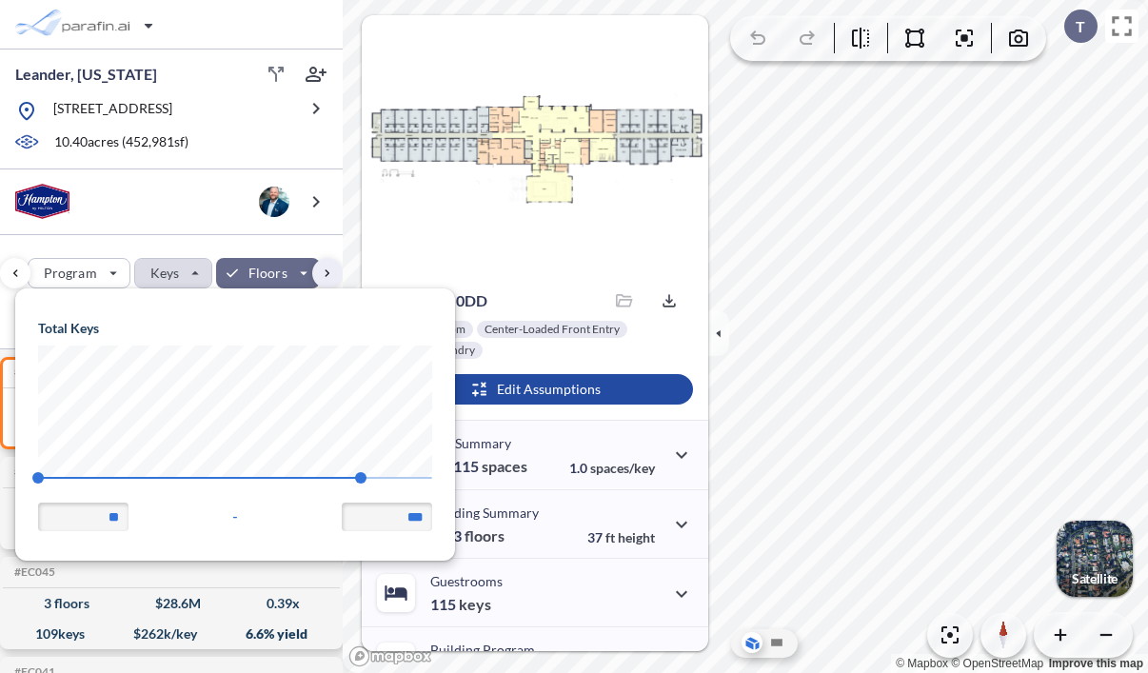
scroll to position [271, 440]
drag, startPoint x: 360, startPoint y: 478, endPoint x: 408, endPoint y: 471, distance: 49.0
click at [395, 477] on span "164" at bounding box center [389, 477] width 11 height 11
type input "***"
click at [326, 276] on div "button" at bounding box center [327, 273] width 30 height 30
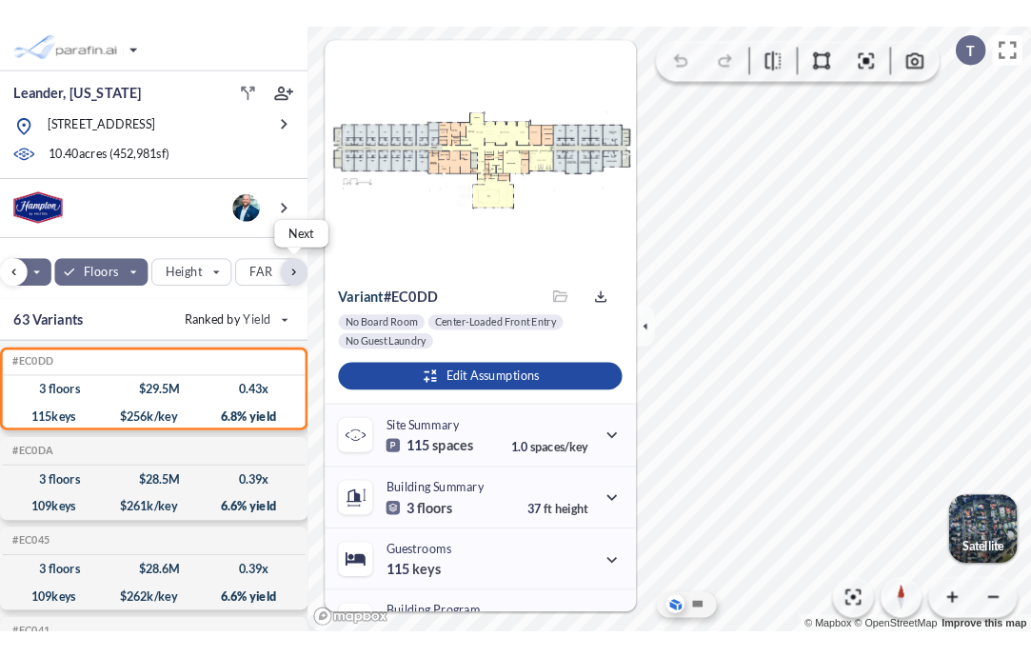
scroll to position [0, 427]
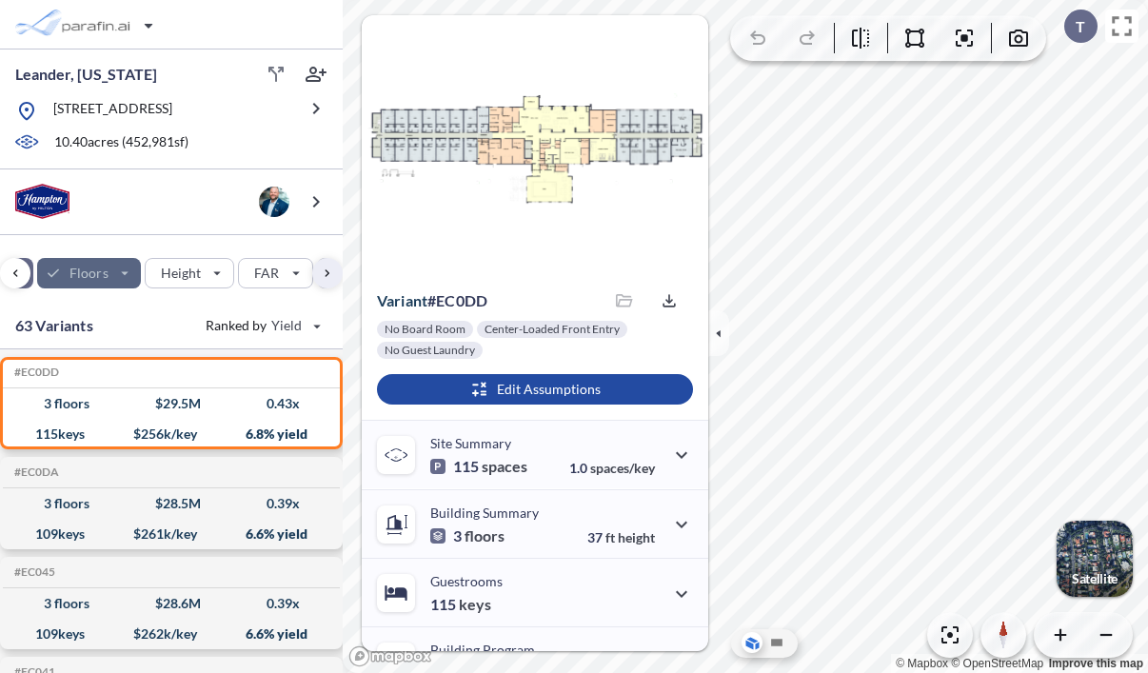
click at [127, 278] on div "button" at bounding box center [89, 273] width 104 height 30
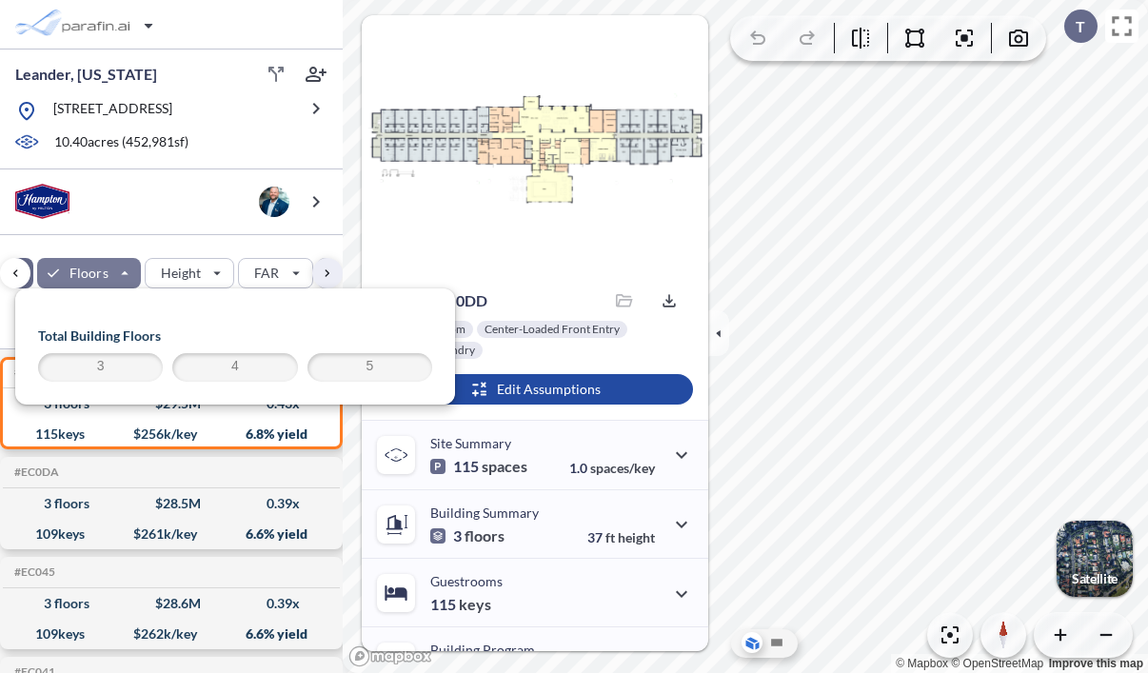
click at [119, 366] on span "3" at bounding box center [100, 367] width 119 height 23
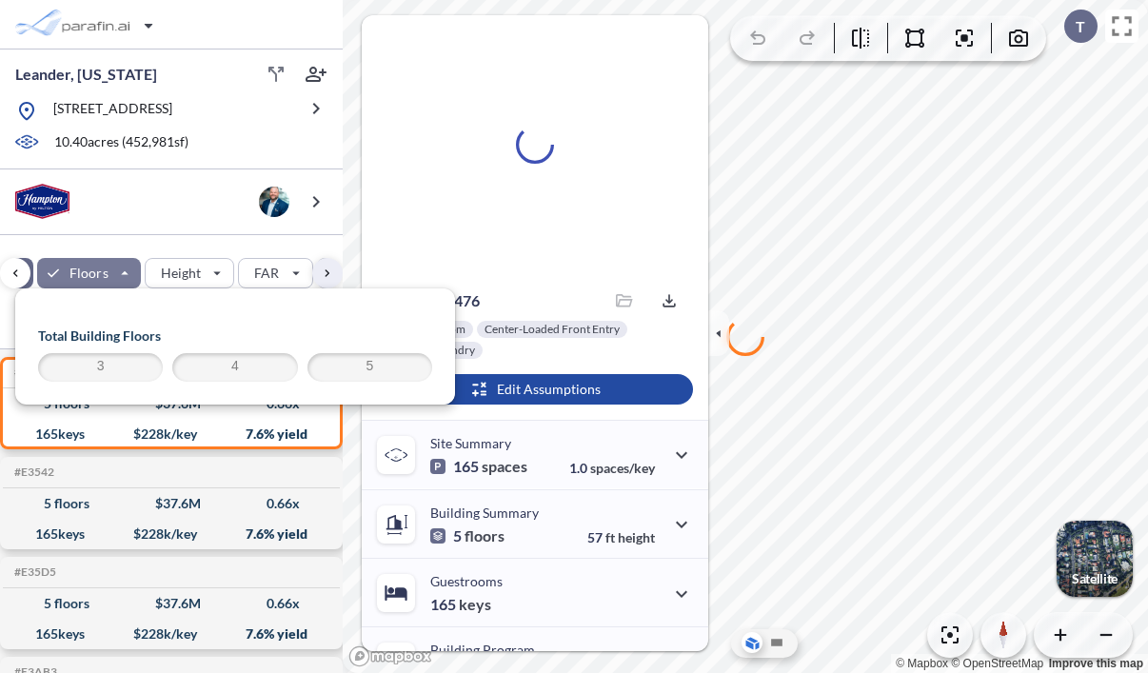
click at [133, 369] on span "3" at bounding box center [100, 367] width 119 height 23
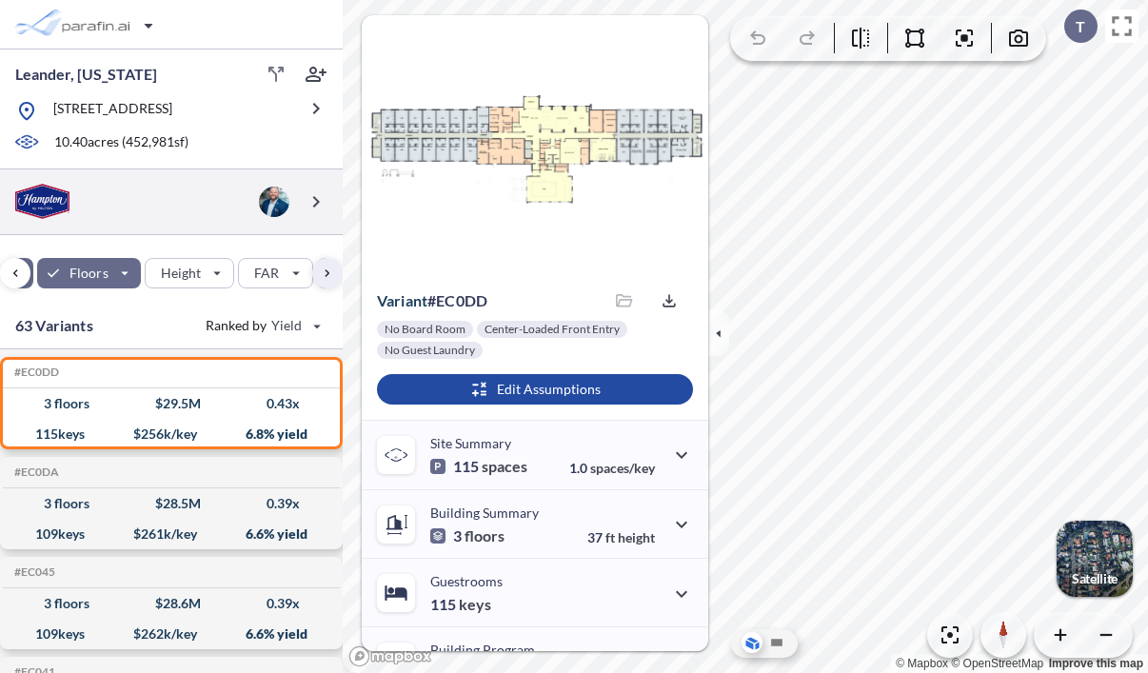
click at [212, 225] on div at bounding box center [171, 202] width 343 height 66
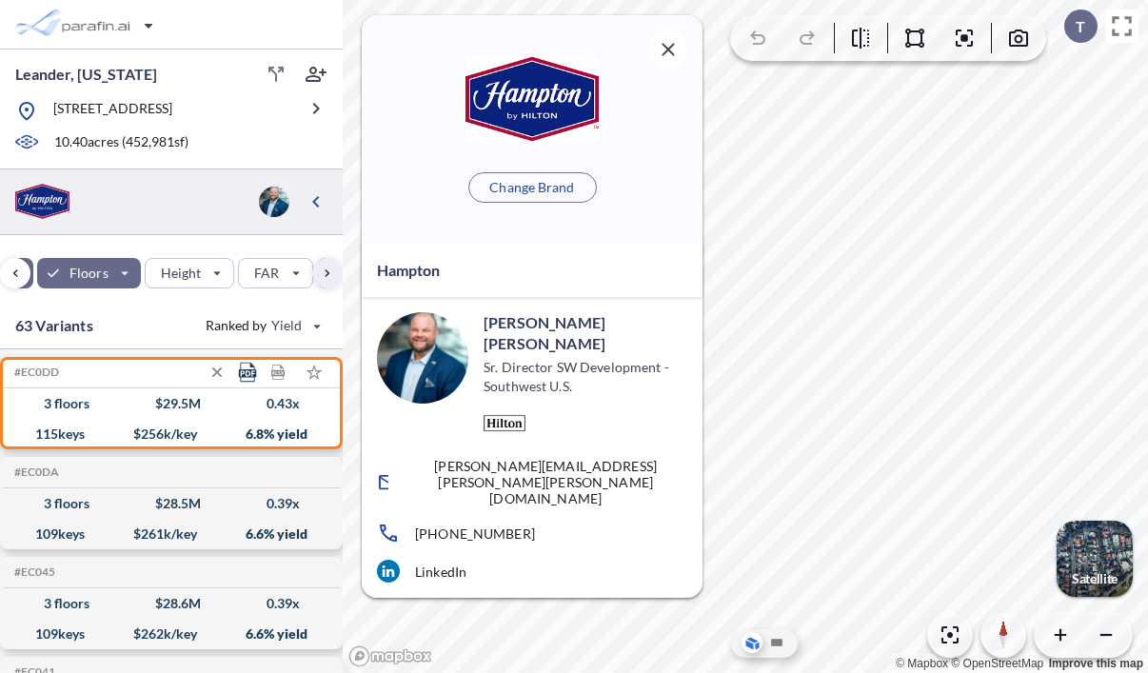
click at [251, 373] on icon at bounding box center [248, 373] width 20 height 20
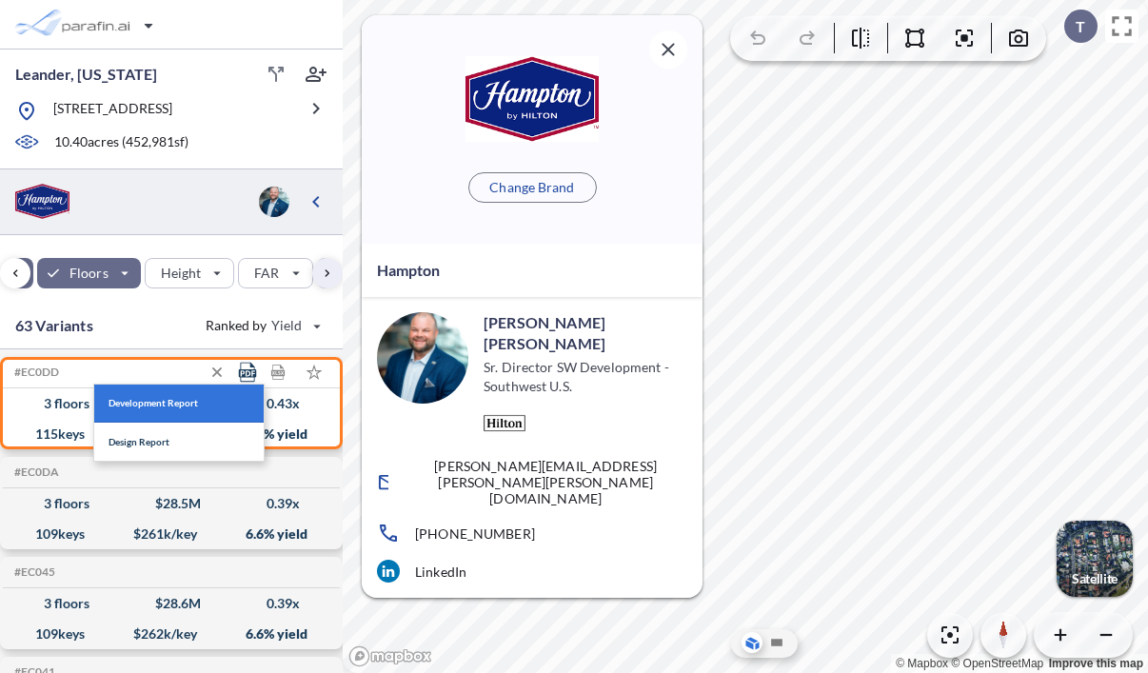
click at [180, 402] on span "Development Report" at bounding box center [153, 403] width 89 height 10
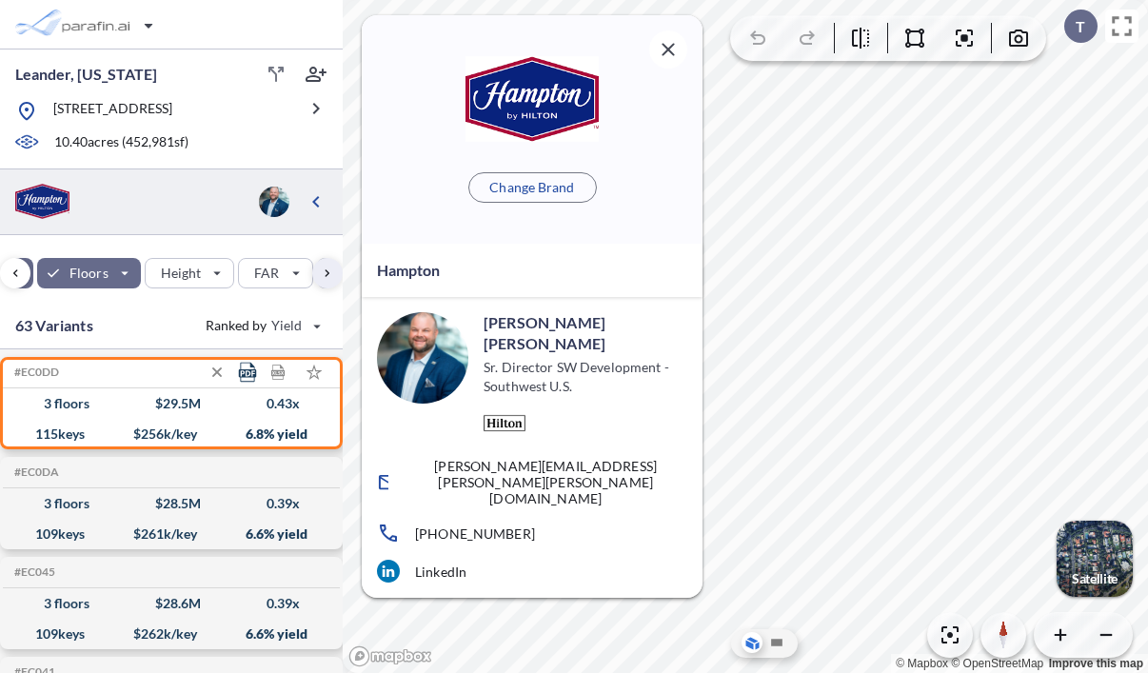
click at [251, 374] on icon at bounding box center [248, 373] width 20 height 20
click at [174, 439] on button "Design Report" at bounding box center [178, 442] width 169 height 38
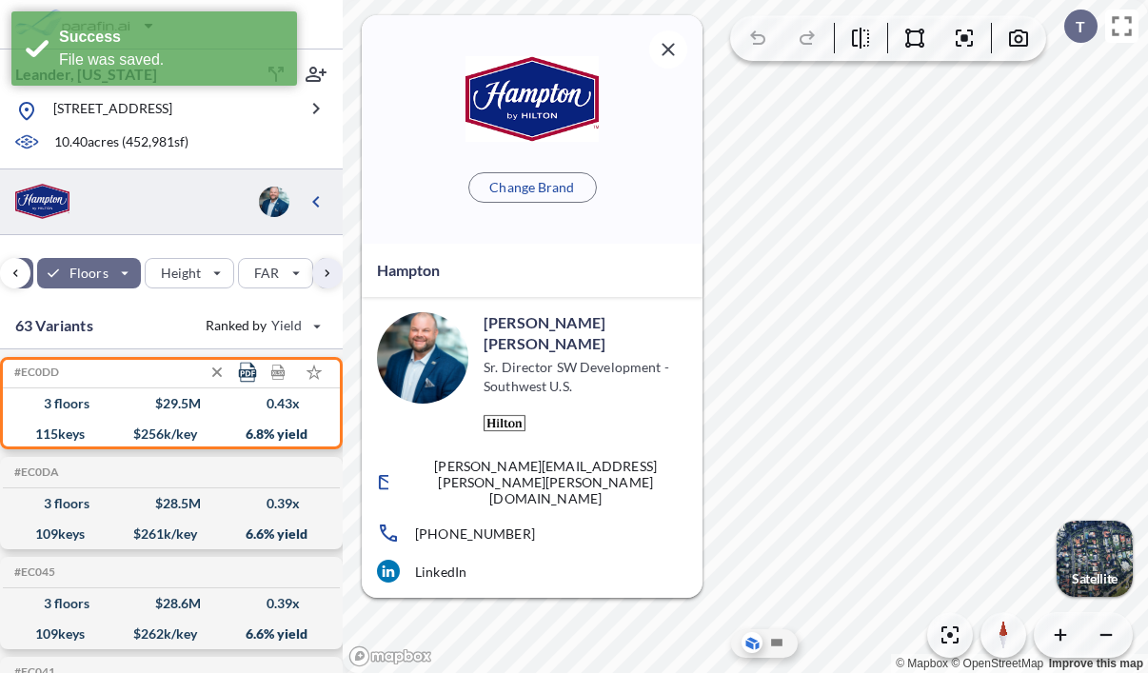
click at [248, 367] on icon at bounding box center [248, 373] width 20 height 20
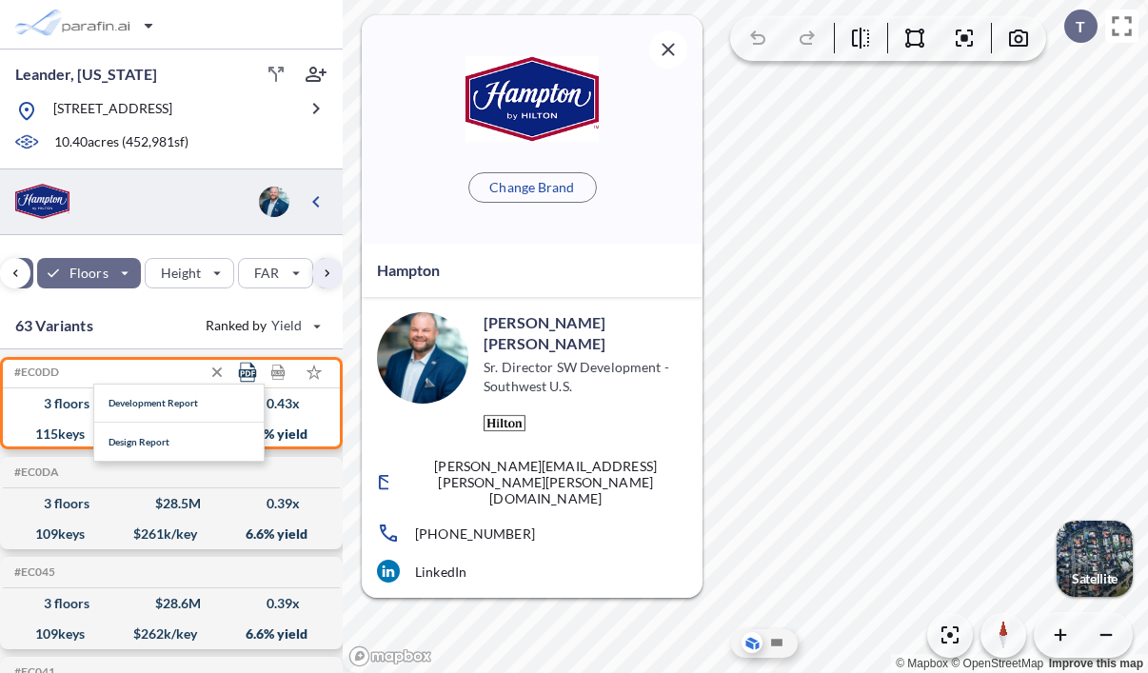
click at [242, 367] on icon at bounding box center [248, 373] width 20 height 20
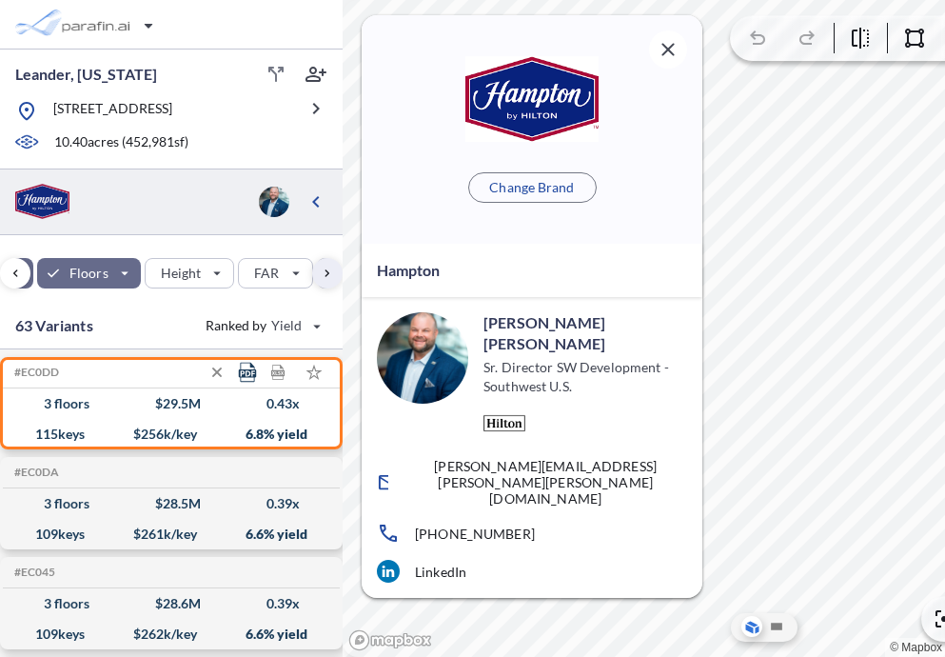
click at [246, 369] on icon at bounding box center [247, 373] width 17 height 20
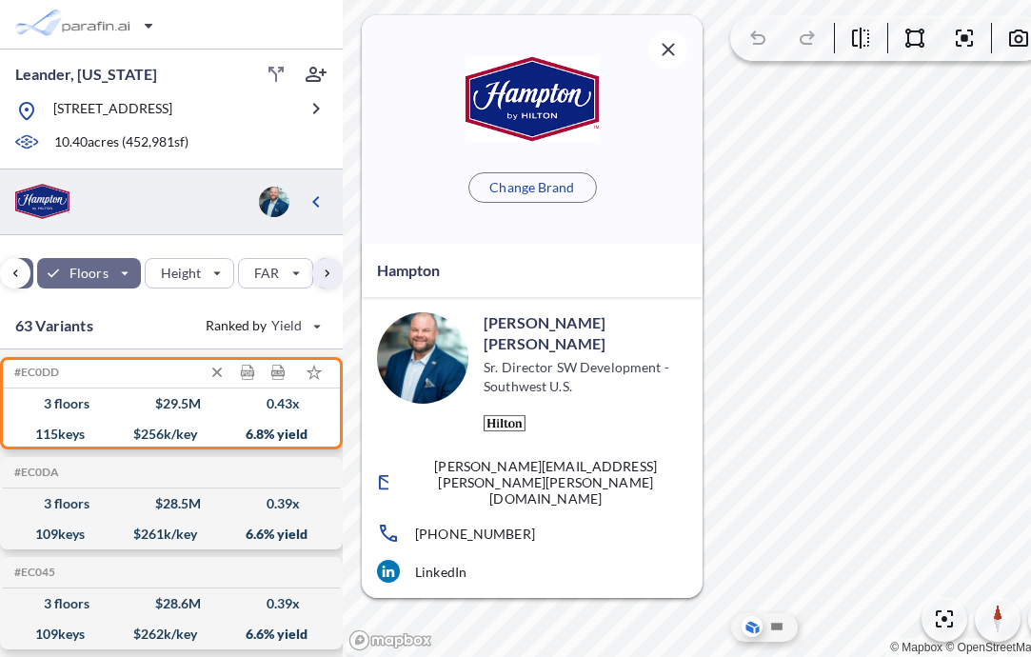
click at [120, 406] on div "3 floors $ 29.5 M 0.43 x" at bounding box center [171, 403] width 322 height 30
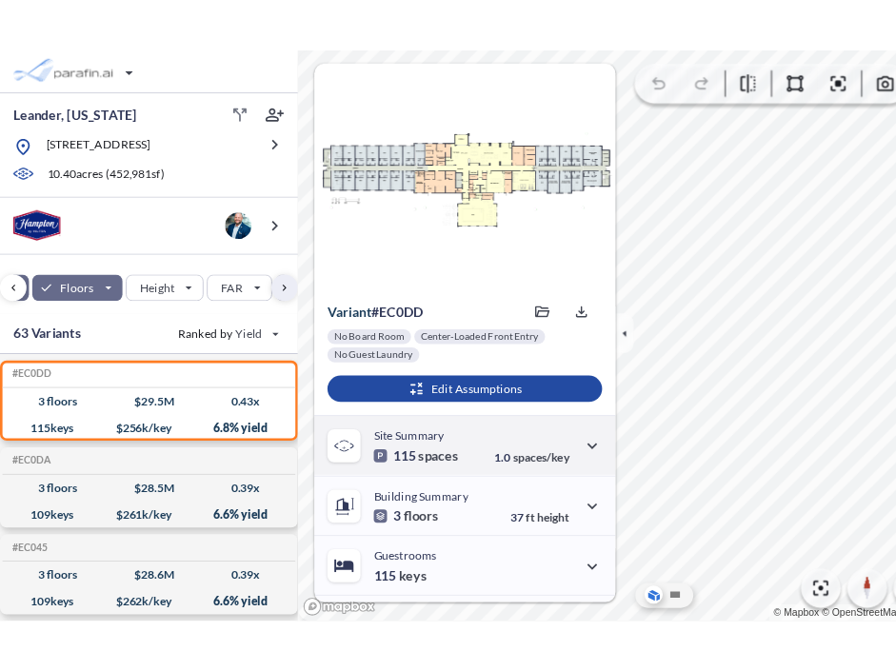
scroll to position [335, 0]
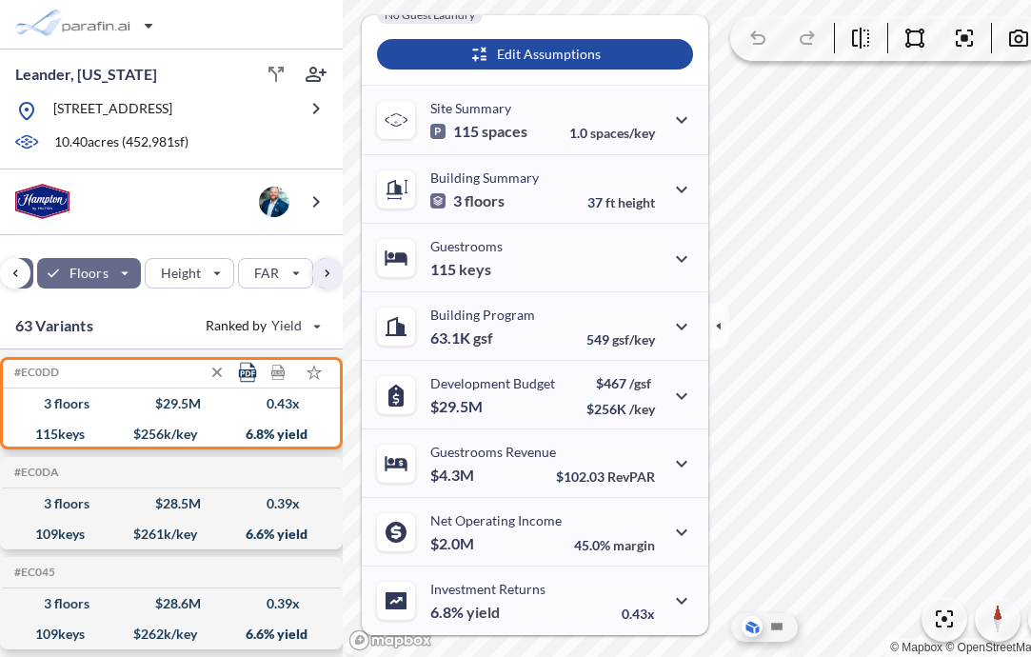
click at [245, 374] on icon at bounding box center [247, 373] width 17 height 20
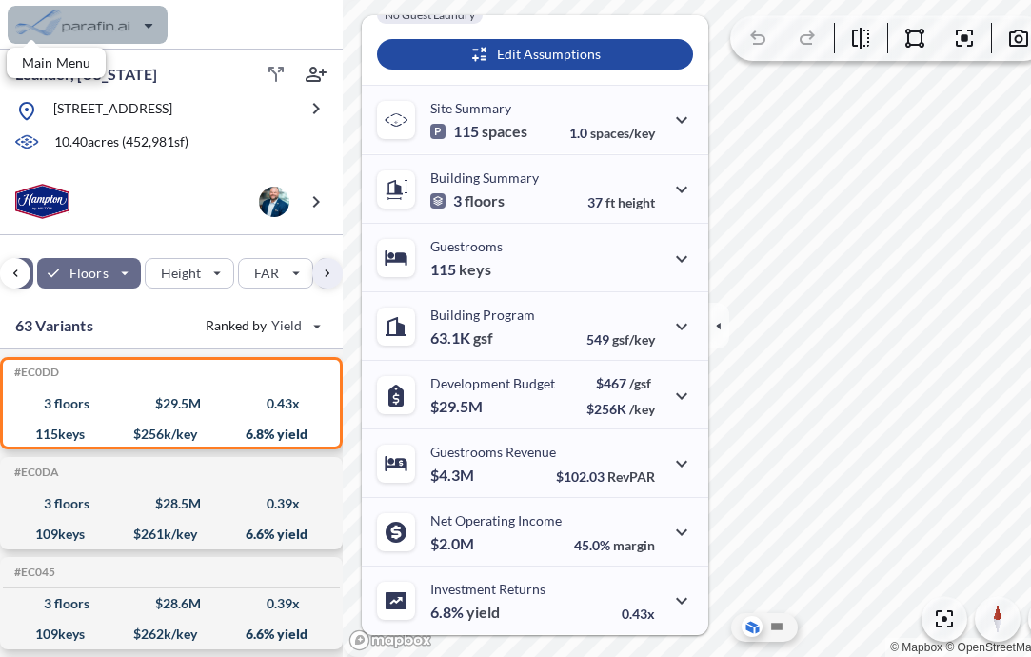
click at [152, 25] on div "button" at bounding box center [88, 25] width 160 height 38
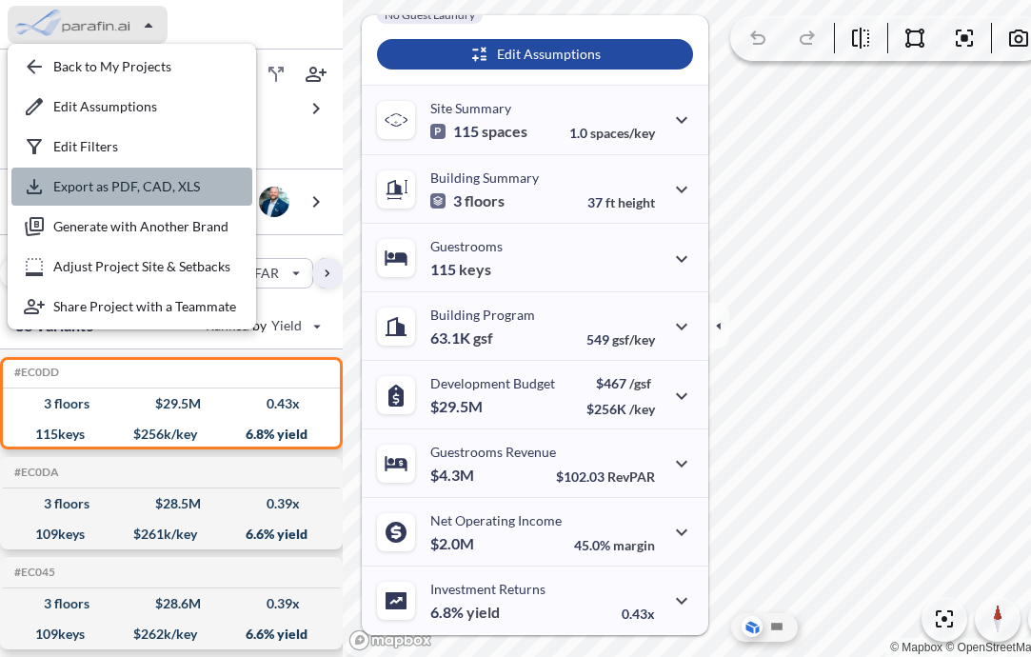
click at [133, 183] on div "button" at bounding box center [131, 187] width 241 height 38
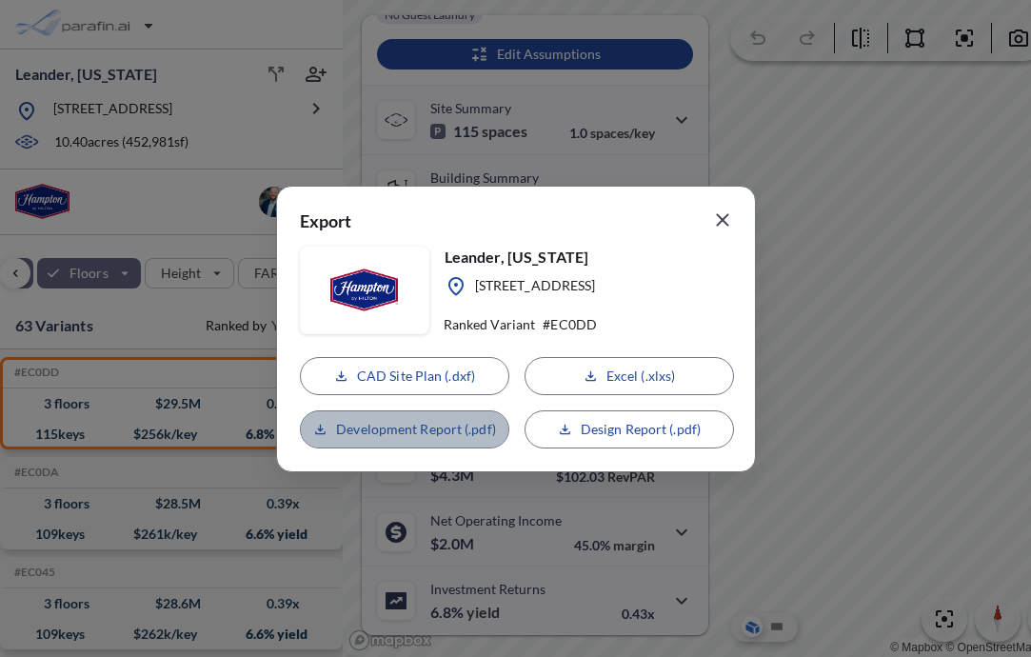
click at [440, 417] on button "Development Report (.pdf)" at bounding box center [404, 429] width 209 height 38
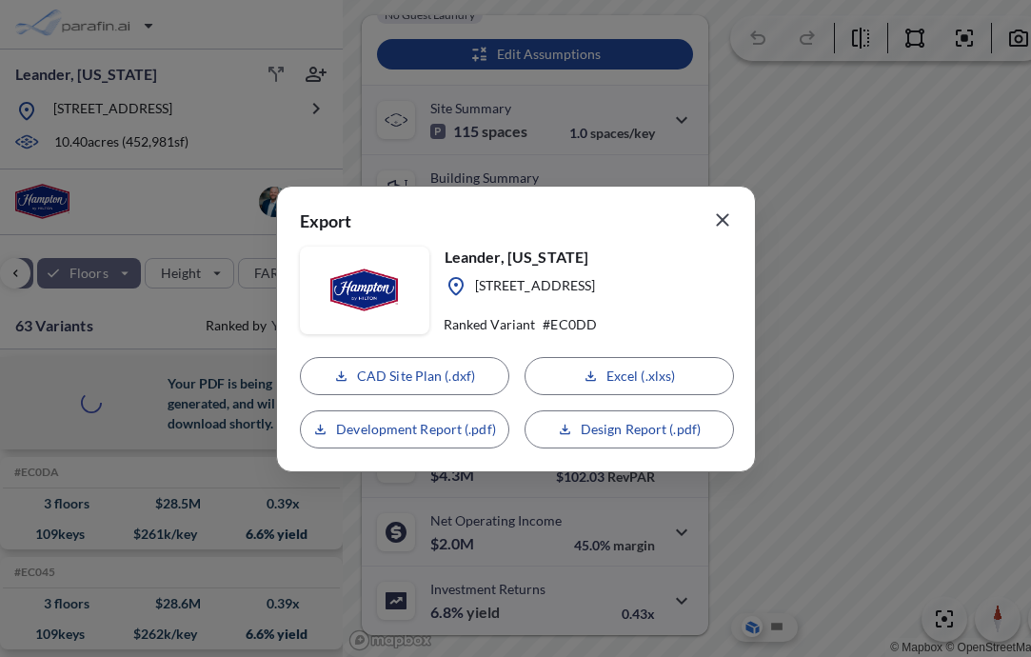
click at [623, 436] on div "CAD Site Plan (.dxf) Excel (.xlxs) Development Report (.pdf) Design Report (.pd…" at bounding box center [516, 402] width 432 height 91
click at [625, 428] on div "CAD Site Plan (.dxf) Excel (.xlxs) Loading... Design Report (.pdf)" at bounding box center [516, 402] width 432 height 91
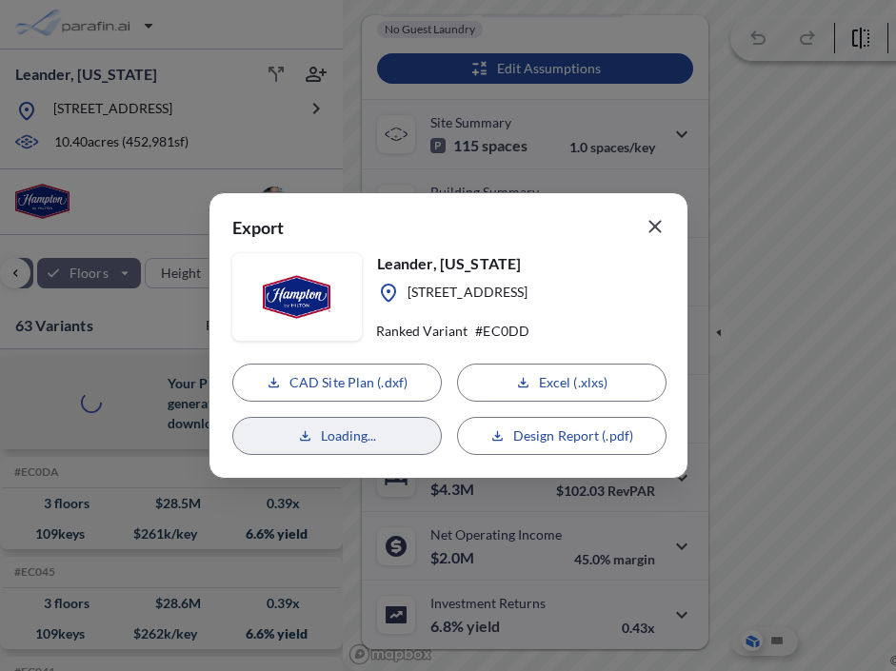
scroll to position [321, 0]
